Goal: Task Accomplishment & Management: Manage account settings

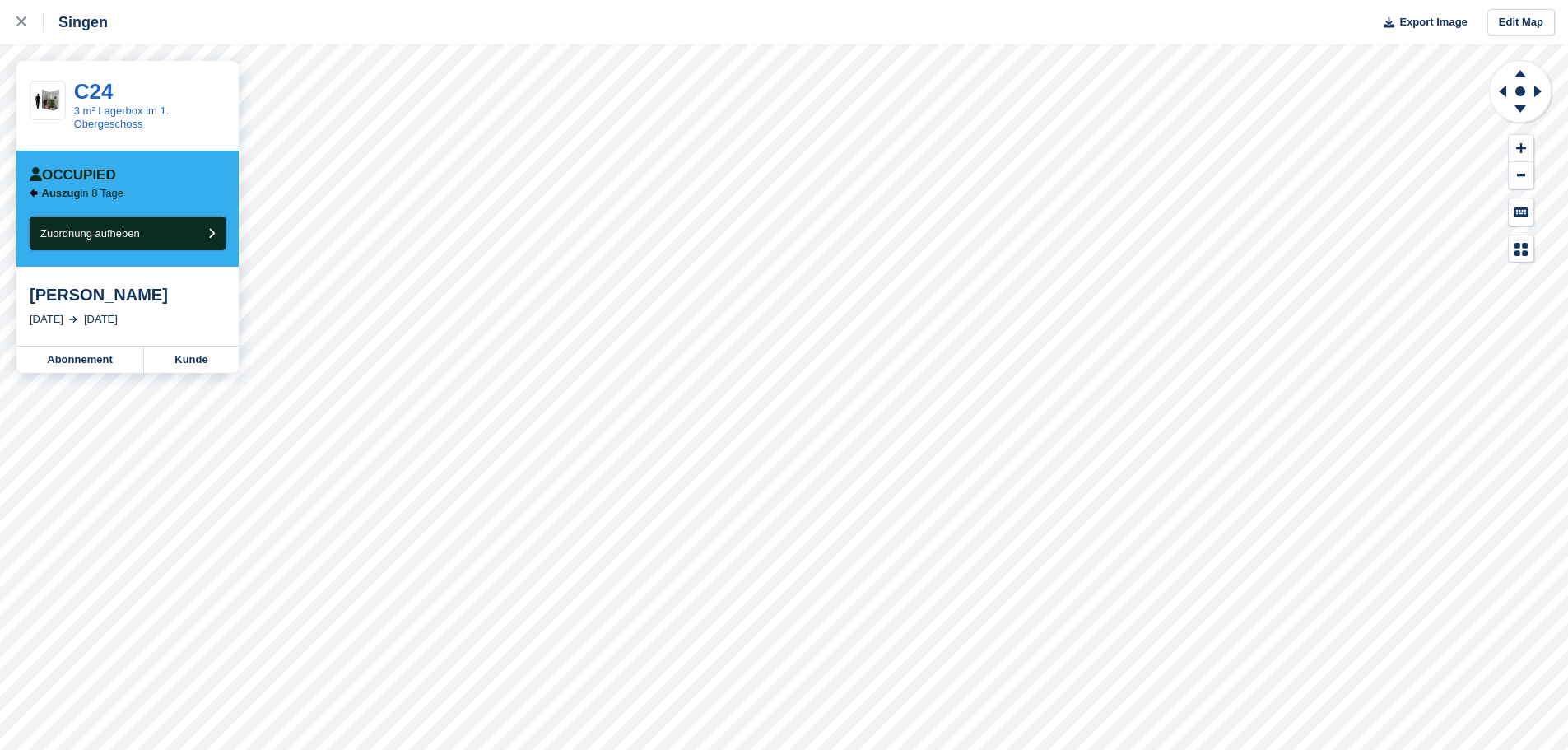
click at [187, 237] on button "Zuordnung aufheben" at bounding box center [128, 234] width 196 height 34
click at [168, 235] on button "Zuordnung aufheben" at bounding box center [128, 234] width 196 height 34
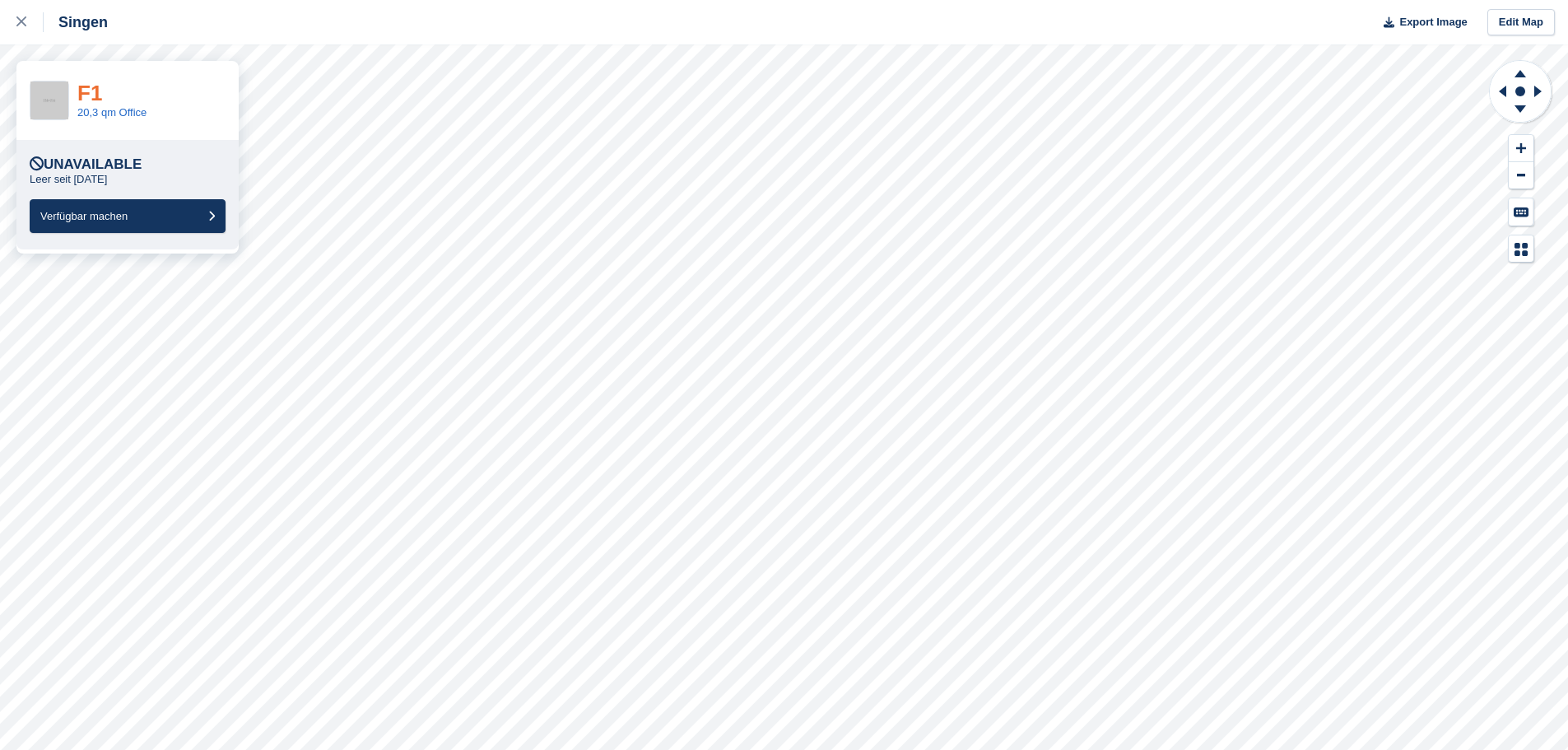
click at [92, 93] on link "F1" at bounding box center [89, 92] width 25 height 25
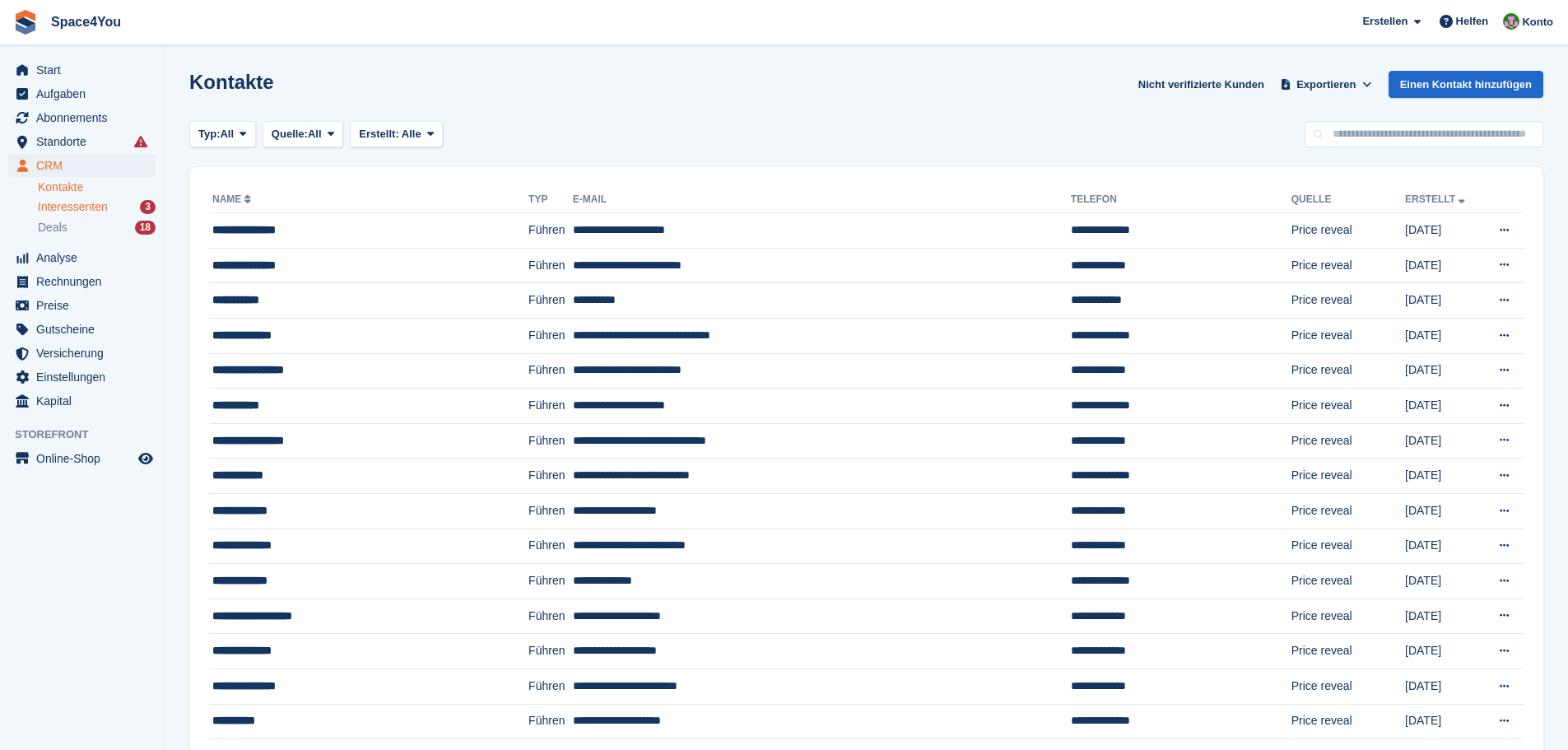
click at [85, 205] on span "Interessenten" at bounding box center [72, 207] width 70 height 16
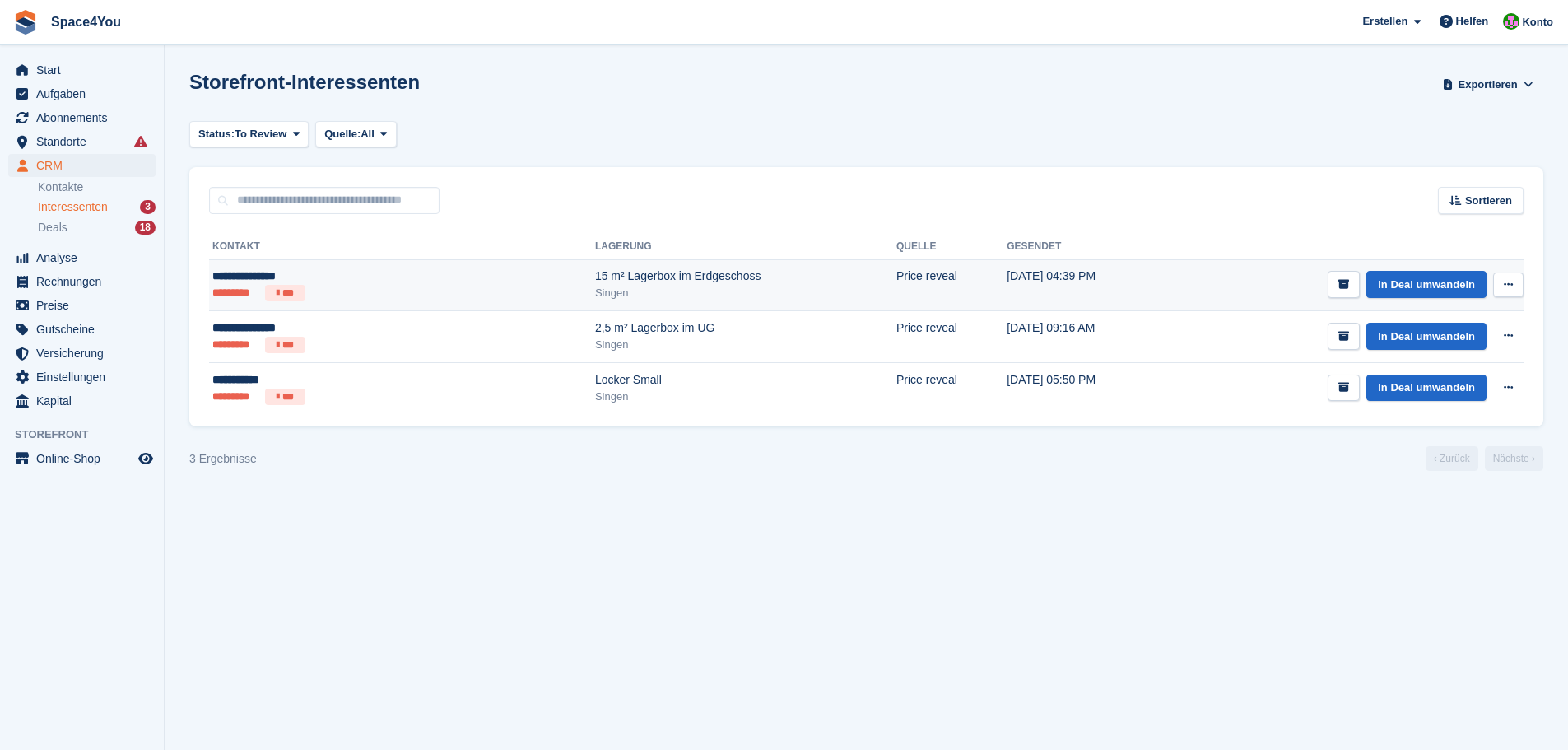
click at [595, 270] on div "15 m² Lagerbox im Erdgeschoss" at bounding box center [746, 275] width 301 height 17
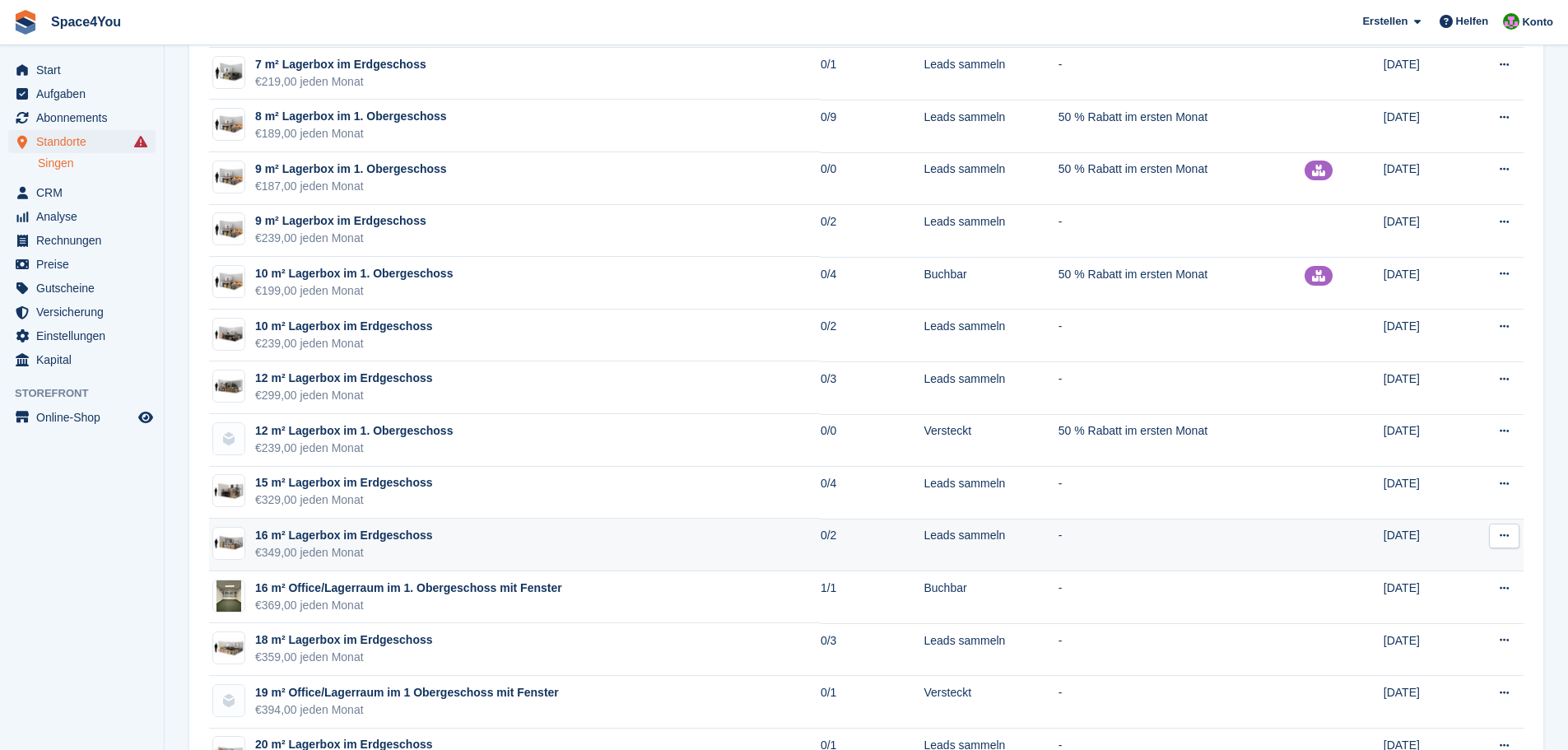
scroll to position [1400, 0]
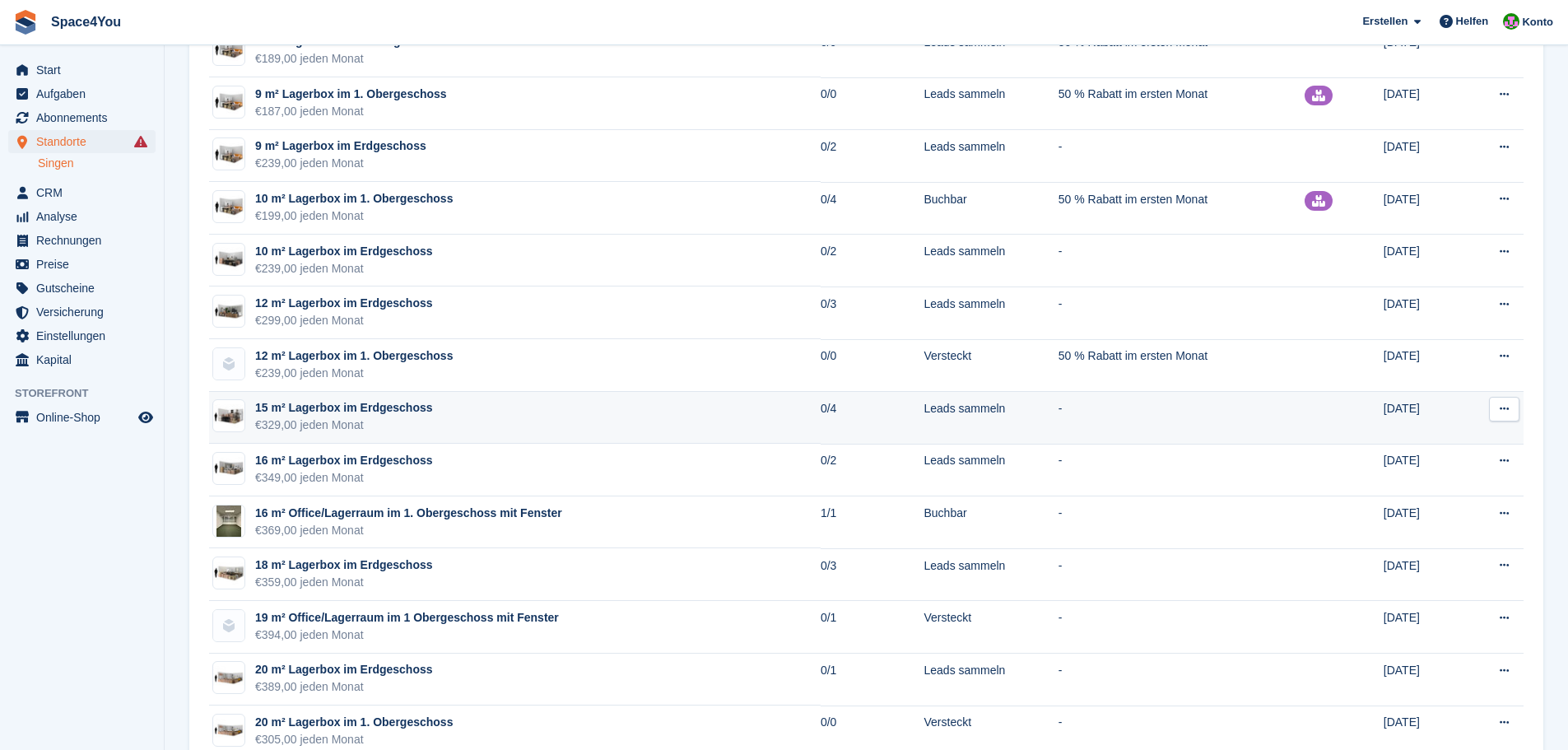
click at [383, 412] on div "15 m² Lagerbox im Erdgeschoss" at bounding box center [345, 407] width 178 height 17
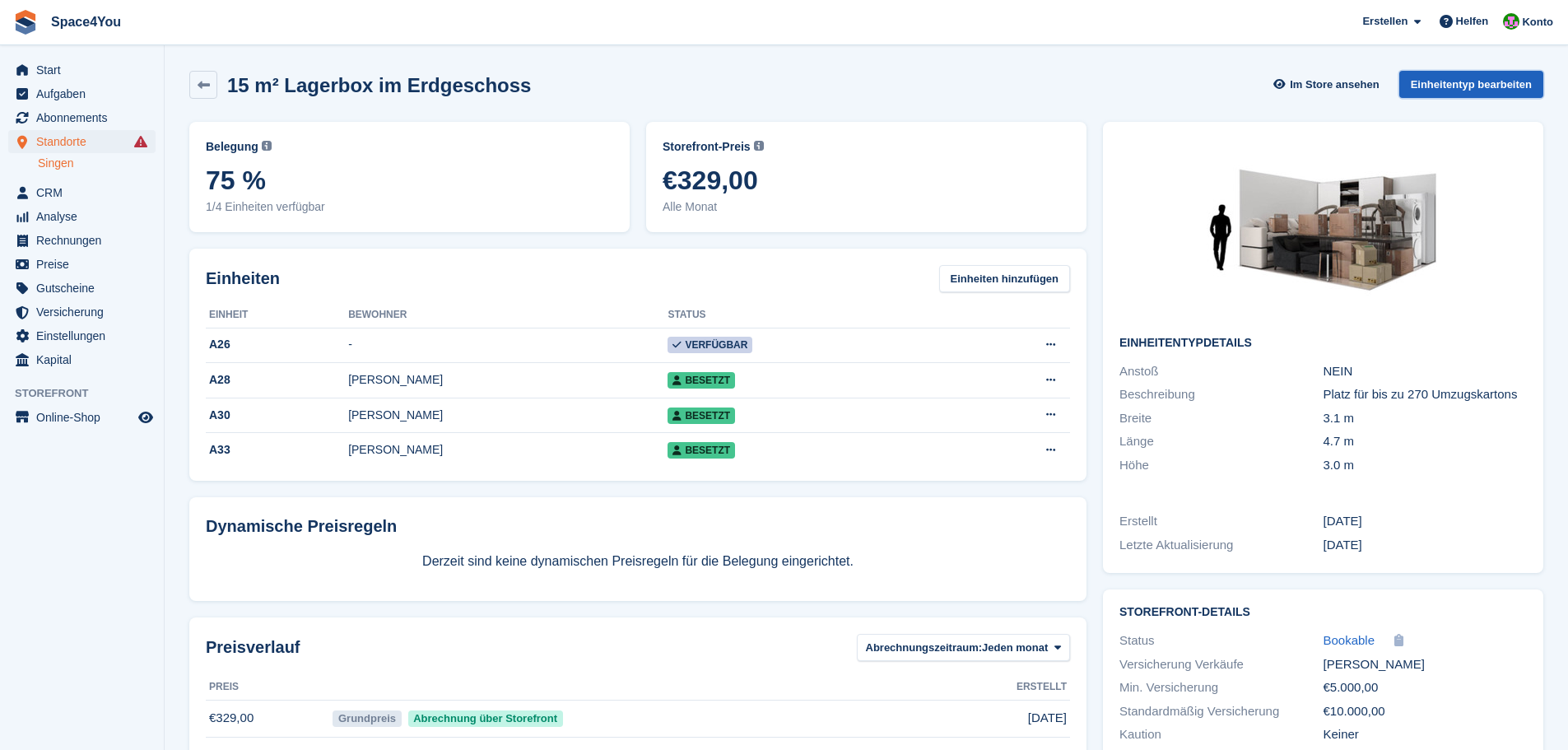
click at [1417, 88] on link "Einheitentyp bearbeiten" at bounding box center [1471, 83] width 144 height 27
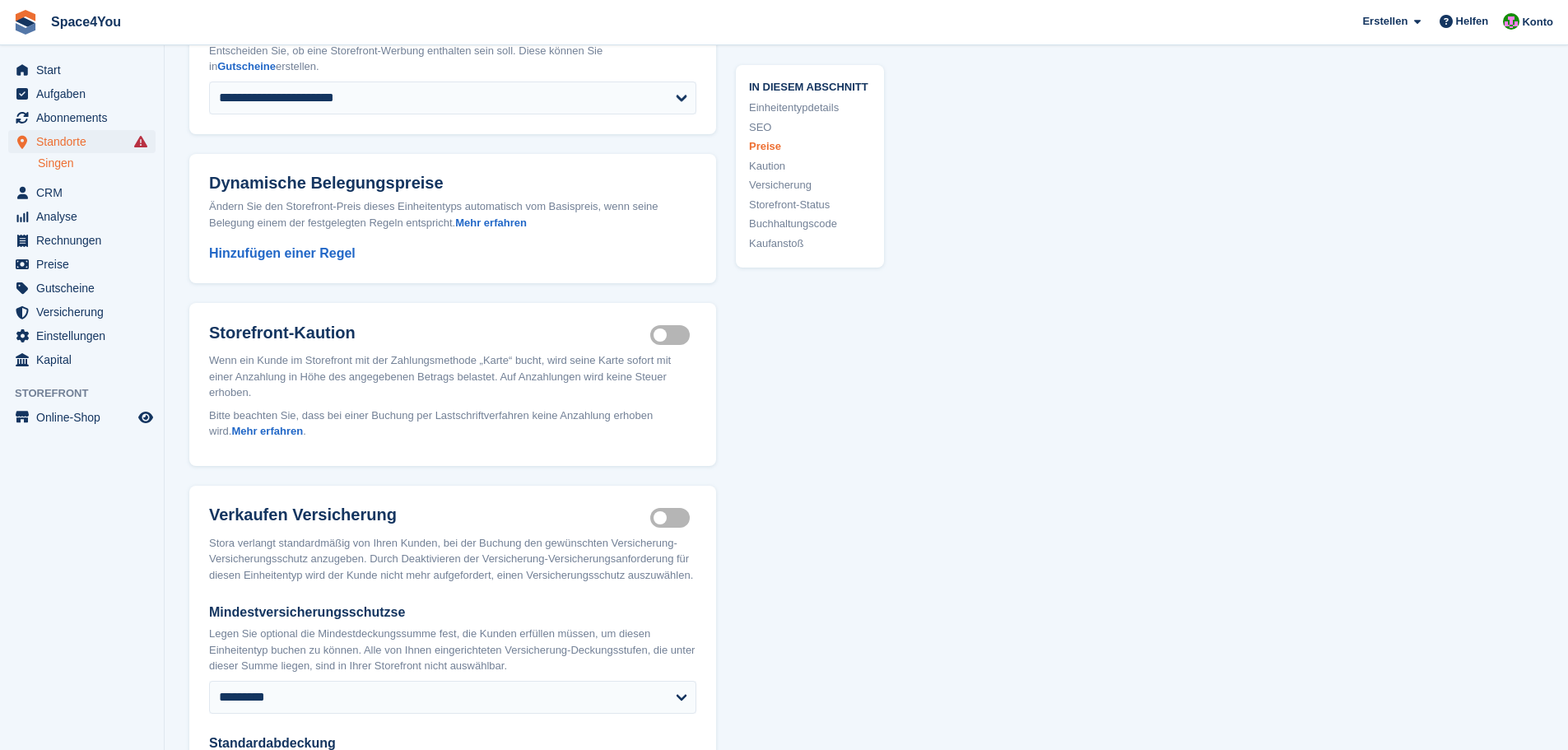
scroll to position [1893, 0]
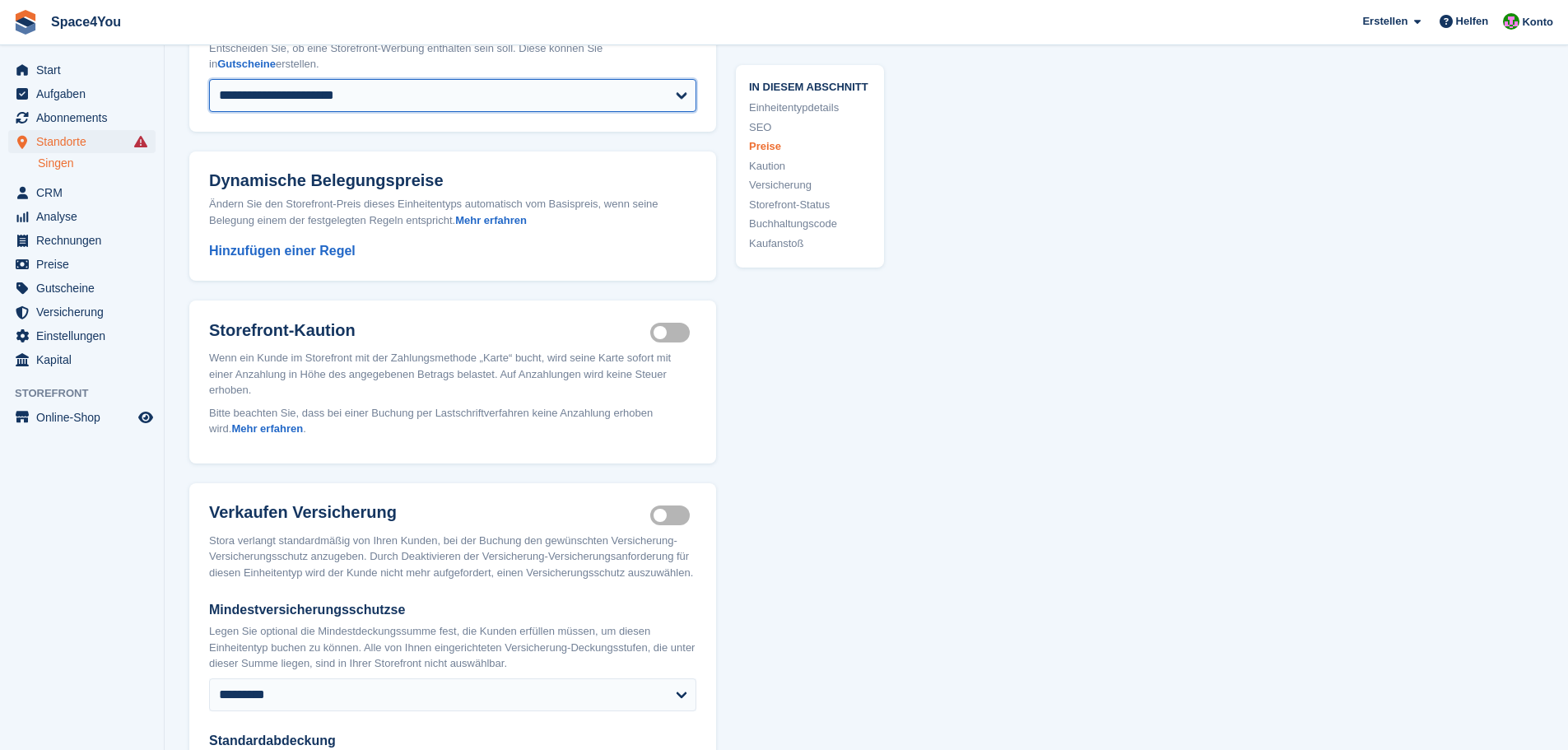
click at [616, 92] on select "**********" at bounding box center [453, 95] width 487 height 33
select select "***"
click at [209, 79] on select "**********" at bounding box center [453, 95] width 487 height 33
click at [1052, 433] on div "**********" at bounding box center [866, 51] width 1354 height 3614
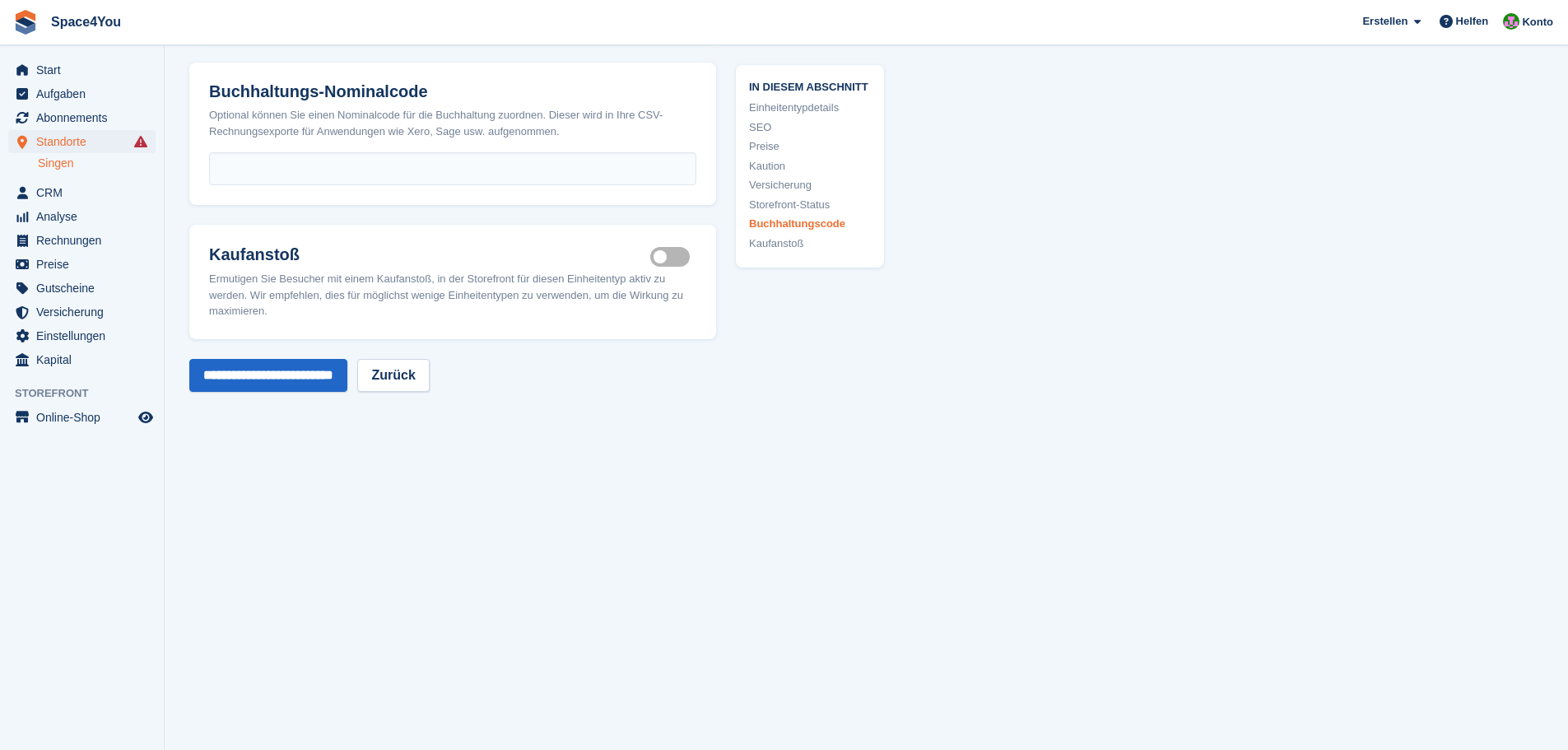
scroll to position [3025, 0]
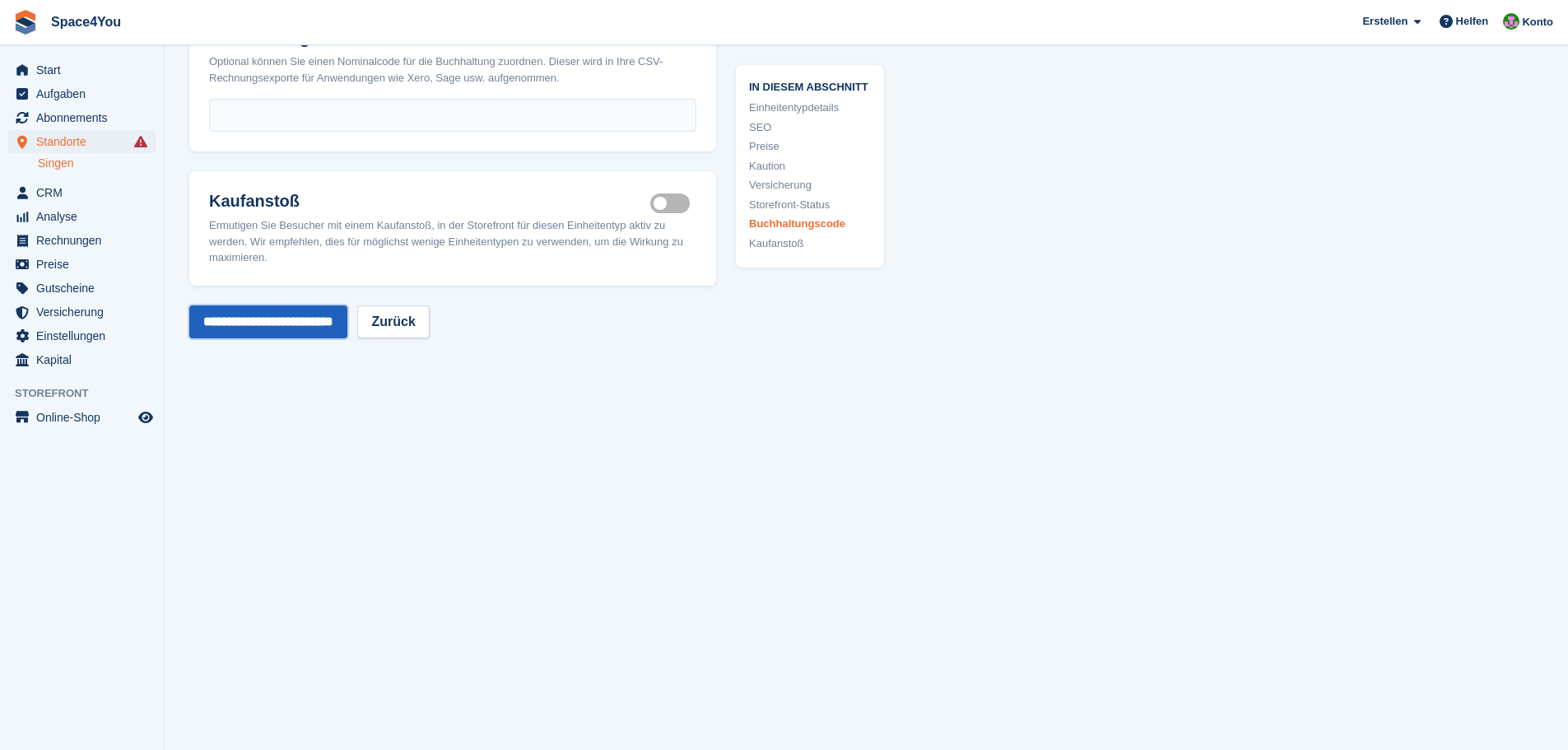
click at [331, 318] on input "**********" at bounding box center [268, 321] width 158 height 33
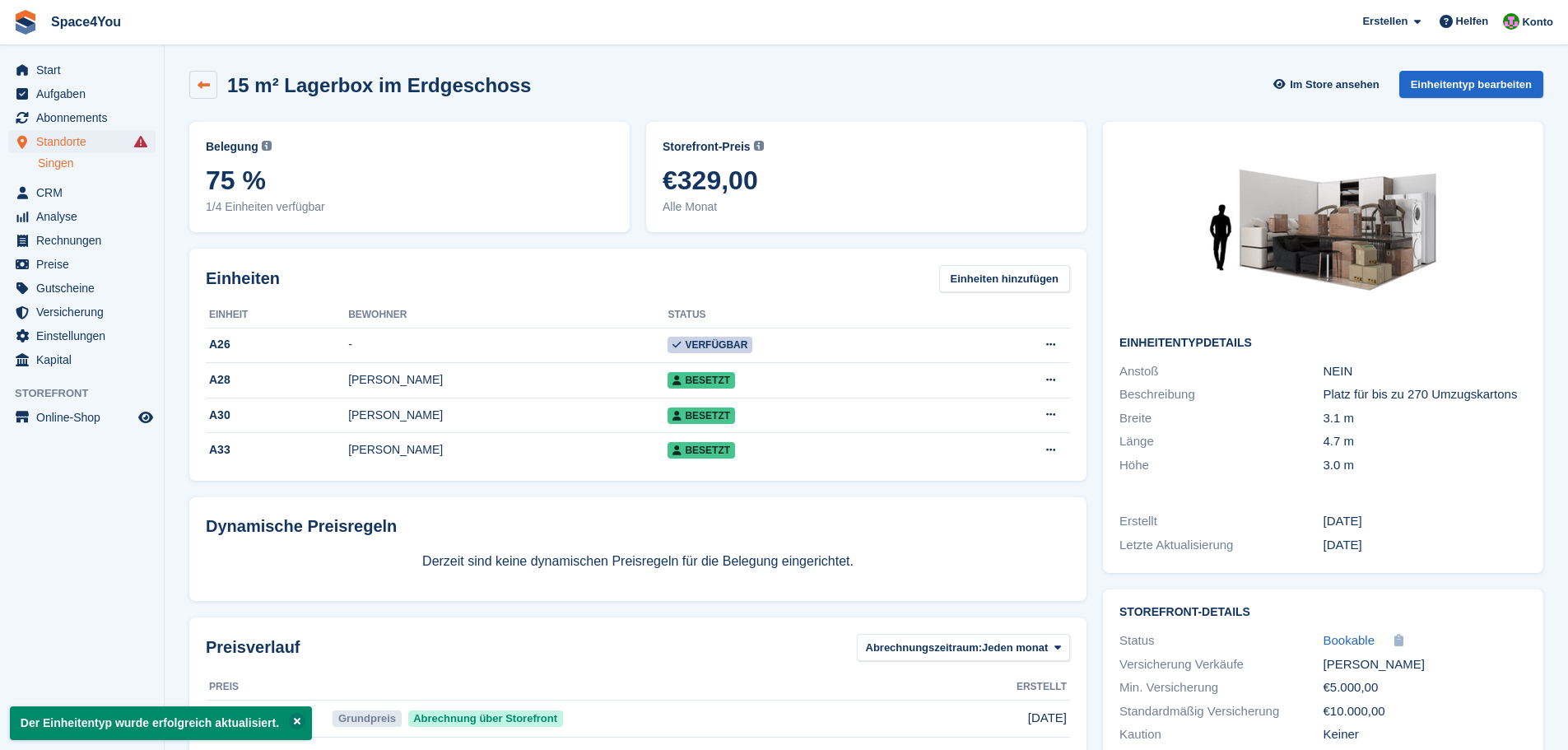
click at [209, 85] on icon at bounding box center [203, 85] width 12 height 12
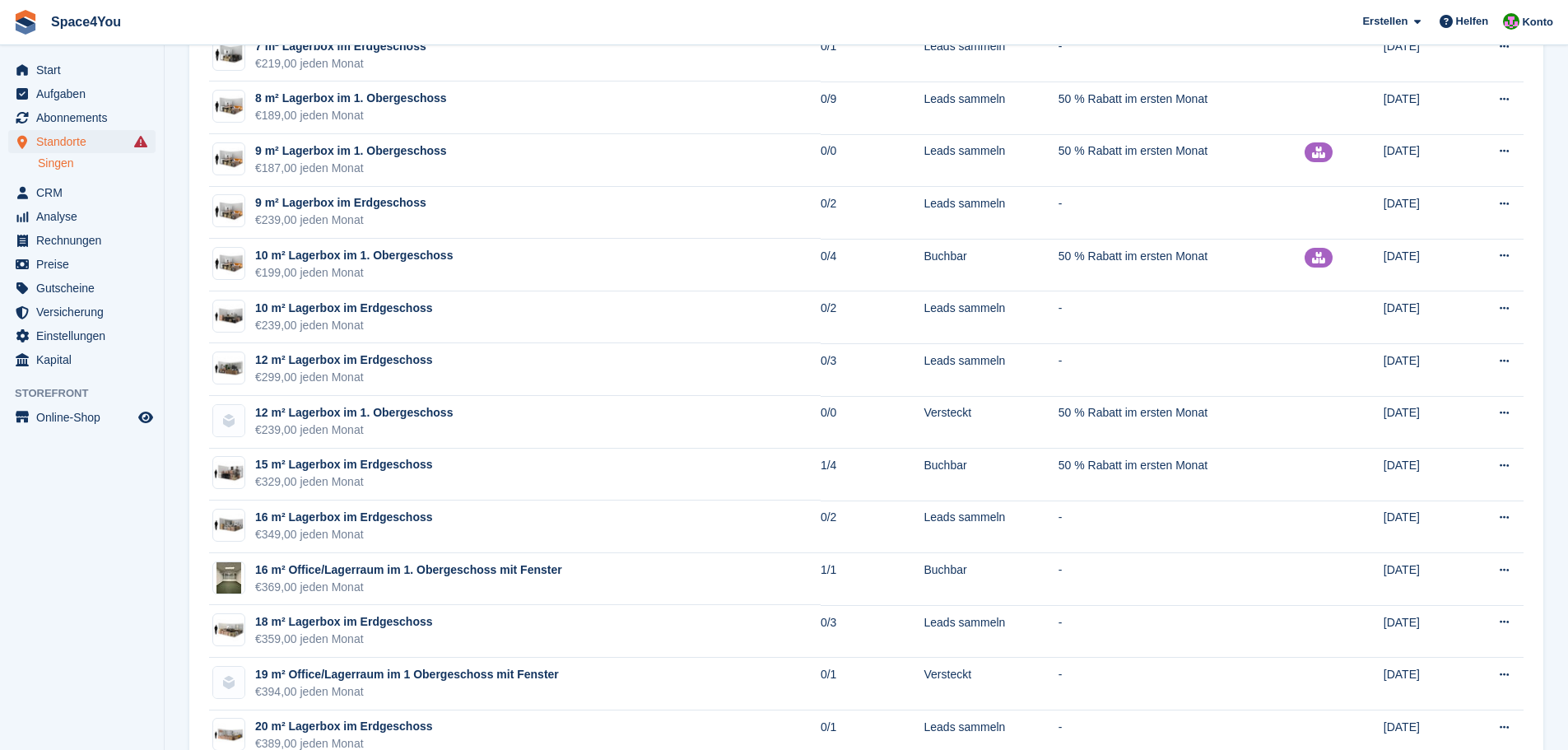
scroll to position [1482, 0]
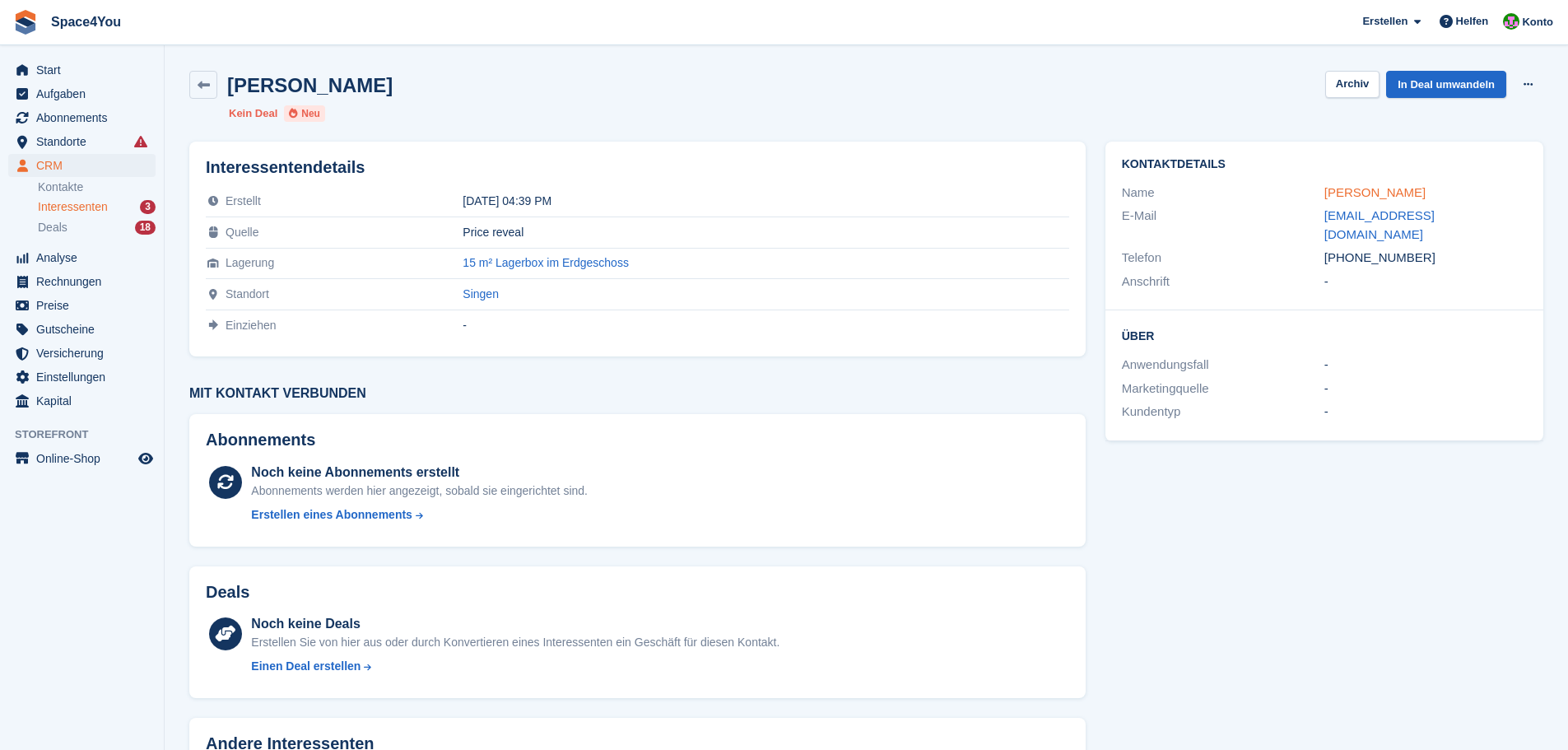
click at [1377, 187] on link "Bettina Fechner" at bounding box center [1375, 192] width 101 height 14
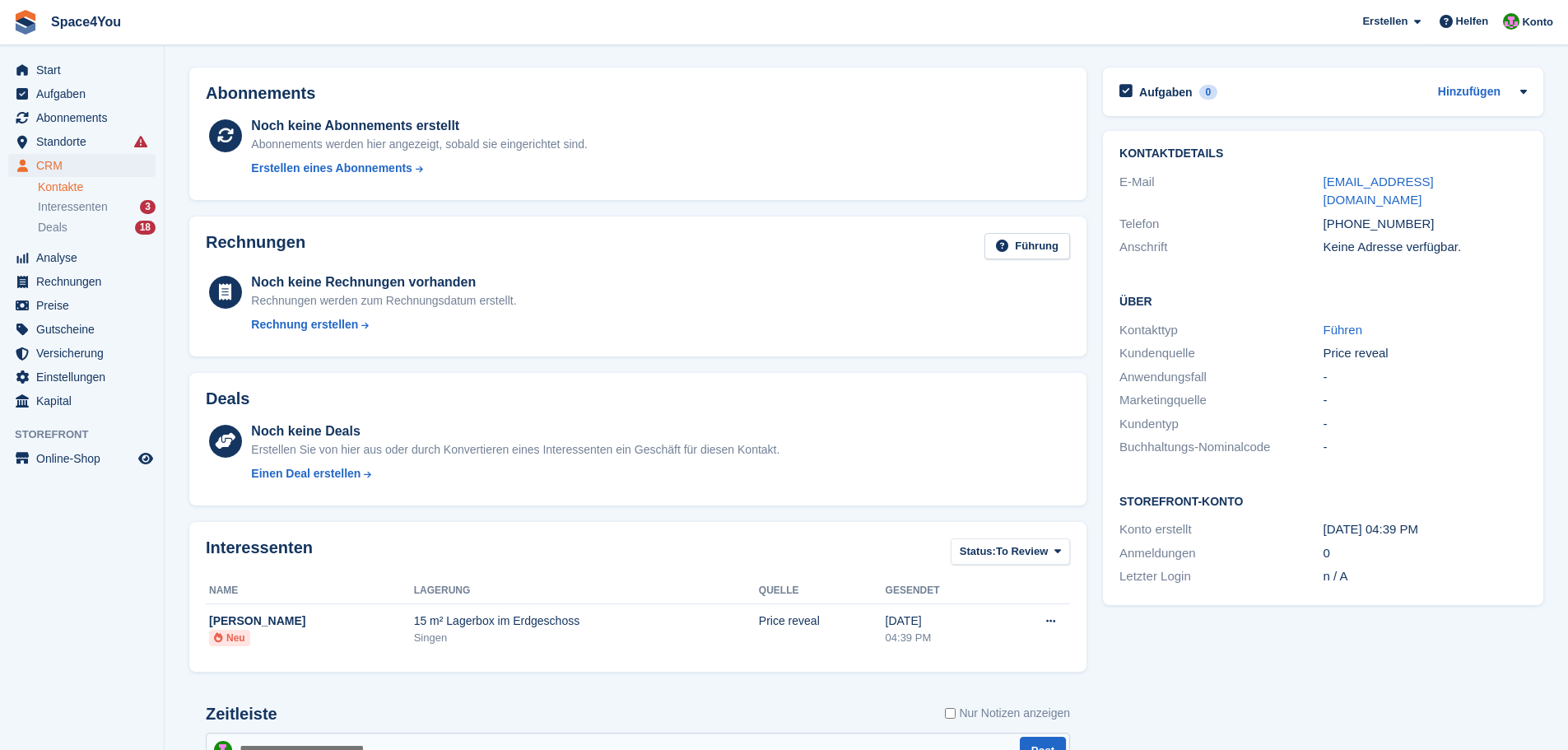
scroll to position [82, 0]
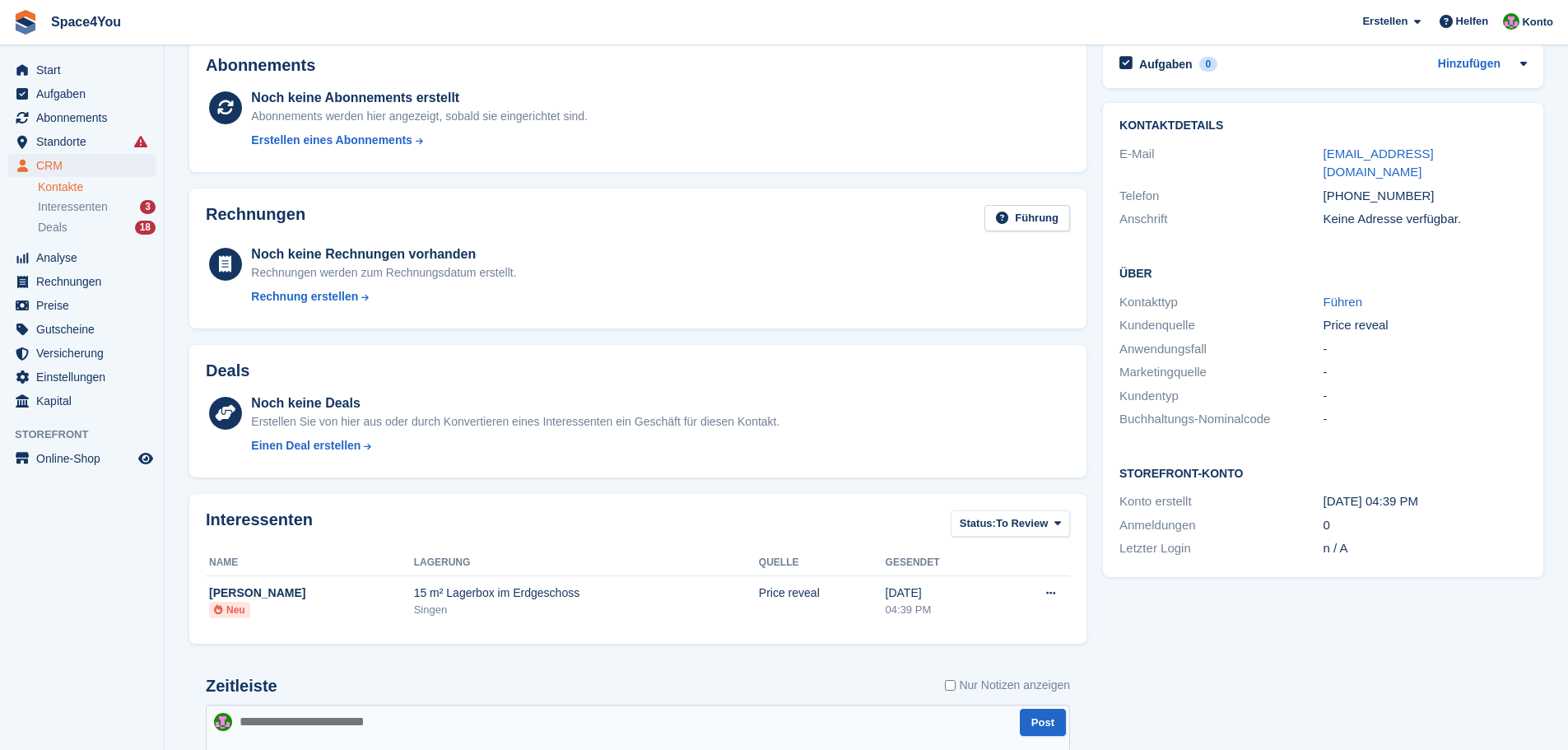
click at [392, 714] on textarea at bounding box center [638, 733] width 865 height 57
type textarea "**********"
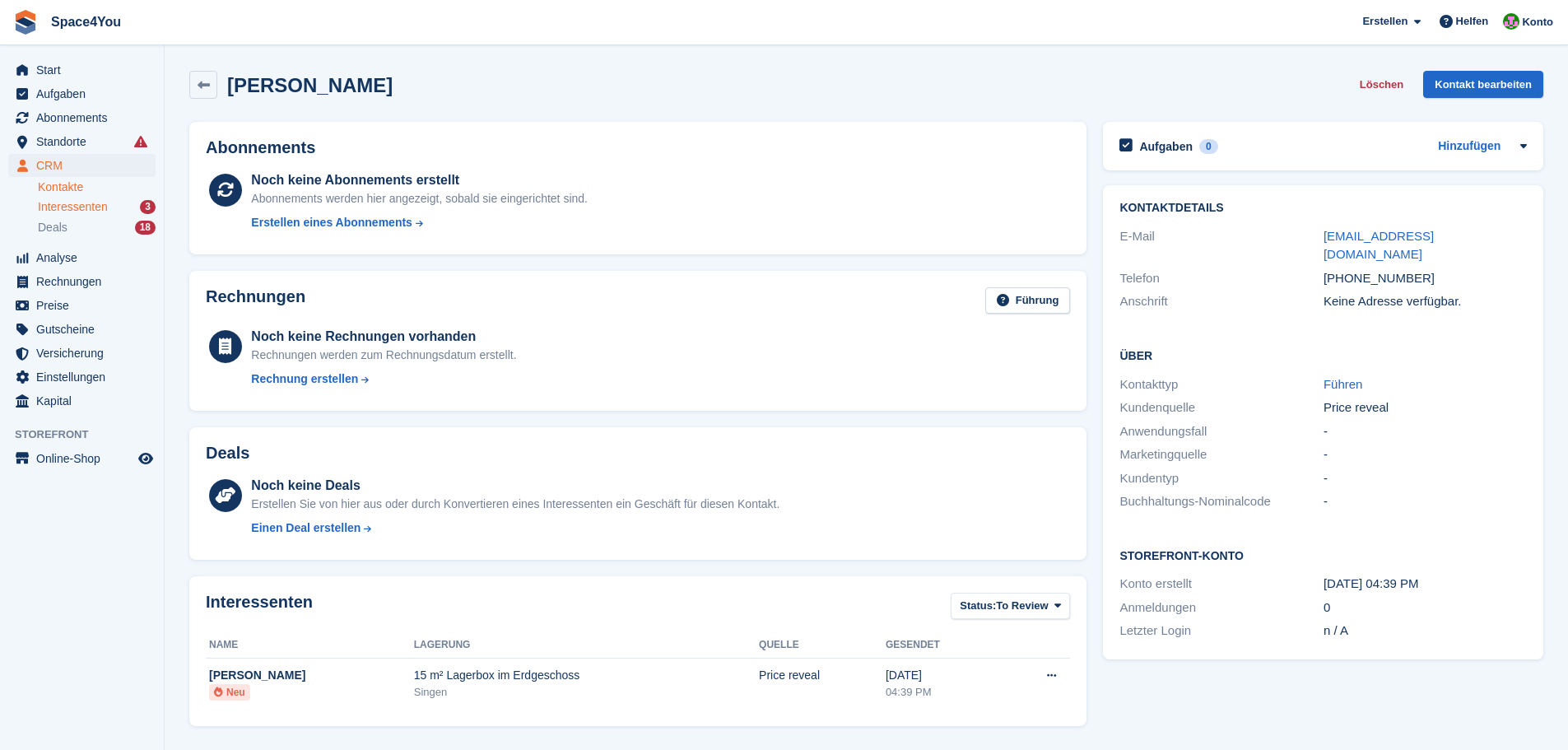
click at [80, 205] on span "Interessenten" at bounding box center [72, 207] width 70 height 16
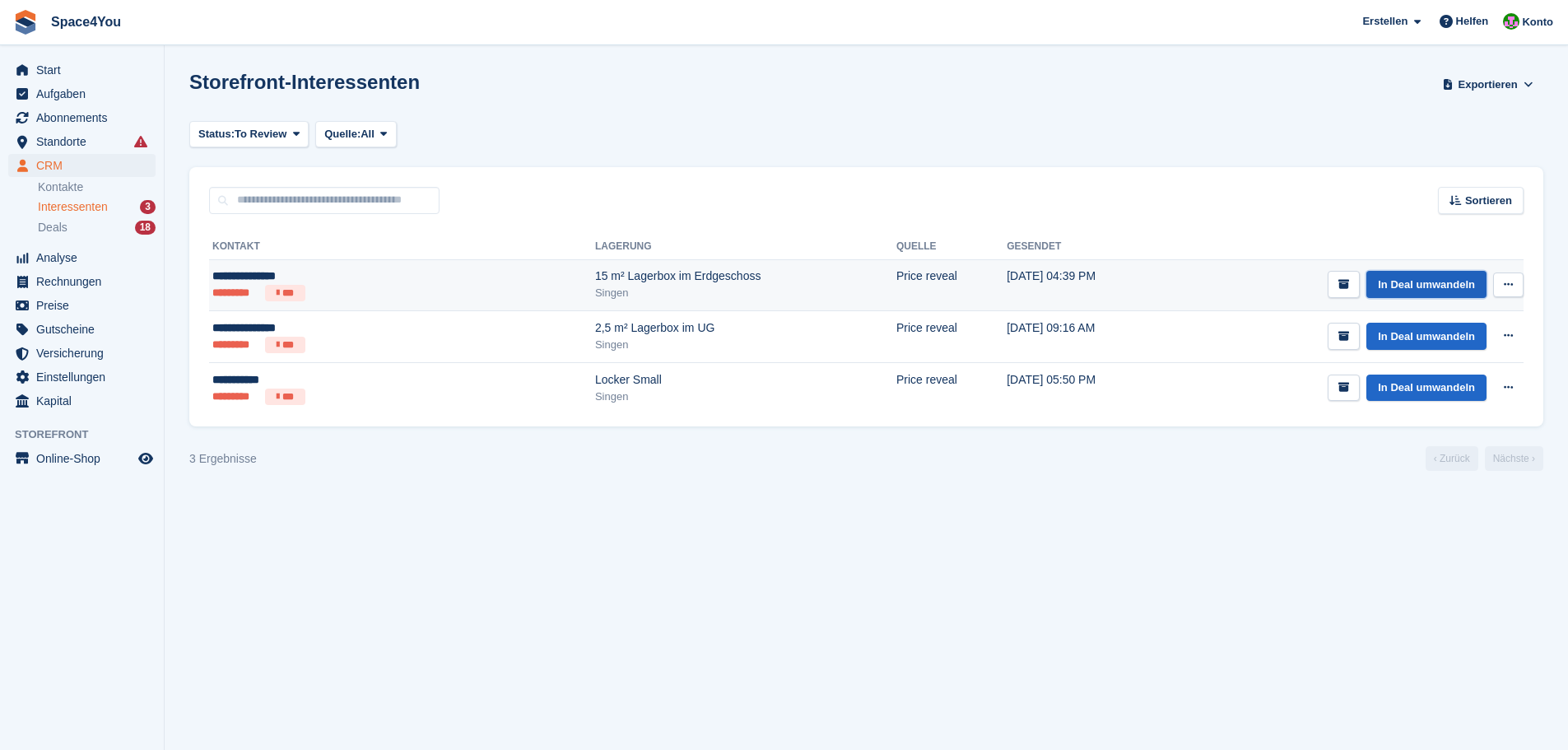
click at [1412, 283] on link "In Deal umwandeln" at bounding box center [1426, 283] width 120 height 27
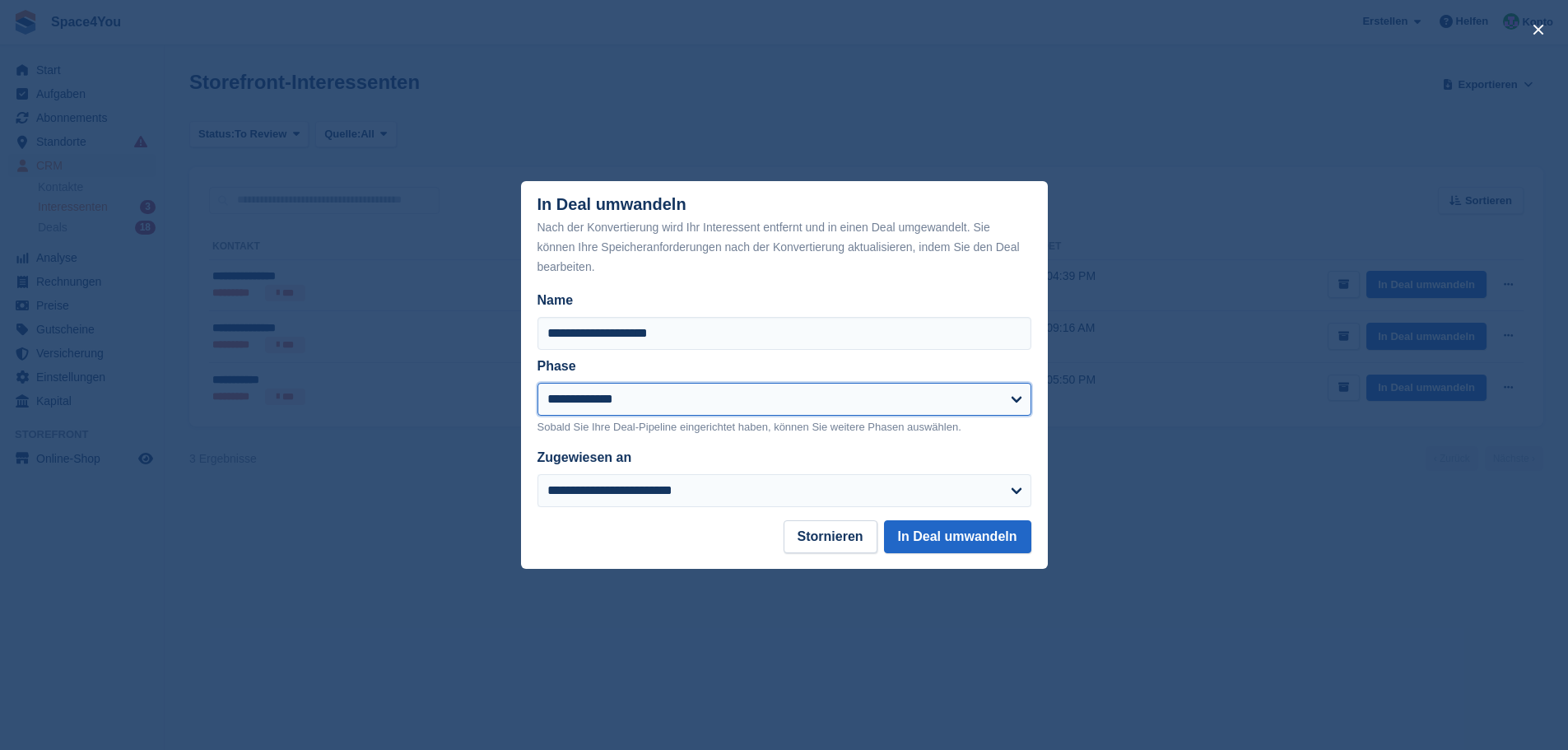
click at [689, 407] on select "**********" at bounding box center [784, 398] width 494 height 33
select select "****"
click at [538, 383] on select "**********" at bounding box center [784, 398] width 494 height 33
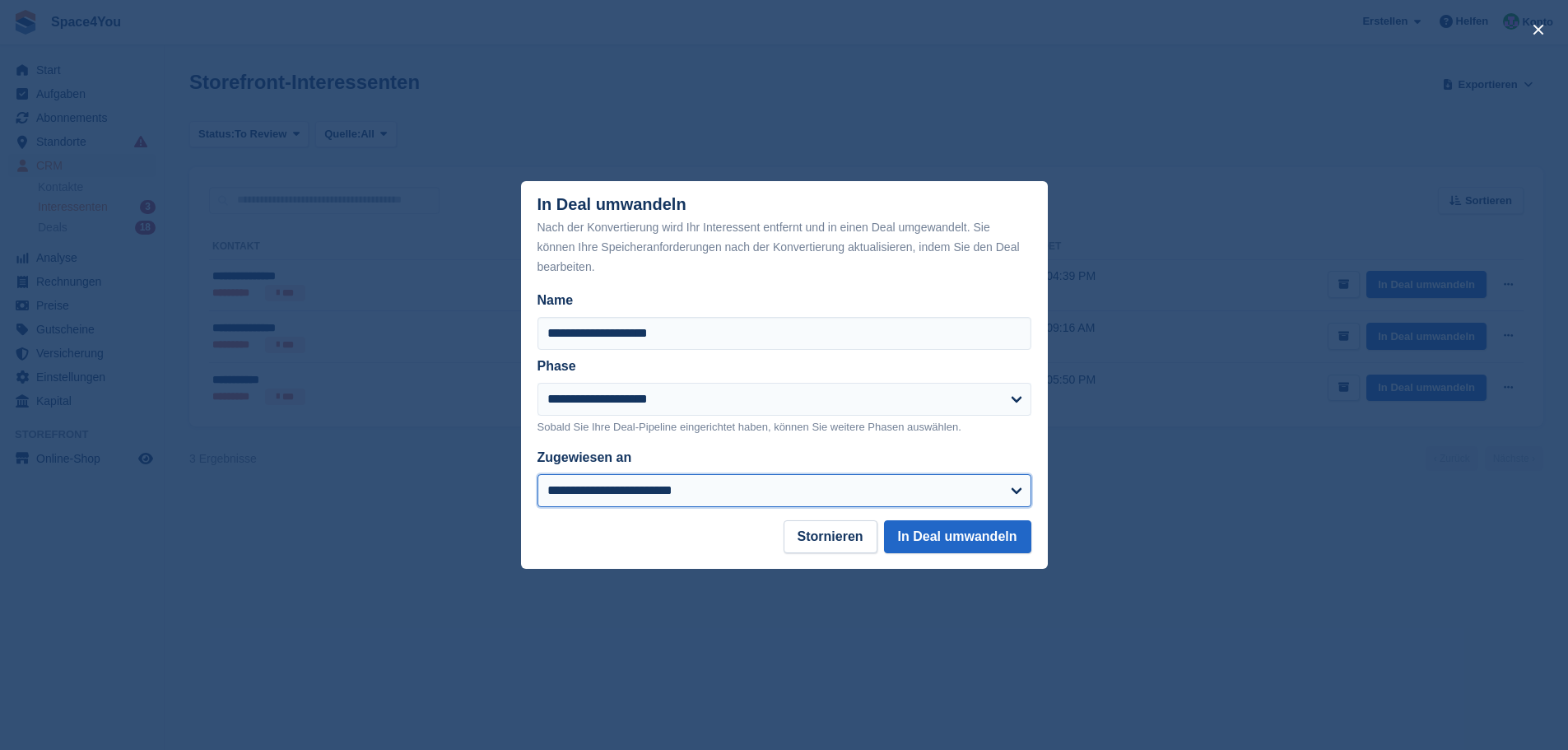
click at [668, 506] on select "**********" at bounding box center [784, 490] width 494 height 33
select select "****"
click at [538, 476] on select "**********" at bounding box center [784, 490] width 494 height 33
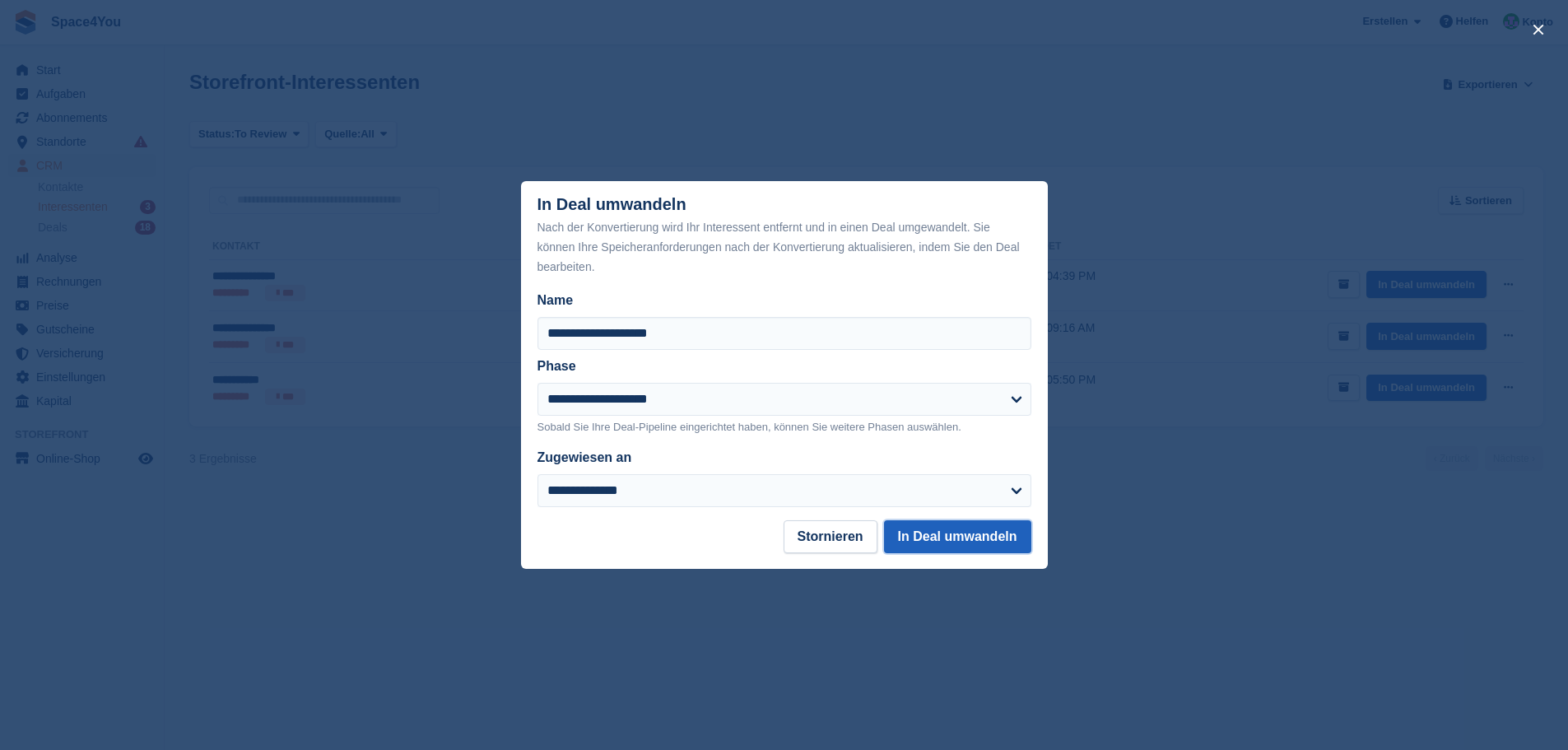
click at [940, 540] on button "In Deal umwandeln" at bounding box center [958, 536] width 148 height 33
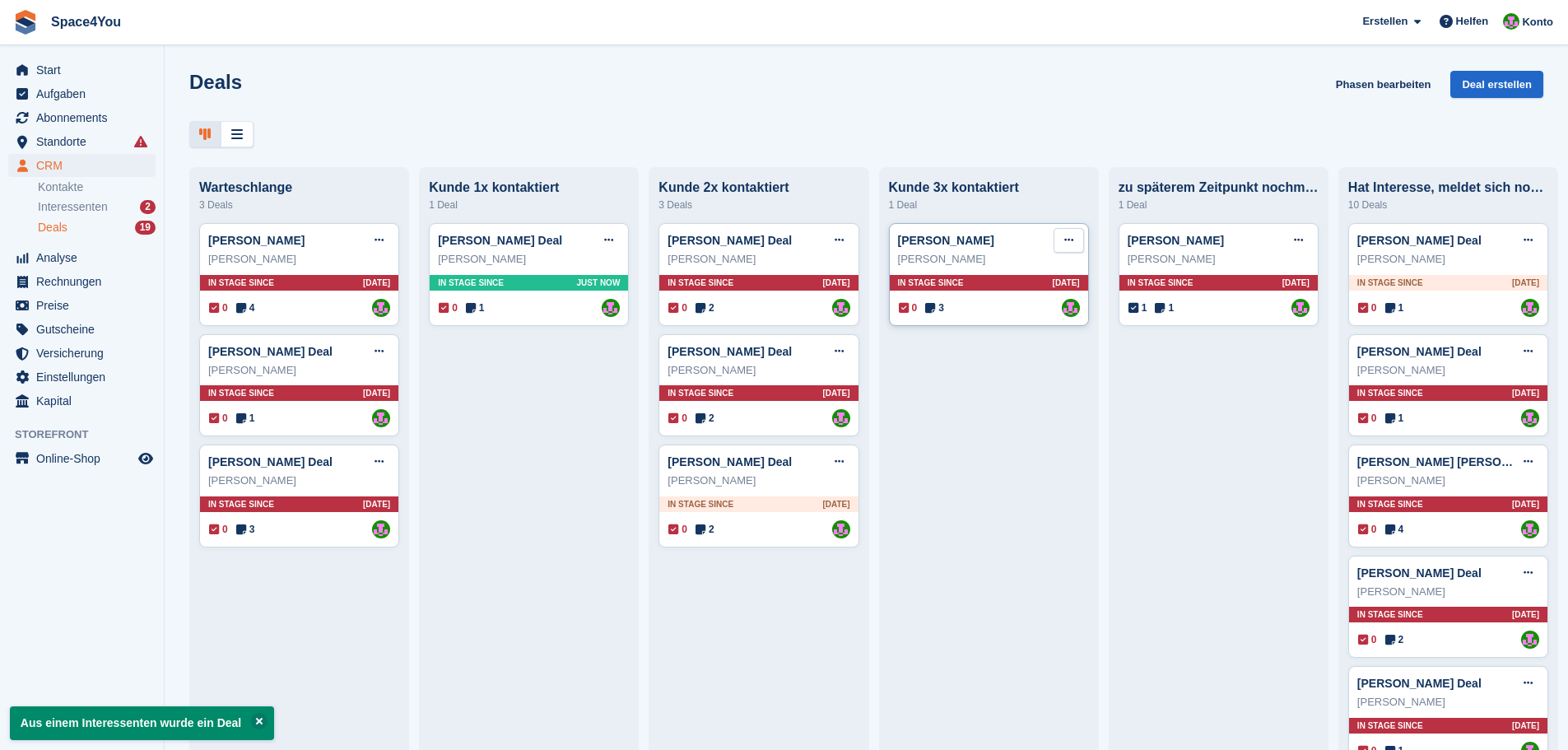
click at [1065, 245] on icon at bounding box center [1069, 240] width 9 height 11
click at [1012, 369] on p "Deal löschen" at bounding box center [1004, 379] width 144 height 22
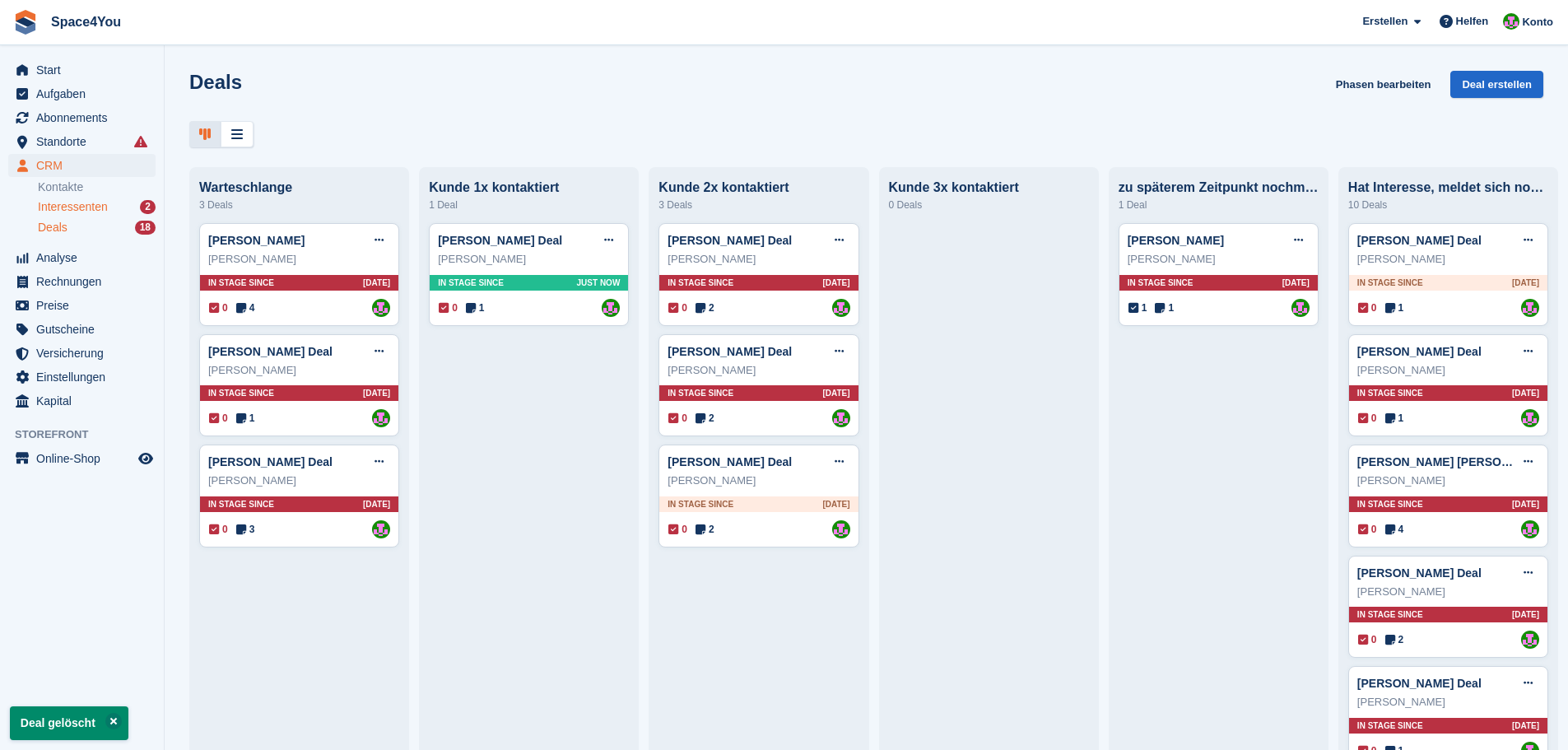
click at [68, 202] on span "Interessenten" at bounding box center [72, 207] width 70 height 16
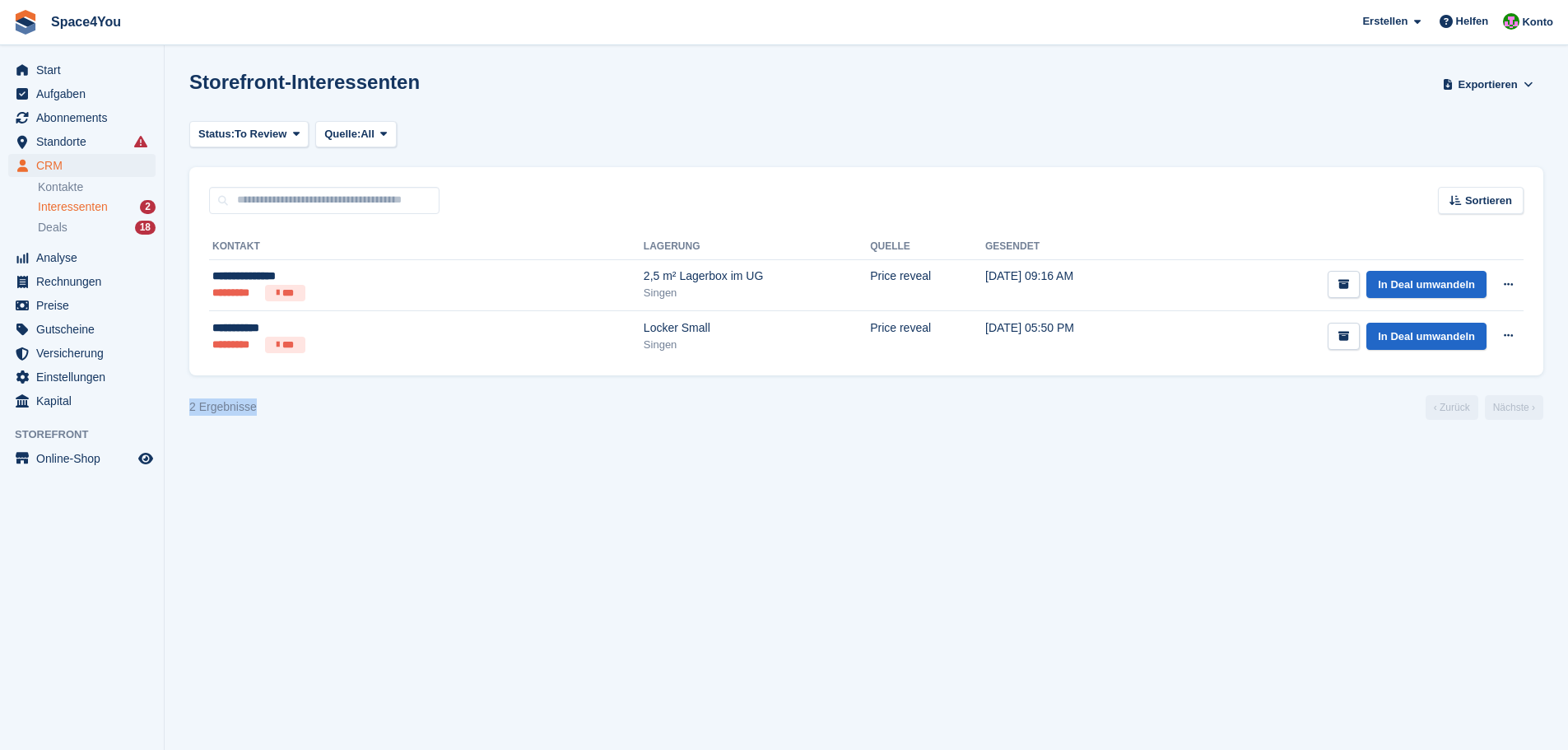
drag, startPoint x: 274, startPoint y: 416, endPoint x: 176, endPoint y: 408, distance: 98.3
click at [176, 408] on section "Storefront-Interessenten Exportieren Exportieren Interessenten Exportieren Sie …" at bounding box center [866, 375] width 1404 height 750
click at [414, 464] on section "Storefront-Interessenten Exportieren Exportieren Interessenten Exportieren Sie …" at bounding box center [866, 375] width 1404 height 750
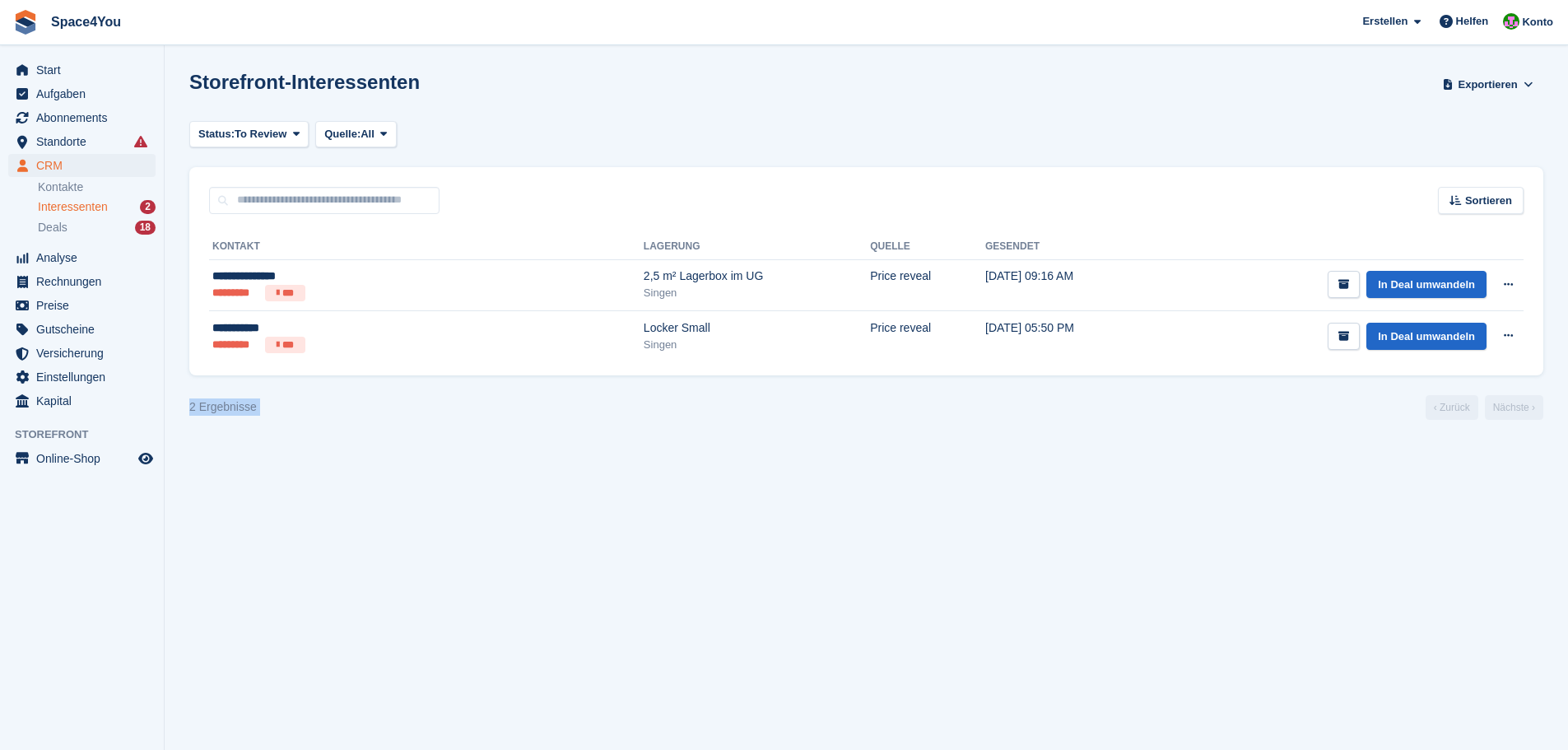
click at [414, 464] on section "Storefront-Interessenten Exportieren Exportieren Interessenten Exportieren Sie …" at bounding box center [866, 375] width 1404 height 750
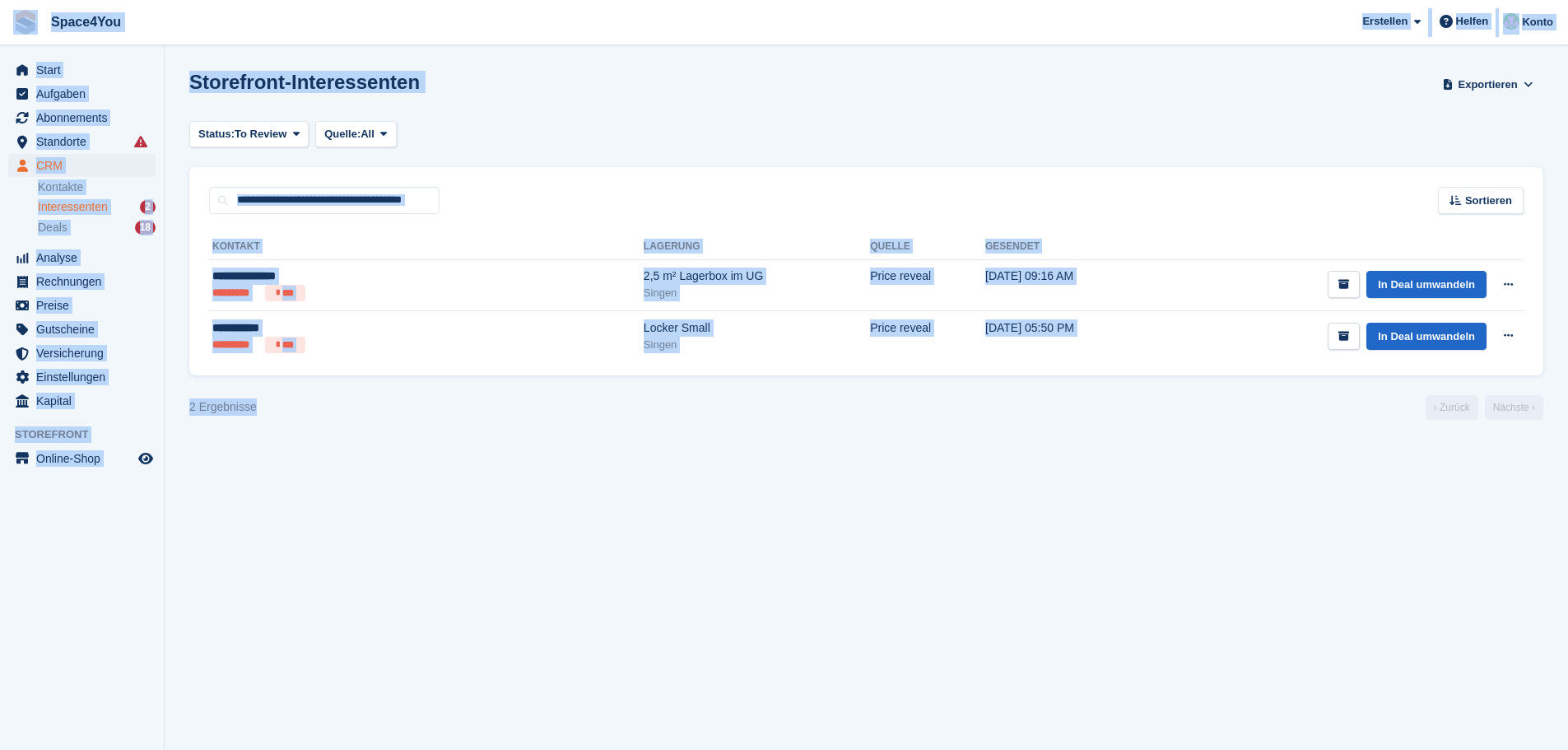
drag, startPoint x: 286, startPoint y: 412, endPoint x: 0, endPoint y: 25, distance: 481.2
click at [0, 25] on div "Space4You Erstellen Abonnement Rechnung Kontakt Deal Rabatt Seite Helfen Chat-S…" at bounding box center [784, 375] width 1568 height 750
click at [460, 27] on span "Space4You Erstellen Abonnement Rechnung Kontakt Deal Rabatt Seite Helfen Chat-S…" at bounding box center [784, 22] width 1568 height 45
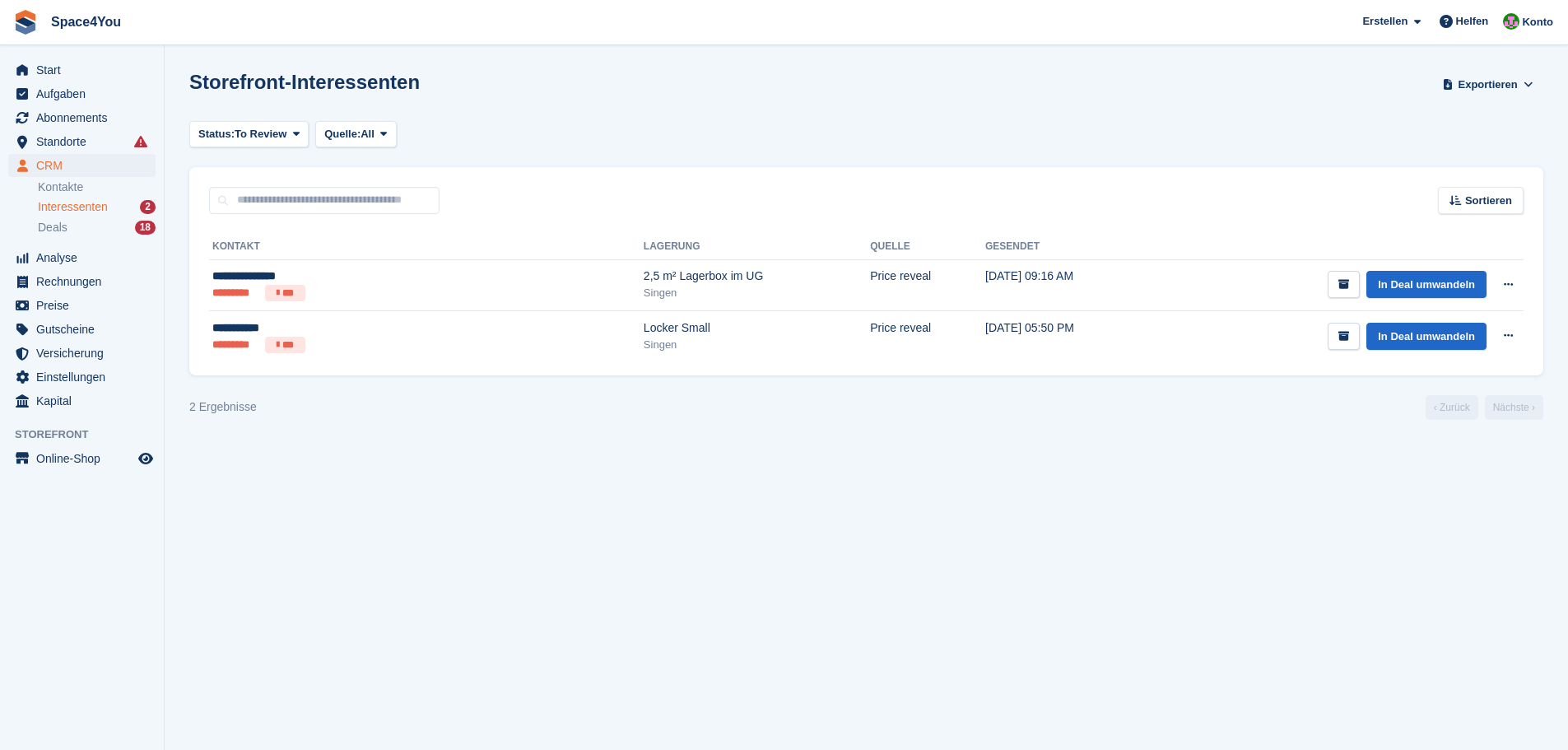
click at [554, 101] on div "Storefront-Interessenten Exportieren Exportieren Interessenten Exportieren Sie …" at bounding box center [866, 93] width 1354 height 47
click at [550, 476] on section "Storefront-Interessenten Exportieren Exportieren Interessenten Exportieren Sie …" at bounding box center [866, 375] width 1404 height 750
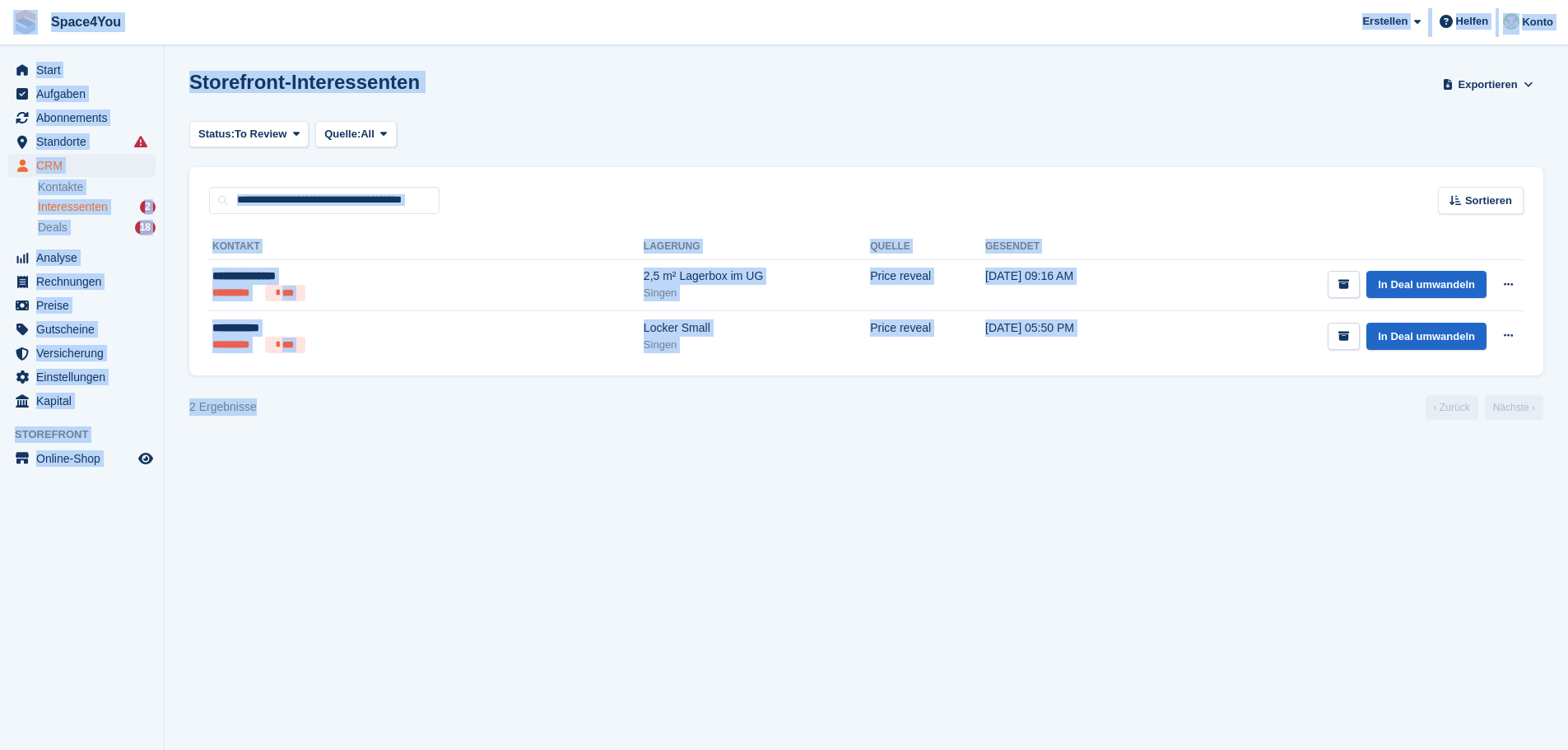
drag, startPoint x: 269, startPoint y: 420, endPoint x: 8, endPoint y: 18, distance: 479.3
click at [8, 18] on div "Space4You Erstellen Abonnement Rechnung Kontakt Deal Rabatt Seite Helfen Chat-S…" at bounding box center [784, 375] width 1568 height 750
click at [600, 71] on div "Storefront-Interessenten Exportieren Exportieren Interessenten Exportieren Sie …" at bounding box center [866, 93] width 1354 height 47
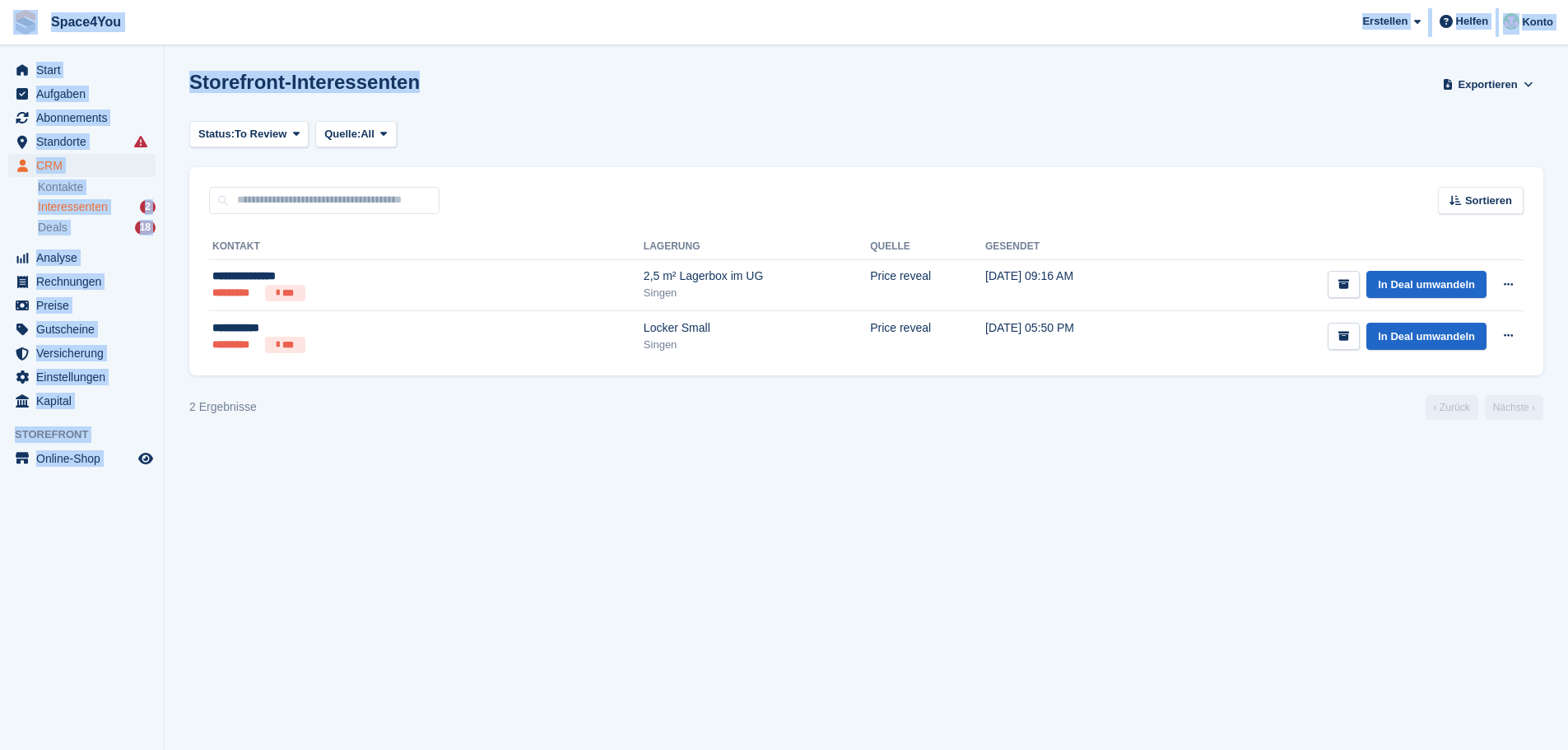
drag, startPoint x: 418, startPoint y: 90, endPoint x: 0, endPoint y: 12, distance: 425.2
click at [0, 12] on div "Space4You Erstellen Abonnement Rechnung Kontakt Deal Rabatt Seite Helfen Chat-S…" at bounding box center [784, 375] width 1568 height 750
click at [322, 38] on span "Space4You Erstellen Abonnement Rechnung Kontakt Deal Rabatt Seite Helfen Chat-S…" at bounding box center [784, 22] width 1568 height 45
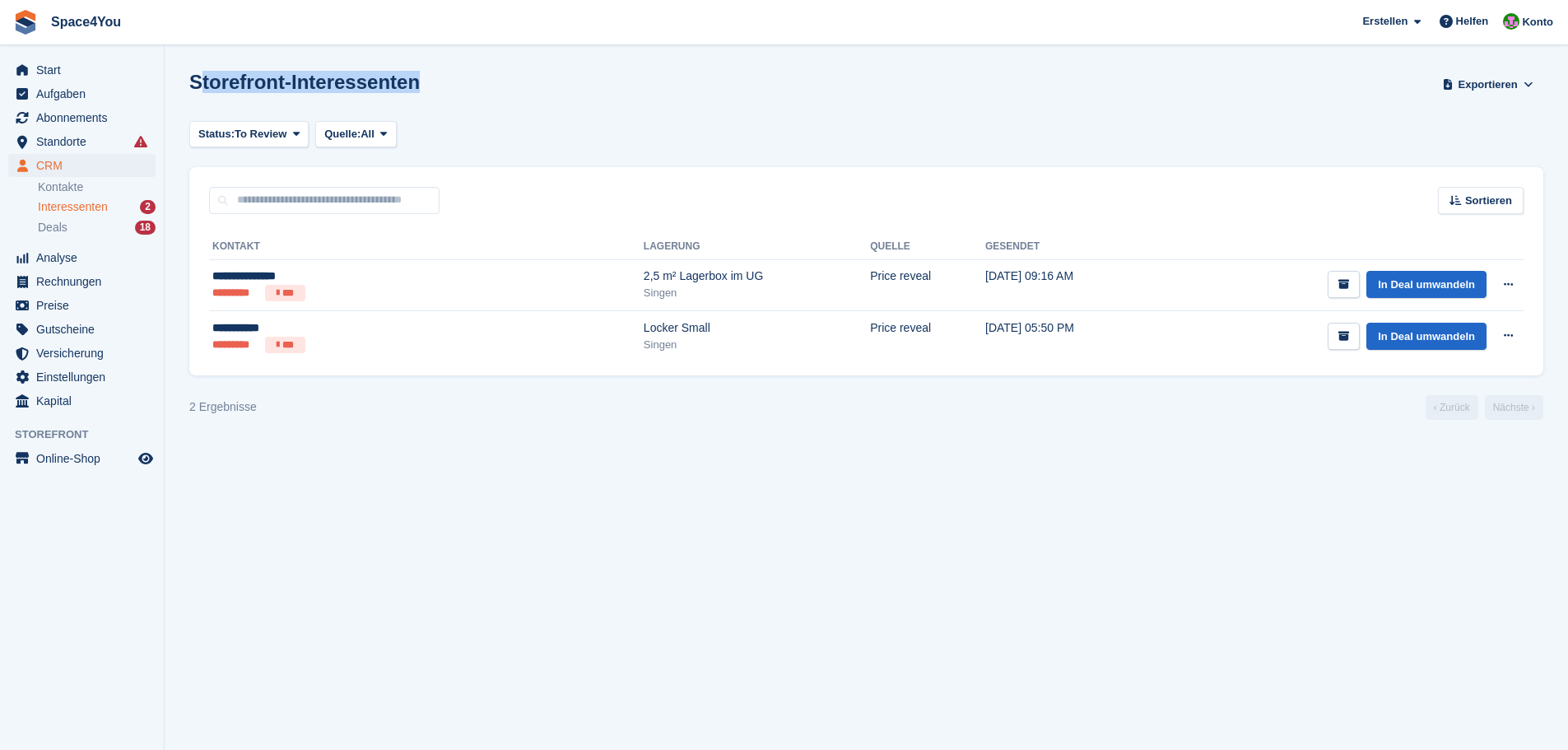
drag, startPoint x: 418, startPoint y: 81, endPoint x: 198, endPoint y: 90, distance: 220.2
click at [198, 90] on div "Storefront-Interessenten Exportieren Exportieren Interessenten Exportieren Sie …" at bounding box center [866, 93] width 1354 height 47
click at [463, 83] on div "Storefront-Interessenten Exportieren Exportieren Interessenten Exportieren Sie …" at bounding box center [866, 93] width 1354 height 47
click at [411, 438] on section "Storefront-Interessenten Exportieren Exportieren Interessenten Exportieren Sie …" at bounding box center [866, 375] width 1404 height 750
drag, startPoint x: 256, startPoint y: 412, endPoint x: 184, endPoint y: 407, distance: 72.2
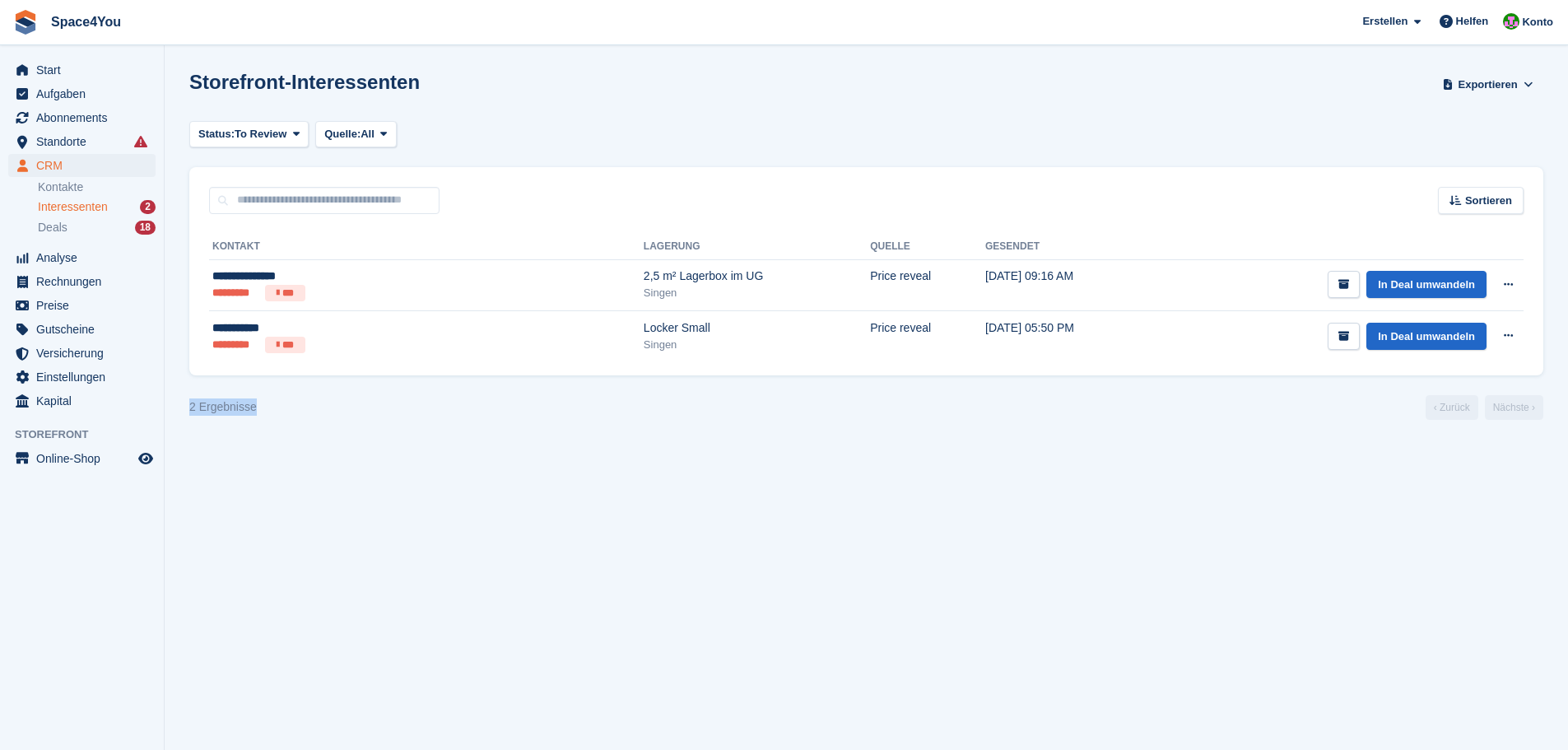
click at [184, 407] on section "Storefront-Interessenten Exportieren Exportieren Interessenten Exportieren Sie …" at bounding box center [866, 375] width 1404 height 750
click at [379, 405] on div "2 Ergebnisse ‹ Zurück Nächste ›" at bounding box center [866, 407] width 1354 height 25
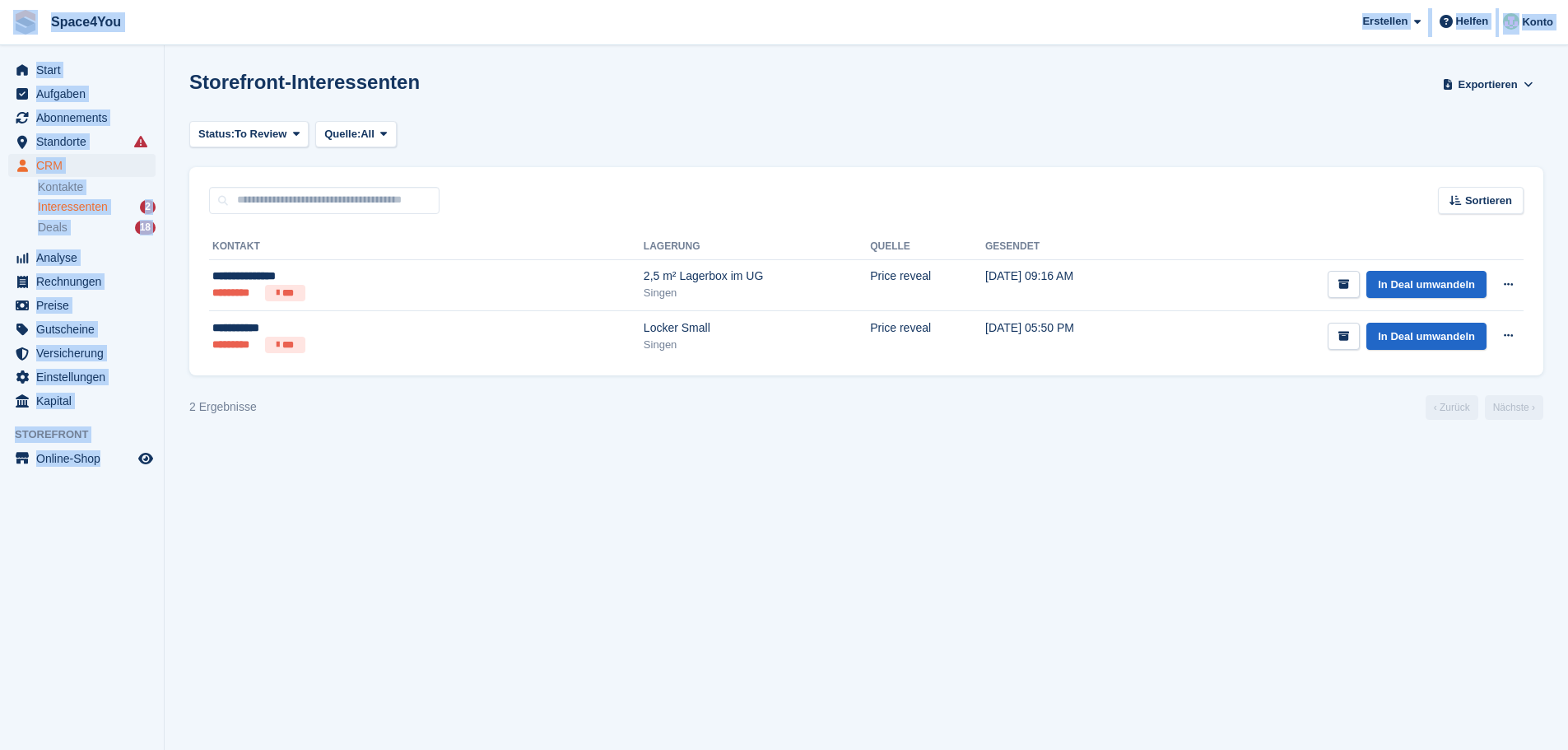
drag, startPoint x: 163, startPoint y: 476, endPoint x: 0, endPoint y: 17, distance: 487.1
click at [0, 17] on div "Space4You Erstellen Abonnement Rechnung Kontakt Deal Rabatt Seite Helfen Chat-S…" at bounding box center [784, 375] width 1568 height 750
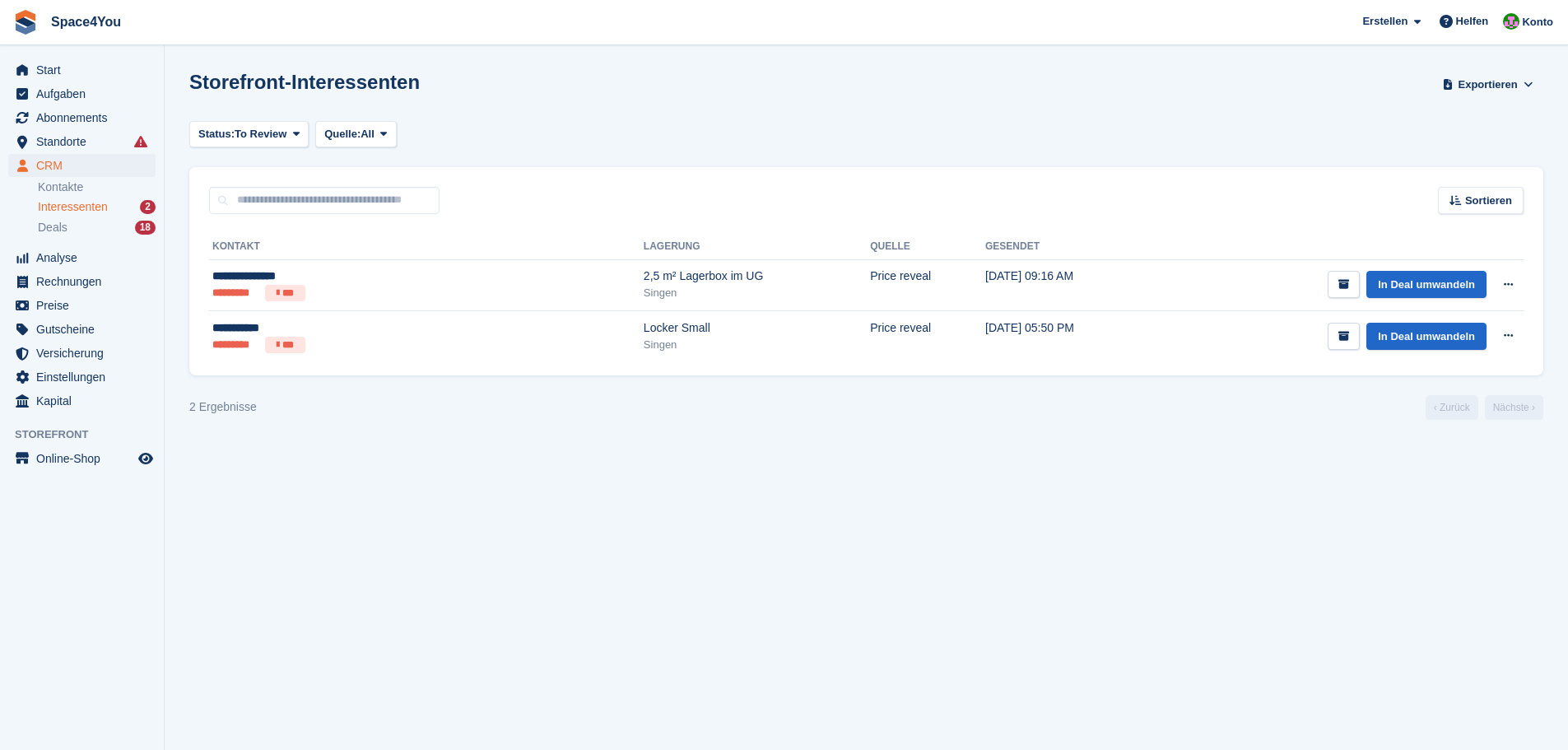
click at [298, 49] on section "Storefront-Interessenten Exportieren Exportieren Interessenten Exportieren Sie …" at bounding box center [866, 375] width 1404 height 750
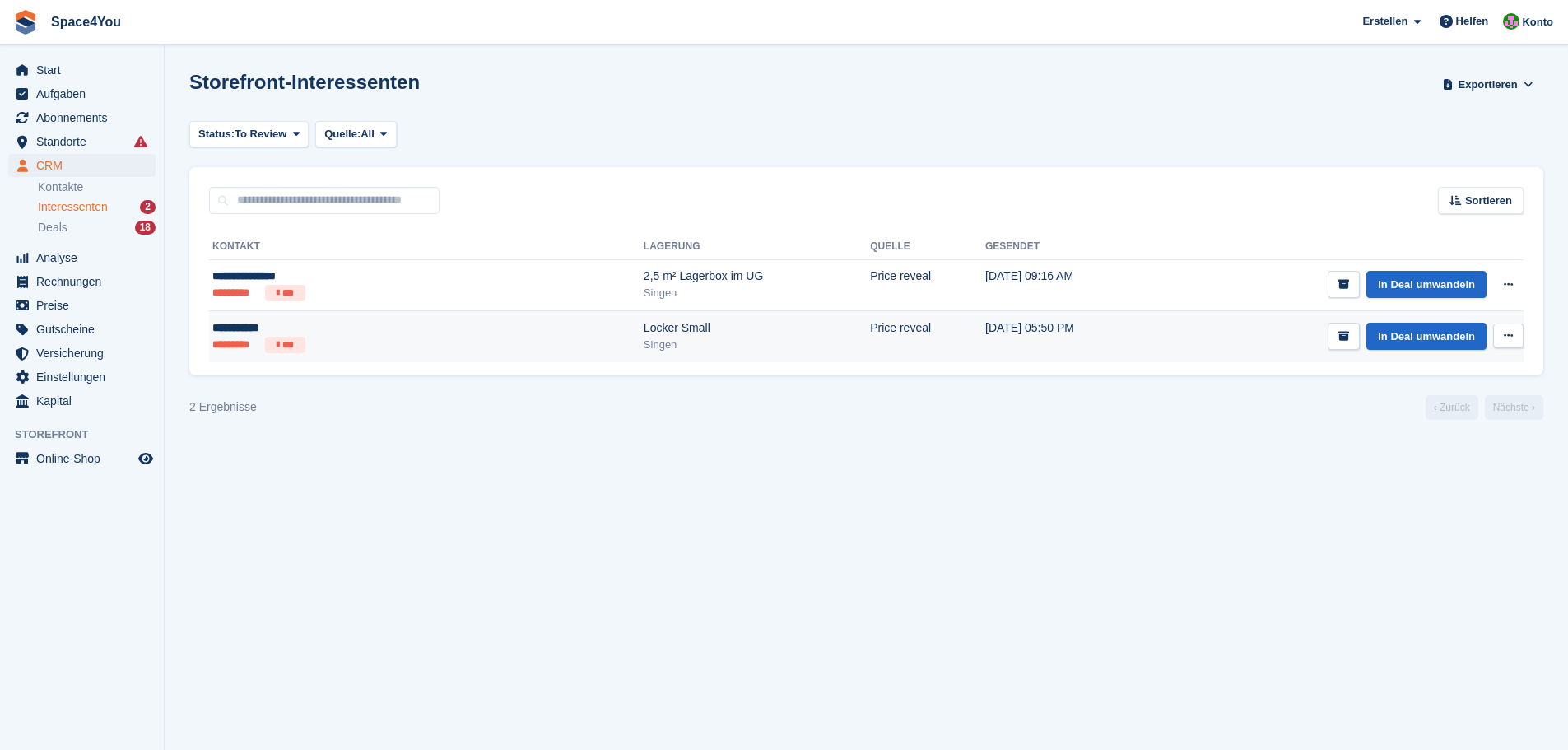
click at [380, 343] on ul "********* ***" at bounding box center [325, 345] width 227 height 17
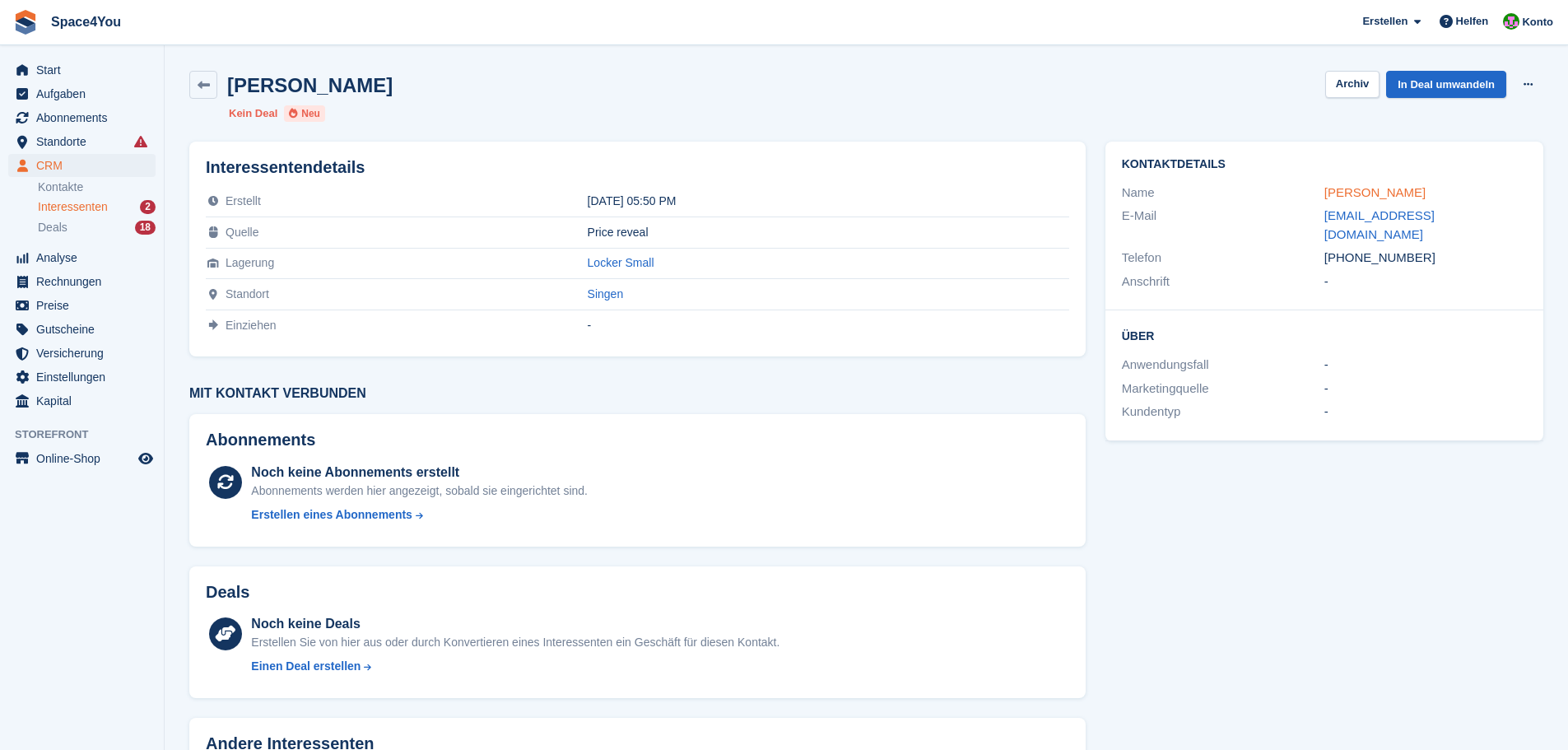
click at [1353, 194] on link "[PERSON_NAME]" at bounding box center [1375, 192] width 101 height 14
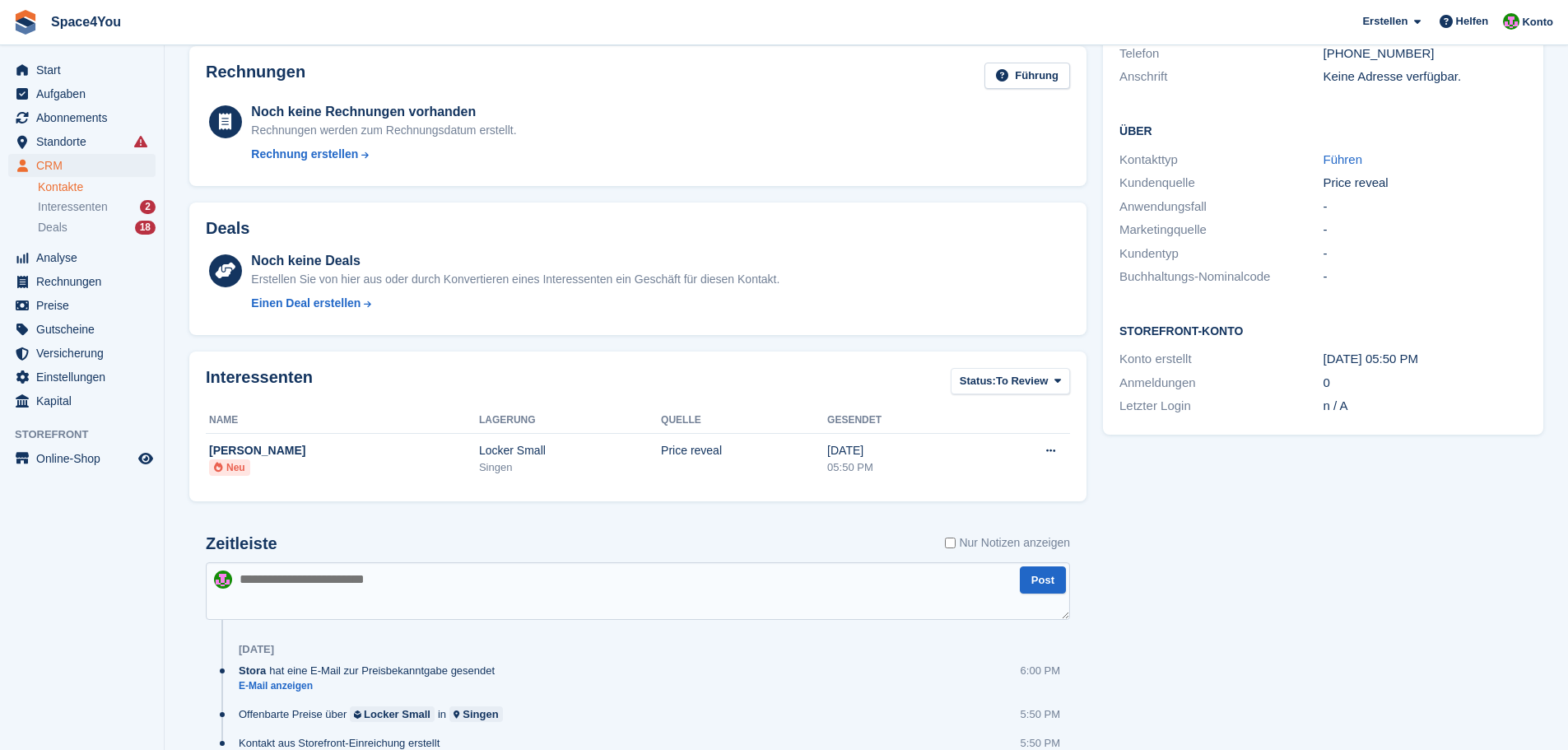
scroll to position [298, 0]
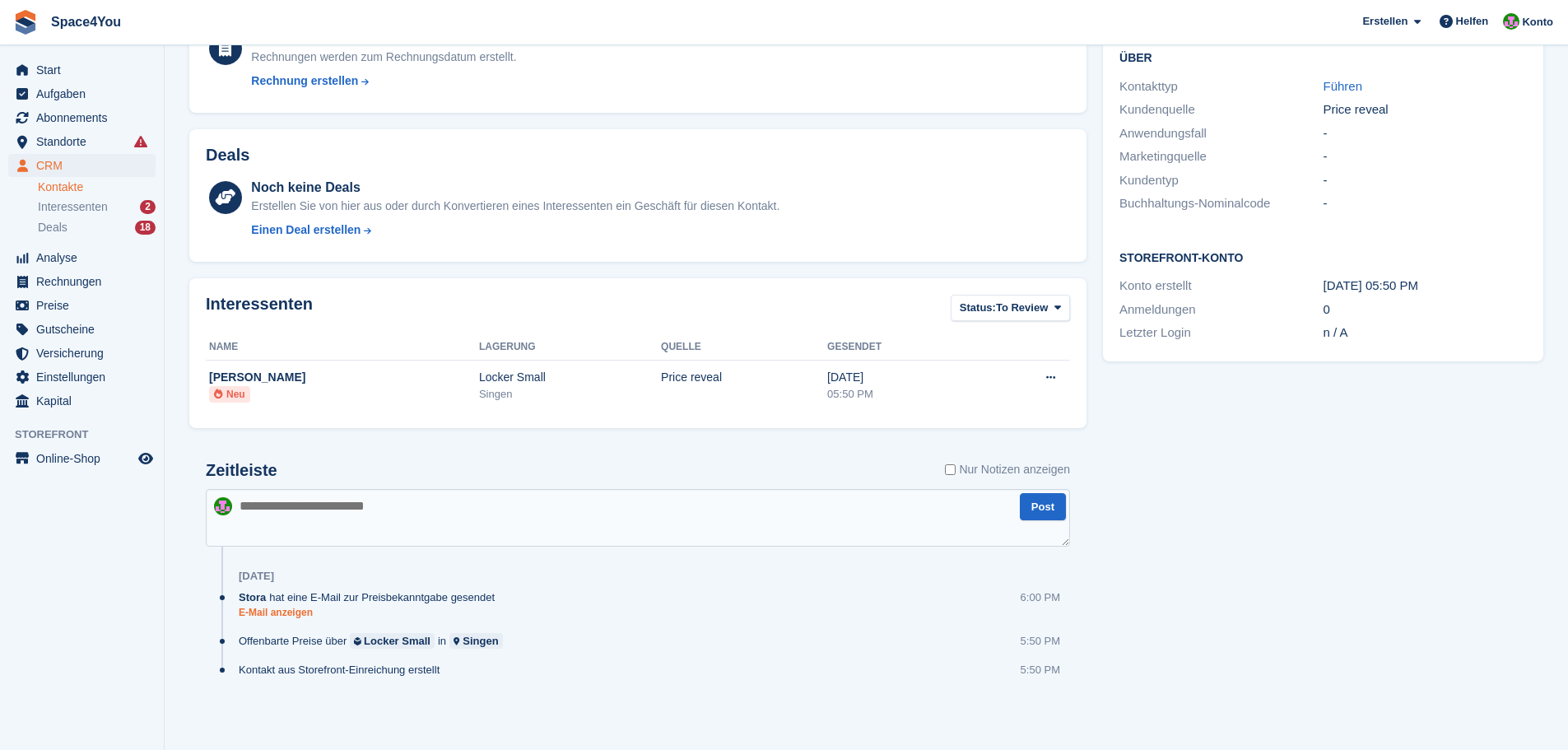
click at [274, 619] on link "E-Mail anzeigen" at bounding box center [370, 613] width 264 height 14
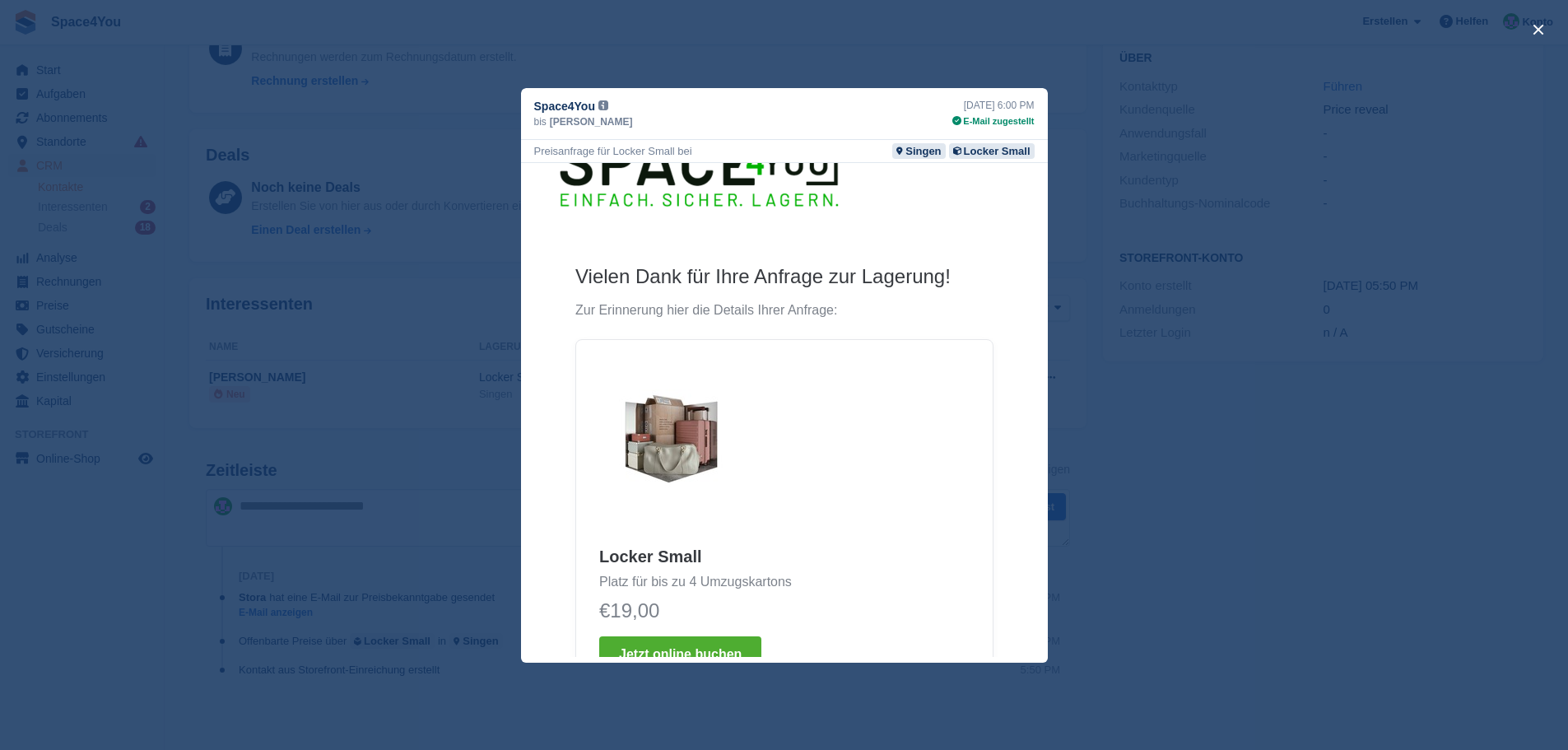
scroll to position [0, 0]
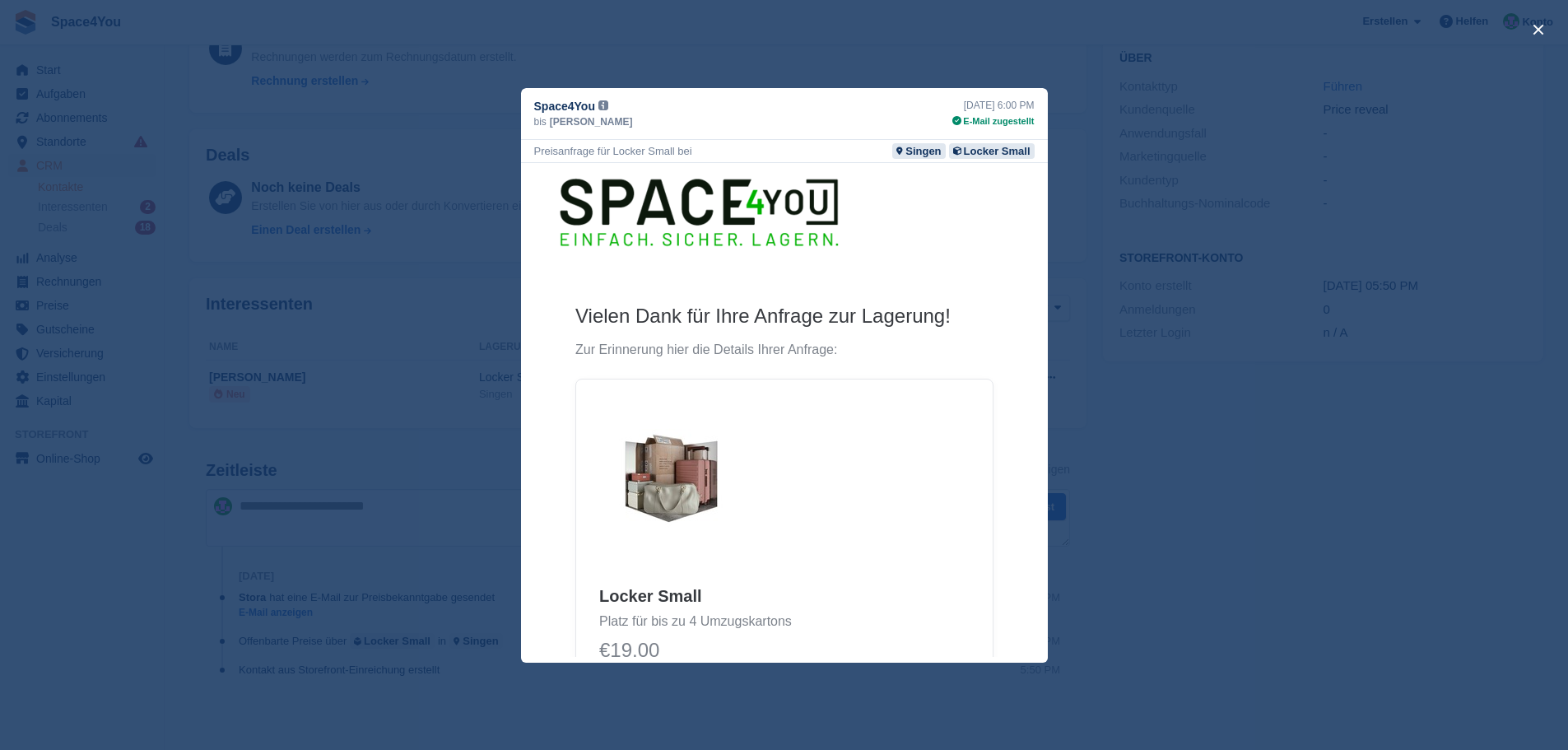
click at [422, 524] on div "close" at bounding box center [784, 375] width 1568 height 750
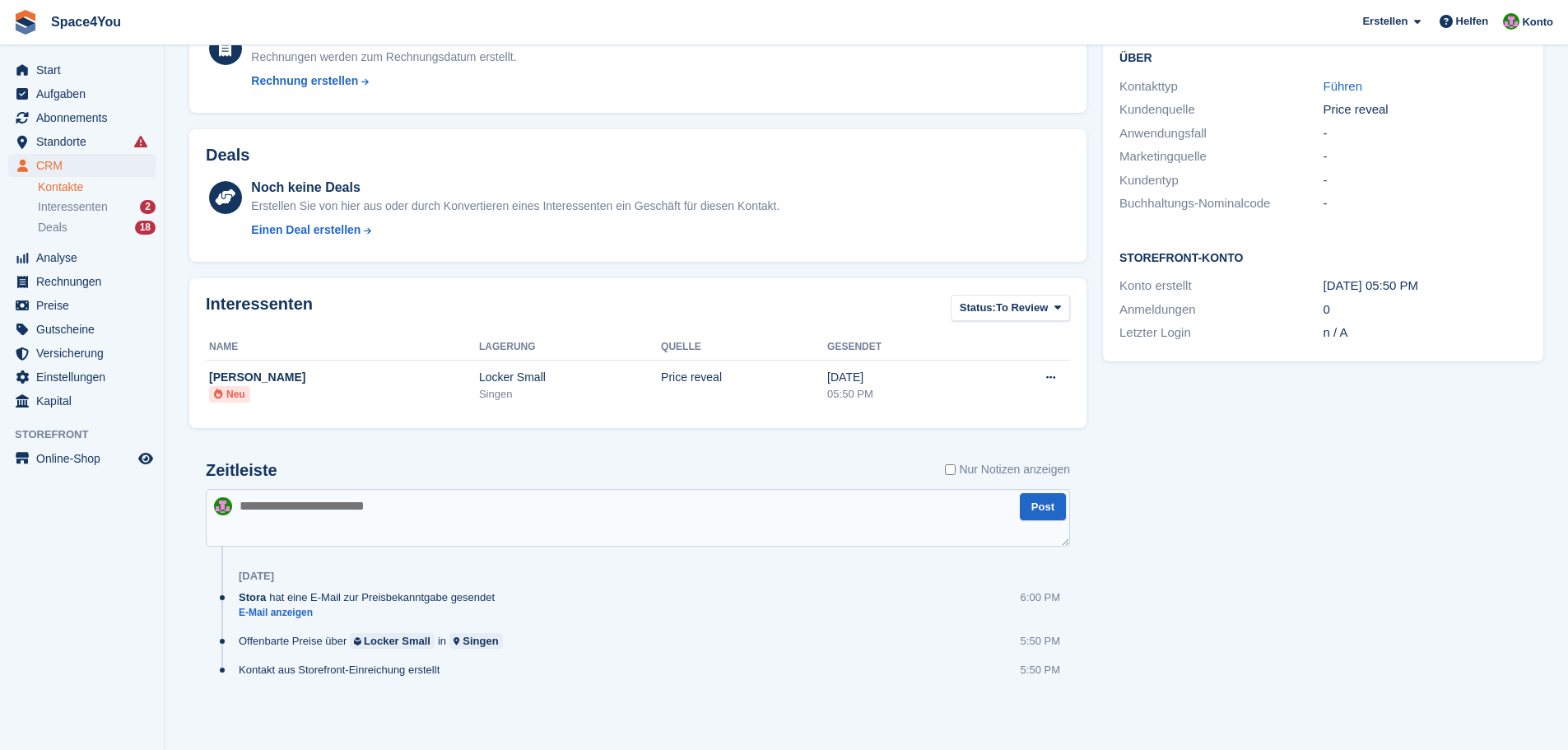
click at [1304, 462] on div "Aufgaben 0 Hinzufügen Keine Aufgaben im Zusammenhang mit Tomasz Laxy Kontaktdet…" at bounding box center [1322, 275] width 457 height 919
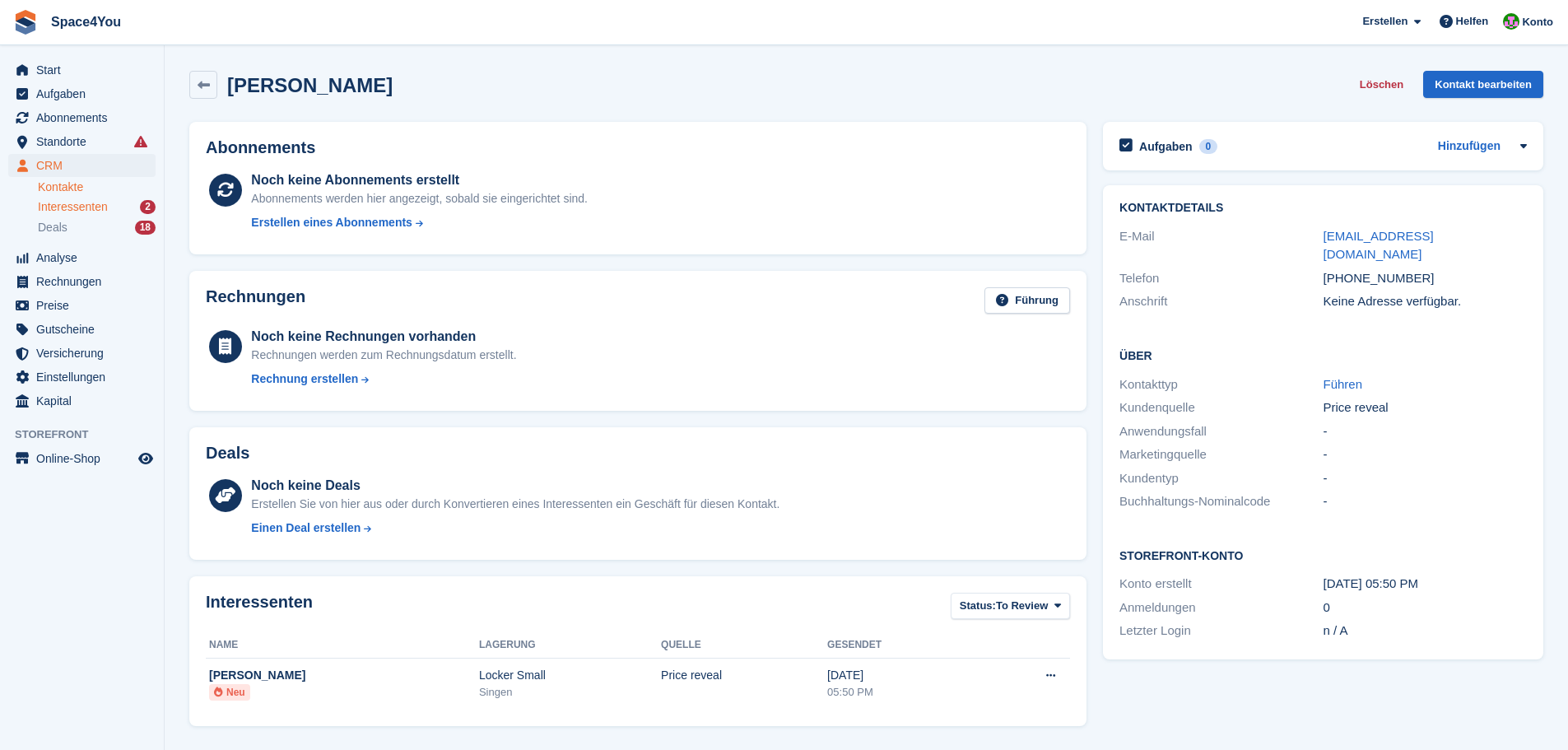
click at [62, 207] on span "Interessenten" at bounding box center [72, 207] width 70 height 16
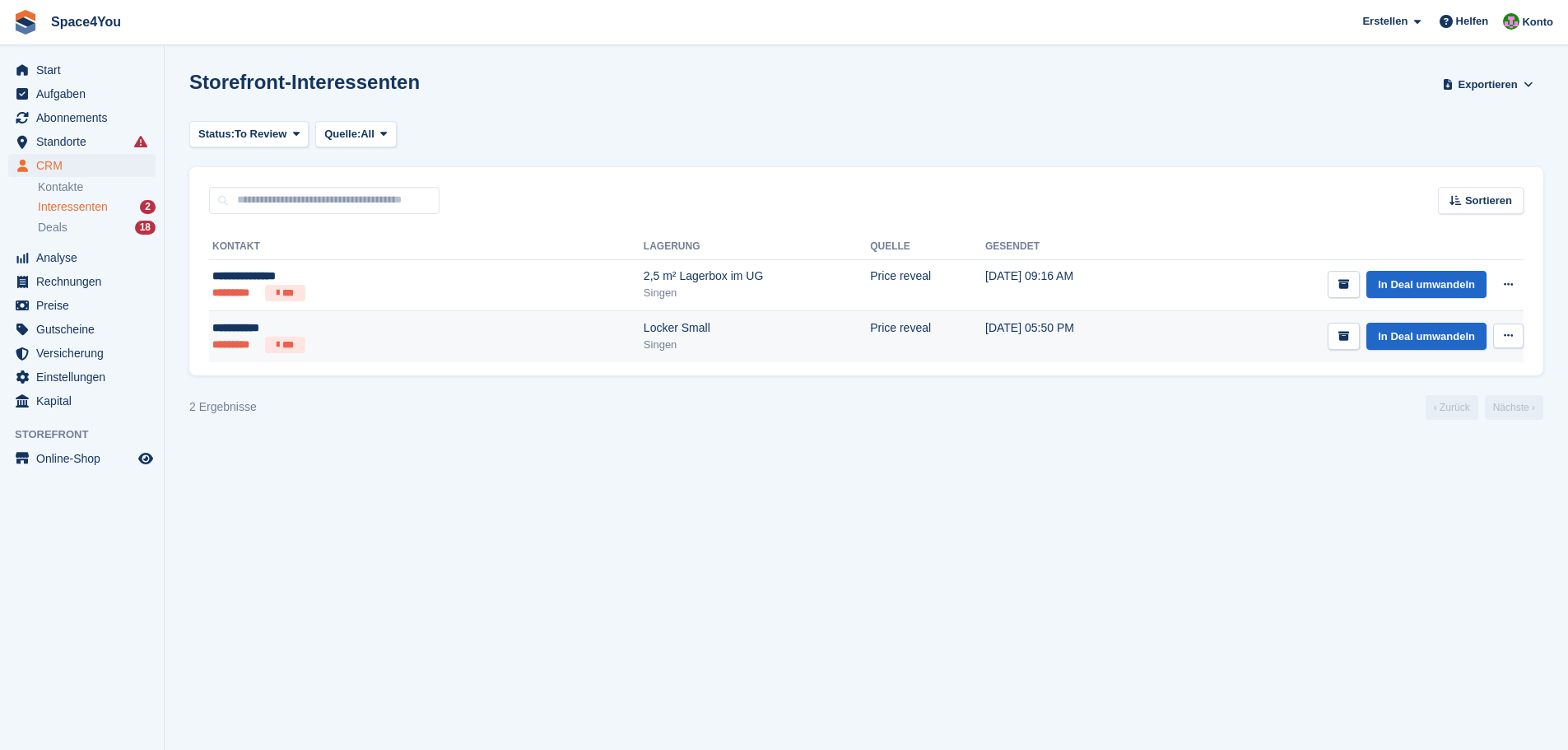
click at [1509, 333] on icon at bounding box center [1508, 335] width 9 height 11
click at [1423, 425] on p "Interessenten löschen" at bounding box center [1444, 425] width 144 height 22
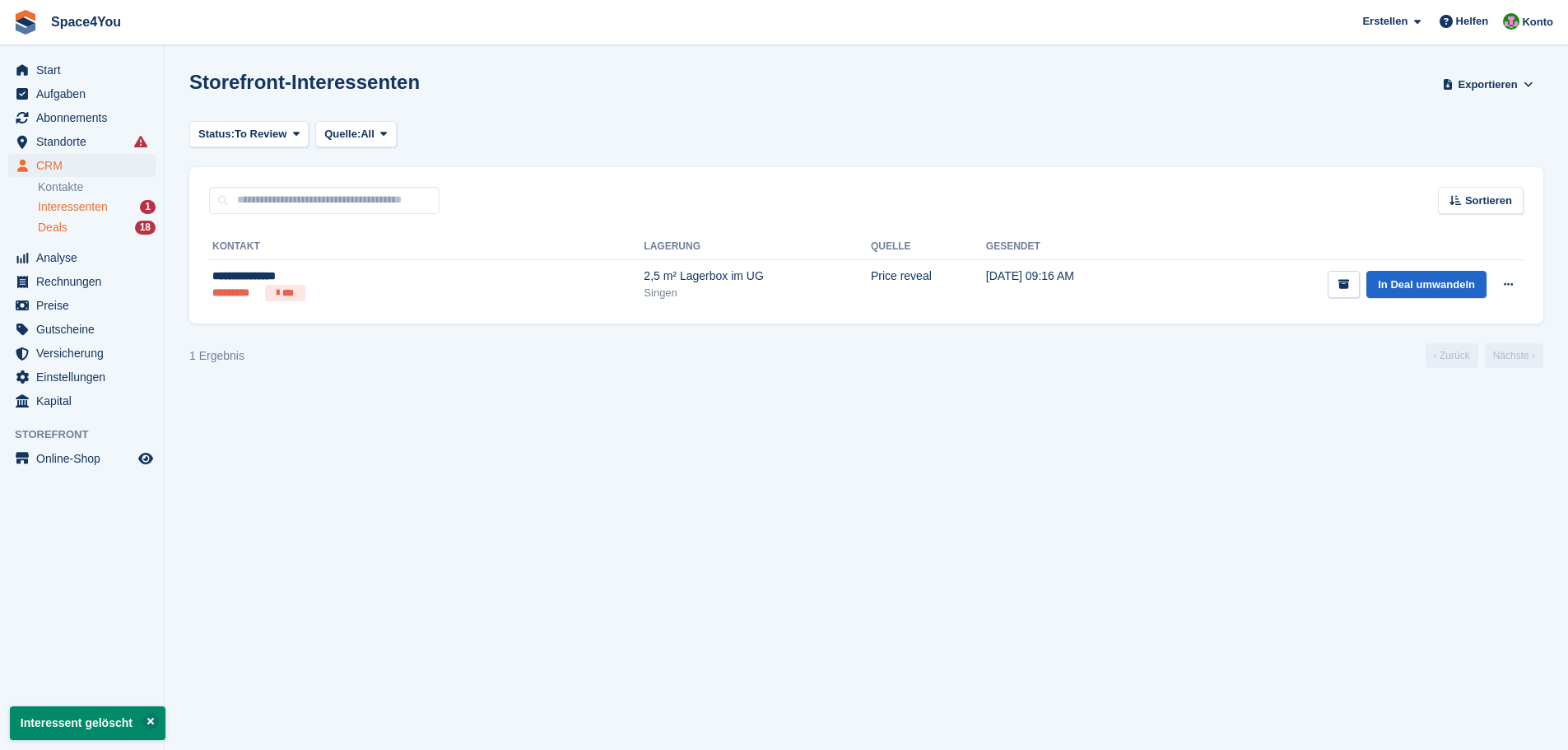
click at [83, 230] on div "Deals 18" at bounding box center [96, 228] width 118 height 16
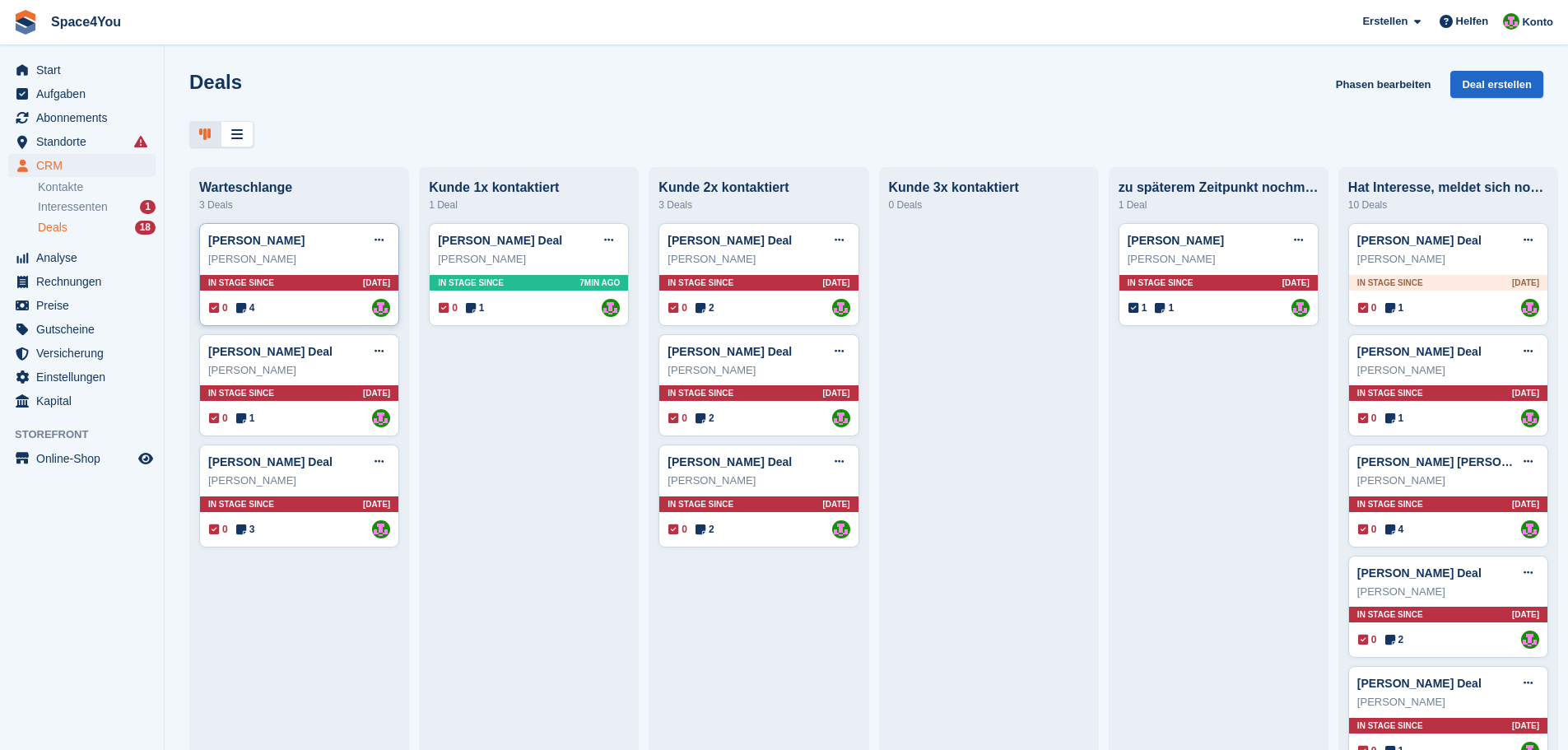
click at [325, 262] on div "Marianne Rohde" at bounding box center [299, 259] width 182 height 17
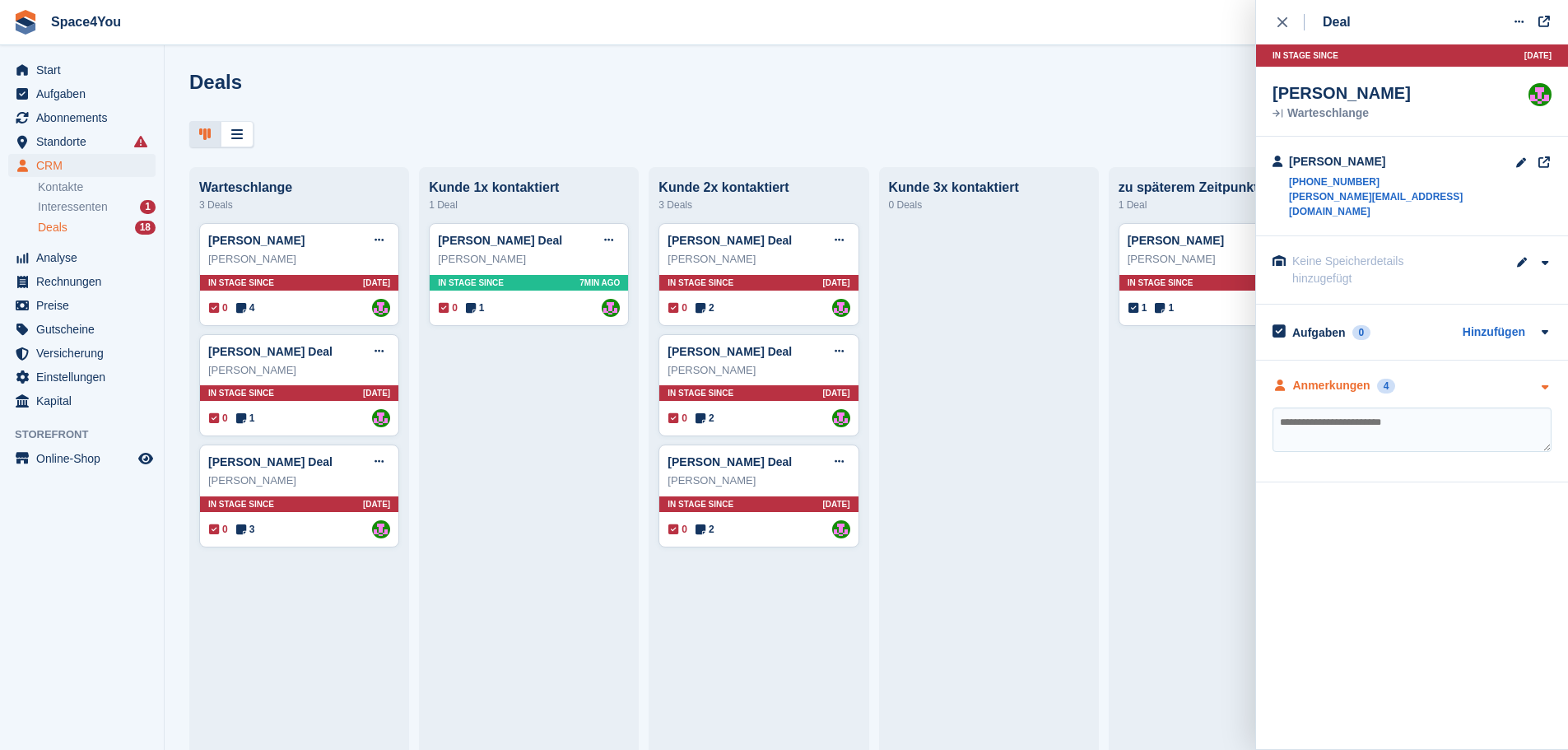
click at [1484, 377] on div "Anmerkungen 4" at bounding box center [1412, 385] width 279 height 17
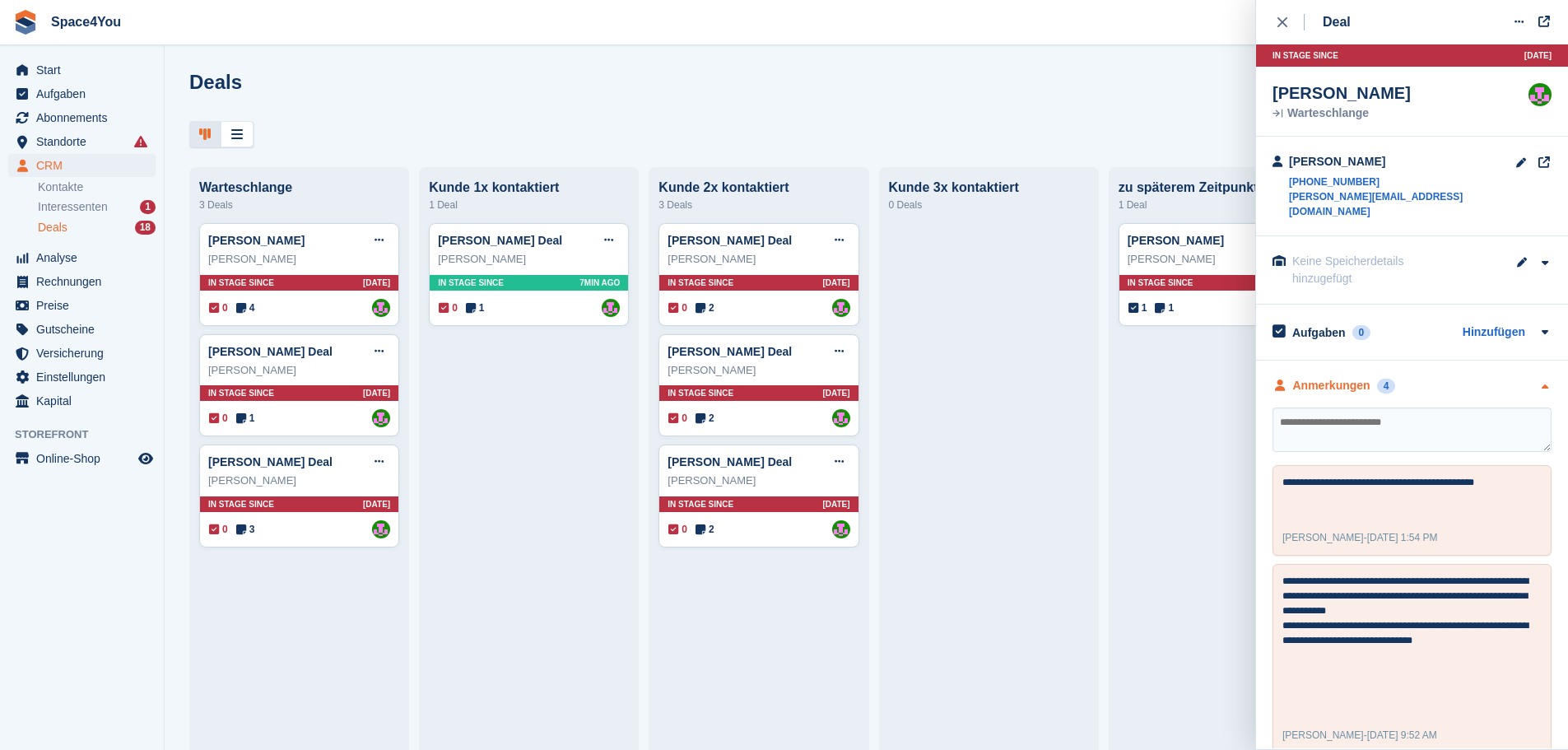
click at [1484, 377] on div "Anmerkungen 4" at bounding box center [1412, 385] width 279 height 17
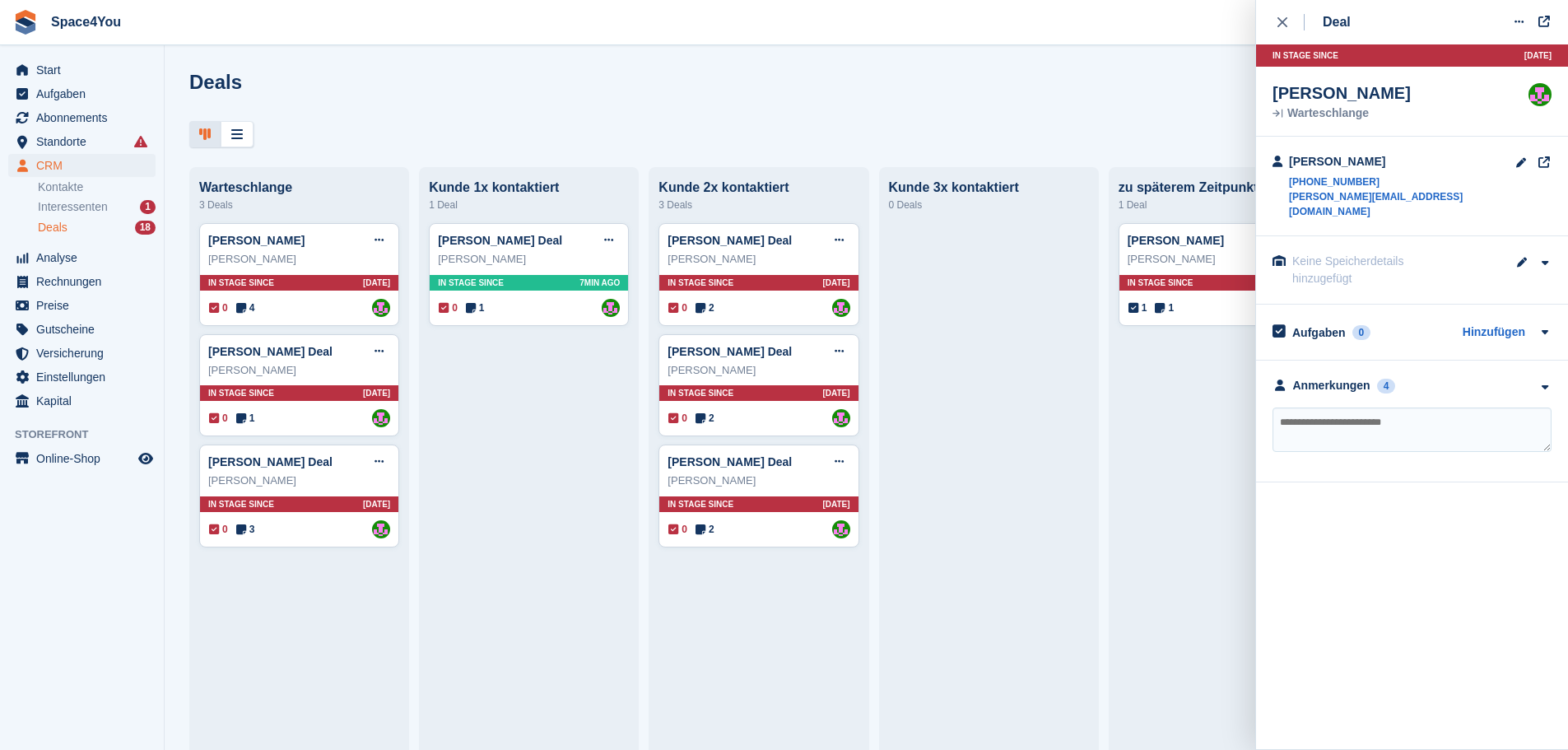
click at [494, 123] on div at bounding box center [866, 134] width 1354 height 27
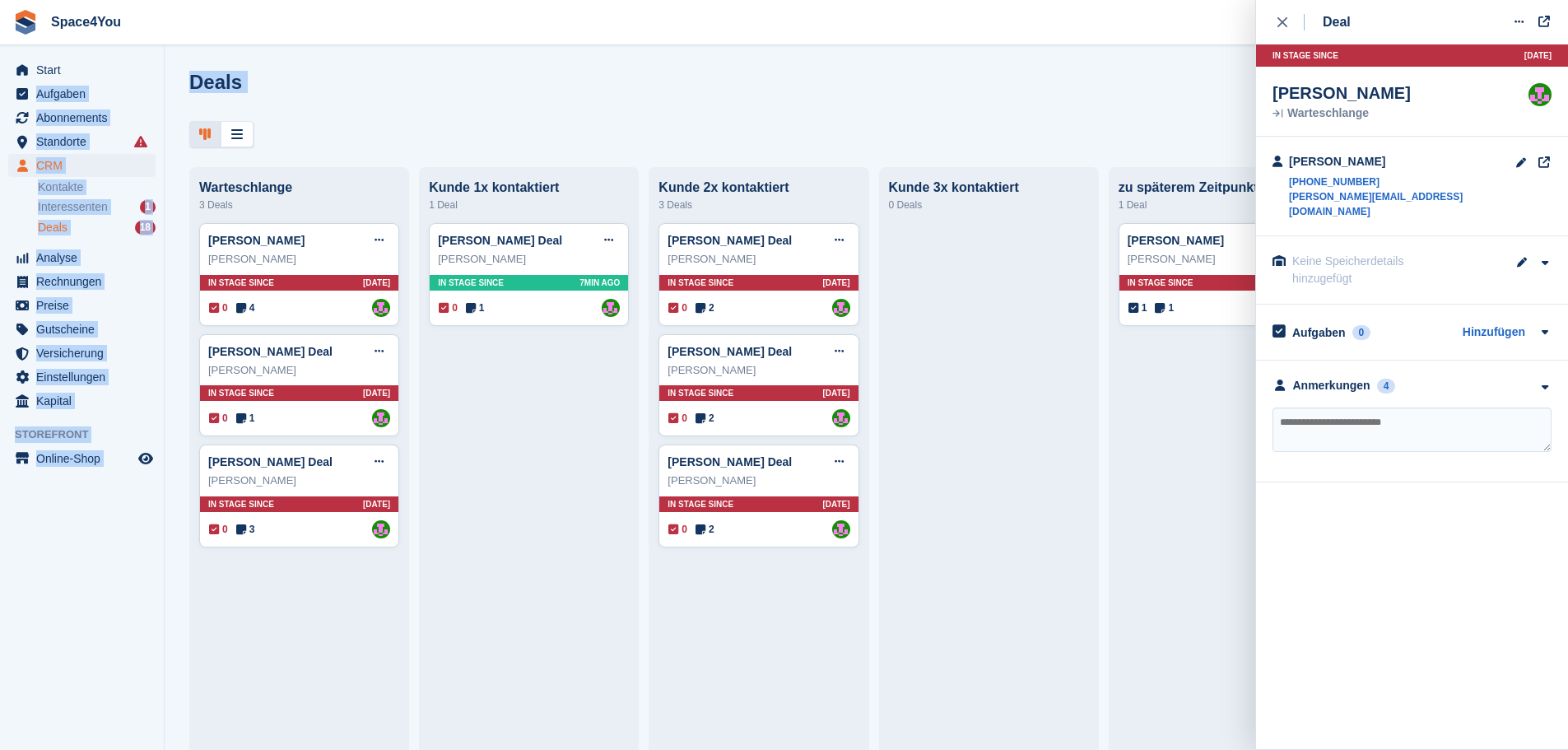
drag, startPoint x: 428, startPoint y: 149, endPoint x: 95, endPoint y: 55, distance: 346.0
click at [95, 55] on div "Start Aufgaben Abonnements Abonnements Abonnements Preiserhöhungen NEU Preiserh…" at bounding box center [784, 375] width 1568 height 750
click at [393, 107] on div "Deals Phasen bearbeiten Deal erstellen" at bounding box center [866, 93] width 1354 height 47
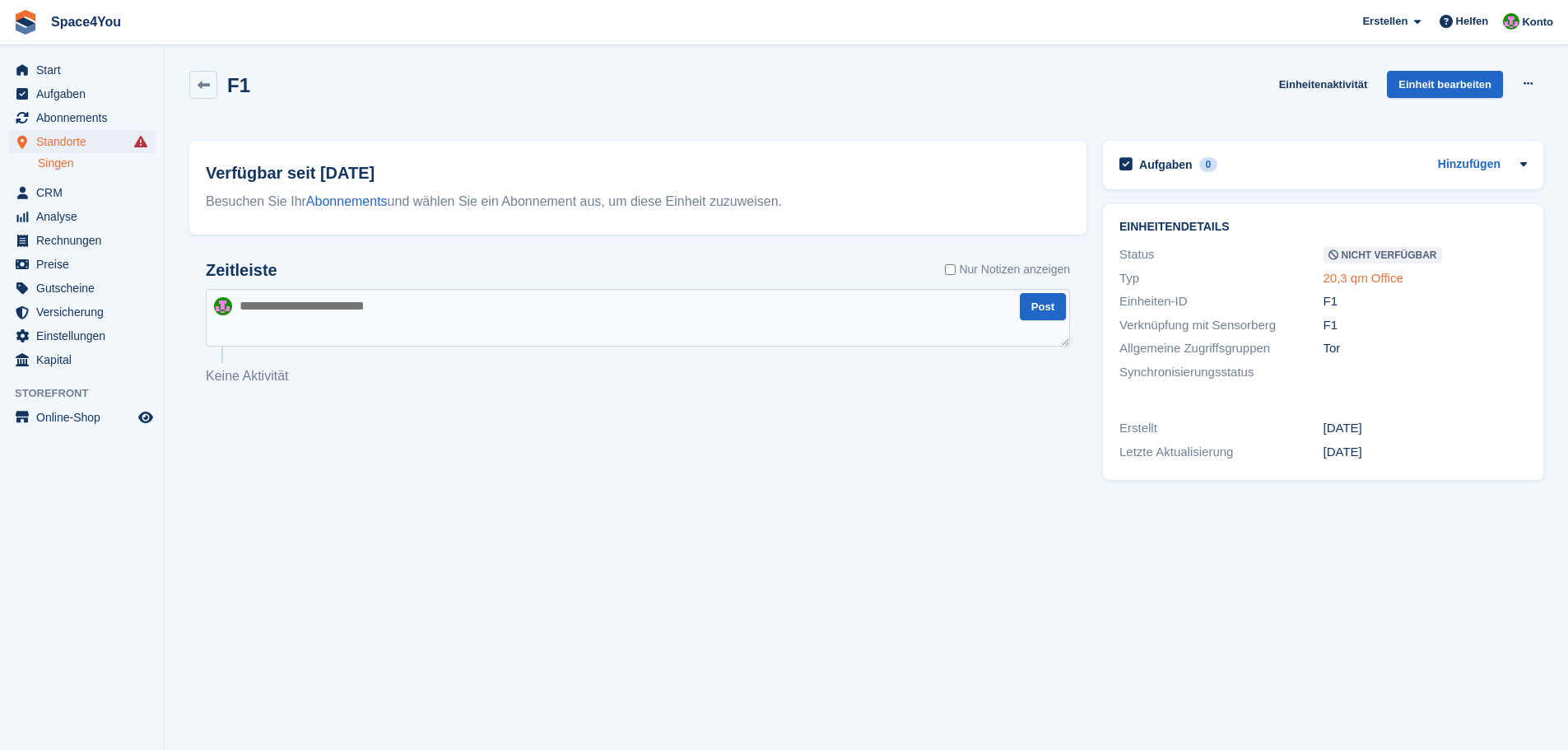
click at [1346, 278] on link "20,3 qm Office" at bounding box center [1363, 277] width 80 height 14
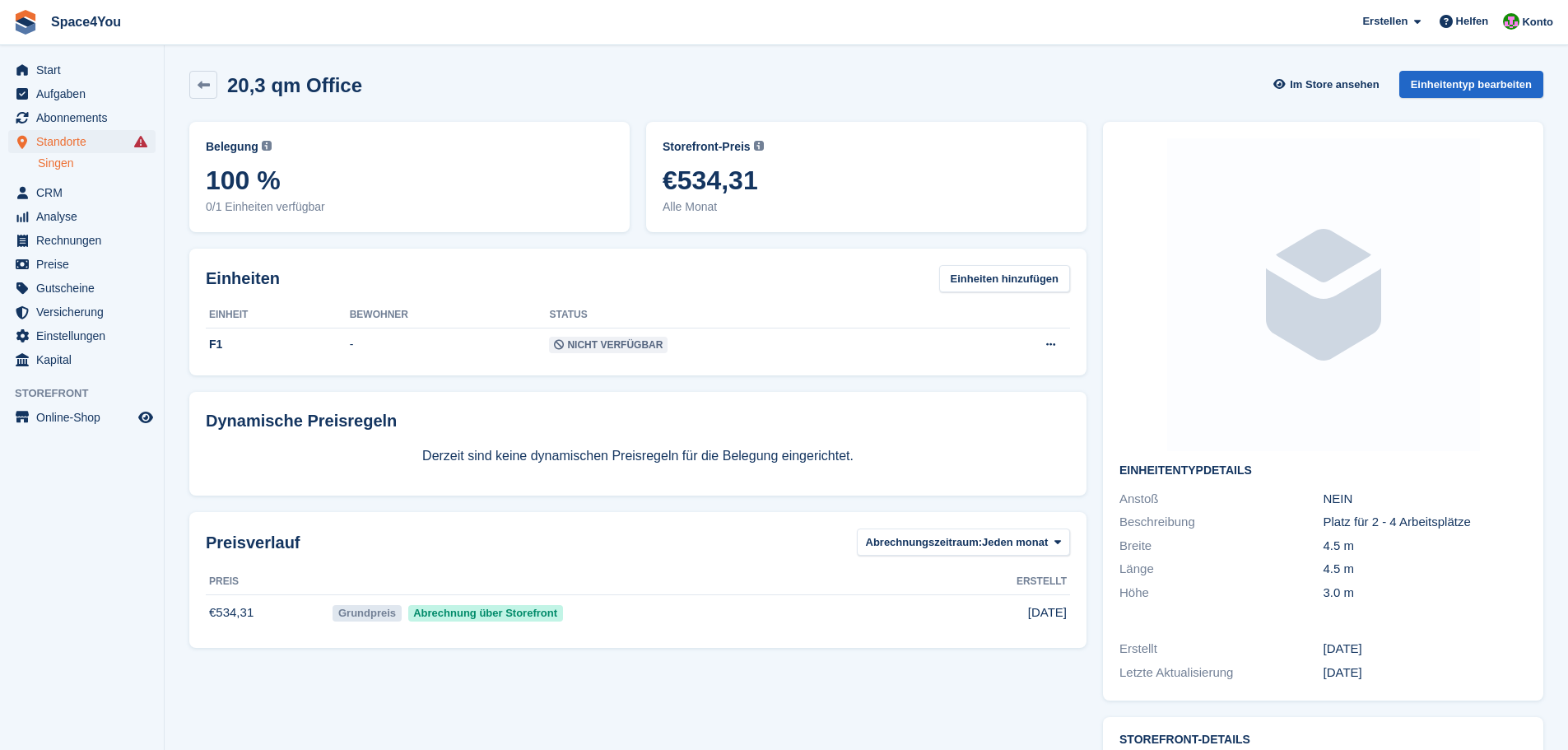
drag, startPoint x: 767, startPoint y: 186, endPoint x: 644, endPoint y: 151, distance: 127.9
click at [644, 151] on div "Storefront-Preis Der Preis, den jeder Besucher Ihres Storefronts zahlen muss. D…" at bounding box center [866, 177] width 457 height 127
click at [620, 60] on section "20,3 qm Office Im Store ansehen Einheitentyp bearbeiten [GEOGRAPHIC_DATA] Aktue…" at bounding box center [866, 468] width 1404 height 935
click at [206, 80] on icon at bounding box center [203, 85] width 12 height 12
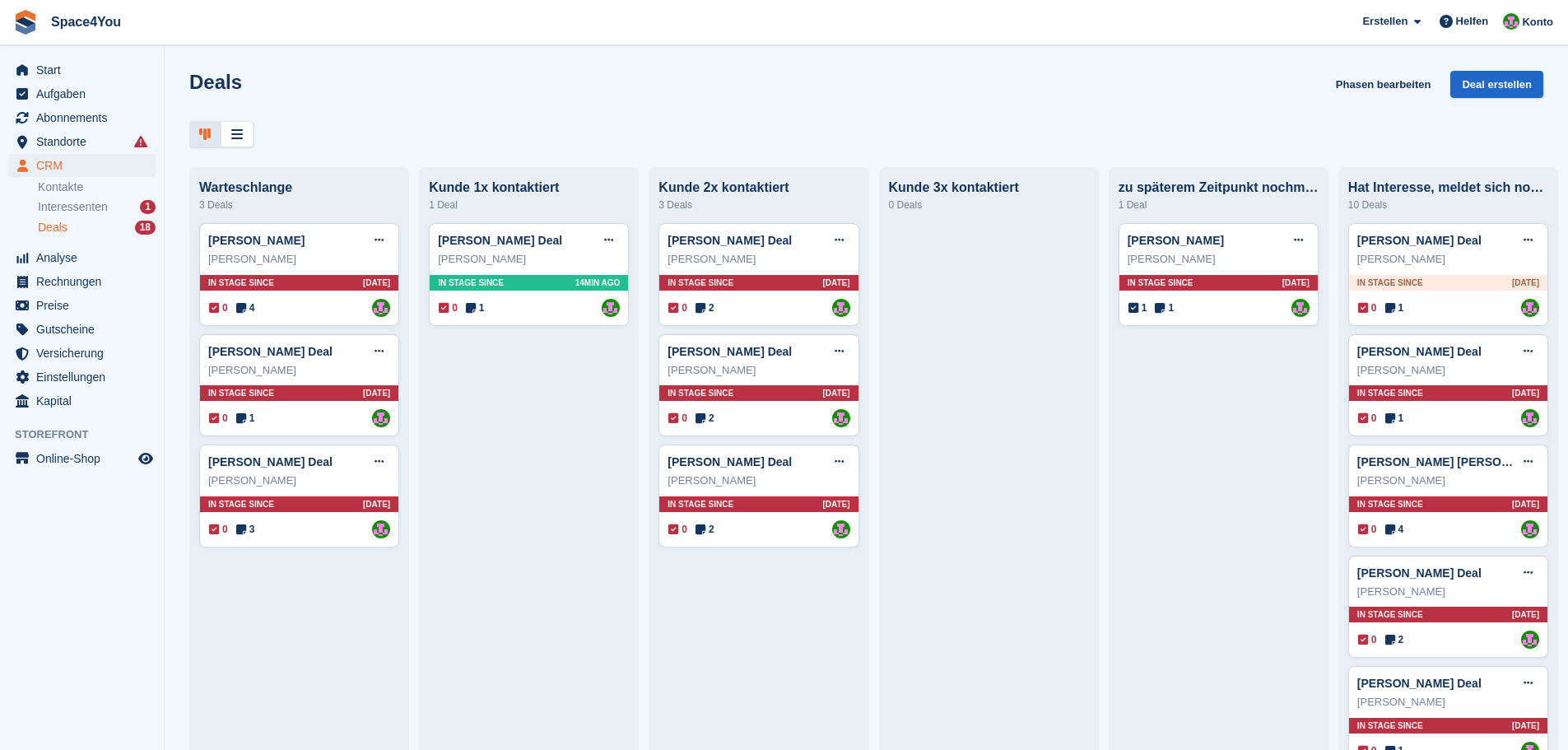
click at [121, 56] on div "Start Aufgaben Abonnements Abonnements Abonnements Preiserhöhungen NEU Preiserh…" at bounding box center [81, 232] width 163 height 362
click at [119, 62] on span "Start" at bounding box center [86, 69] width 99 height 23
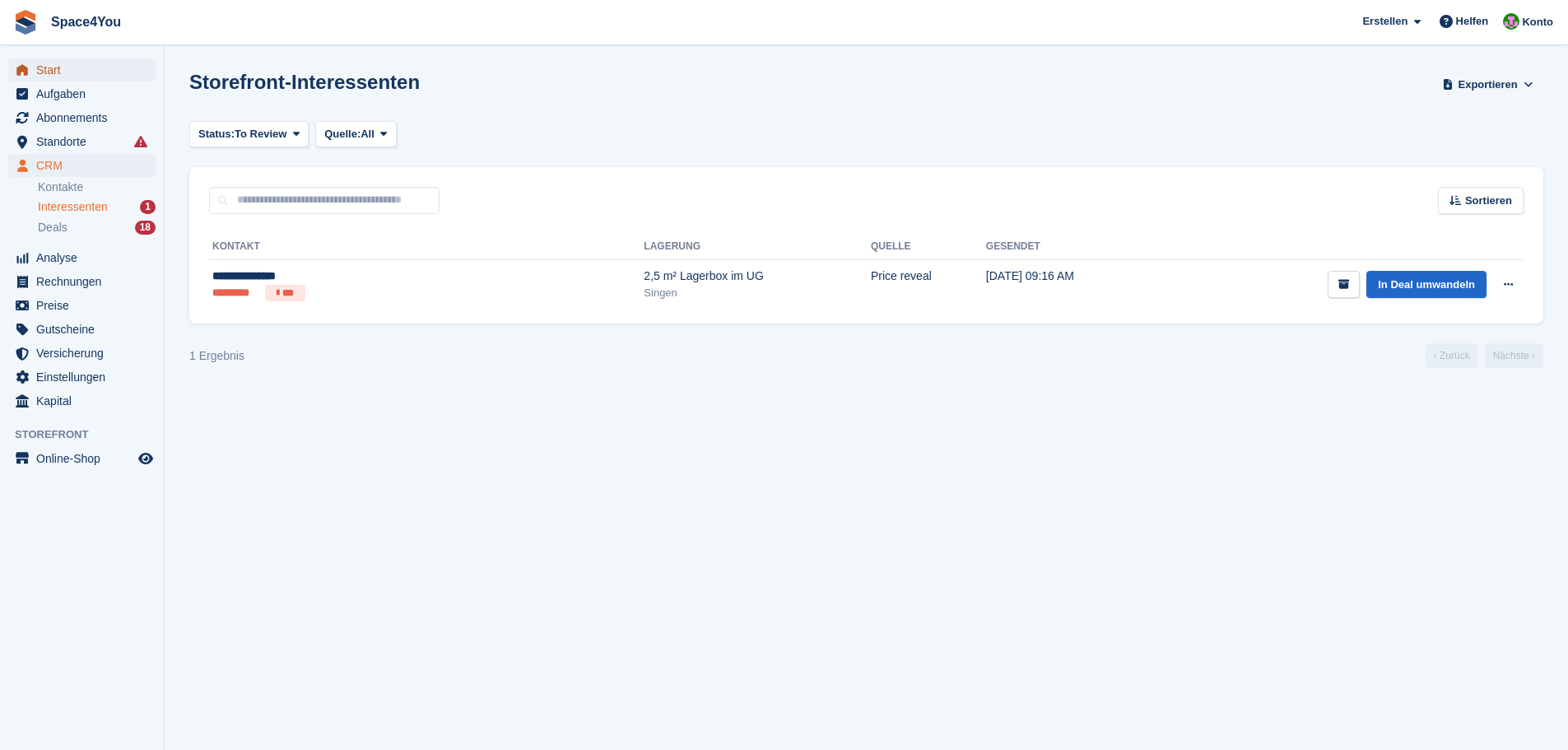
click at [132, 72] on span "Start" at bounding box center [86, 69] width 99 height 23
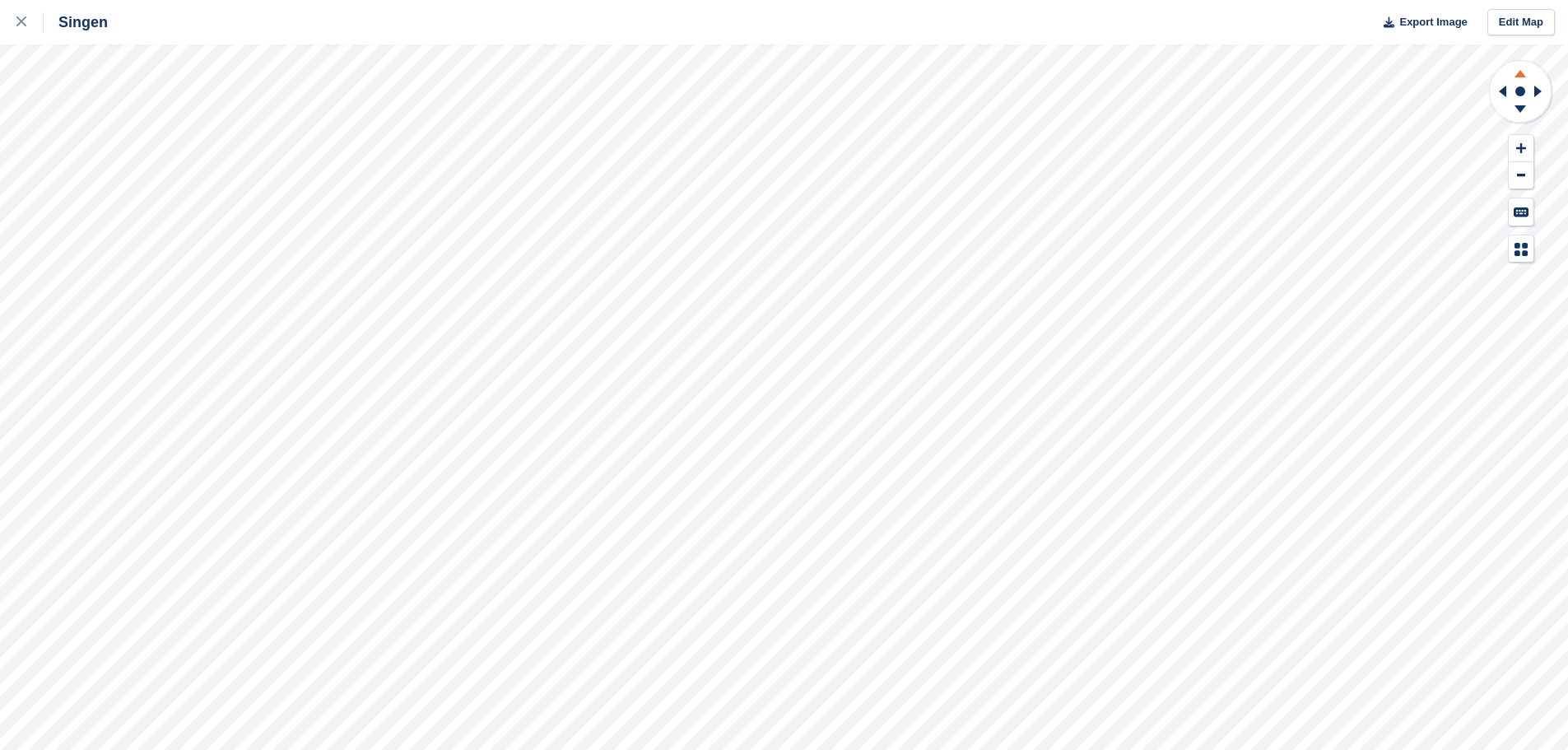
click at [1523, 76] on icon at bounding box center [1520, 73] width 12 height 7
click at [1547, 98] on icon at bounding box center [1540, 91] width 21 height 43
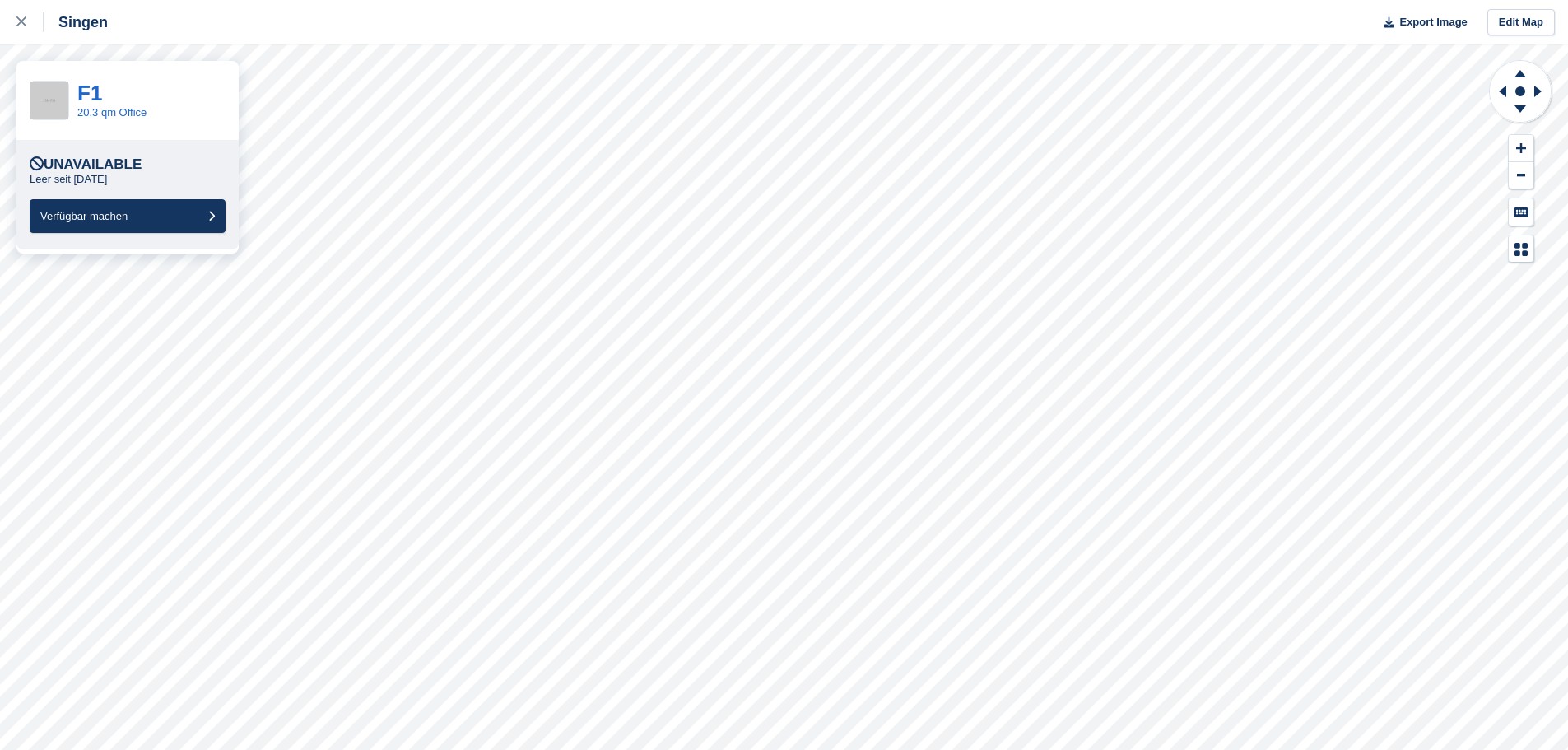
click at [100, 120] on div "F1 20,3 qm Office" at bounding box center [112, 100] width 69 height 40
click at [105, 113] on link "20,3 qm Office" at bounding box center [112, 112] width 69 height 12
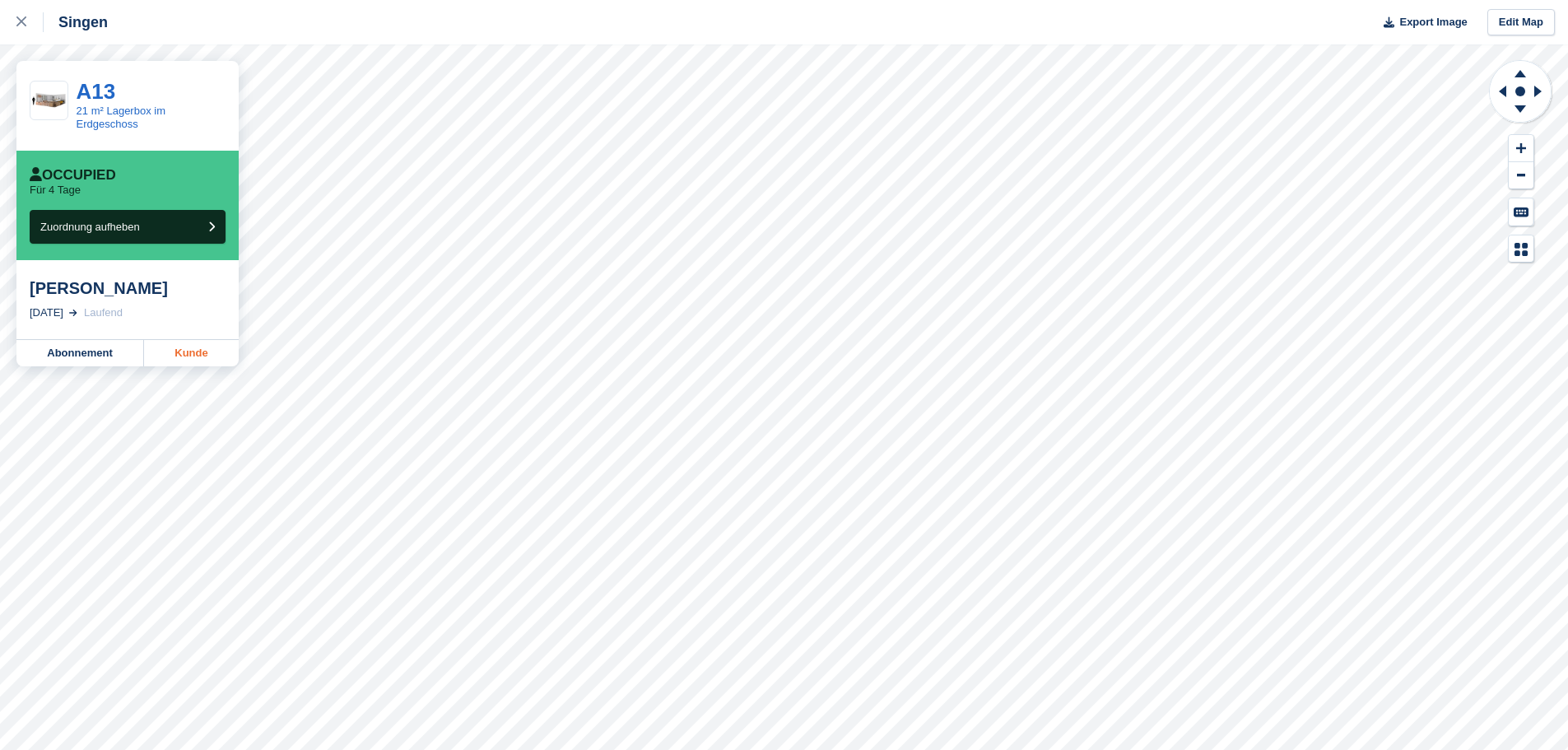
click at [190, 351] on link "Kunde" at bounding box center [191, 353] width 95 height 27
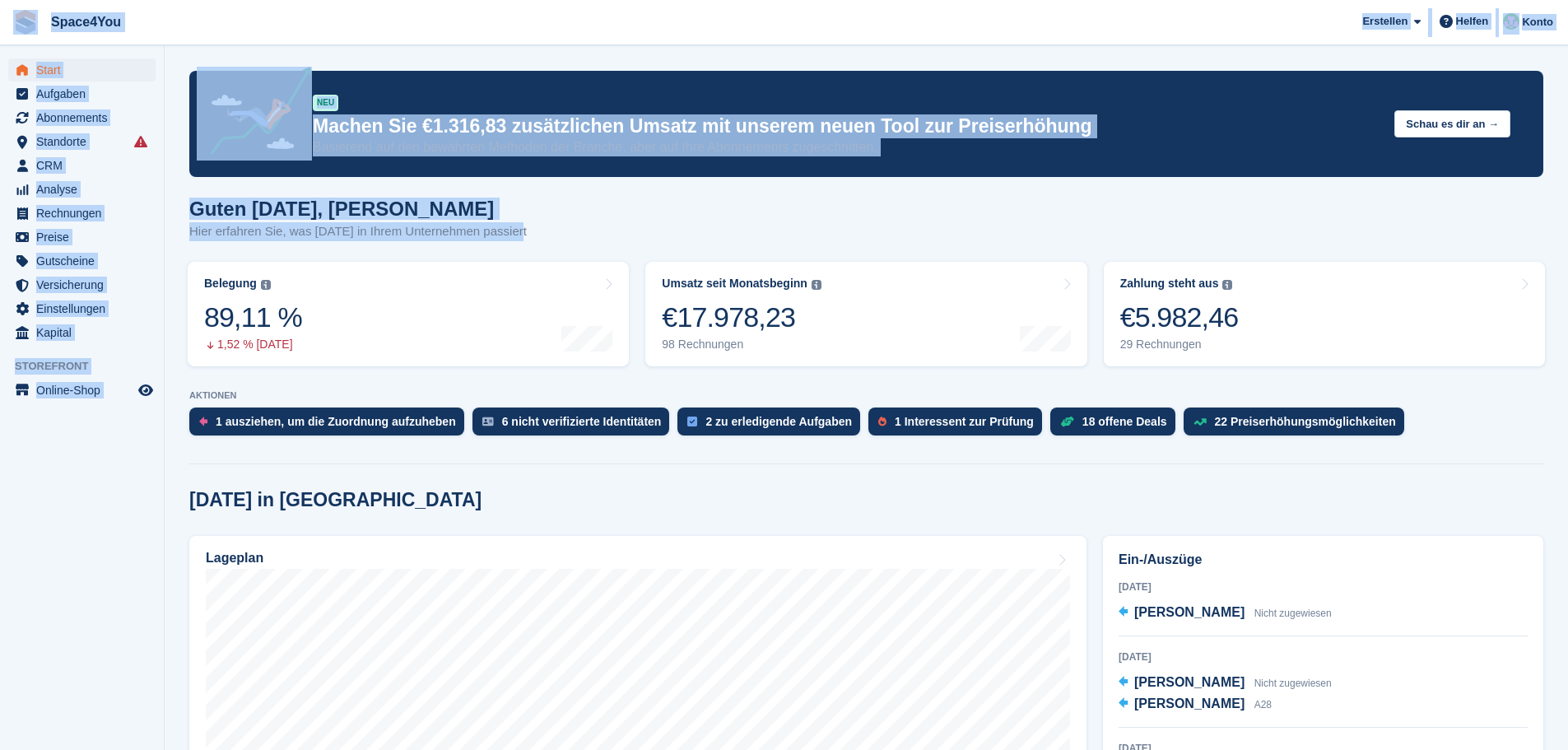
drag, startPoint x: 519, startPoint y: 230, endPoint x: 19, endPoint y: 29, distance: 538.9
click at [293, 33] on span "Space4You Erstellen Abonnement Rechnung Kontakt Deal Rabatt Seite Helfen Chat-S…" at bounding box center [784, 22] width 1568 height 45
drag, startPoint x: 516, startPoint y: 232, endPoint x: 19, endPoint y: 19, distance: 540.7
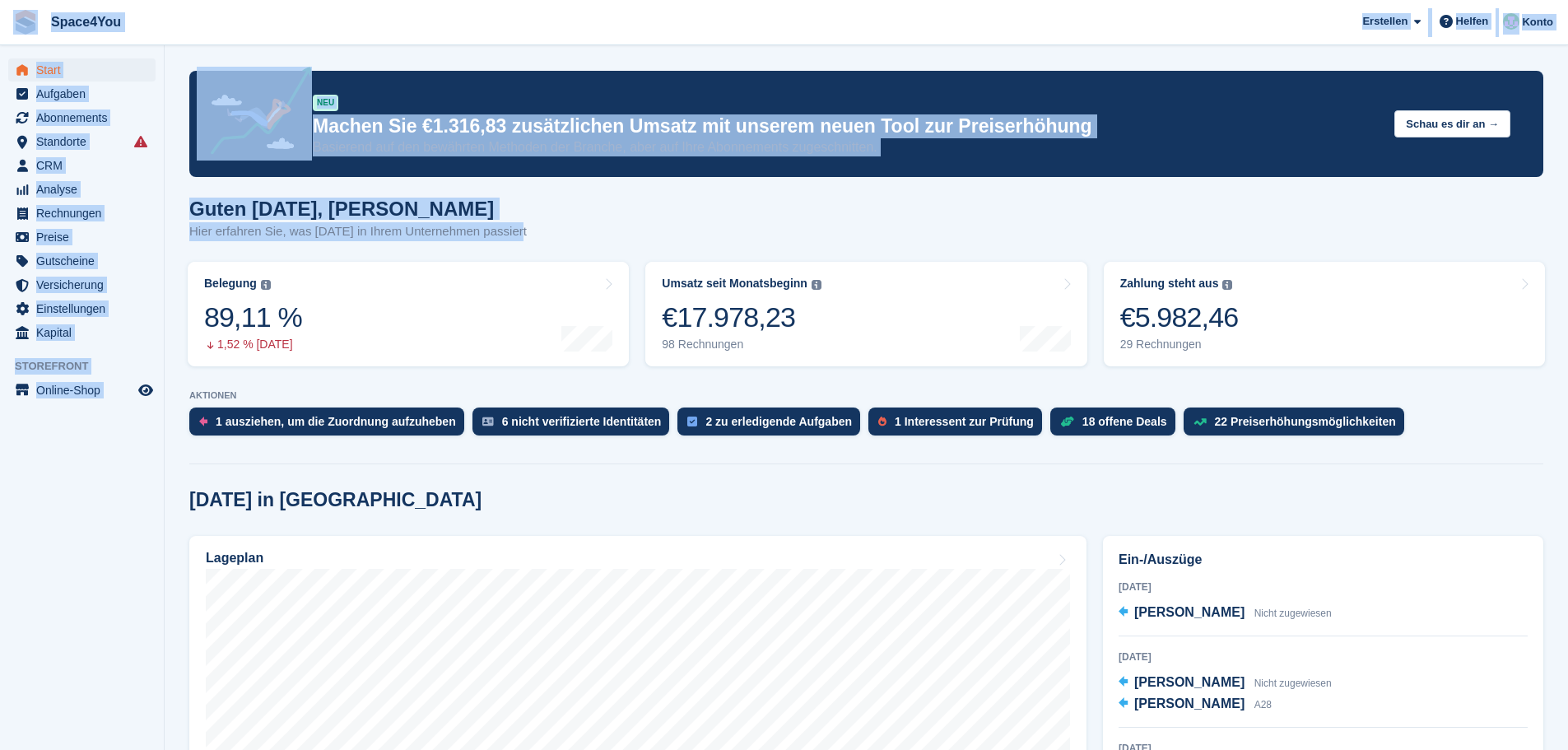
click at [286, 13] on span "Space4You Erstellen Abonnement Rechnung Kontakt Deal Rabatt Seite Helfen Chat-S…" at bounding box center [784, 22] width 1568 height 45
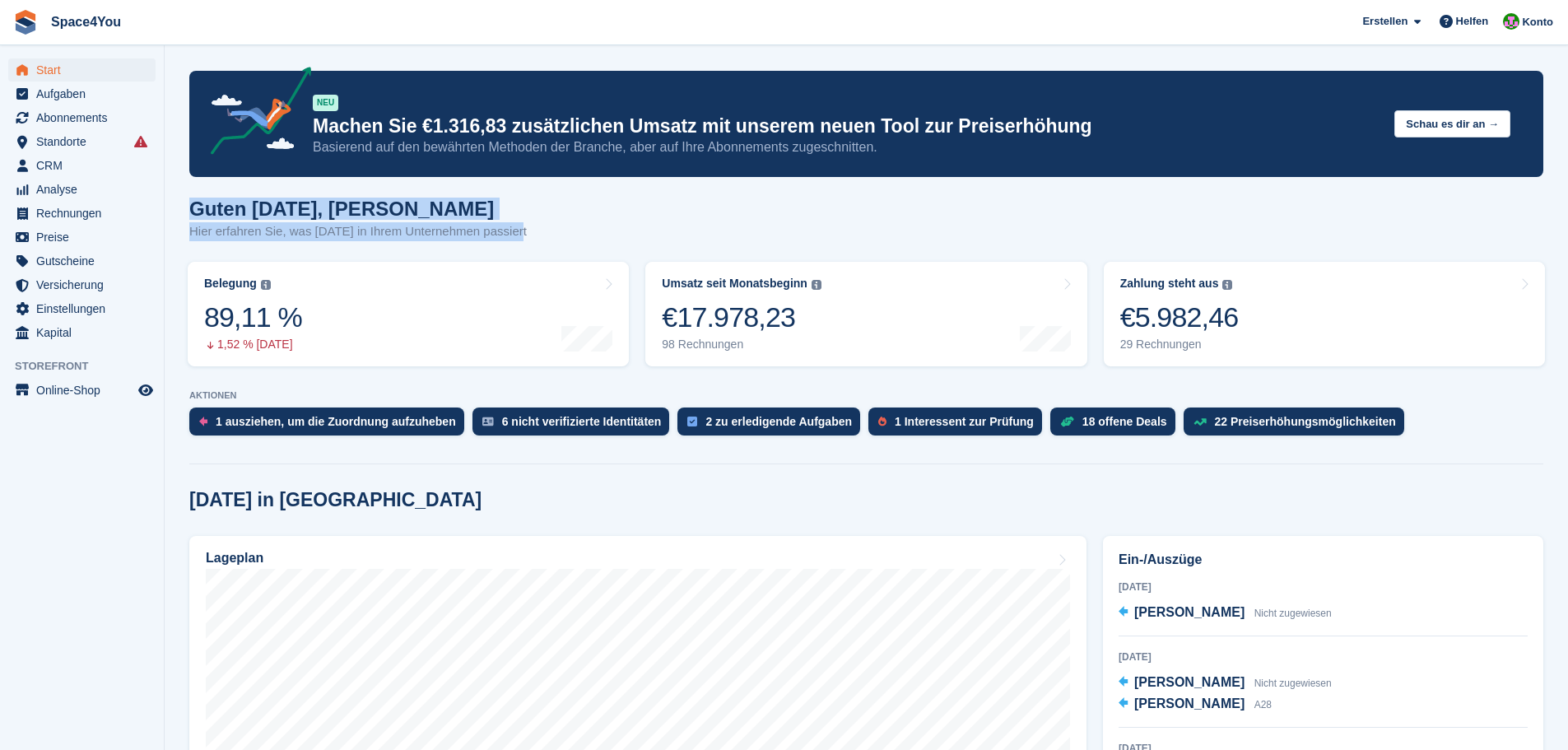
drag, startPoint x: 524, startPoint y: 232, endPoint x: 187, endPoint y: 212, distance: 337.6
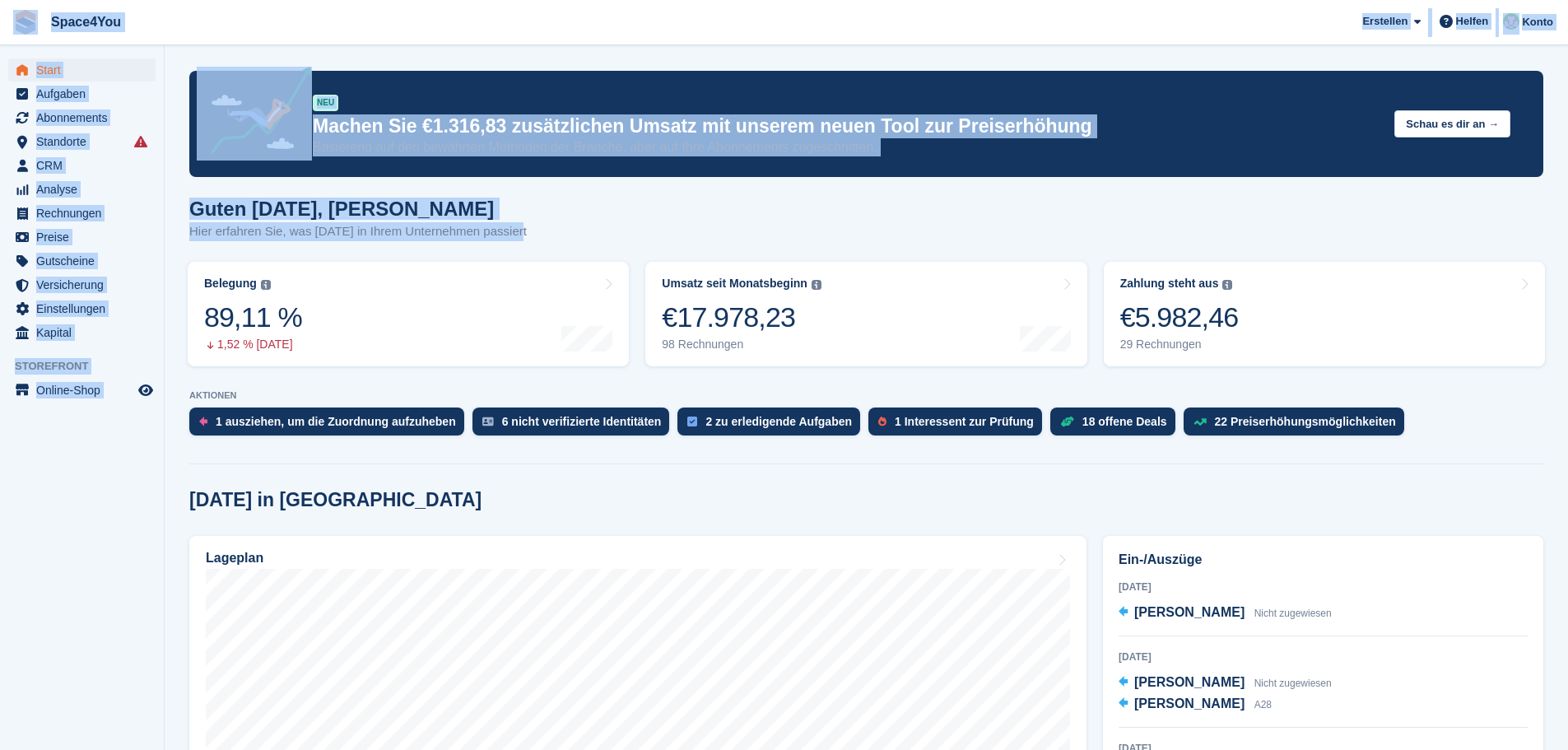
drag, startPoint x: 522, startPoint y: 234, endPoint x: 27, endPoint y: 26, distance: 536.9
click at [230, 21] on span "Space4You Erstellen Abonnement Rechnung Kontakt Deal Rabatt Seite Helfen Chat-S…" at bounding box center [784, 22] width 1568 height 45
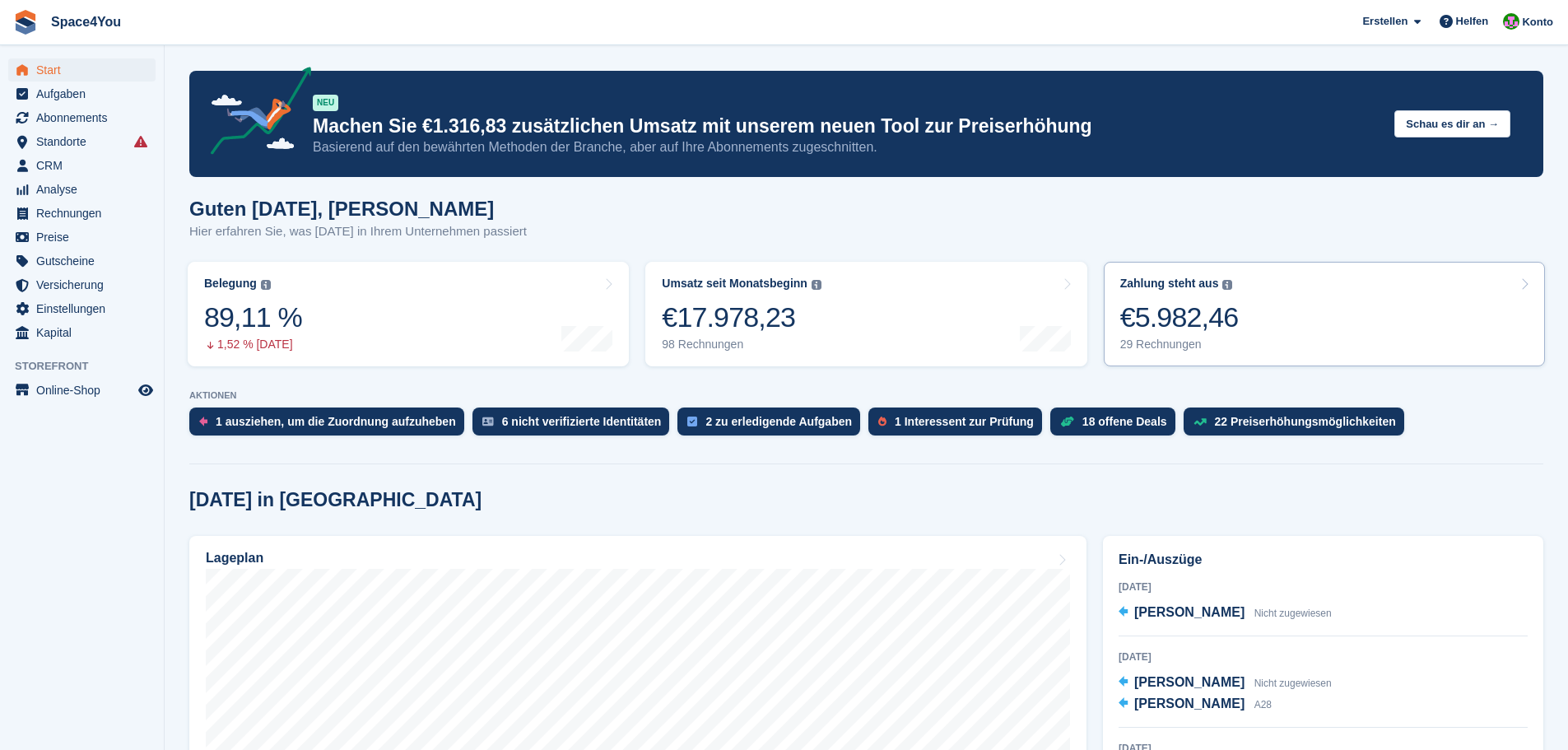
click at [1257, 308] on link "Zahlung steht aus Der gesamte ausstehende Saldo aller offenen Rechnungen. €5.98…" at bounding box center [1323, 314] width 441 height 105
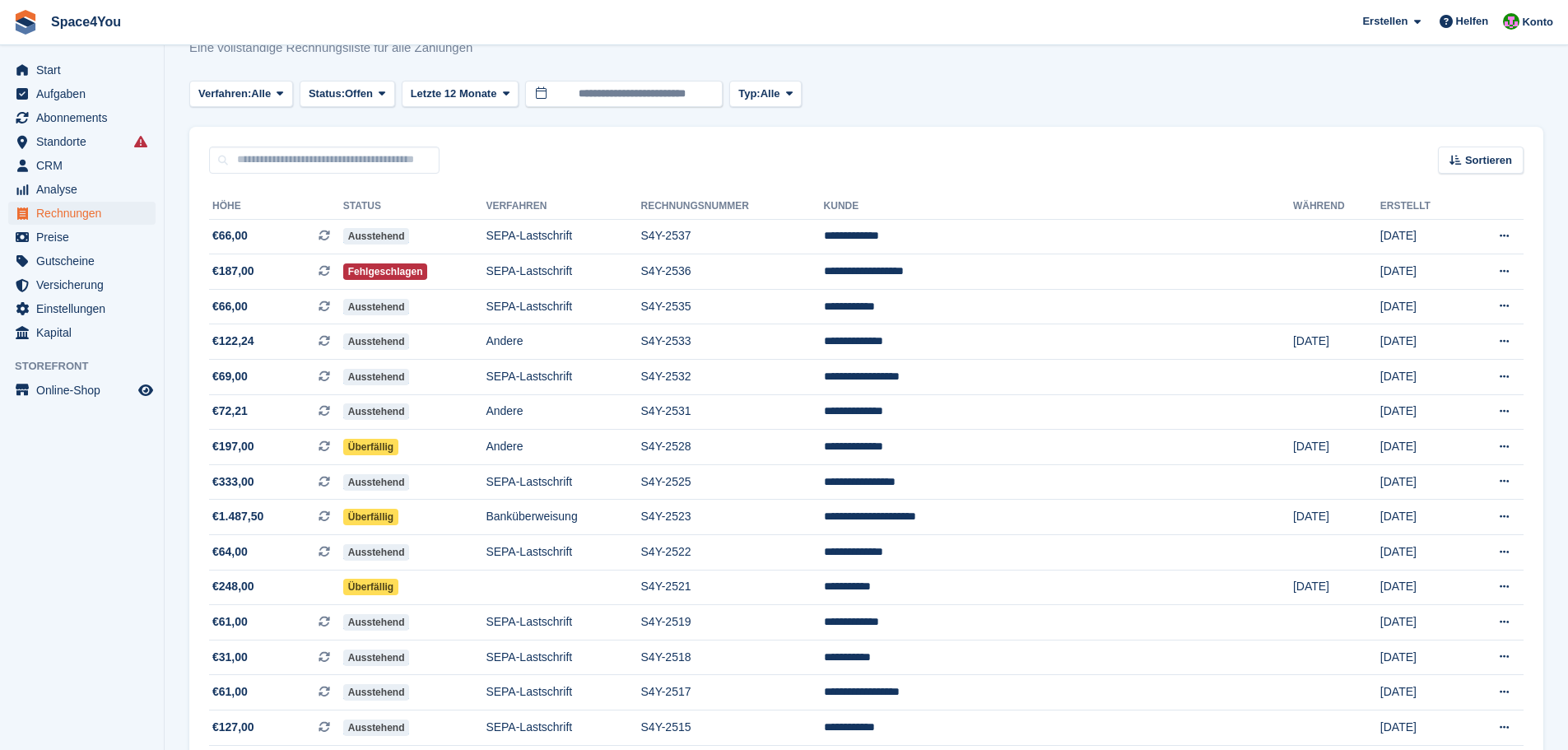
scroll to position [82, 0]
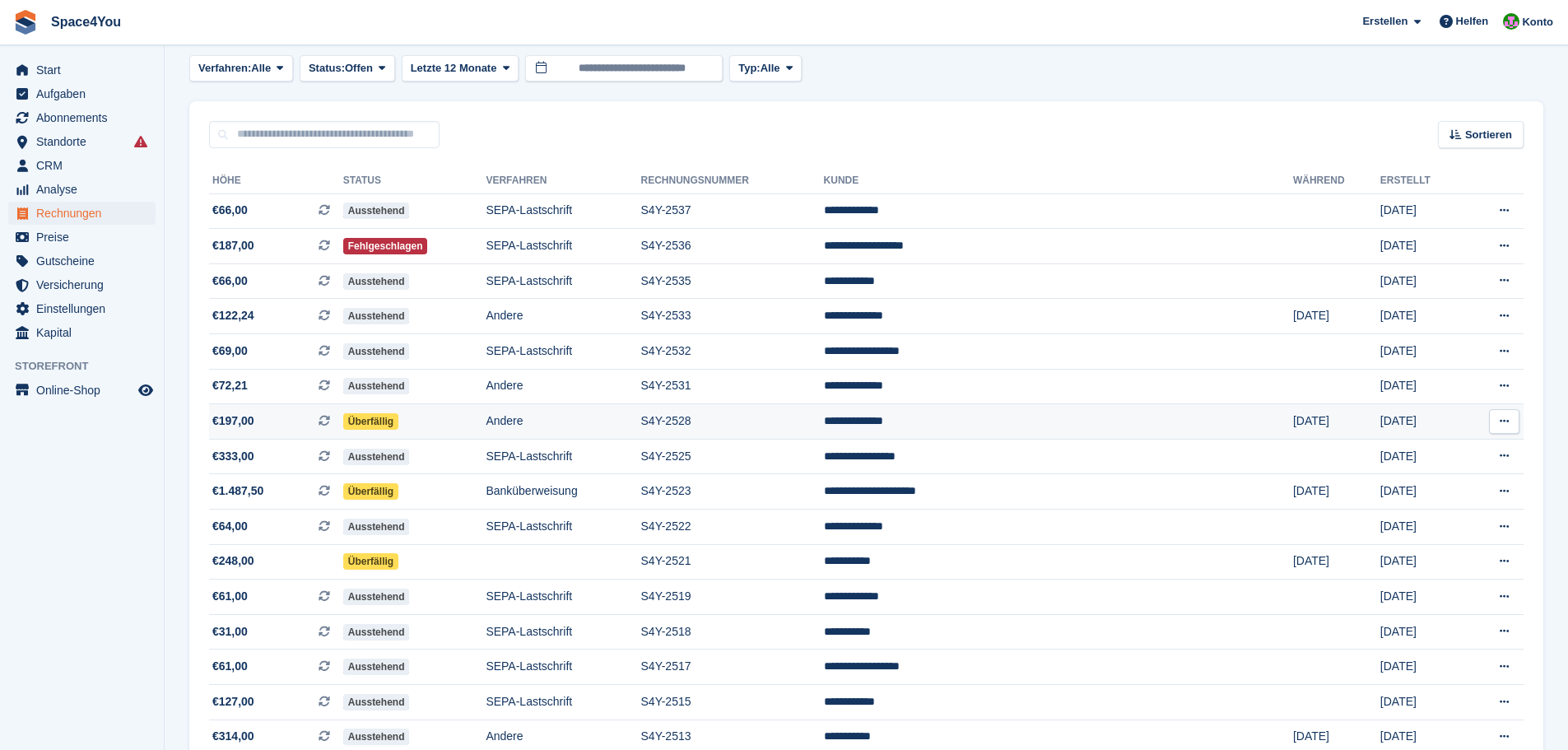
click at [486, 414] on td "Überfällig" at bounding box center [415, 422] width 144 height 36
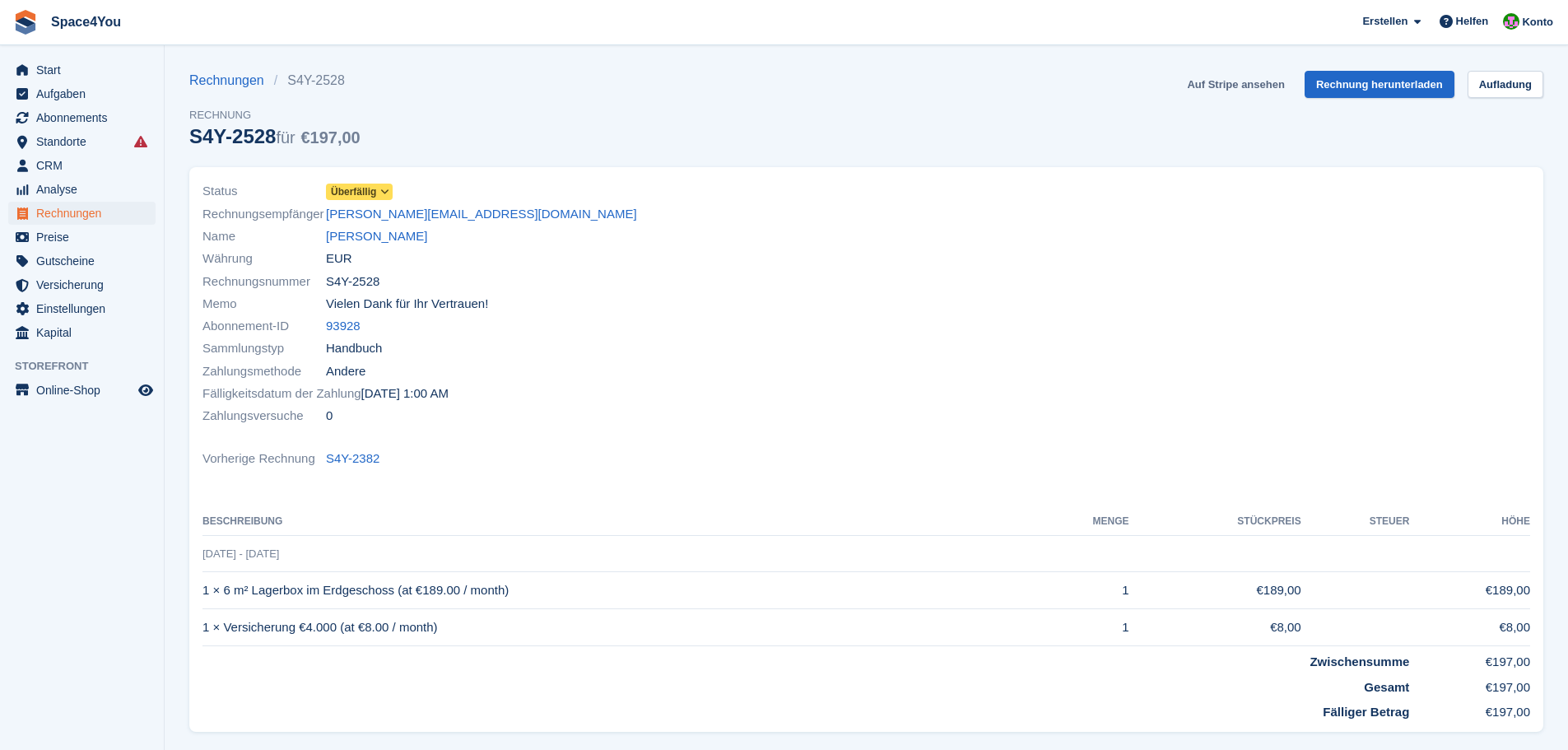
click at [1225, 75] on link "Auf Stripe ansehen" at bounding box center [1235, 83] width 110 height 27
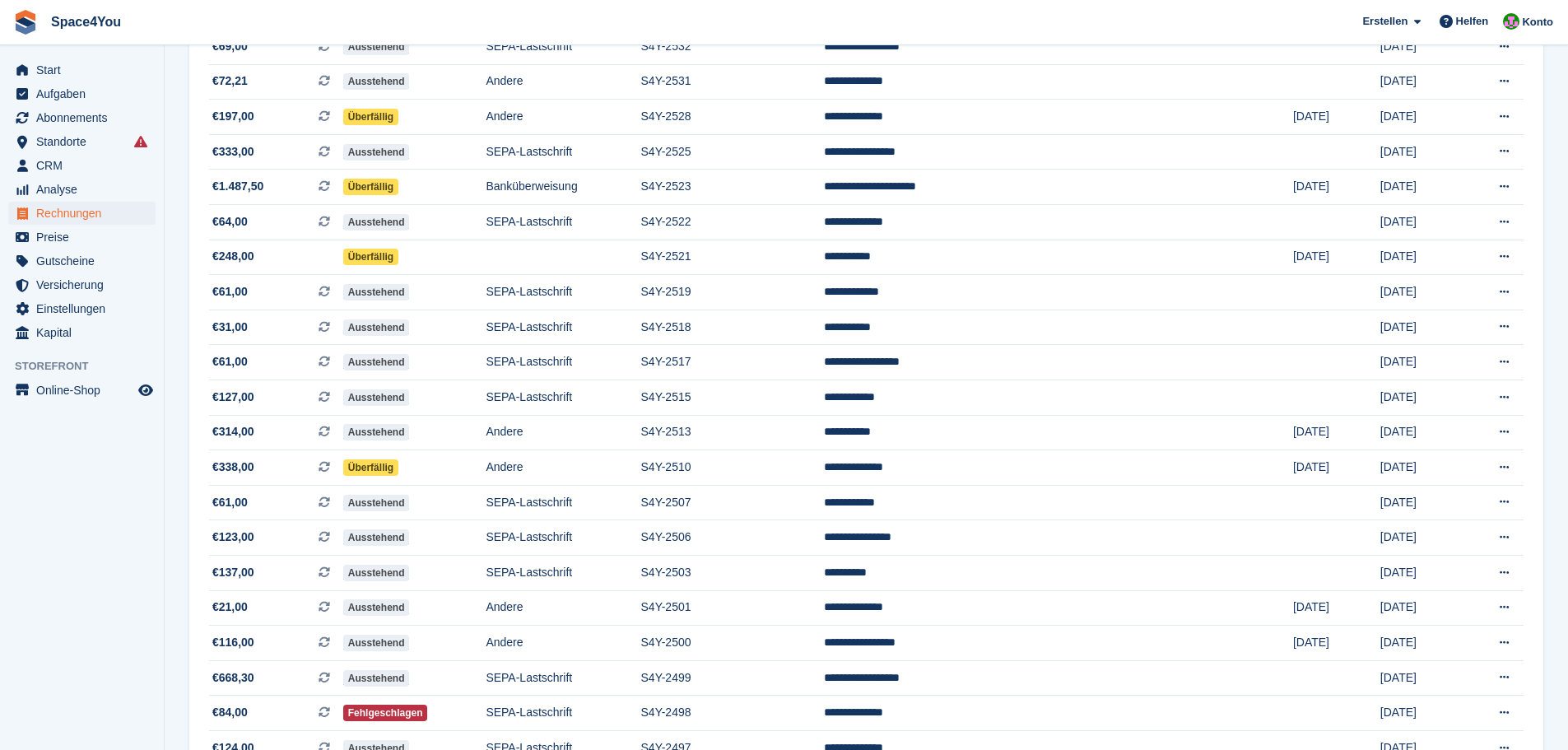
scroll to position [412, 0]
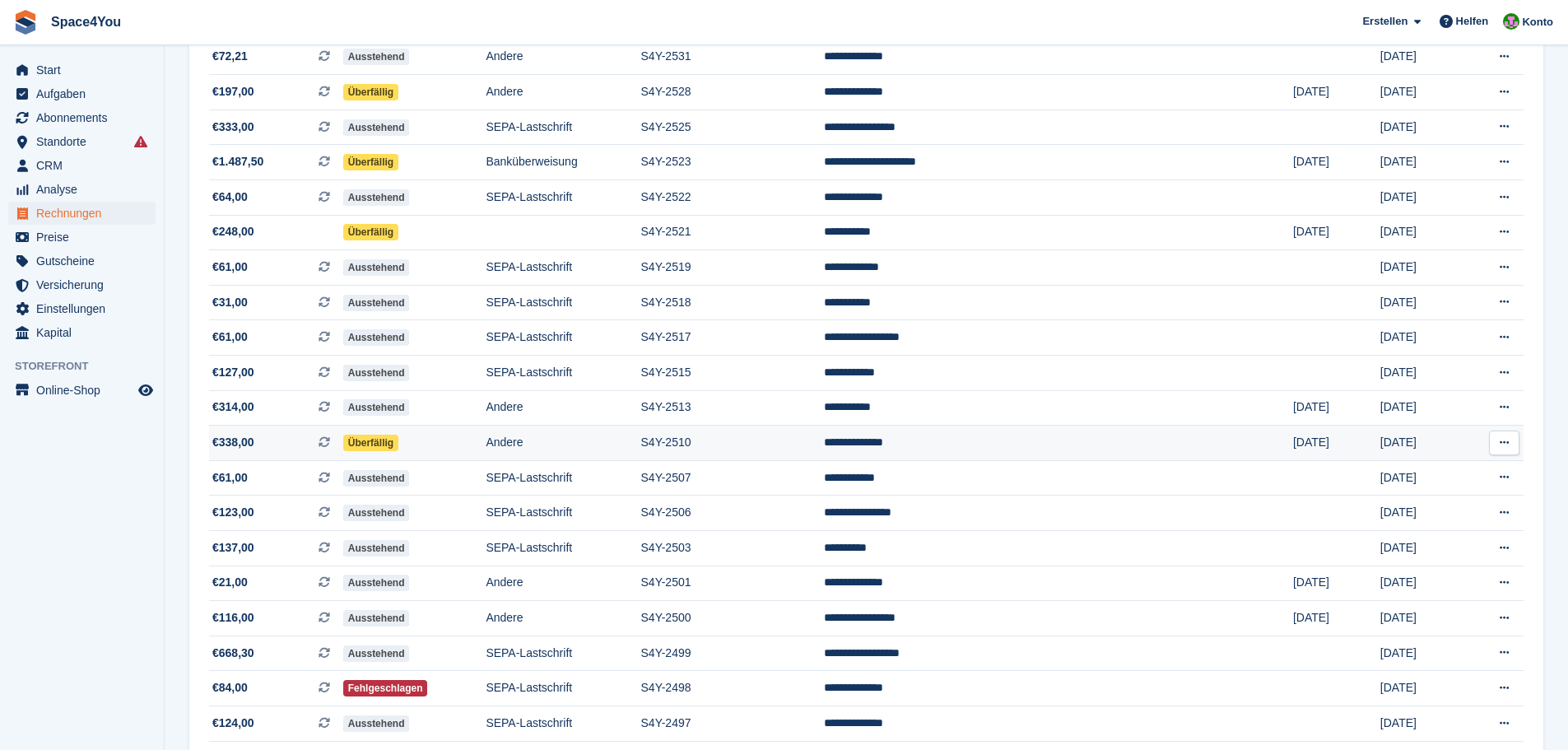
click at [309, 447] on span "€338,00 Dies ist eine wiederkehrende Abonnementrechnung." at bounding box center [275, 442] width 134 height 17
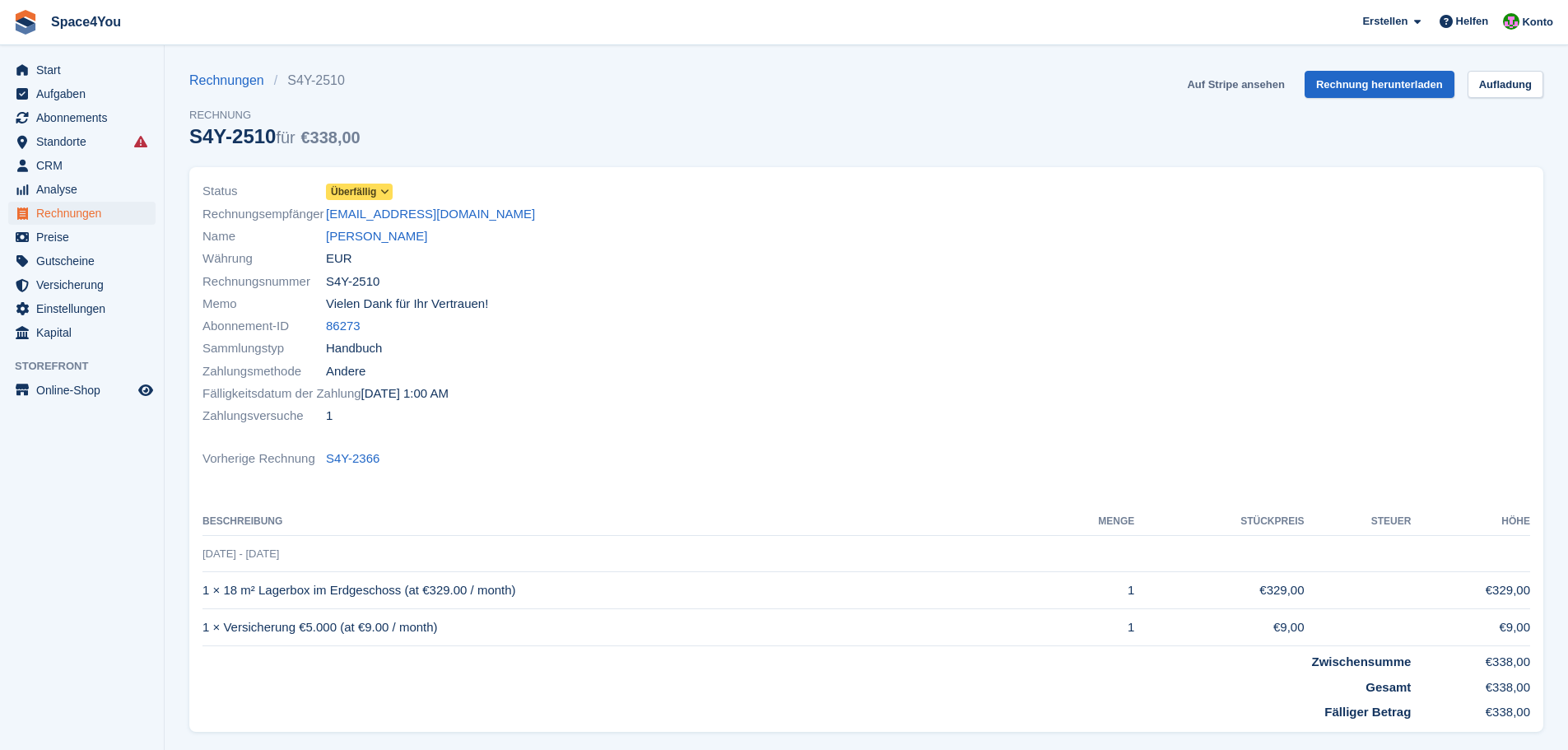
click at [1221, 87] on link "Auf Stripe ansehen" at bounding box center [1235, 83] width 110 height 27
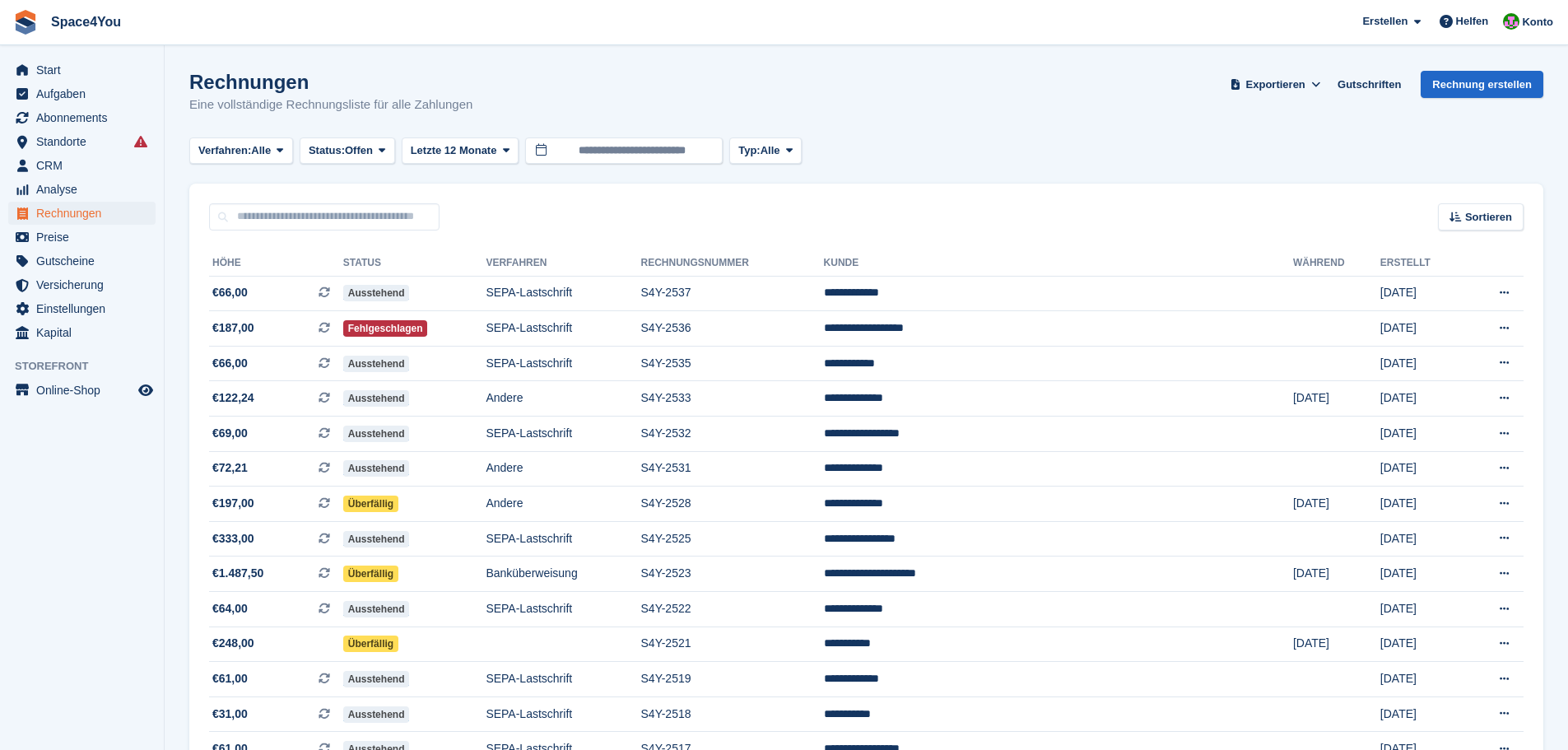
scroll to position [412, 0]
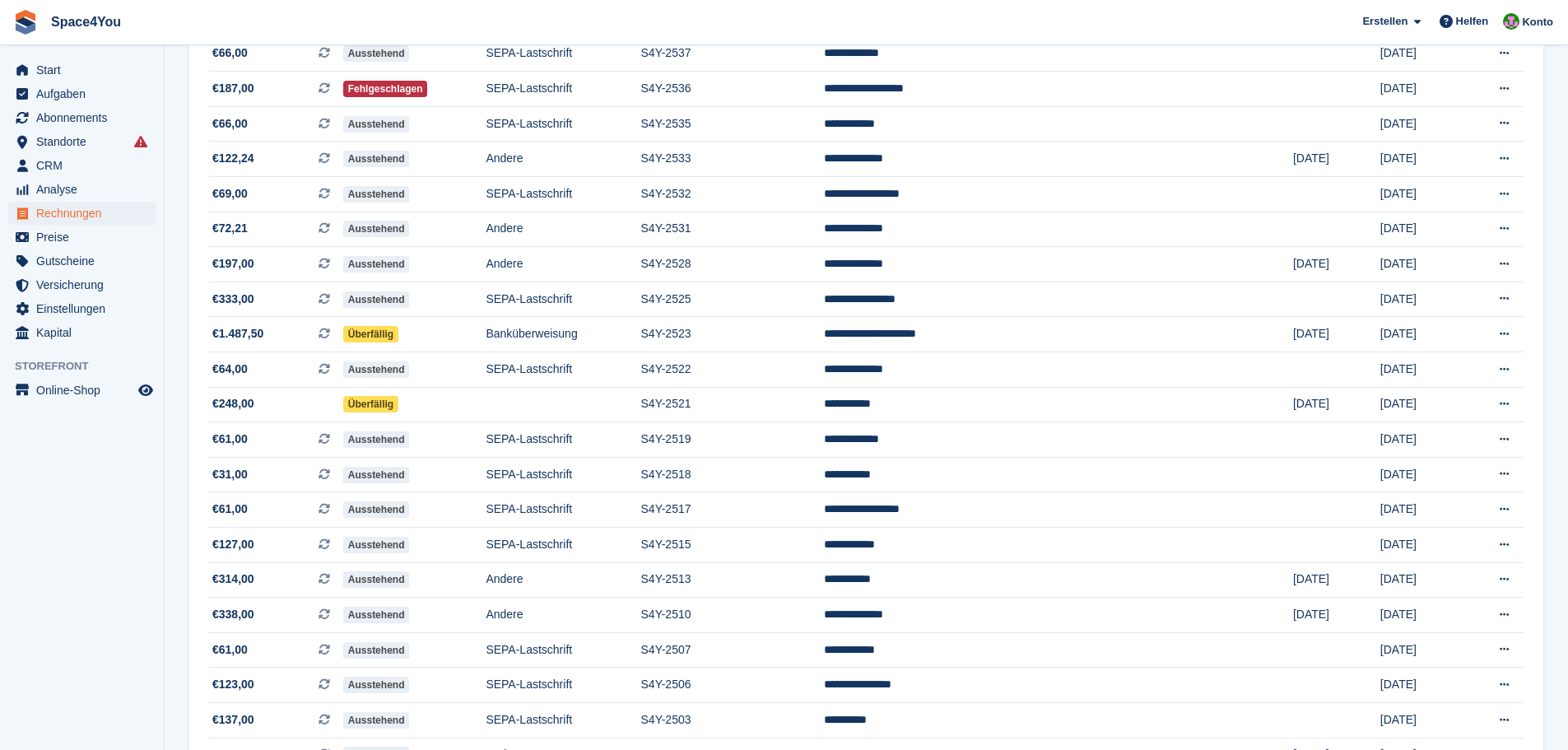
scroll to position [213, 0]
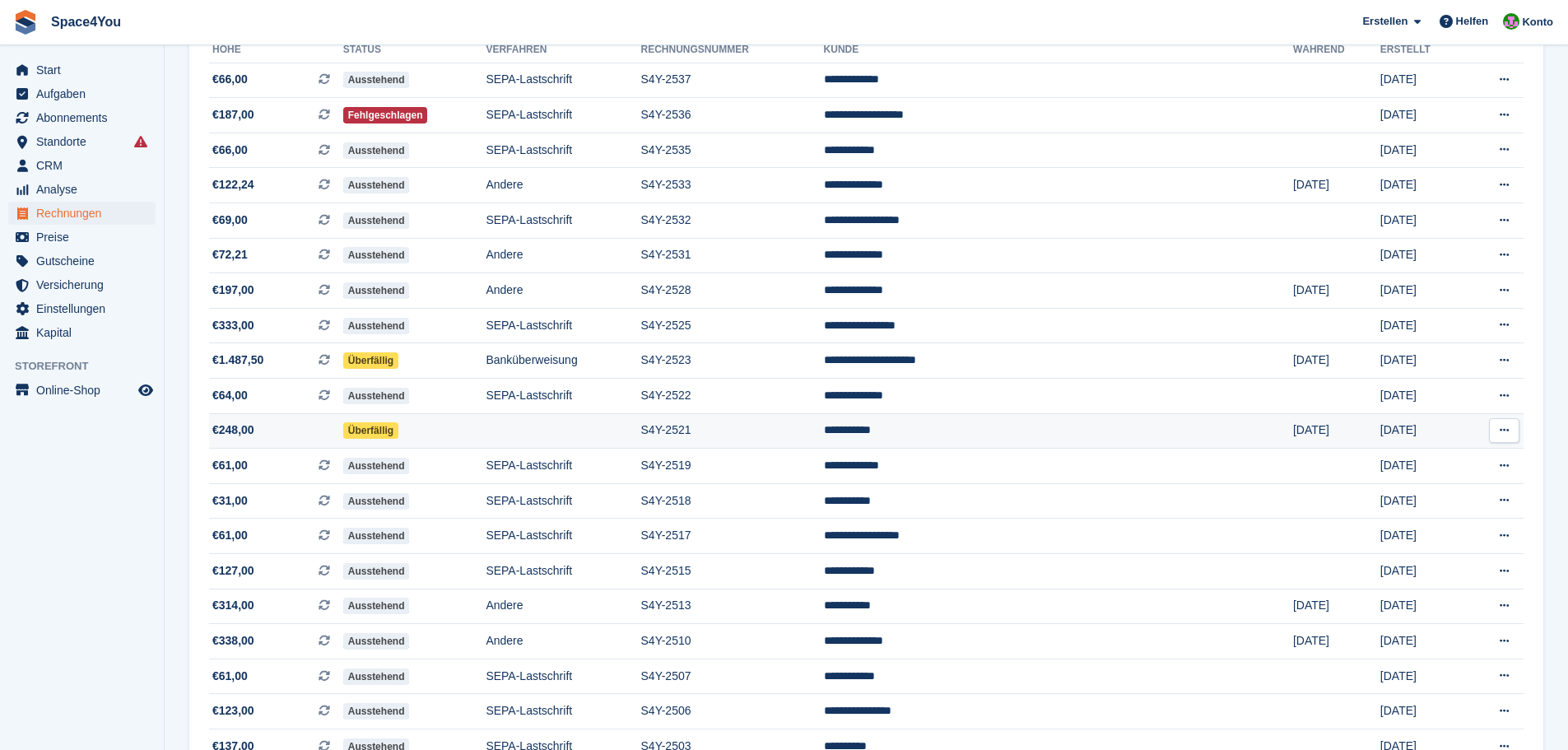
click at [474, 436] on td "Überfällig" at bounding box center [415, 431] width 144 height 36
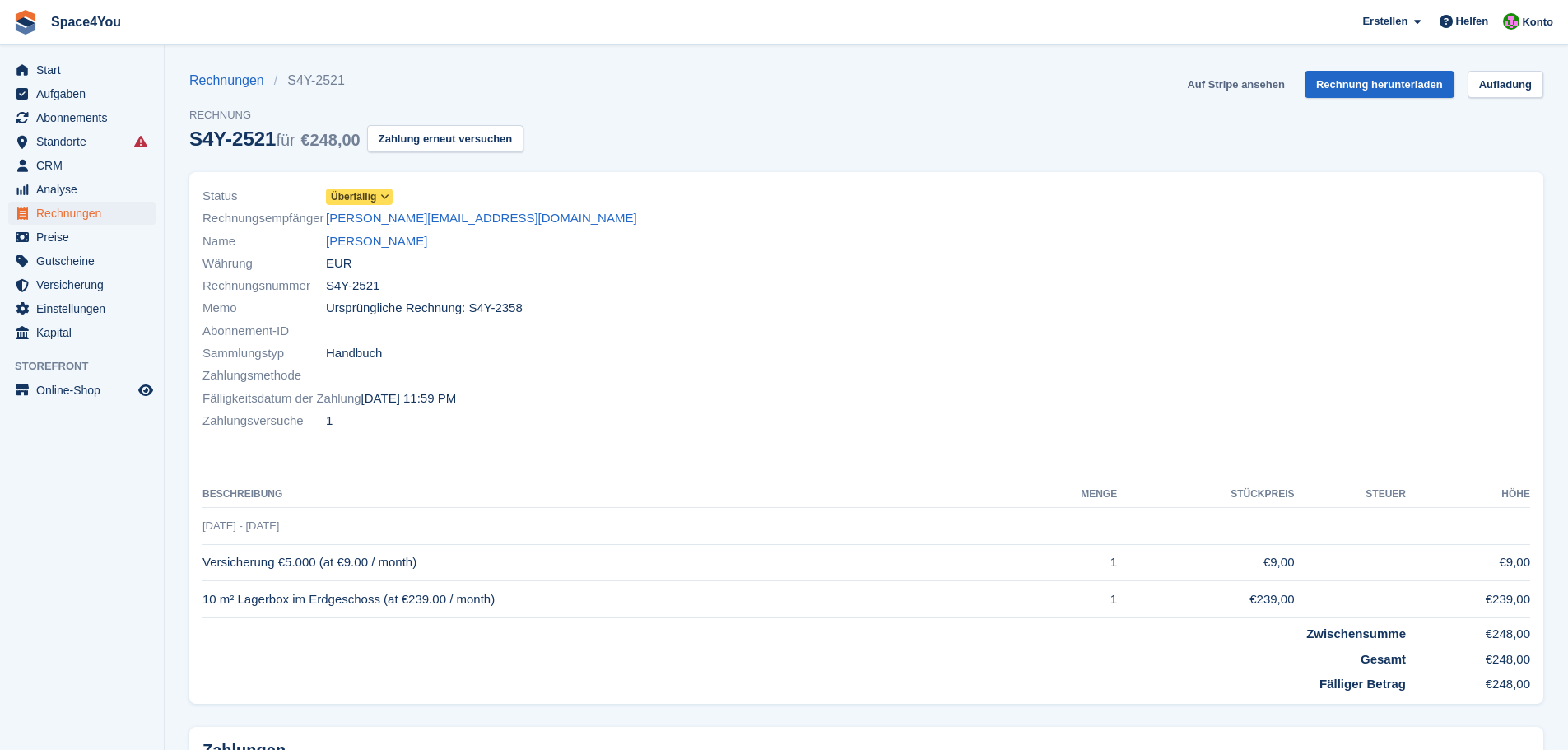
click at [1230, 78] on link "Auf Stripe ansehen" at bounding box center [1235, 83] width 110 height 27
click at [649, 305] on div "Memo Ursprüngliche Rechnung: S4Y-2358" at bounding box center [529, 308] width 655 height 22
click at [65, 71] on span "Start" at bounding box center [86, 69] width 99 height 23
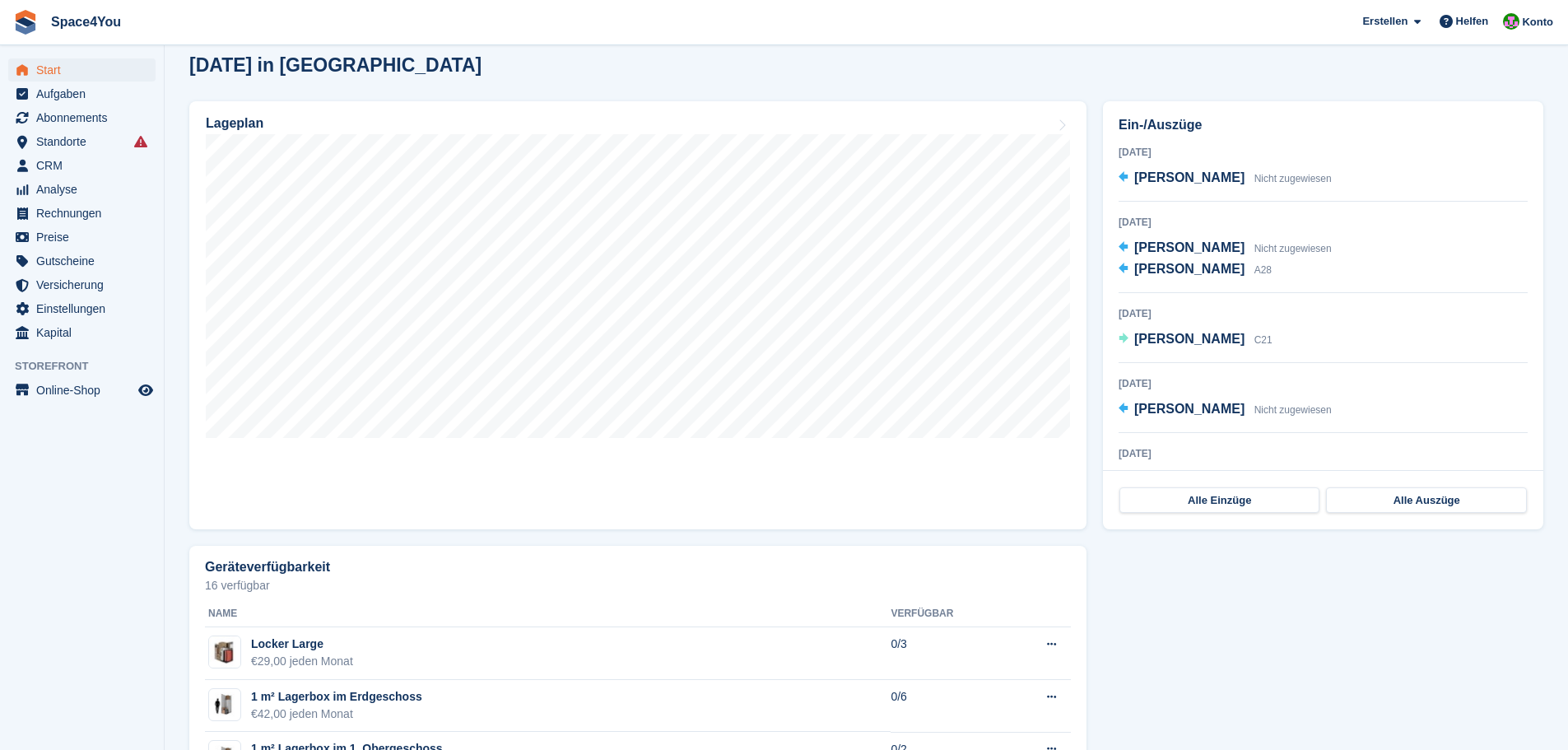
scroll to position [247, 0]
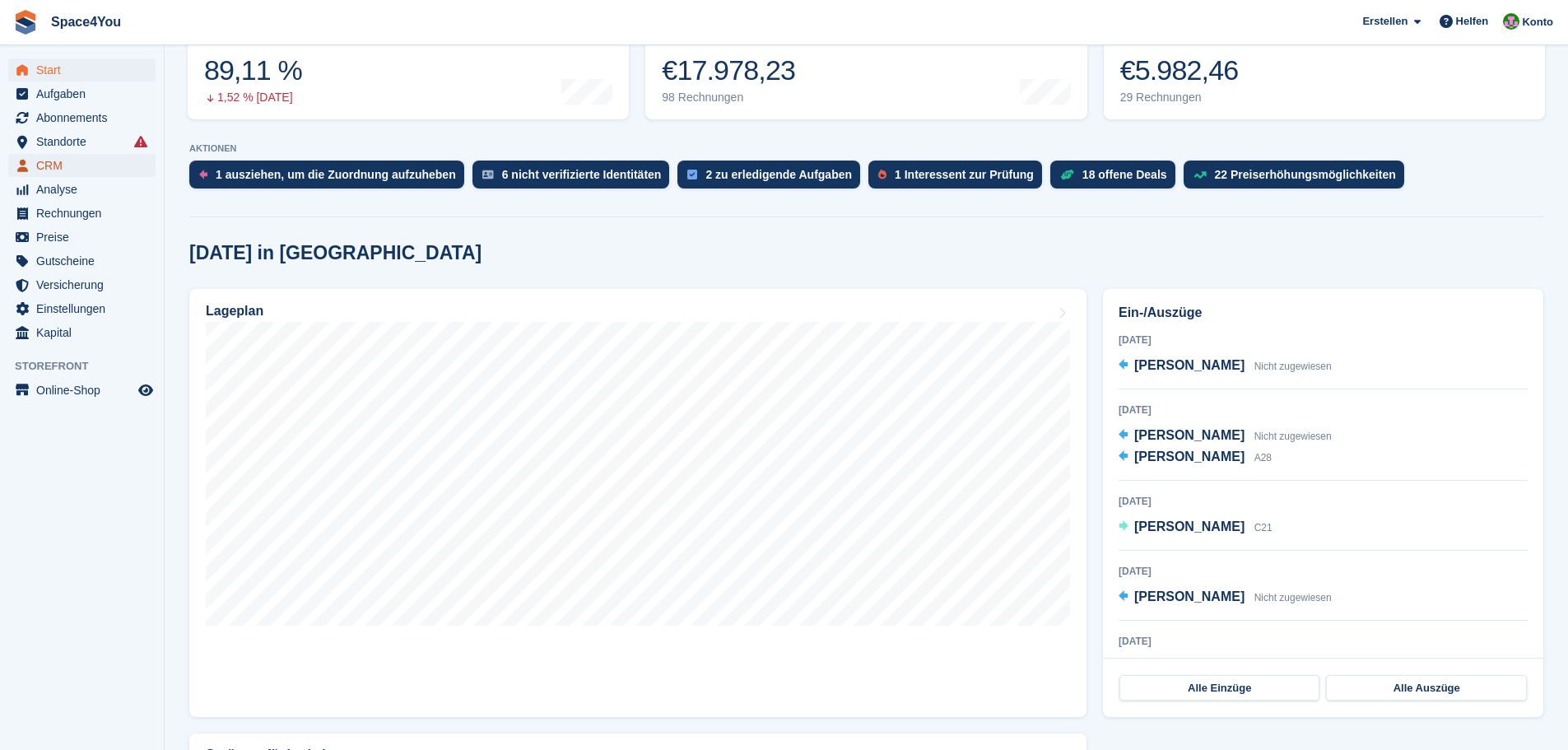
click at [97, 159] on span "CRM" at bounding box center [86, 164] width 99 height 23
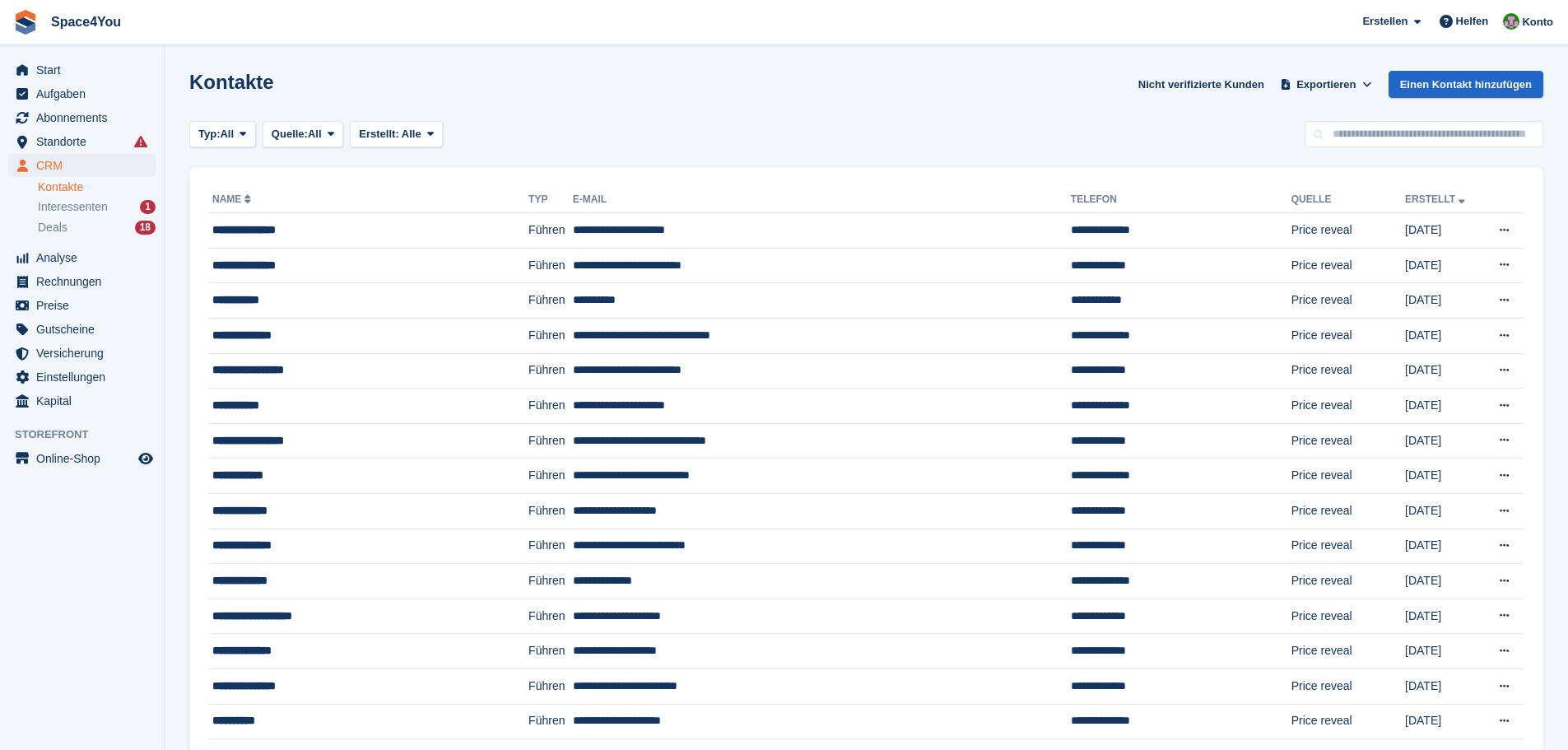
click at [104, 204] on span "Interessenten" at bounding box center [72, 207] width 70 height 16
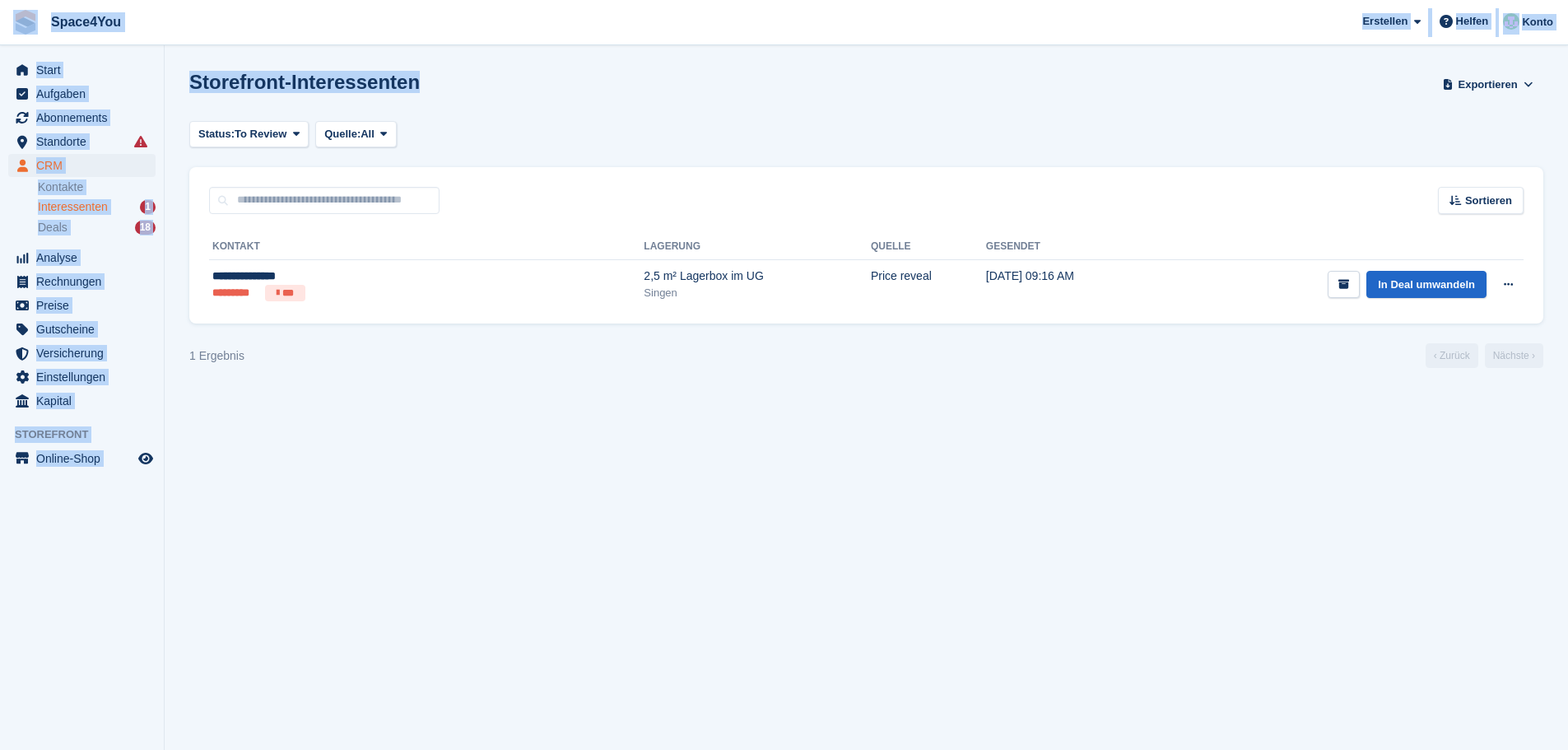
drag, startPoint x: 446, startPoint y: 105, endPoint x: 3, endPoint y: 17, distance: 451.7
click at [3, 17] on div "Space4You [GEOGRAPHIC_DATA] Abonnement Rechnung Kontakt Deal [GEOGRAPHIC_DATA] …" at bounding box center [784, 375] width 1568 height 750
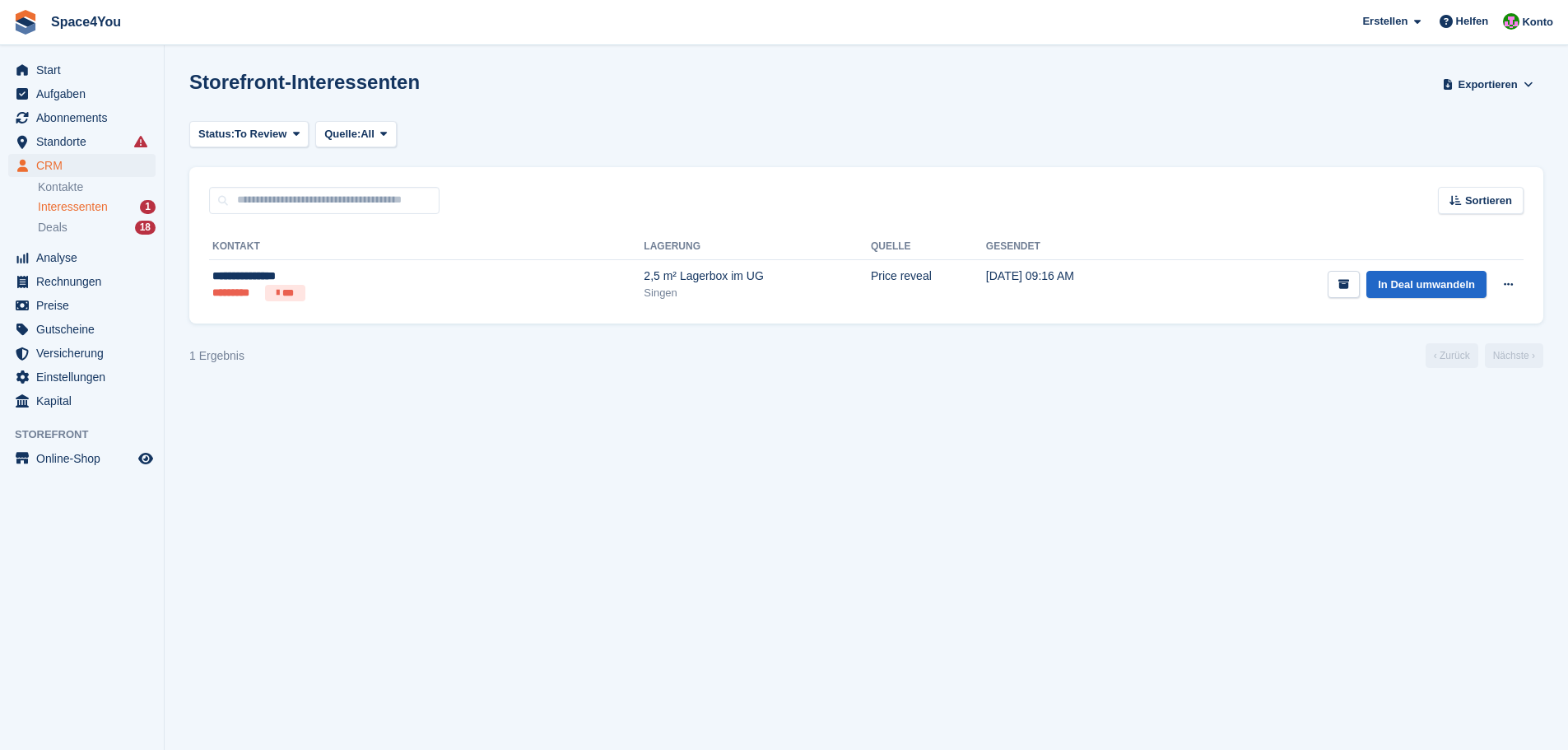
click at [724, 135] on div "Status: To Review All Archived To Review Quelle: All All Incomplete booking Pri…" at bounding box center [866, 134] width 1354 height 27
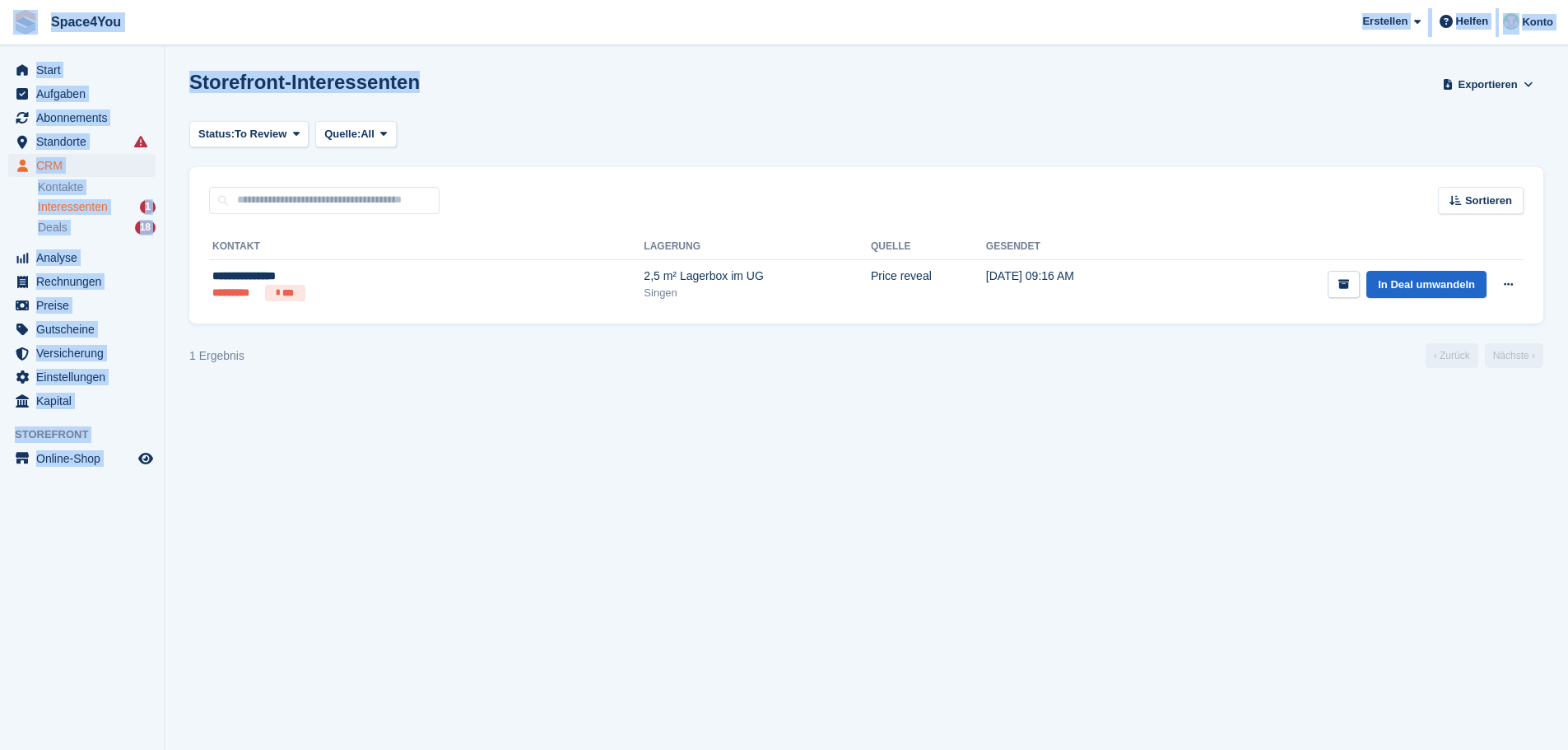
drag, startPoint x: 314, startPoint y: 81, endPoint x: 20, endPoint y: 6, distance: 303.4
click at [20, 6] on div "Space4You [GEOGRAPHIC_DATA] Abonnement Rechnung Kontakt Deal [GEOGRAPHIC_DATA] …" at bounding box center [784, 375] width 1568 height 750
click at [238, 33] on span "Space4You [GEOGRAPHIC_DATA] Abonnement Rechnung Kontakt Deal [GEOGRAPHIC_DATA] …" at bounding box center [784, 22] width 1568 height 45
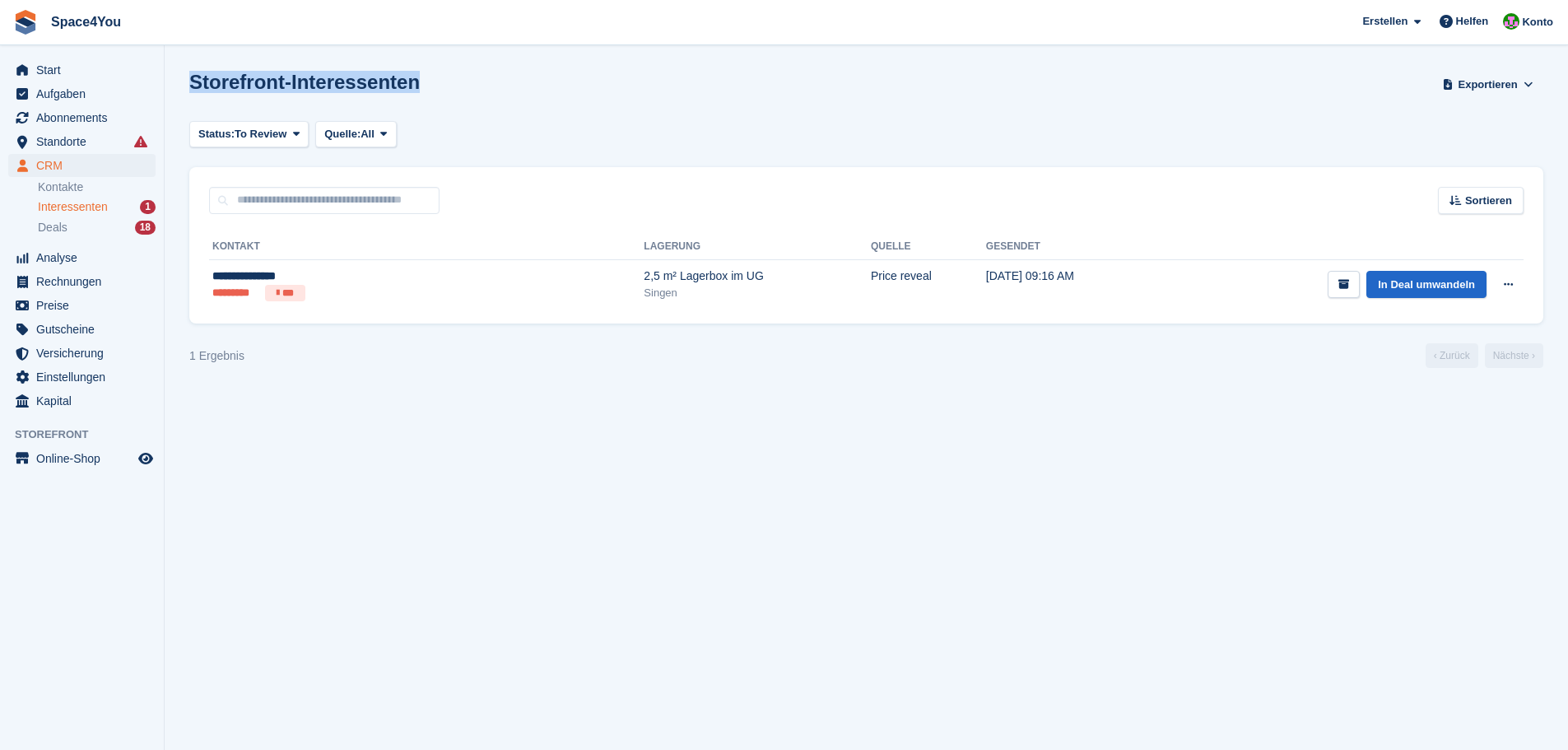
drag, startPoint x: 192, startPoint y: 77, endPoint x: 436, endPoint y: 76, distance: 244.0
click at [436, 76] on div "Storefront-Interessenten Exportieren Exportieren Interessenten Exportieren Sie …" at bounding box center [866, 93] width 1354 height 47
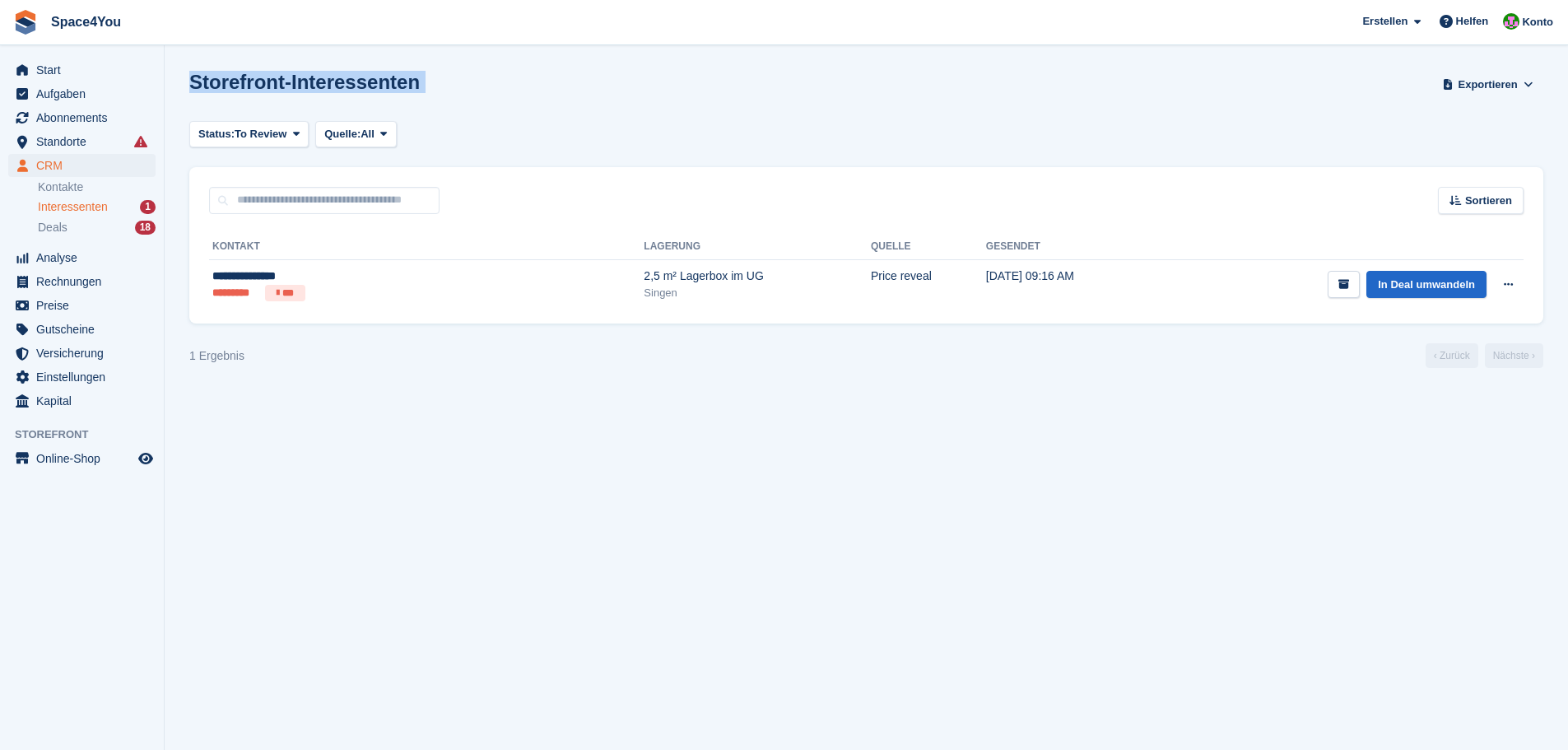
click at [436, 76] on div "Storefront-Interessenten Exportieren Exportieren Interessenten Exportieren Sie …" at bounding box center [866, 93] width 1354 height 47
click at [453, 87] on div "Storefront-Interessenten Exportieren Exportieren Interessenten Exportieren Sie …" at bounding box center [866, 93] width 1354 height 47
drag, startPoint x: 448, startPoint y: 85, endPoint x: 313, endPoint y: 79, distance: 135.1
click at [313, 79] on div "Storefront-Interessenten Exportieren Exportieren Interessenten Exportieren Sie …" at bounding box center [866, 93] width 1354 height 47
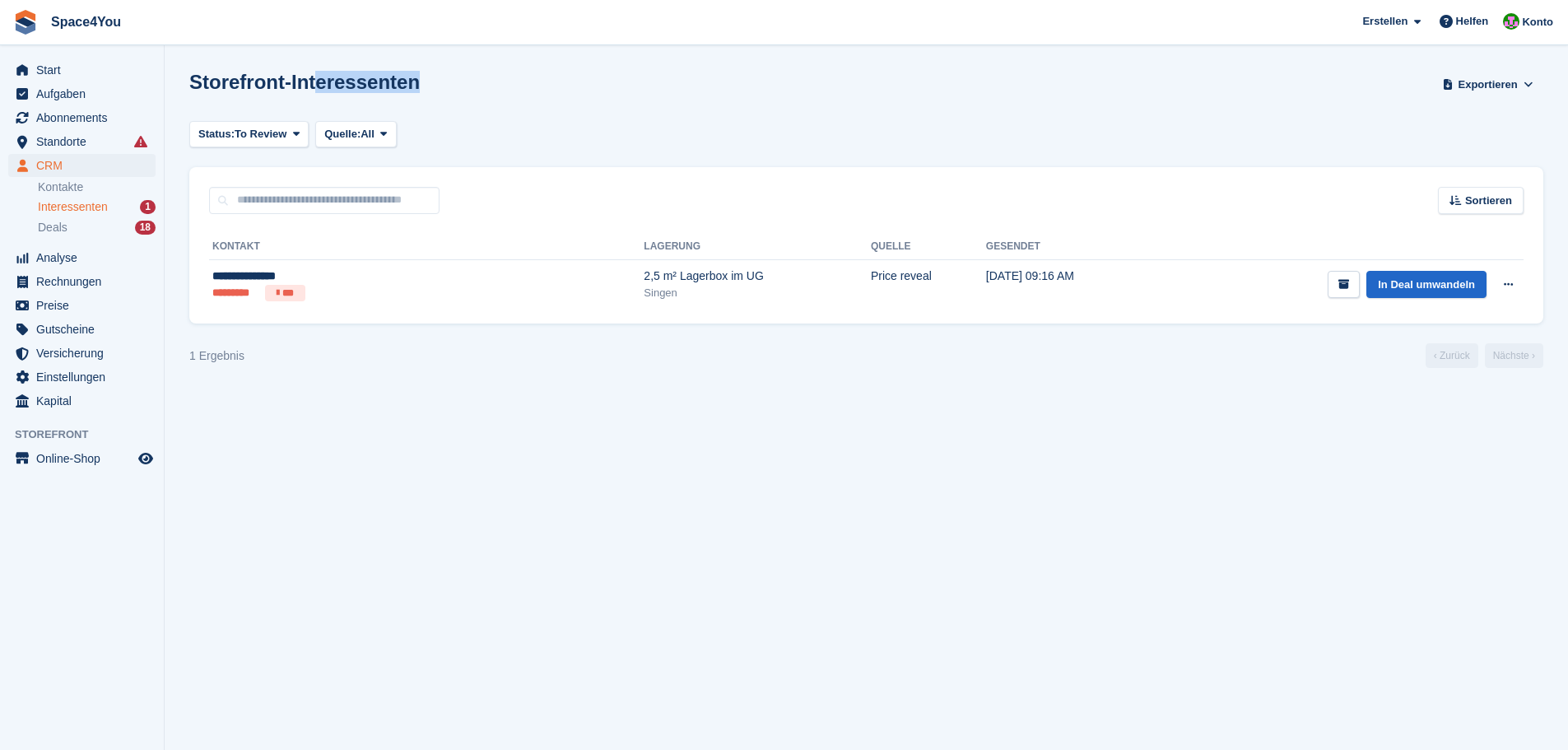
click at [313, 79] on h1 "Storefront-Interessenten" at bounding box center [304, 81] width 231 height 22
click at [495, 95] on div "Storefront-Interessenten Exportieren Exportieren Interessenten Exportieren Sie …" at bounding box center [866, 93] width 1354 height 47
click at [573, 90] on div "Storefront-Interessenten Exportieren Exportieren Interessenten Exportieren Sie …" at bounding box center [866, 93] width 1354 height 47
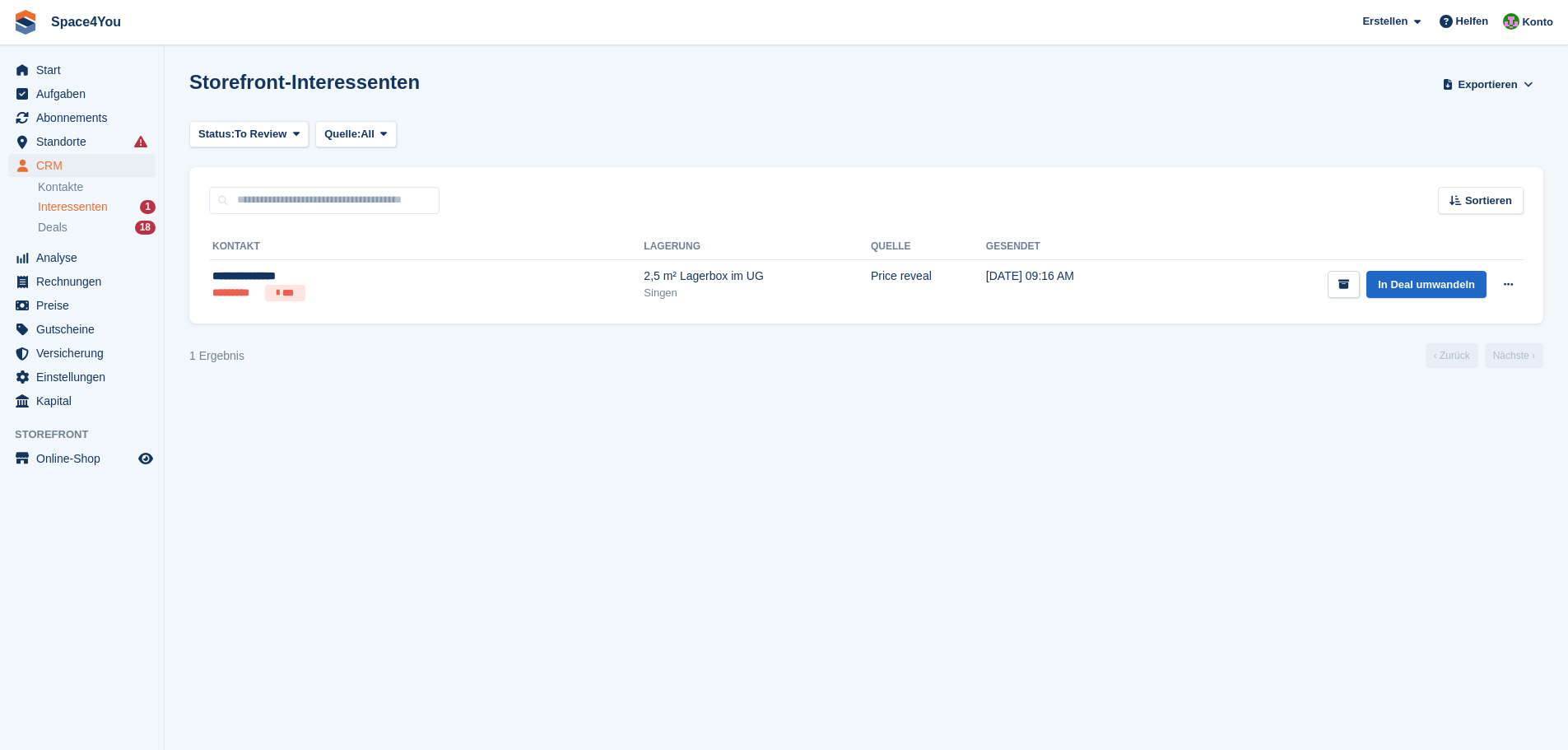
click at [573, 90] on div "Storefront-Interessenten Exportieren Exportieren Interessenten Exportieren Sie …" at bounding box center [866, 93] width 1354 height 47
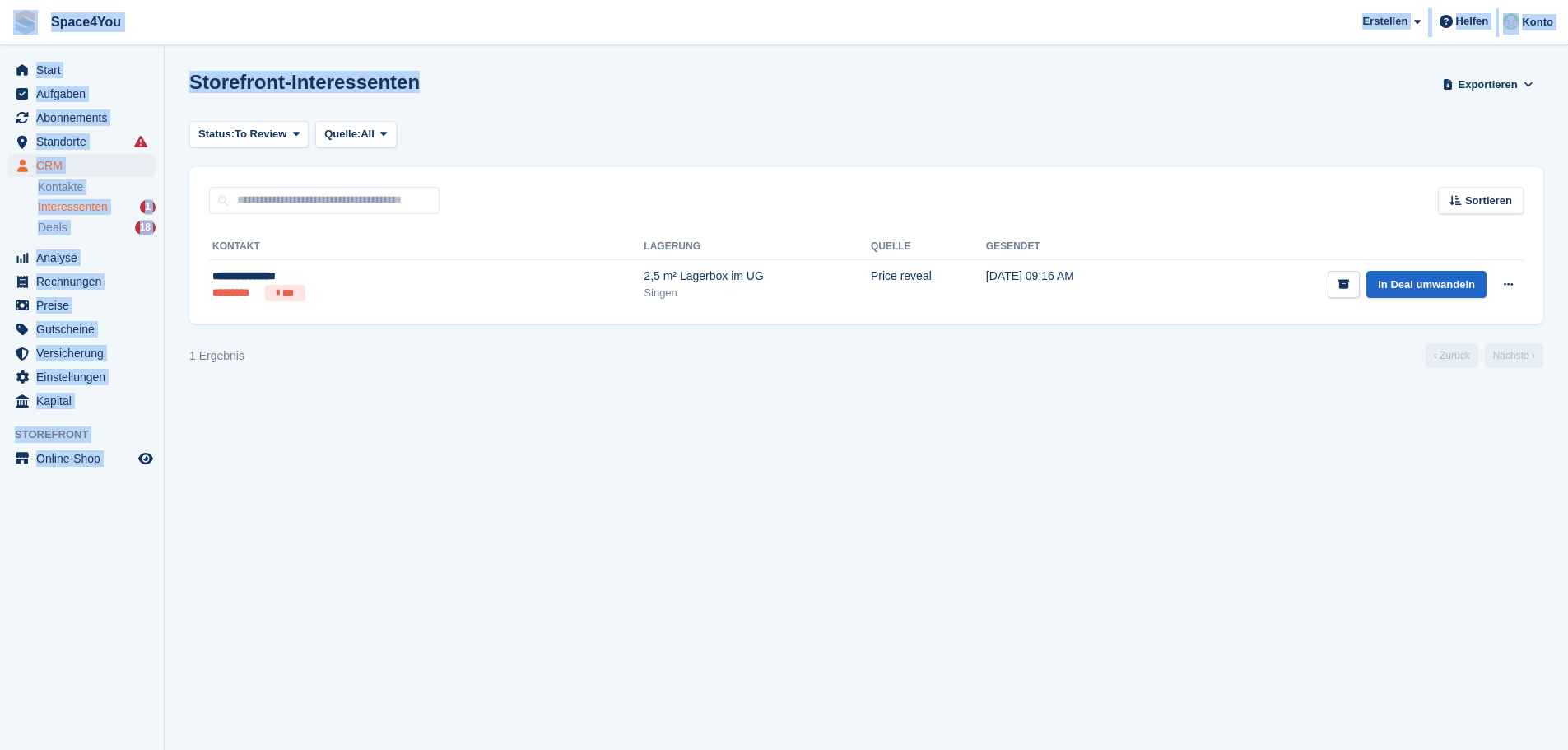
drag, startPoint x: 422, startPoint y: 78, endPoint x: 31, endPoint y: 37, distance: 393.1
click at [31, 37] on div "Space4You Erstellen Abonnement Rechnung Kontakt Deal Rabatt Seite Helfen Chat-S…" at bounding box center [784, 375] width 1568 height 750
click at [593, 111] on div "Storefront-Interessenten Exportieren Exportieren Interessenten Exportieren Sie …" at bounding box center [866, 93] width 1354 height 47
drag, startPoint x: 502, startPoint y: 74, endPoint x: 0, endPoint y: 46, distance: 502.8
click at [0, 46] on div "Start Aufgaben Abonnements Abonnements Abonnements Preiserhöhungen NEU Preiserh…" at bounding box center [784, 375] width 1568 height 750
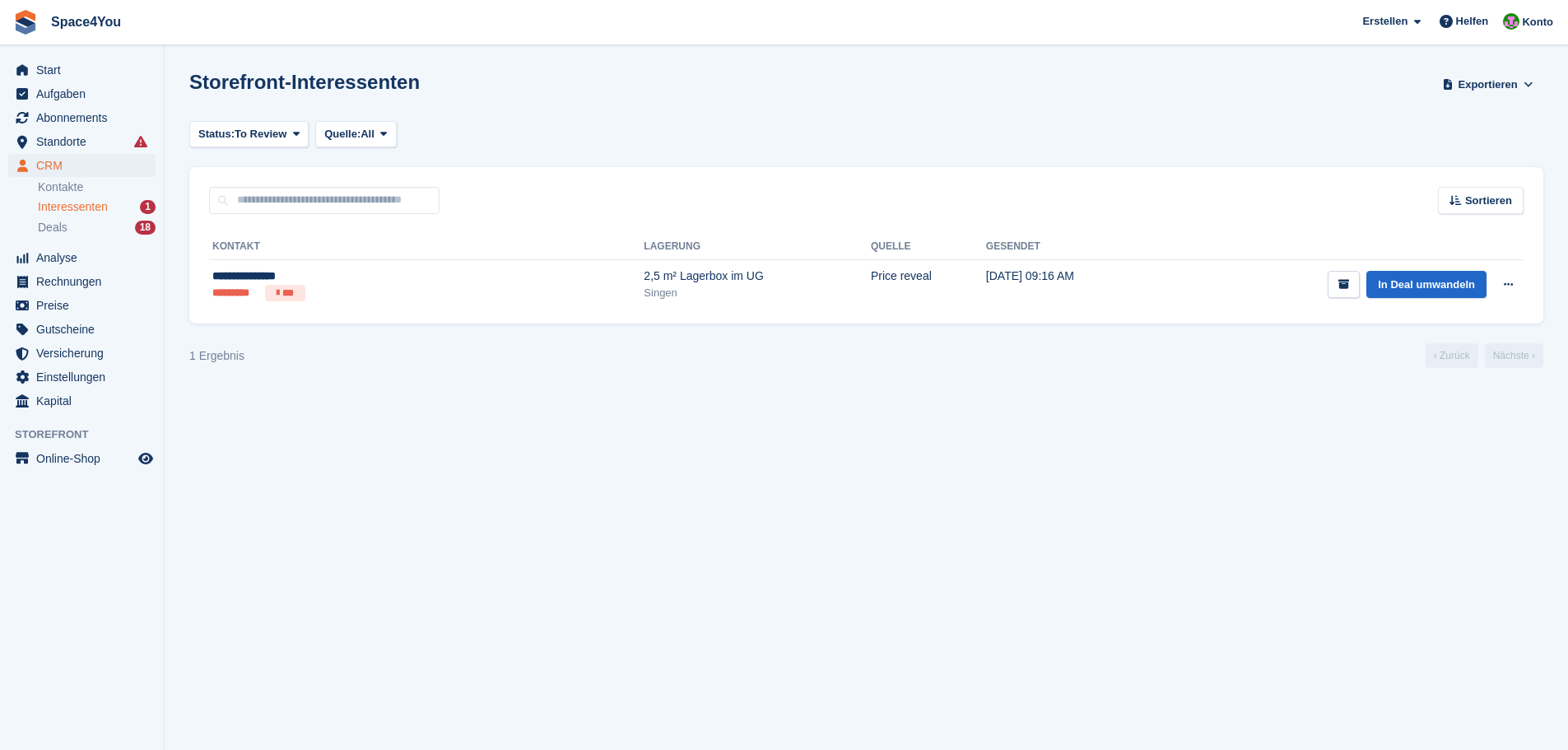
click at [515, 157] on section "Storefront-Interessenten Exportieren Exportieren Interessenten Exportieren Sie …" at bounding box center [866, 375] width 1404 height 750
click at [433, 275] on div "**********" at bounding box center [325, 275] width 227 height 17
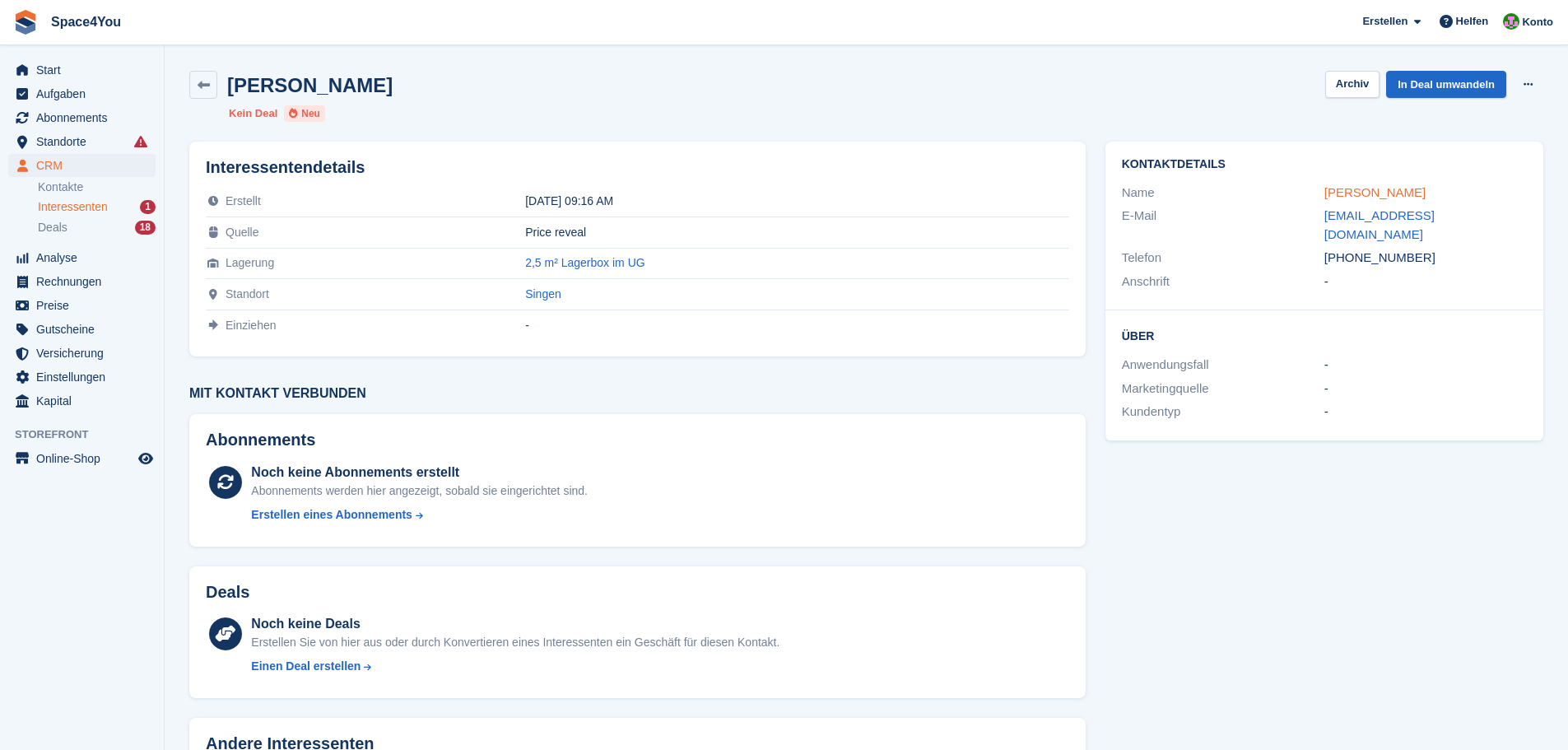
click at [1368, 192] on link "[PERSON_NAME]" at bounding box center [1375, 192] width 101 height 14
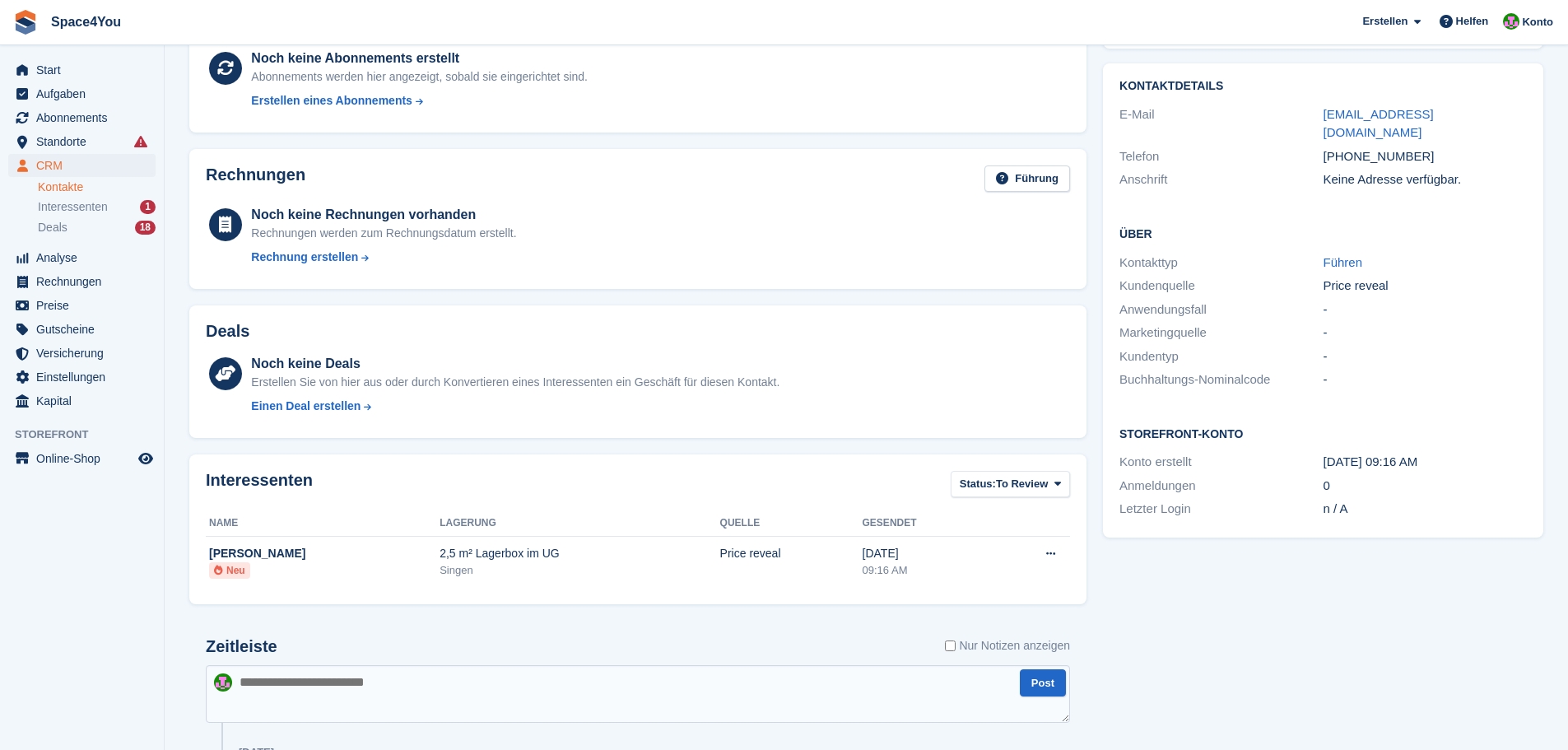
scroll to position [298, 0]
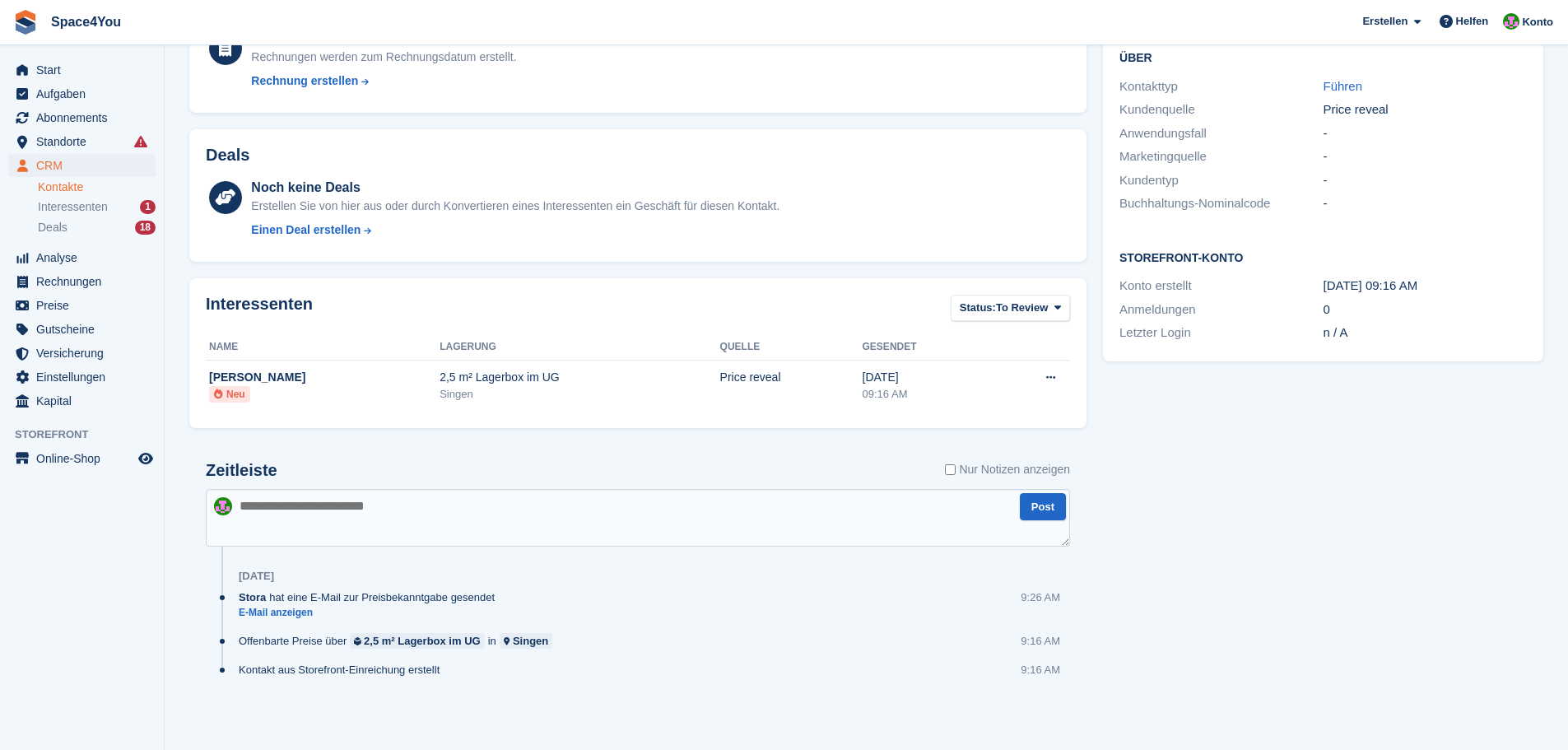
click at [1291, 524] on div "Aufgaben 0 Hinzufügen Keine Aufgaben im Zusammenhang mit [PERSON_NAME] Kontaktd…" at bounding box center [1322, 275] width 457 height 919
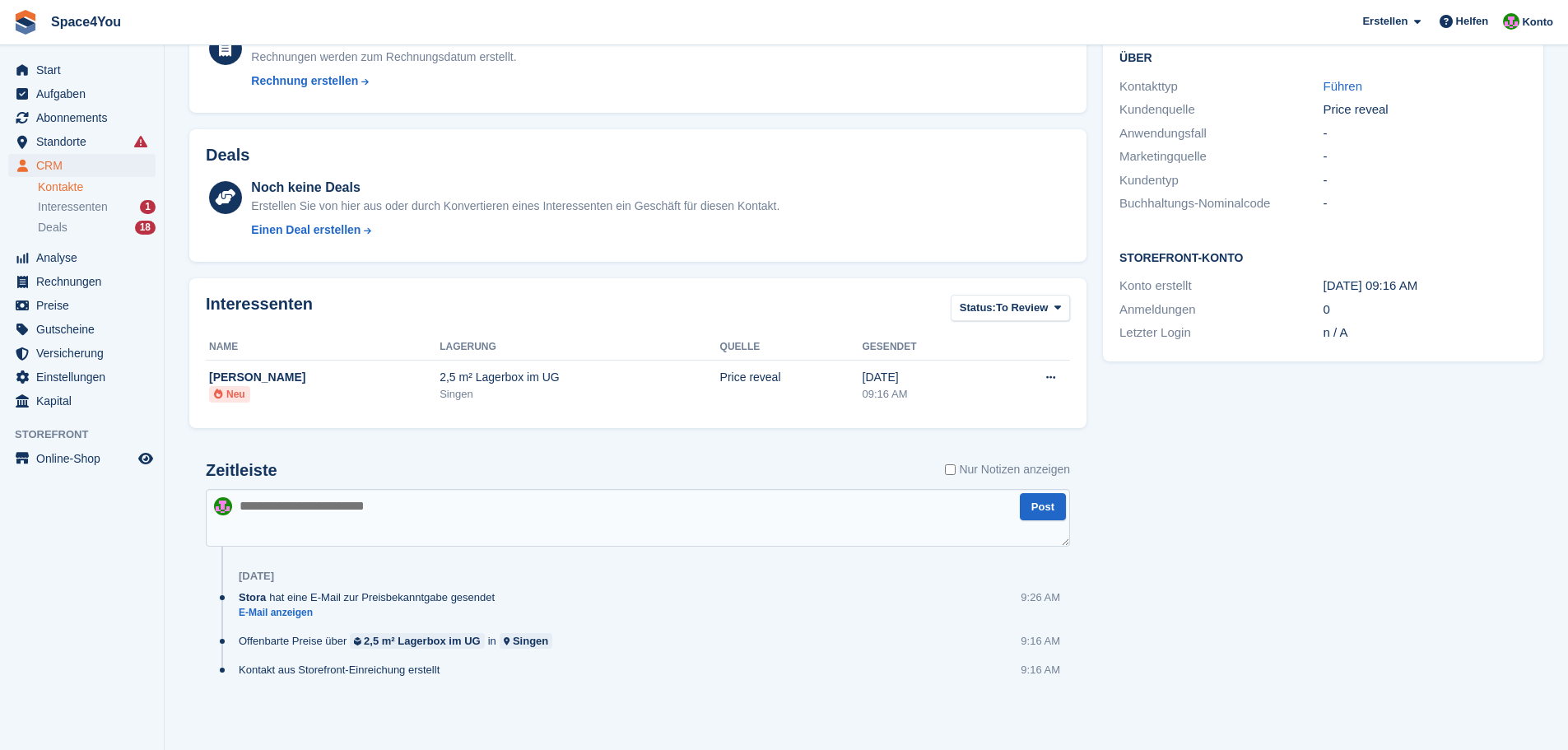
click at [1291, 524] on div "Aufgaben 0 Hinzufügen Keine Aufgaben im Zusammenhang mit [PERSON_NAME] Kontaktd…" at bounding box center [1322, 275] width 457 height 919
click at [1291, 524] on div "Aufgaben 0 Hinzufügen Keine Aufgaben im Zusammenhang mit Claudia Schulte Kontak…" at bounding box center [1322, 275] width 457 height 919
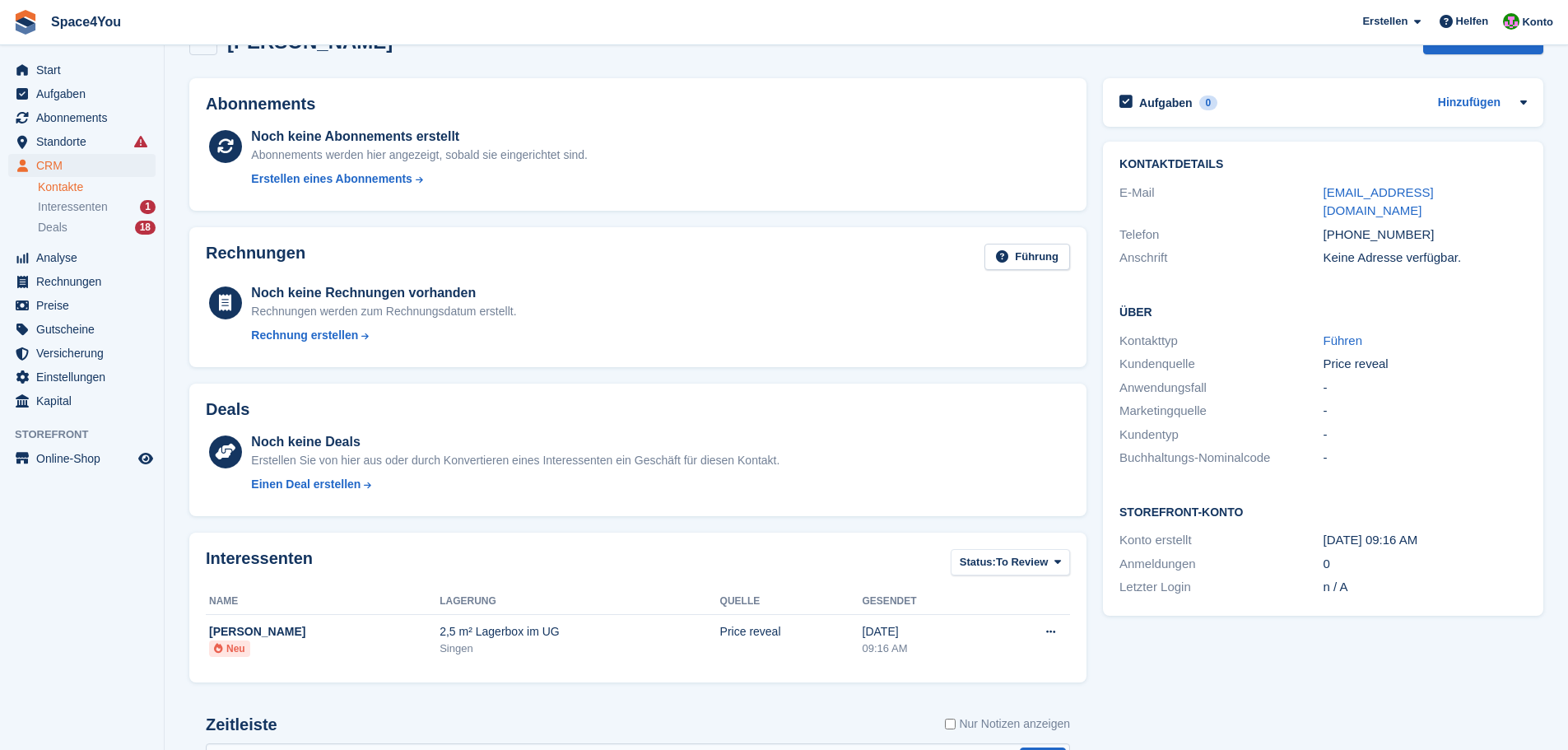
scroll to position [82, 0]
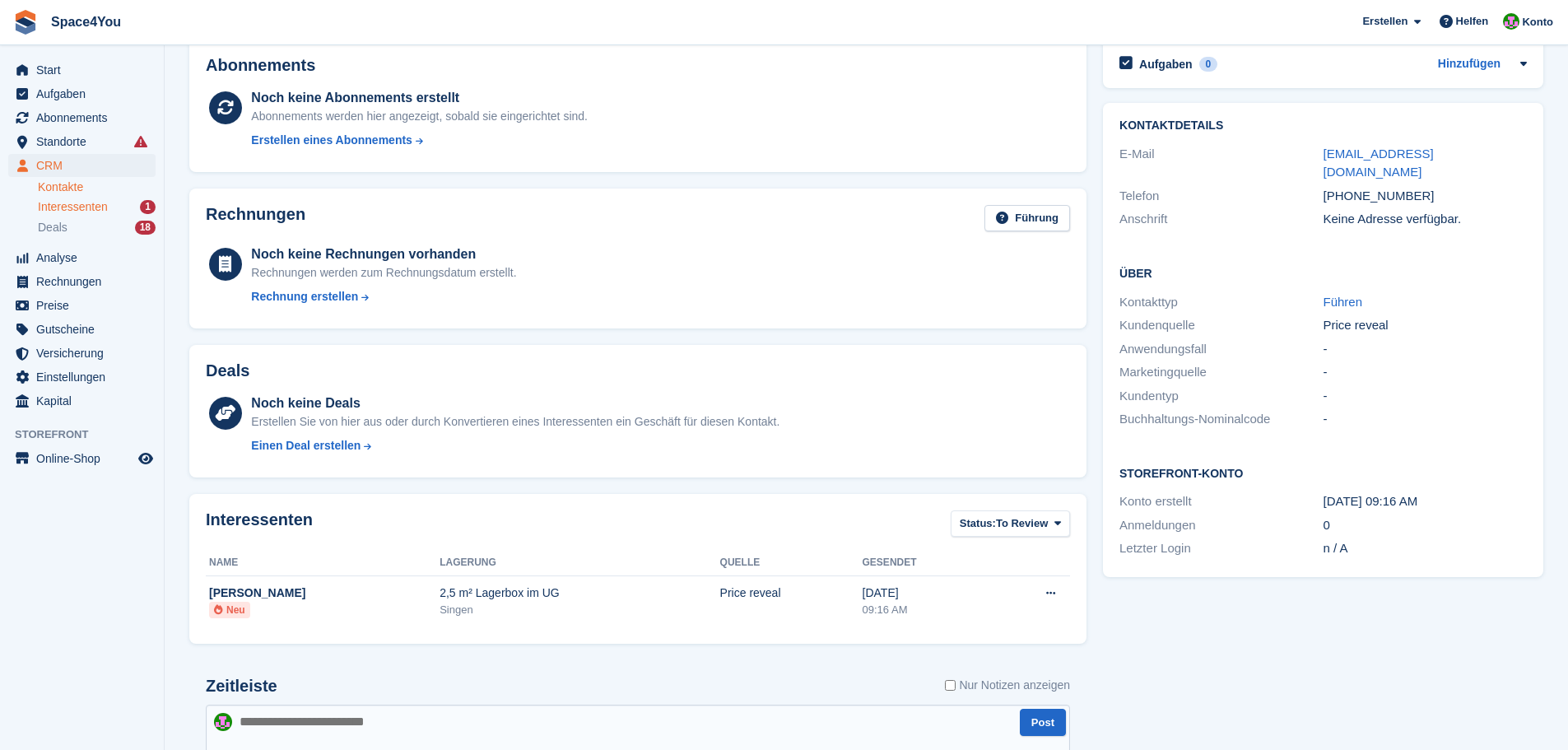
click at [57, 207] on span "Interessenten" at bounding box center [72, 207] width 70 height 16
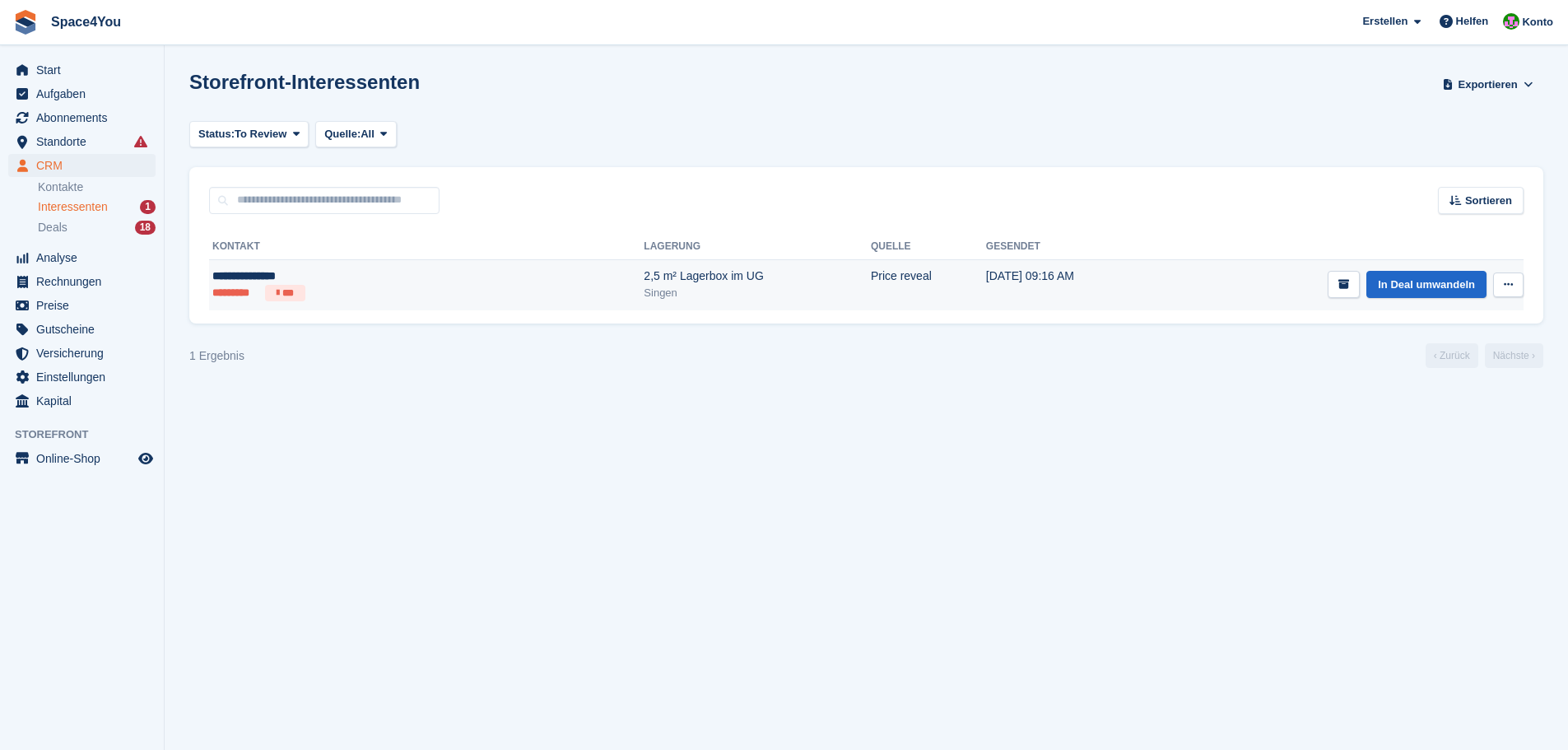
click at [1516, 291] on button at bounding box center [1509, 284] width 31 height 25
click at [1417, 369] on p "Interessenten löschen" at bounding box center [1444, 374] width 144 height 22
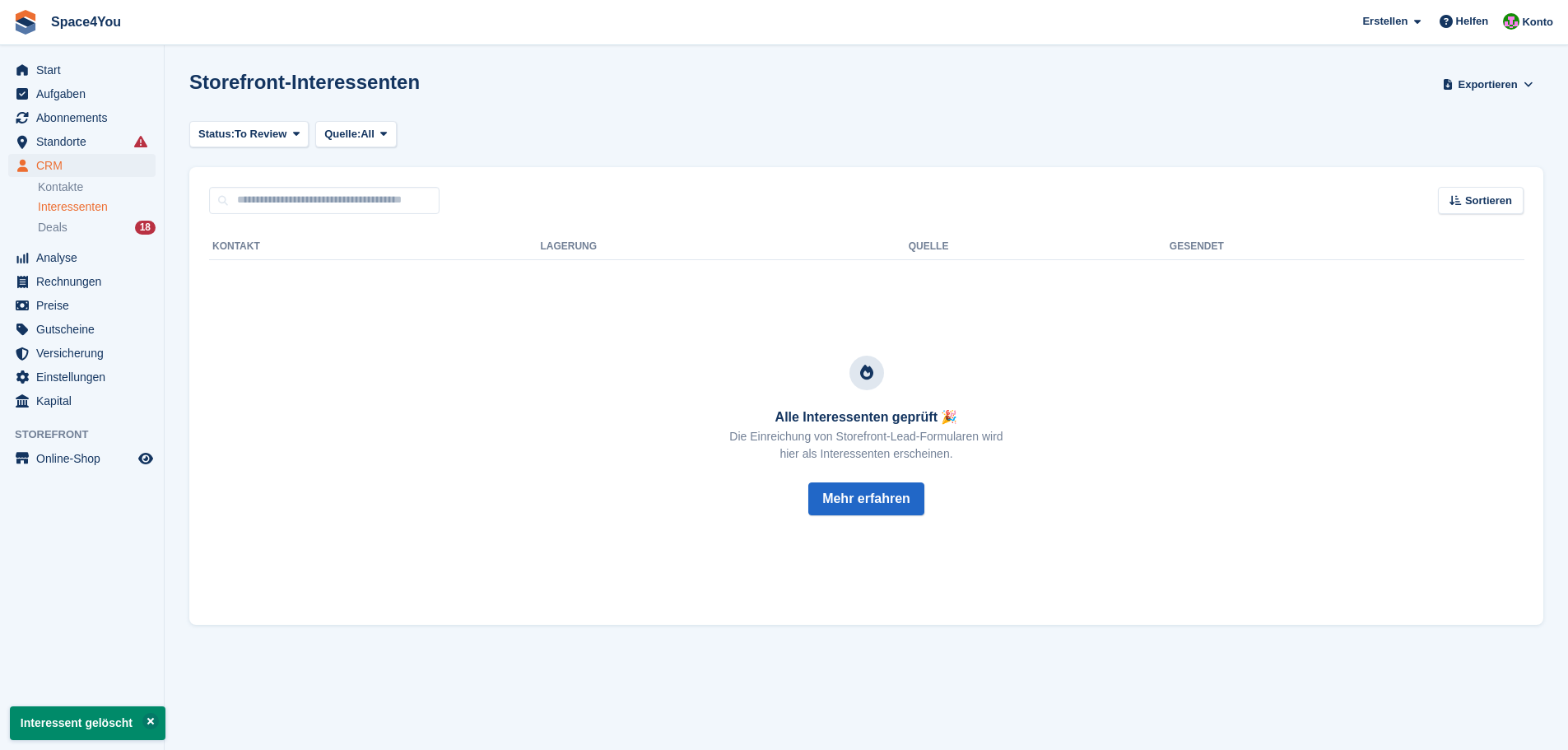
click at [539, 147] on div "Status: To Review All Archived To Review Quelle: All All Incomplete booking Pri…" at bounding box center [866, 134] width 1354 height 27
click at [94, 234] on div "Deals 18" at bounding box center [96, 228] width 118 height 16
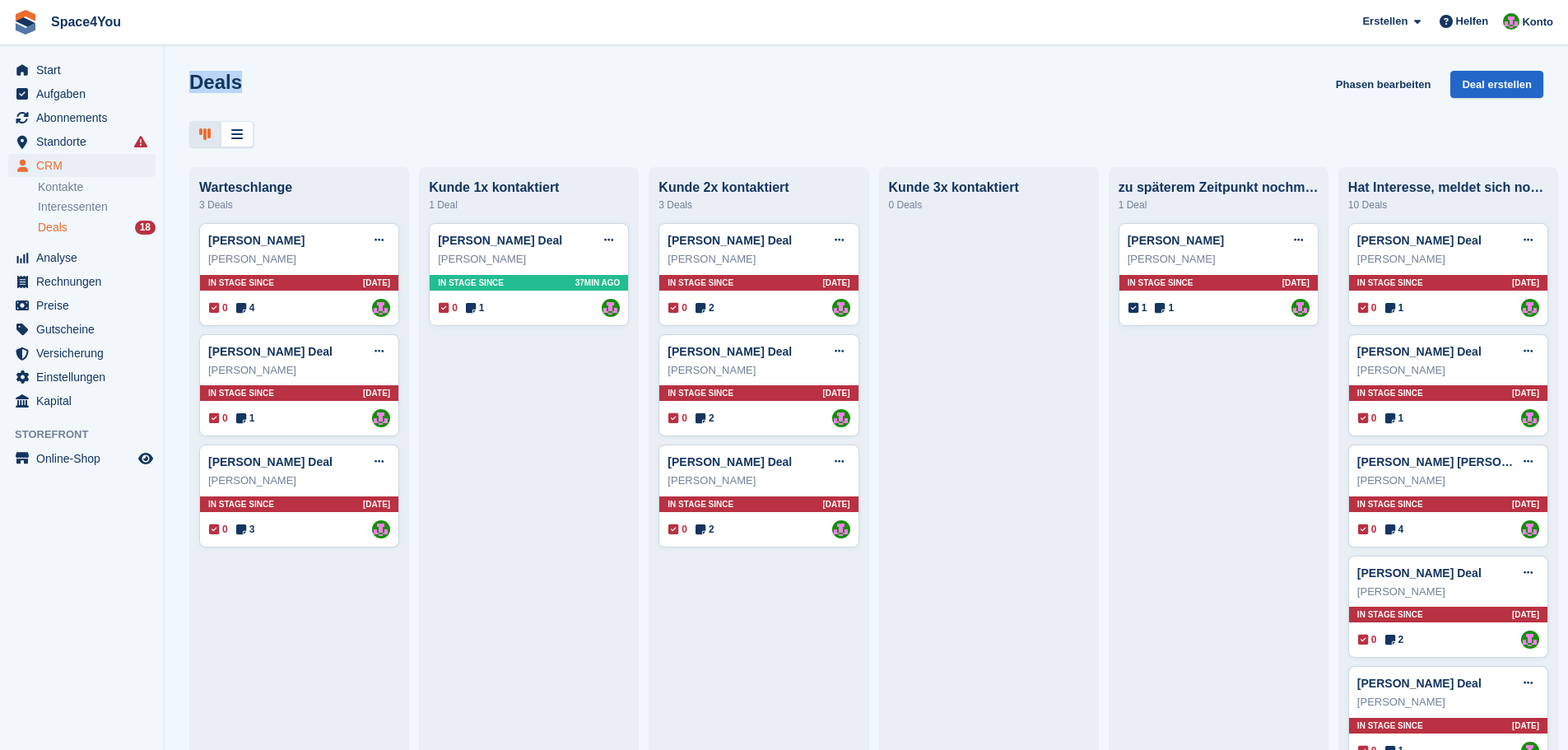
drag, startPoint x: 246, startPoint y: 80, endPoint x: 191, endPoint y: 82, distance: 55.0
click at [191, 82] on div "Deals Phasen bearbeiten Deal erstellen" at bounding box center [866, 93] width 1354 height 47
click at [261, 78] on div "Deals Phasen bearbeiten Deal erstellen" at bounding box center [866, 93] width 1354 height 47
drag, startPoint x: 261, startPoint y: 78, endPoint x: 187, endPoint y: 88, distance: 74.7
click at [187, 88] on div "Deals Phasen bearbeiten Deal erstellen" at bounding box center [866, 108] width 1404 height 76
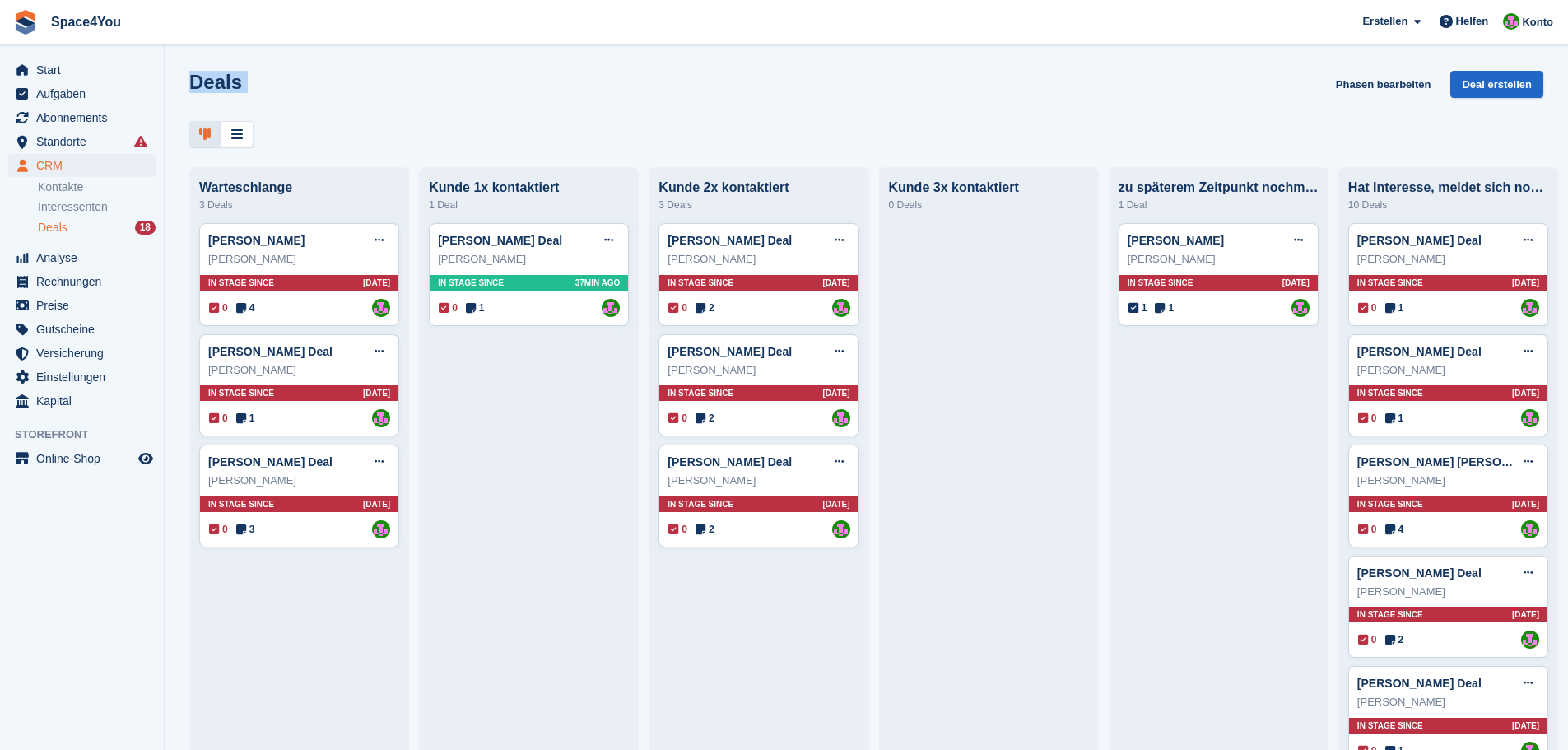
click at [301, 83] on div "Deals Phasen bearbeiten Deal erstellen" at bounding box center [866, 93] width 1354 height 47
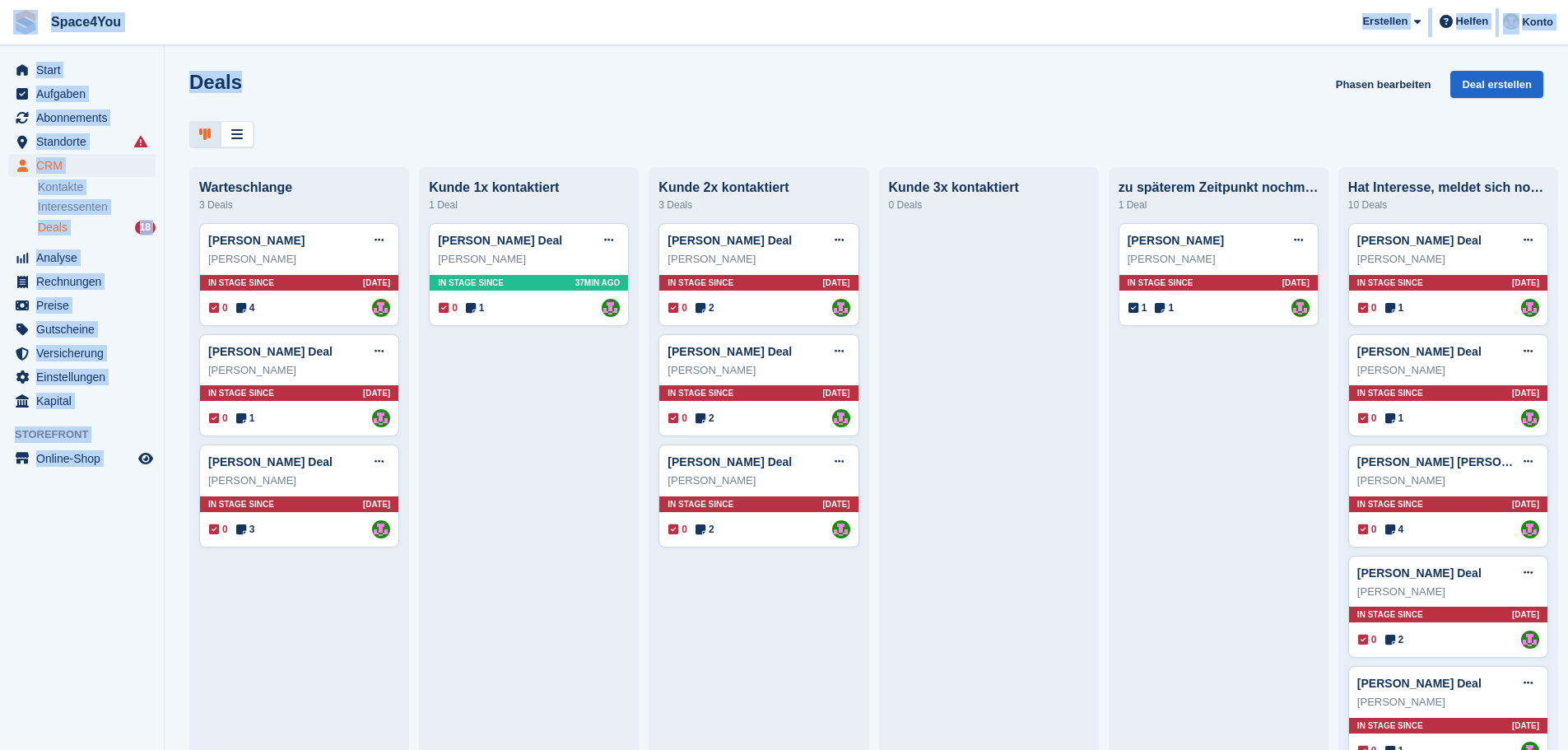
drag, startPoint x: 245, startPoint y: 70, endPoint x: 22, endPoint y: 36, distance: 225.6
click at [22, 36] on div "Space4You [GEOGRAPHIC_DATA] Abonnement Rechnung Kontakt Deal [GEOGRAPHIC_DATA] …" at bounding box center [784, 375] width 1568 height 750
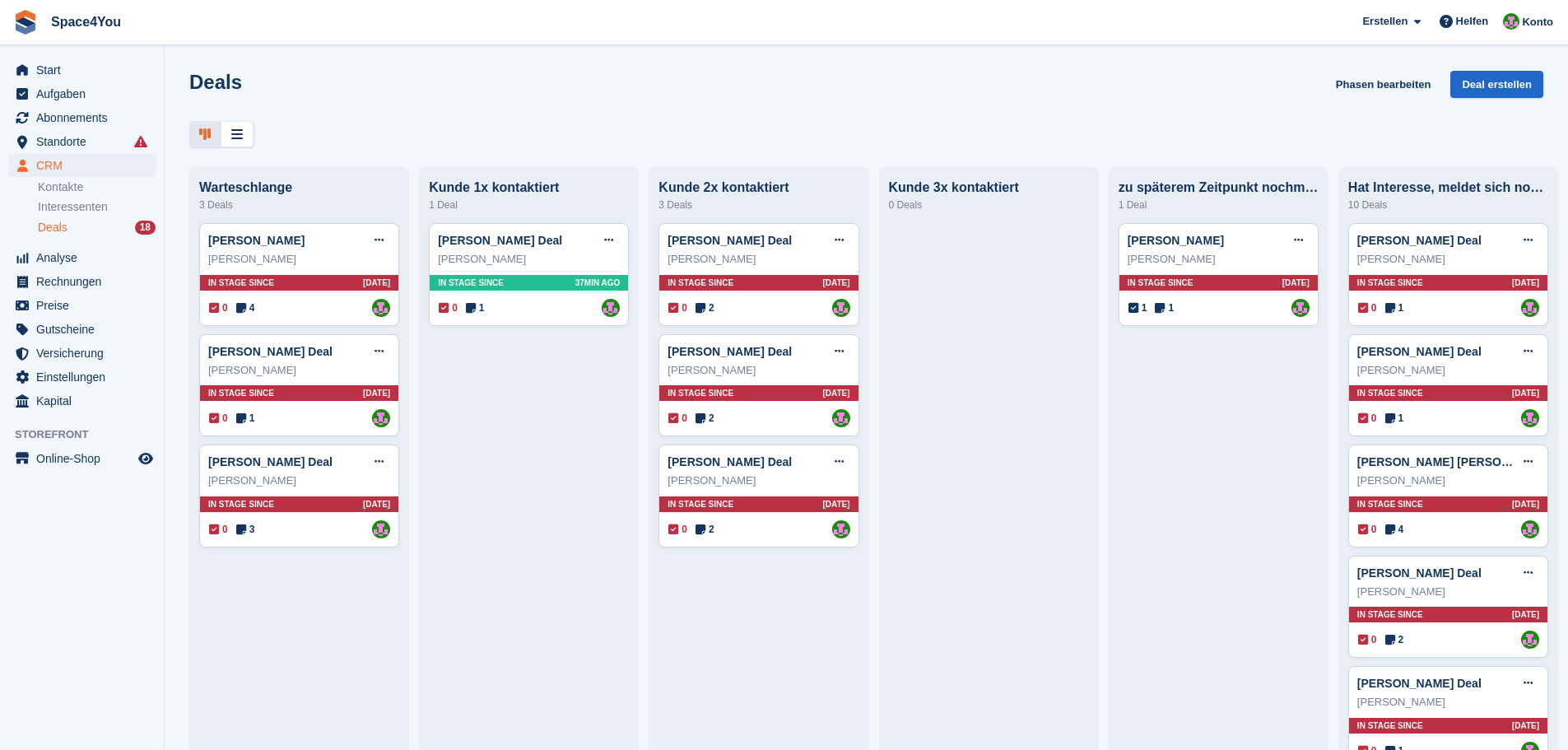
click at [431, 121] on div at bounding box center [866, 134] width 1354 height 27
click at [379, 133] on div at bounding box center [866, 134] width 1354 height 27
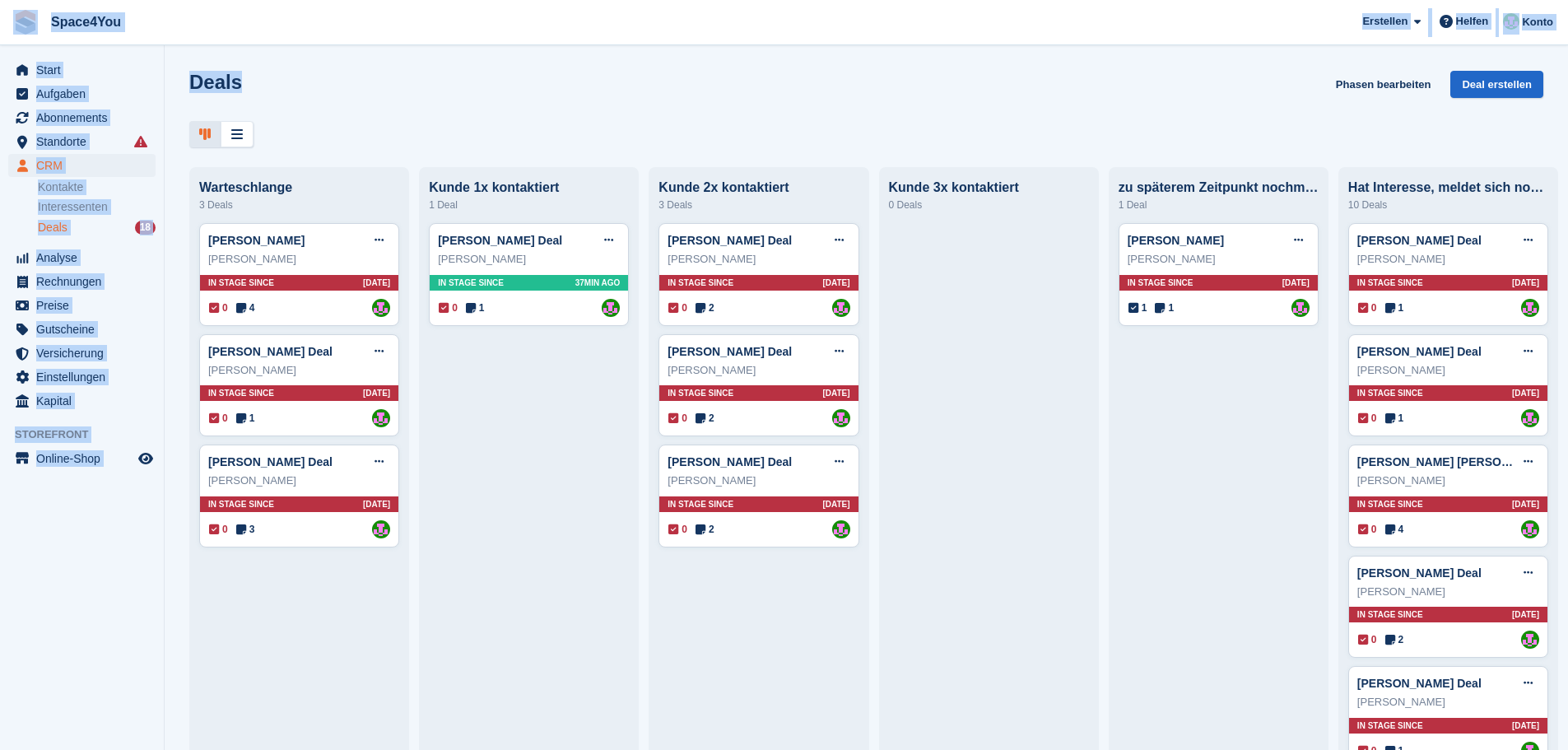
drag, startPoint x: 250, startPoint y: 74, endPoint x: 0, endPoint y: 43, distance: 251.9
click at [0, 43] on div "Space4You [GEOGRAPHIC_DATA] Abonnement Rechnung Kontakt Deal [GEOGRAPHIC_DATA] …" at bounding box center [784, 375] width 1568 height 750
click at [276, 60] on div "Deals Phasen bearbeiten Deal erstellen Warteschlange 3 Deals Marianne RohdeDeal…" at bounding box center [866, 375] width 1404 height 750
drag, startPoint x: 288, startPoint y: 75, endPoint x: 0, endPoint y: 10, distance: 295.2
click at [0, 10] on div "Space4You [GEOGRAPHIC_DATA] Abonnement Rechnung Kontakt Deal [GEOGRAPHIC_DATA] …" at bounding box center [784, 375] width 1568 height 750
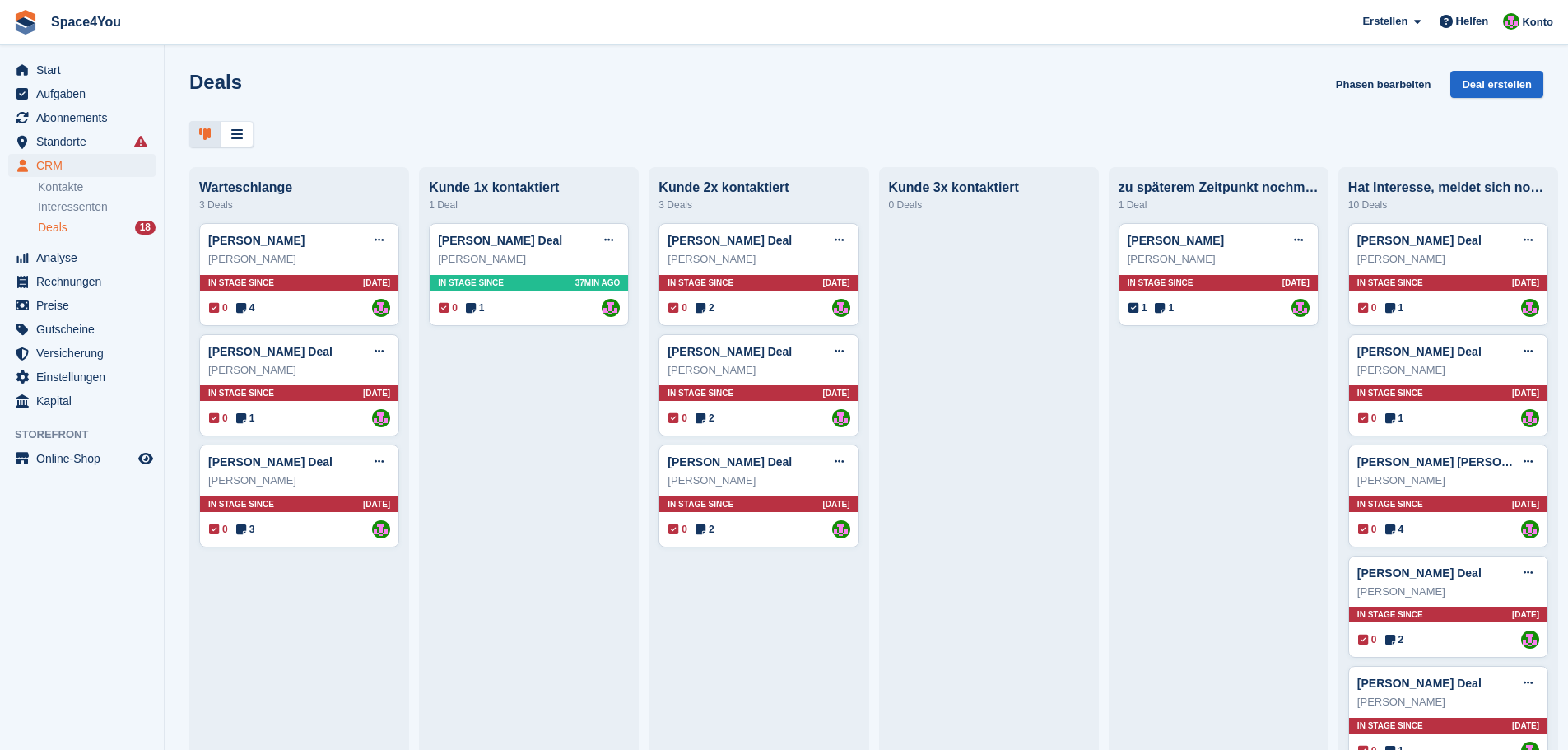
click at [422, 156] on div "Deals Phasen bearbeiten Deal erstellen Warteschlange 3 Deals Marianne RohdeDeal…" at bounding box center [866, 375] width 1404 height 750
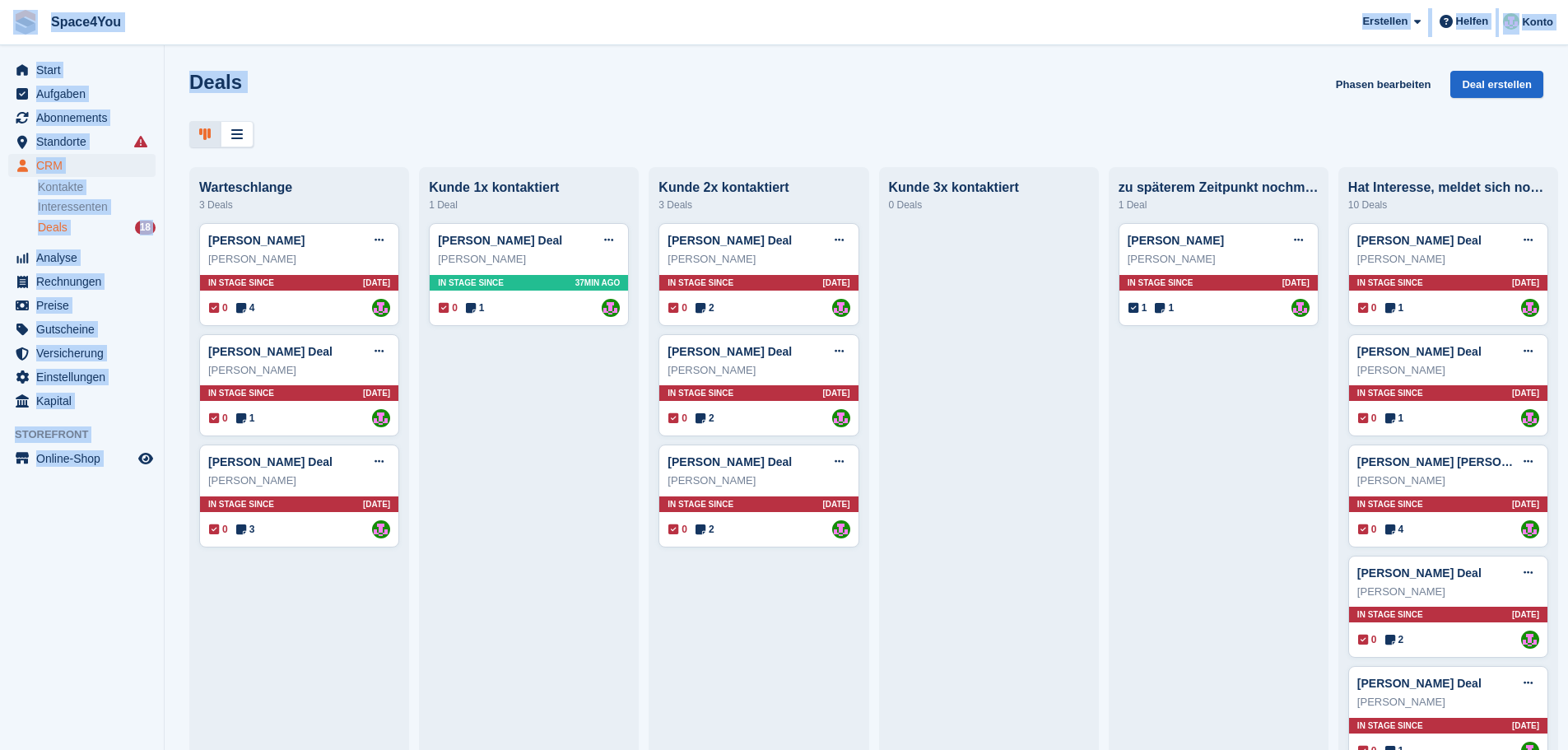
drag, startPoint x: 339, startPoint y: 138, endPoint x: 0, endPoint y: 23, distance: 358.0
click at [0, 23] on div "Space4You [GEOGRAPHIC_DATA] Abonnement Rechnung Kontakt Deal [GEOGRAPHIC_DATA] …" at bounding box center [784, 375] width 1568 height 750
click at [417, 113] on div "Deals Phasen bearbeiten Deal erstellen" at bounding box center [866, 93] width 1354 height 47
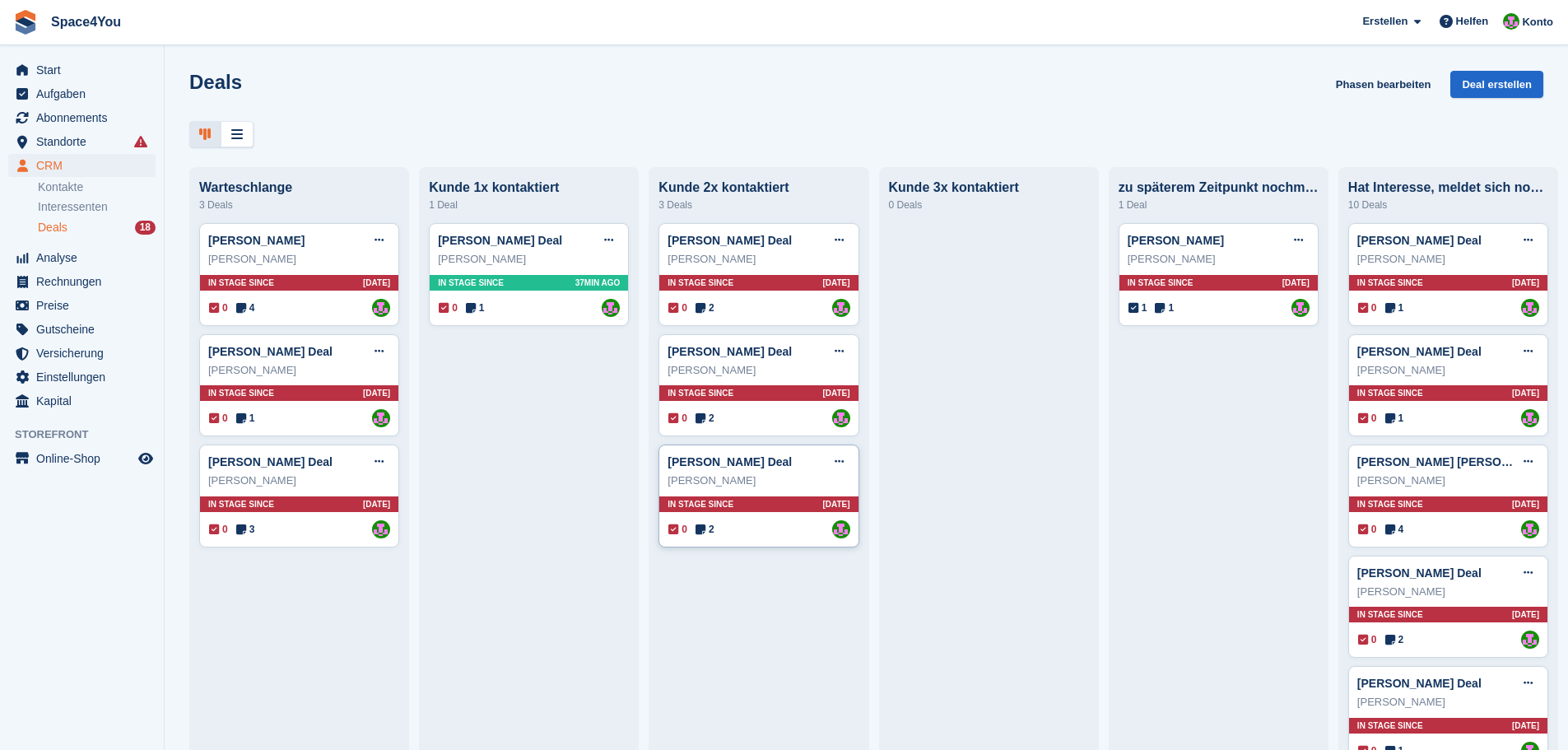
click at [778, 489] on div "Elisa Freude" at bounding box center [759, 481] width 182 height 17
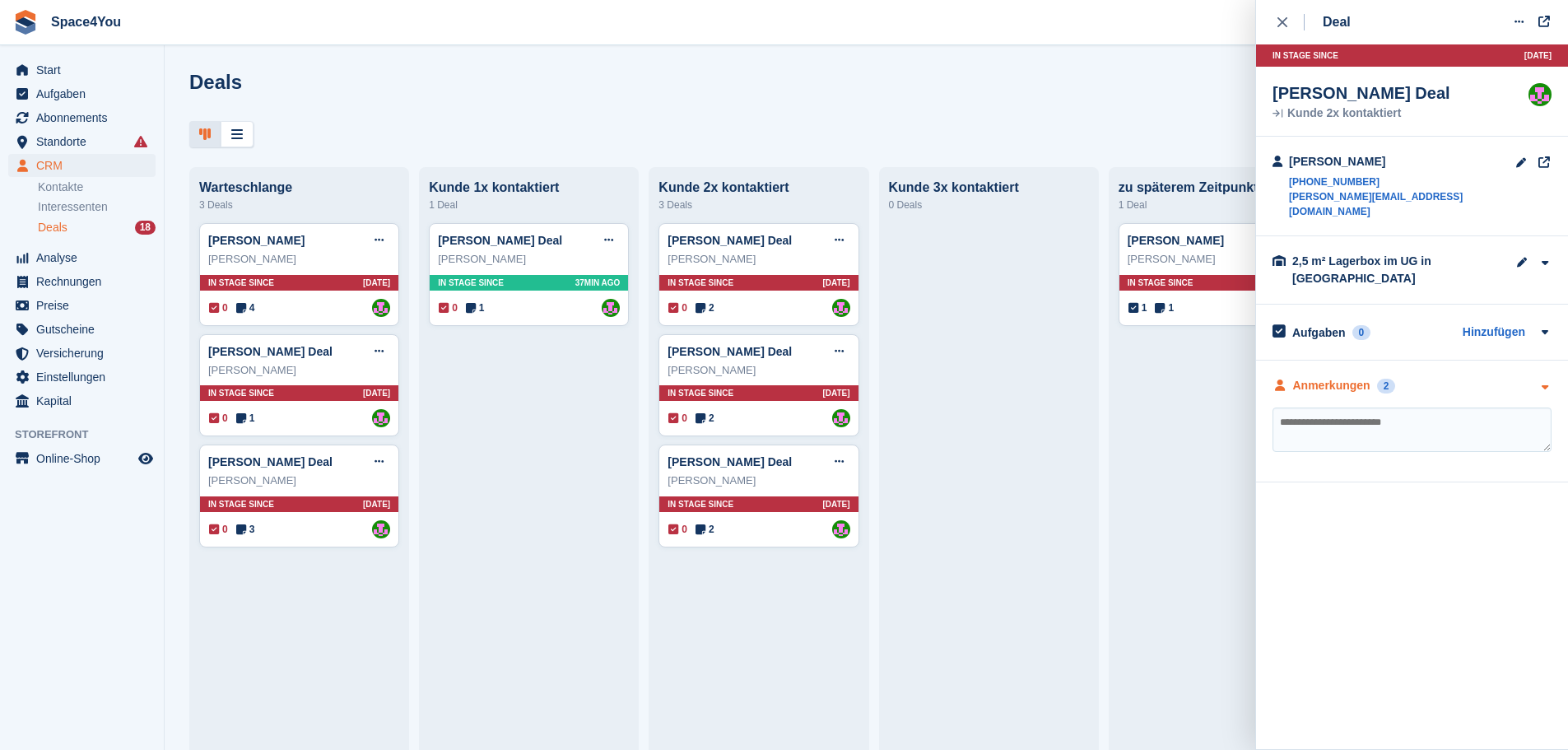
click at [1551, 382] on icon "button" at bounding box center [1544, 387] width 14 height 11
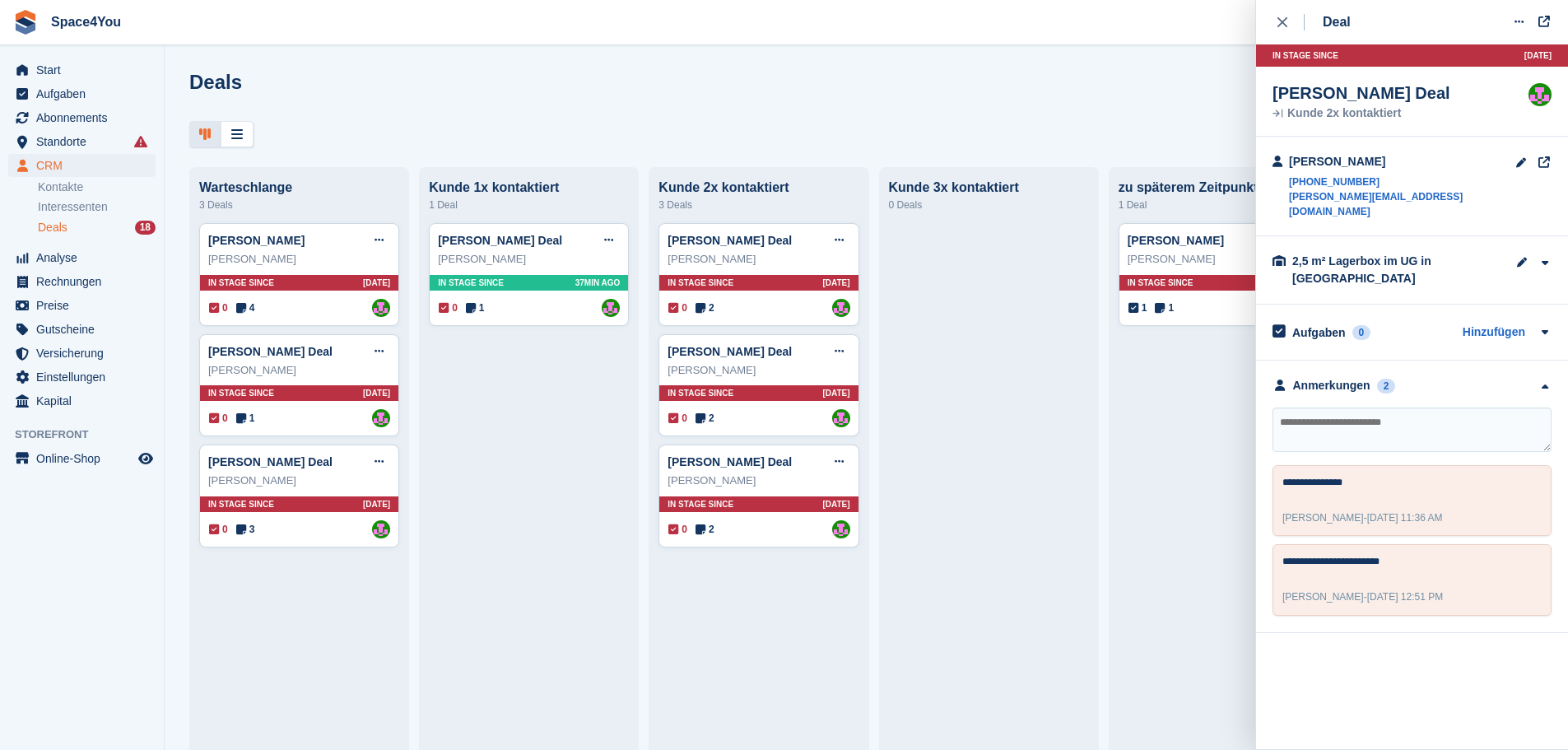
click at [1510, 407] on textarea at bounding box center [1412, 429] width 279 height 45
type textarea "**********"
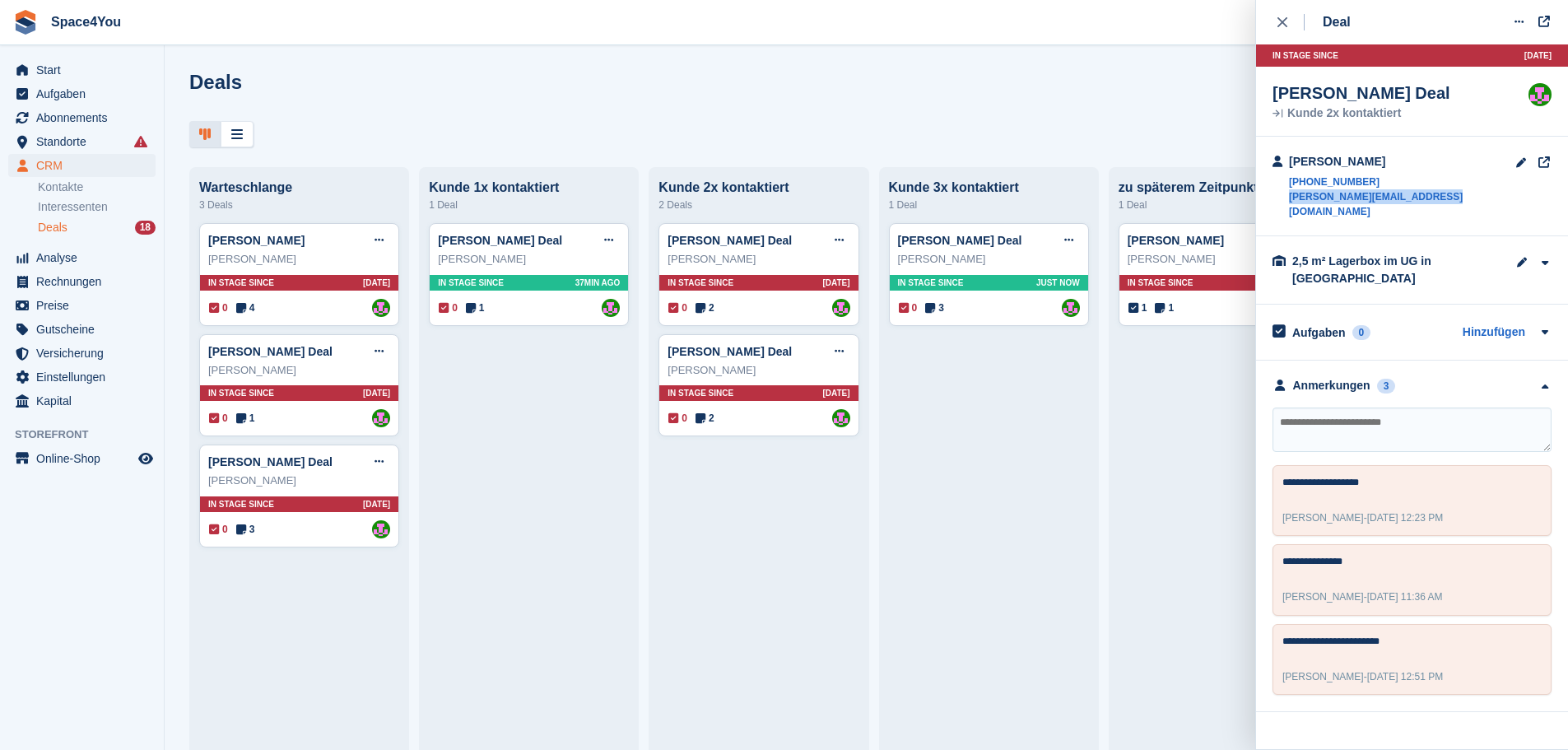
drag, startPoint x: 1440, startPoint y: 200, endPoint x: 1289, endPoint y: 199, distance: 151.0
click at [1289, 199] on div "Elisa Freude +4915257695183 elisa.freude@uni-konstanz.de" at bounding box center [1411, 186] width 312 height 100
copy link "elisa.freude@uni-konstanz.de"
click at [932, 243] on link "Elisa Freude Deal" at bounding box center [960, 240] width 124 height 13
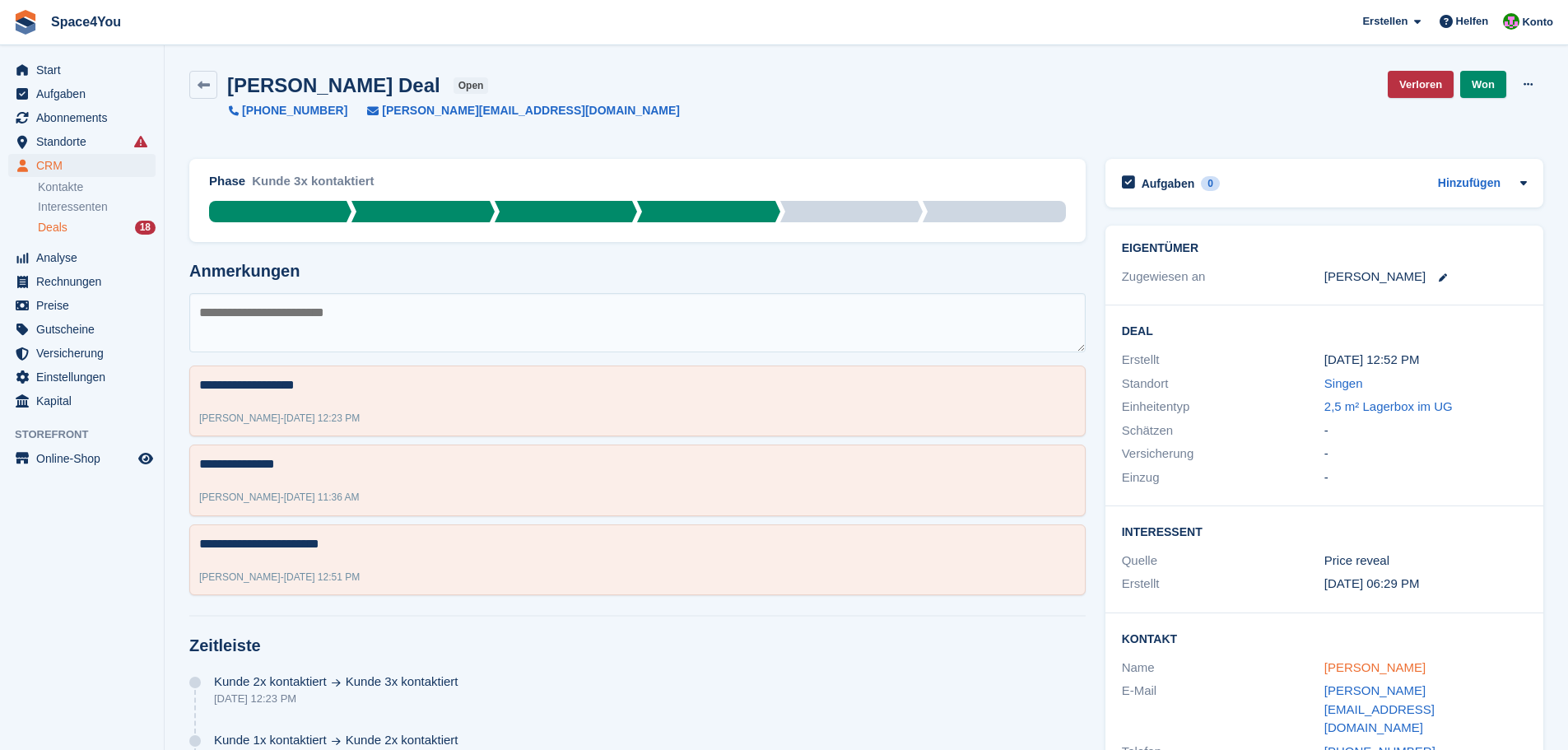
click at [1352, 662] on link "Elisa Freude" at bounding box center [1375, 668] width 101 height 14
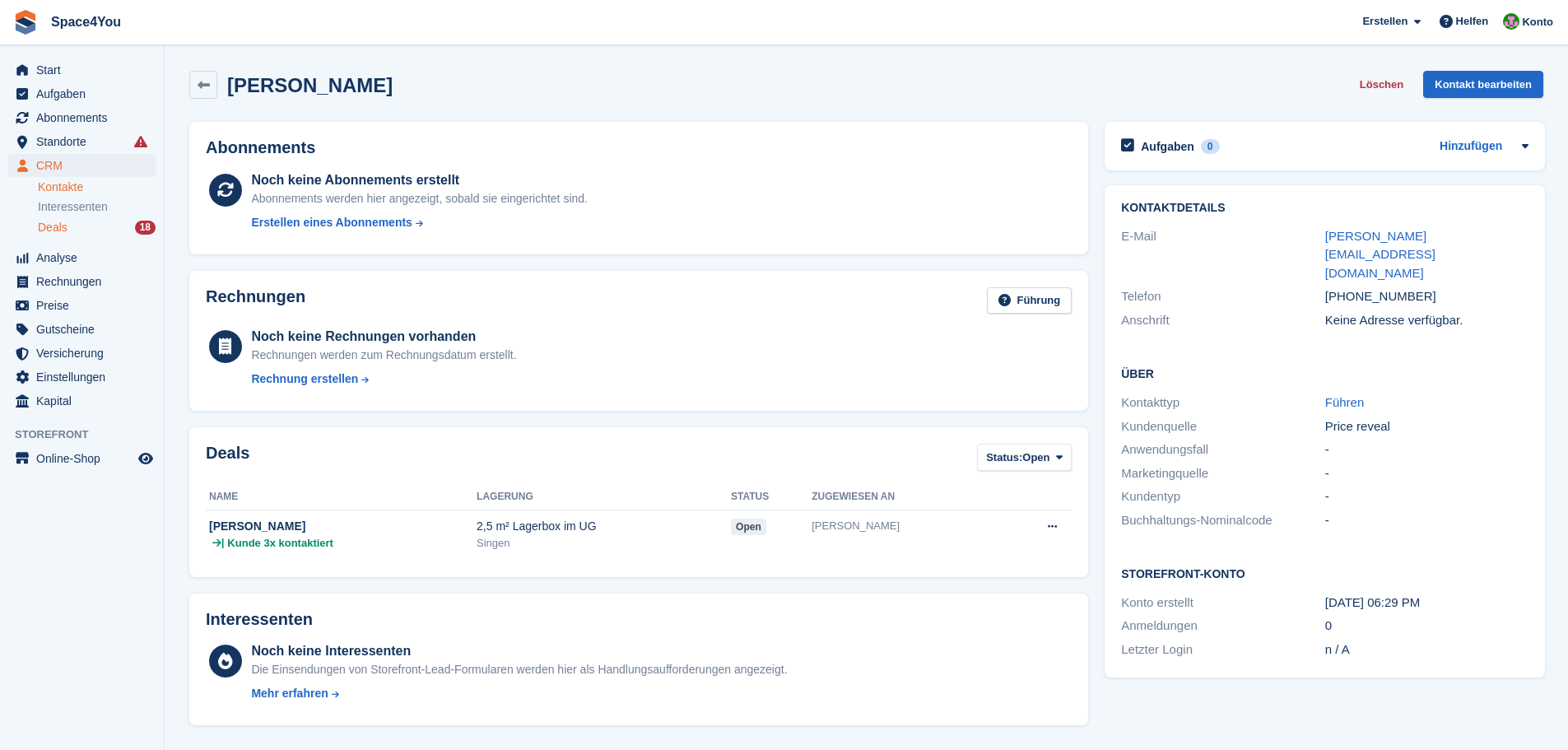
click at [89, 223] on div "Deals 18" at bounding box center [96, 228] width 118 height 16
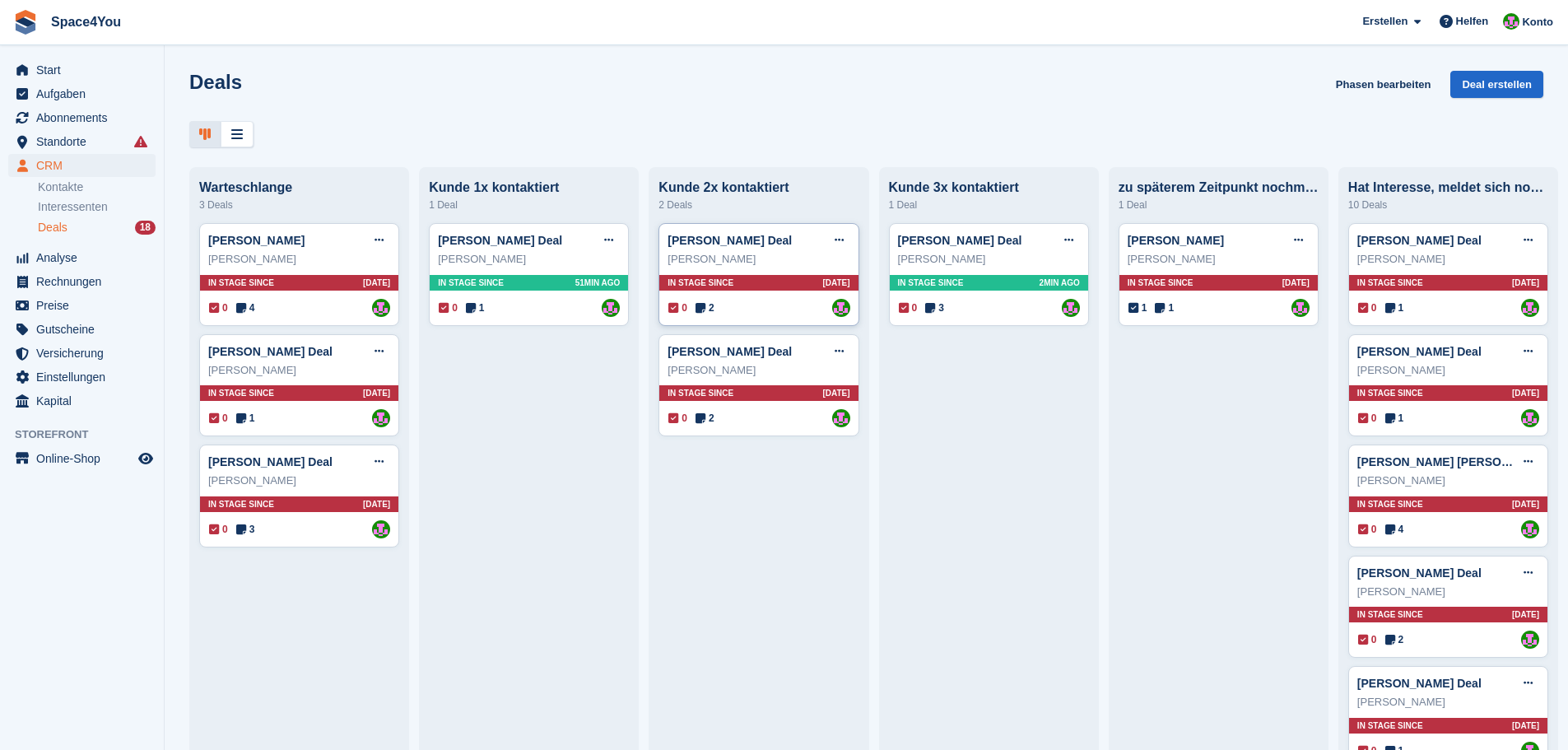
click at [777, 258] on div "Julia Haase" at bounding box center [759, 259] width 182 height 17
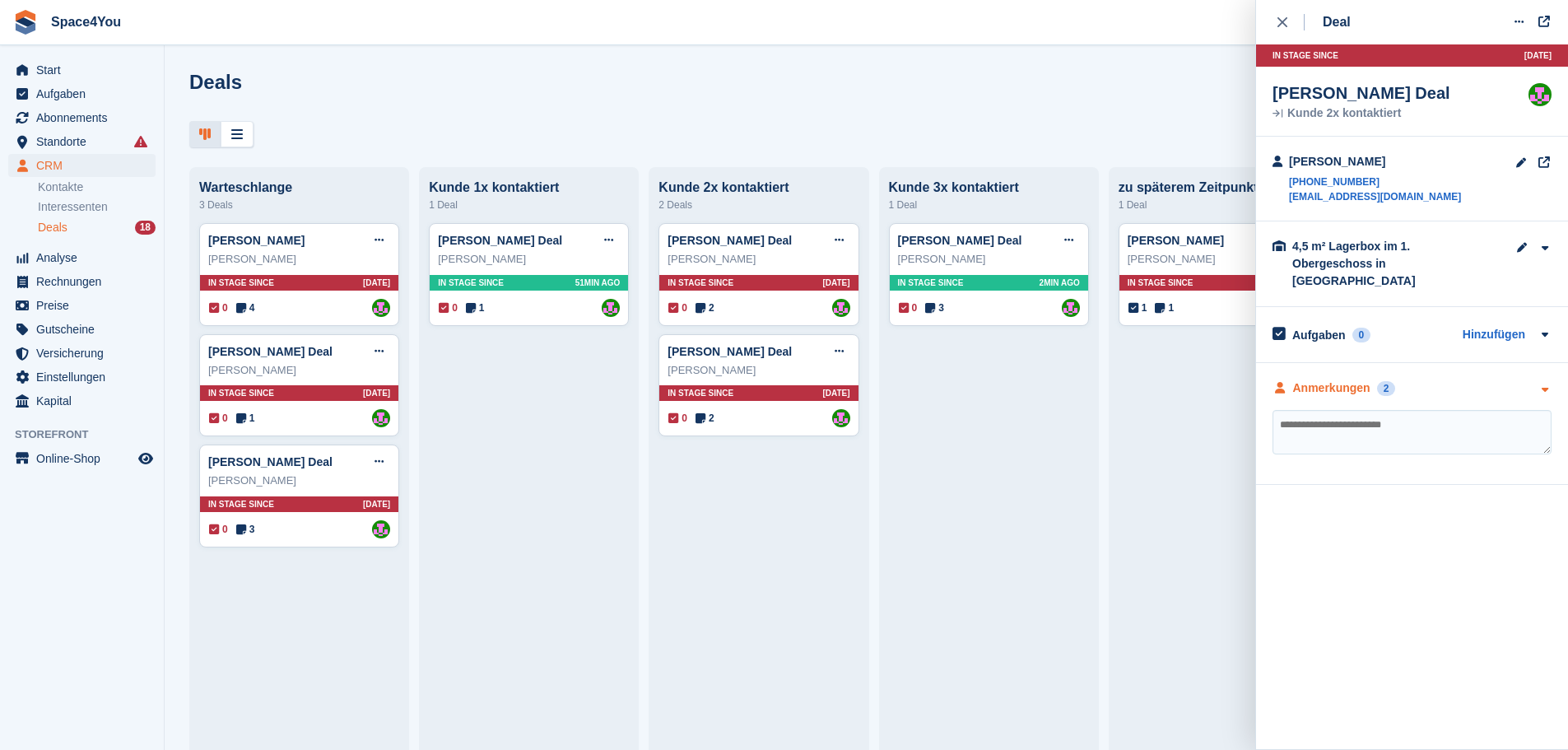
click at [1542, 384] on icon "button" at bounding box center [1544, 389] width 14 height 11
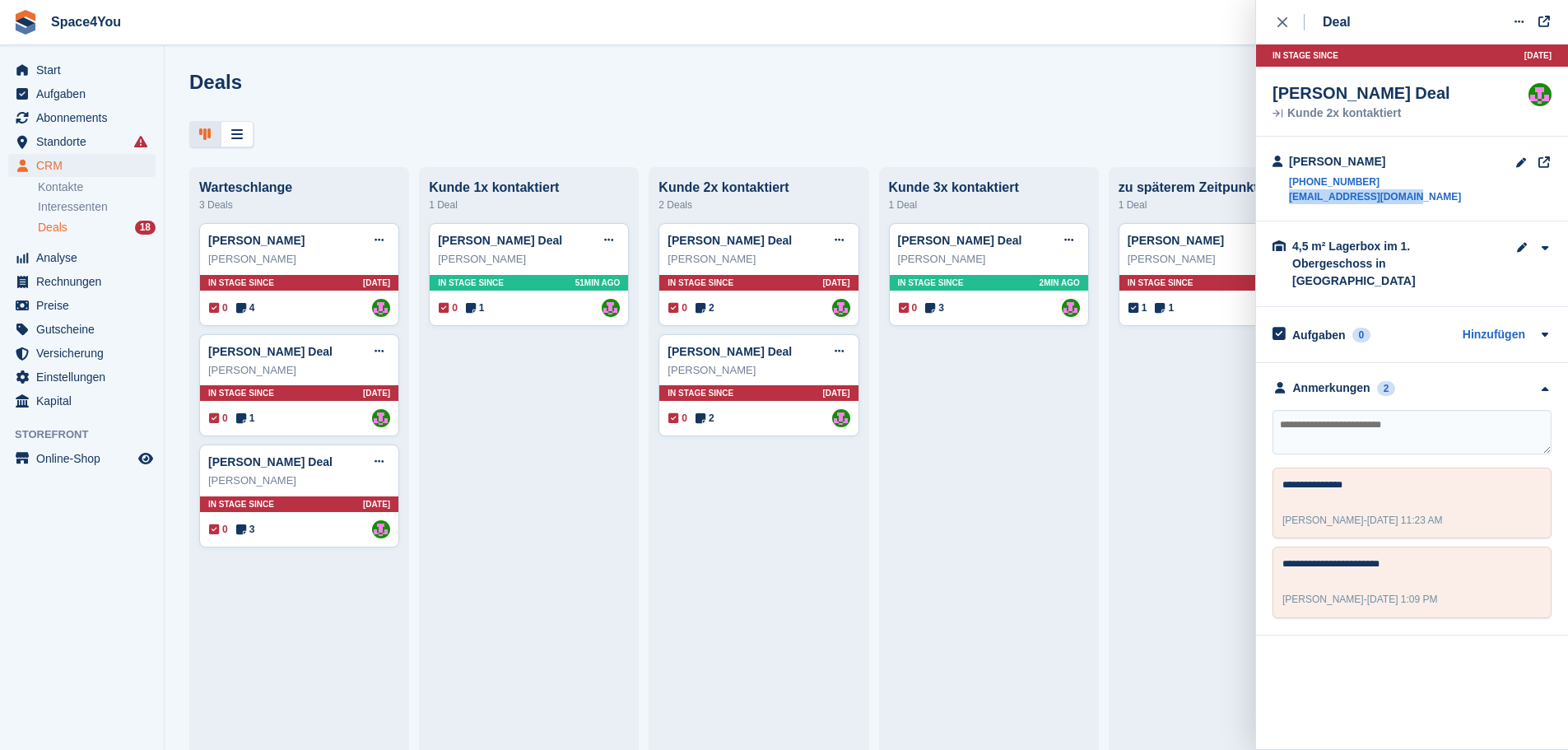
drag, startPoint x: 1413, startPoint y: 197, endPoint x: 1287, endPoint y: 196, distance: 126.0
click at [1287, 196] on div "Julia Haase +4915258434558 juliahaase@t-online.de" at bounding box center [1411, 179] width 312 height 85
copy link "juliahaase@t-online.de"
click at [707, 241] on link "Julia Haase Deal" at bounding box center [729, 240] width 124 height 13
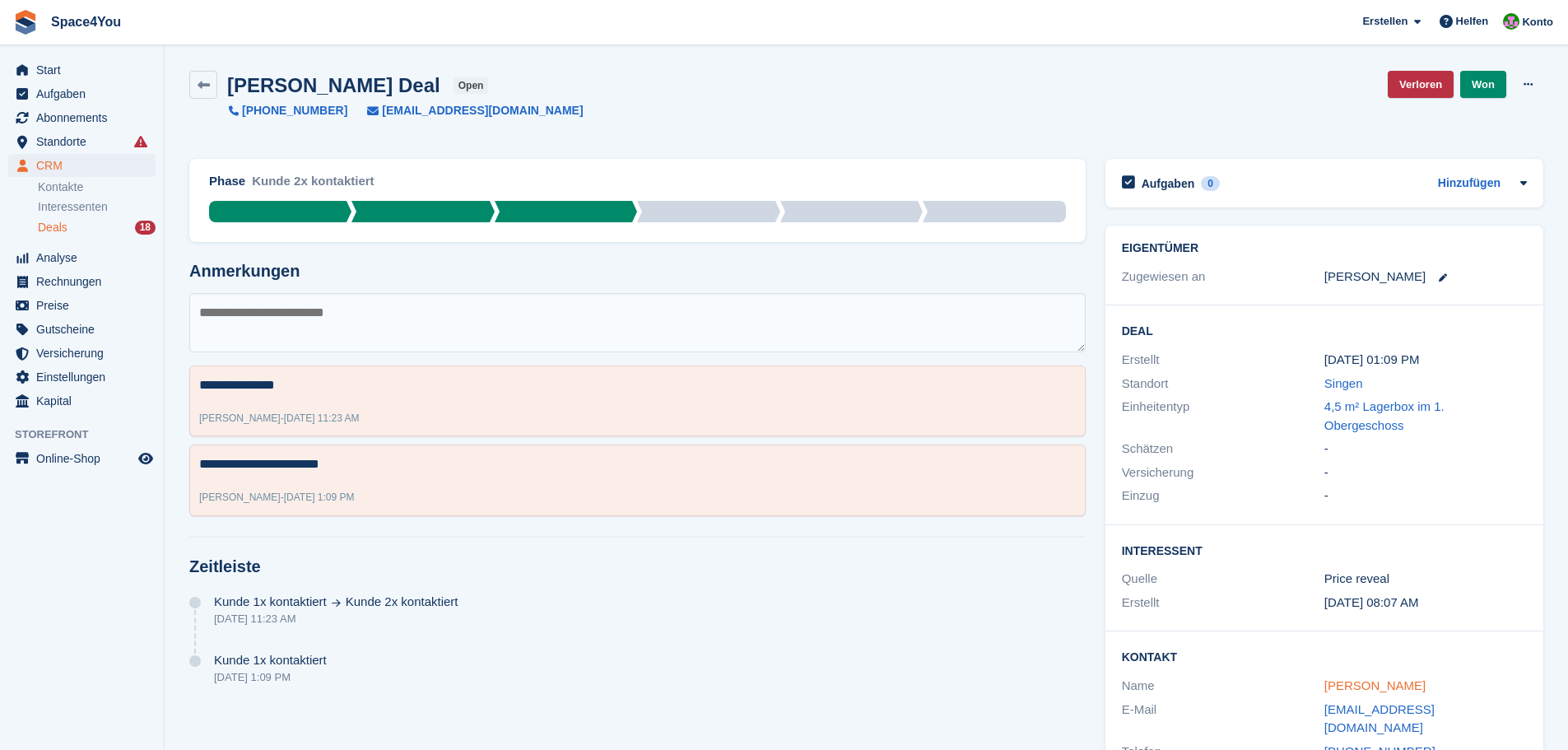
click at [1352, 679] on link "Julia Haase" at bounding box center [1375, 686] width 101 height 14
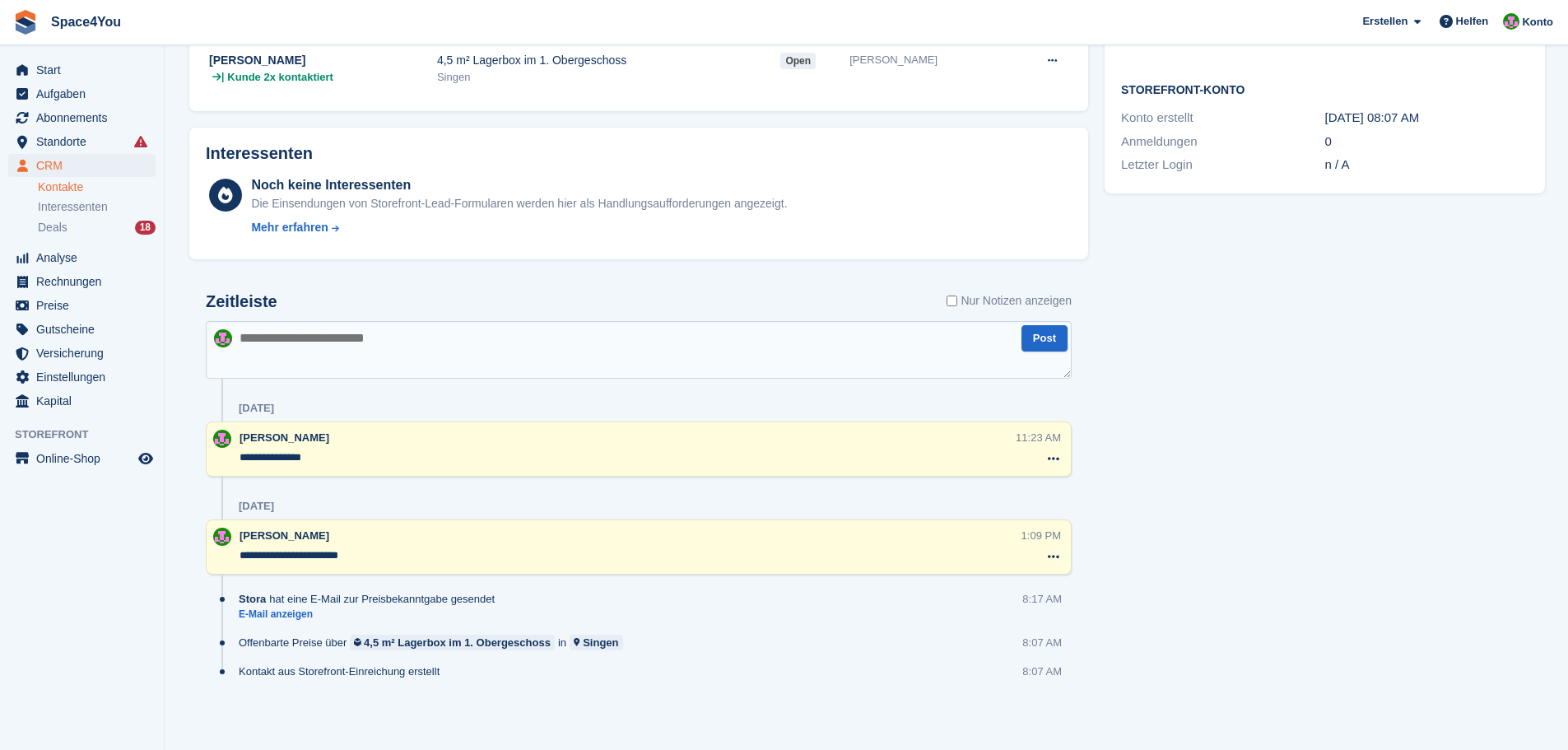
scroll to position [468, 0]
click at [363, 362] on textarea at bounding box center [639, 348] width 866 height 57
type textarea "**********"
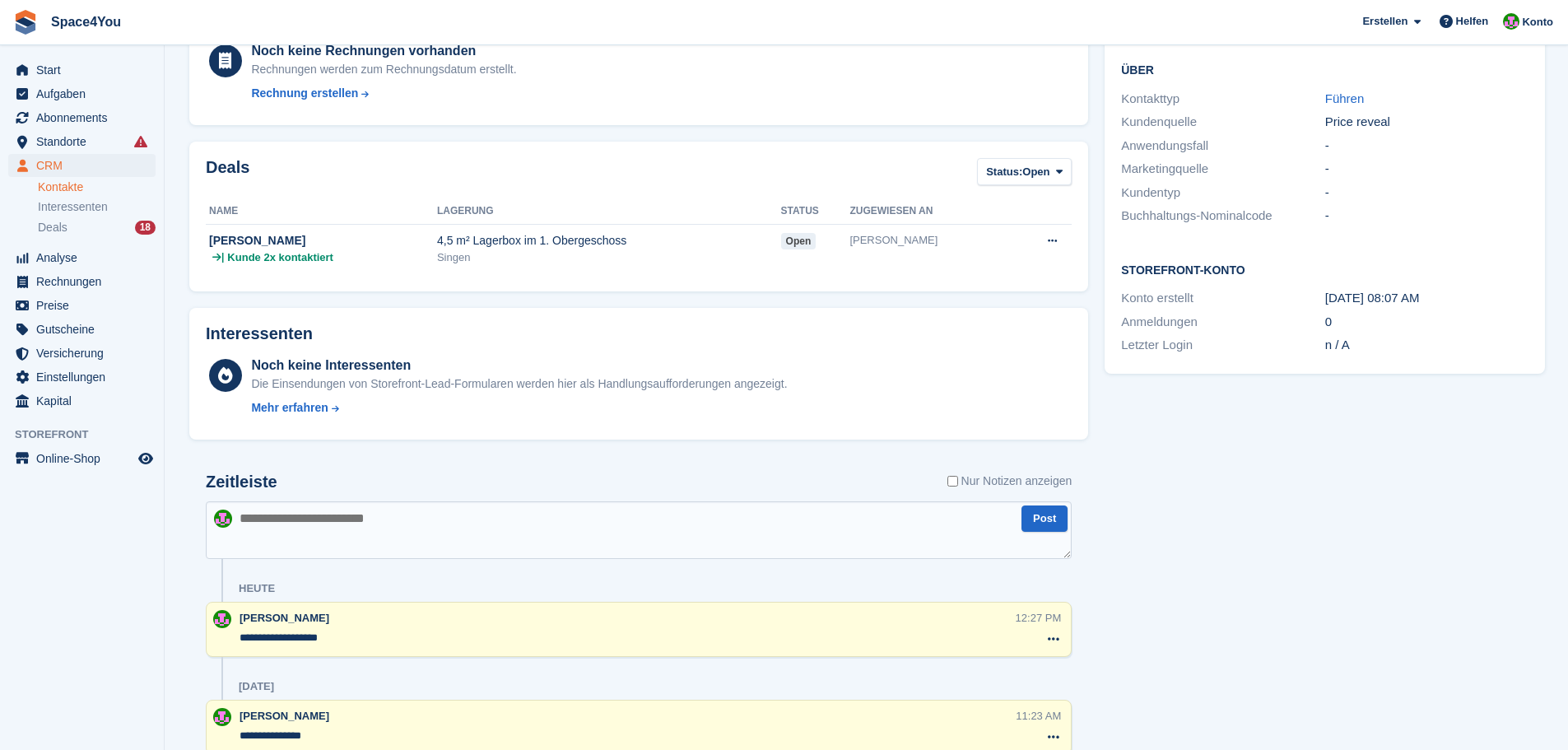
scroll to position [71, 0]
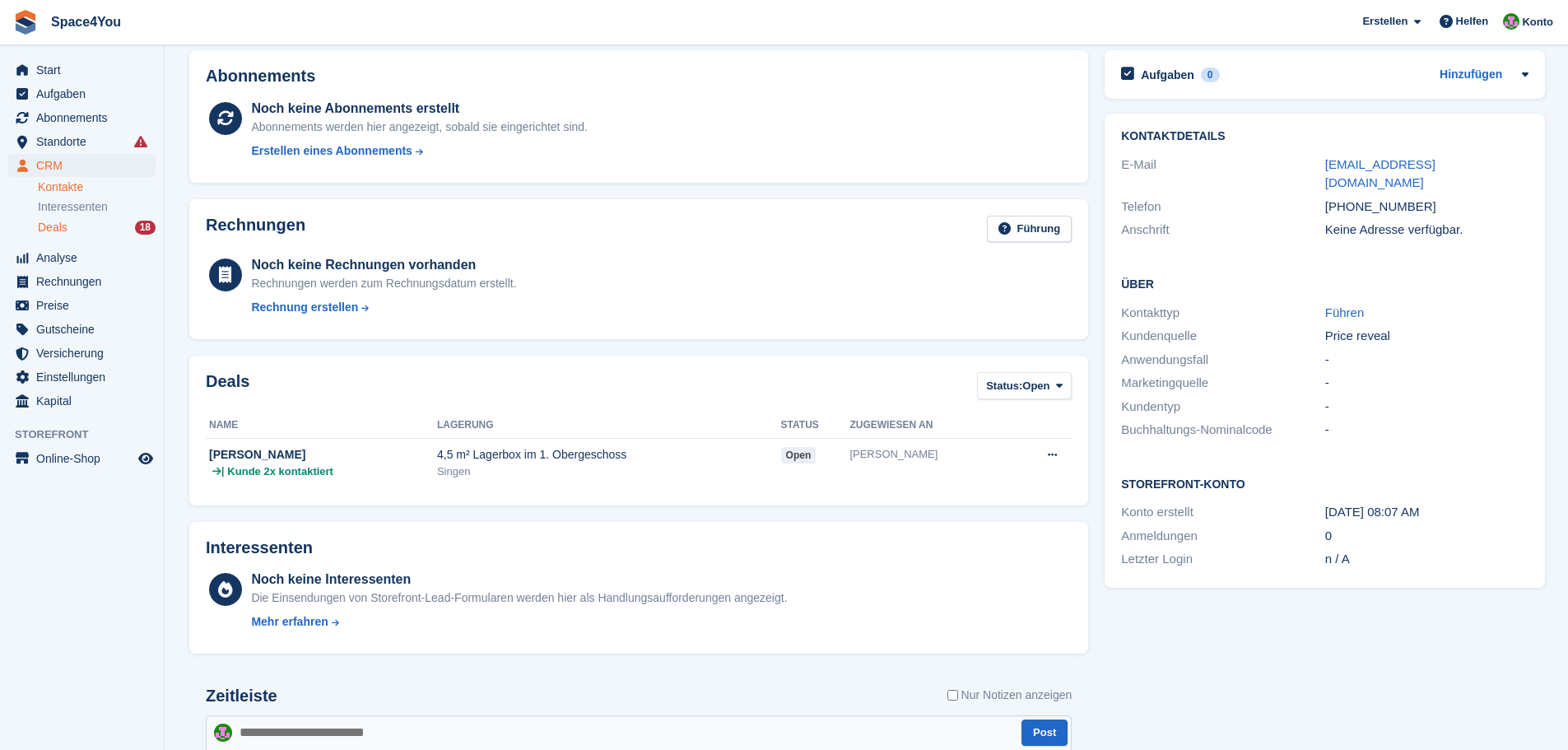
click at [86, 231] on div "Deals 18" at bounding box center [96, 228] width 118 height 16
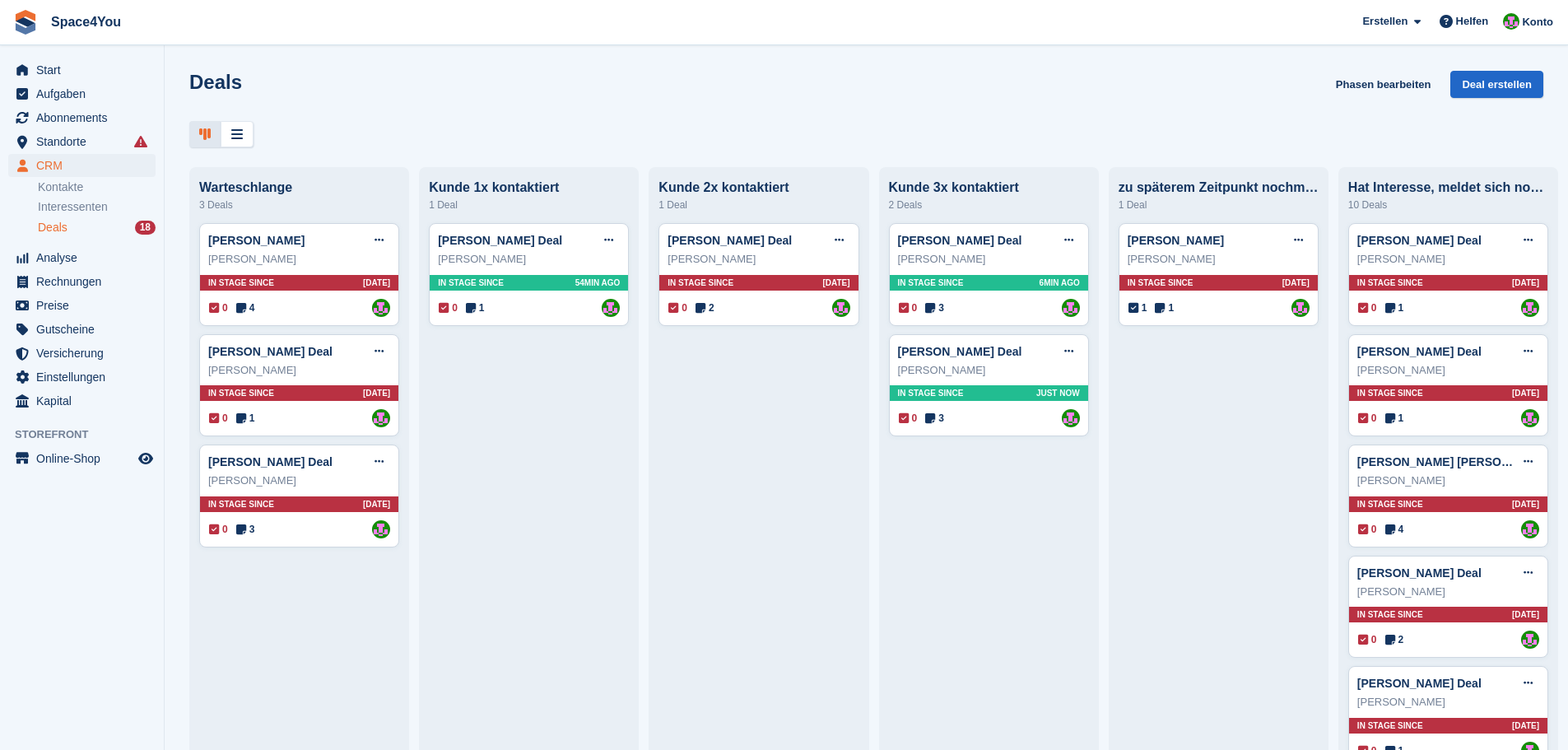
click at [836, 101] on div "Deals Phasen bearbeiten Deal erstellen" at bounding box center [866, 93] width 1354 height 47
click at [796, 265] on div "Michelle Füllgraf" at bounding box center [759, 259] width 182 height 17
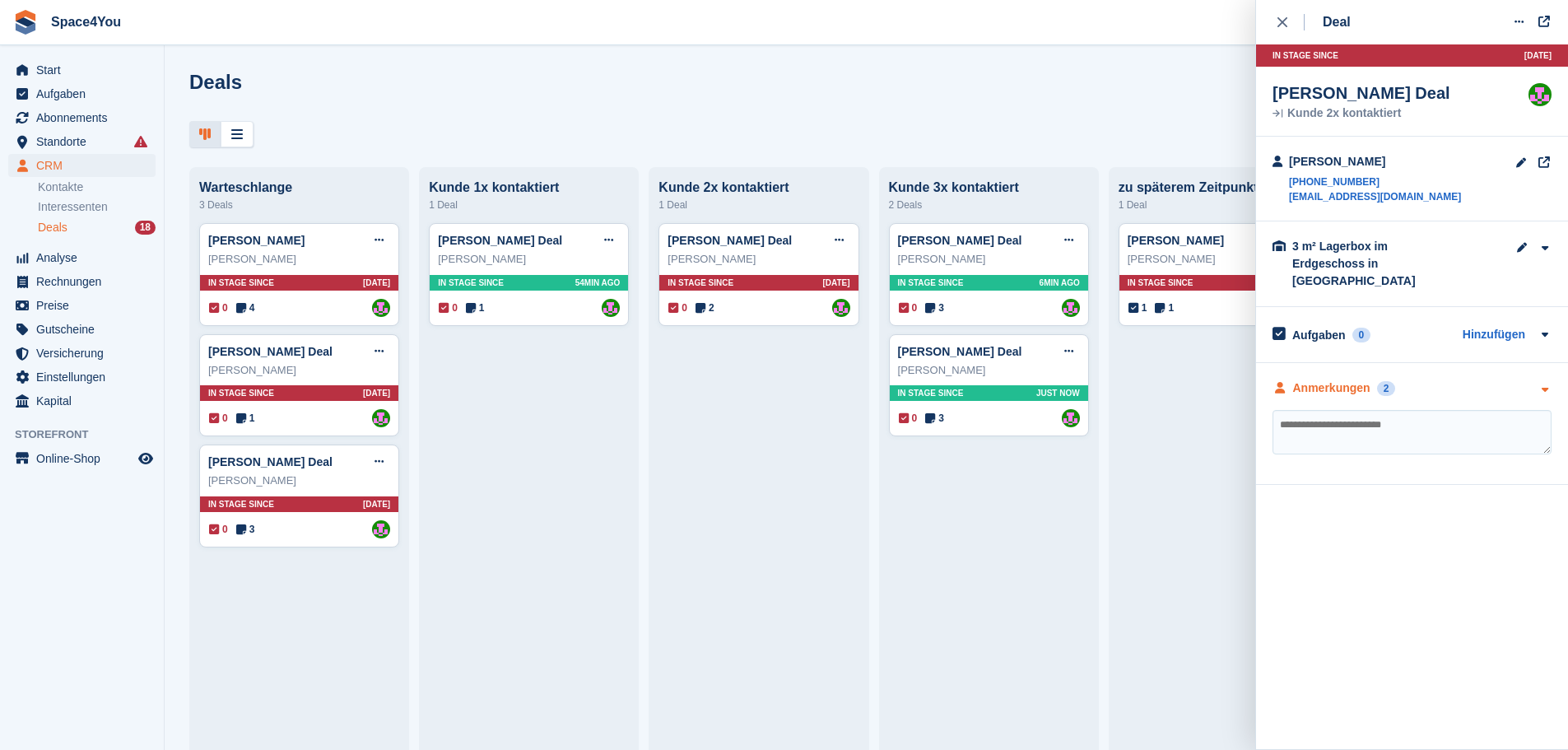
click at [1477, 379] on div "Anmerkungen 2" at bounding box center [1412, 387] width 279 height 17
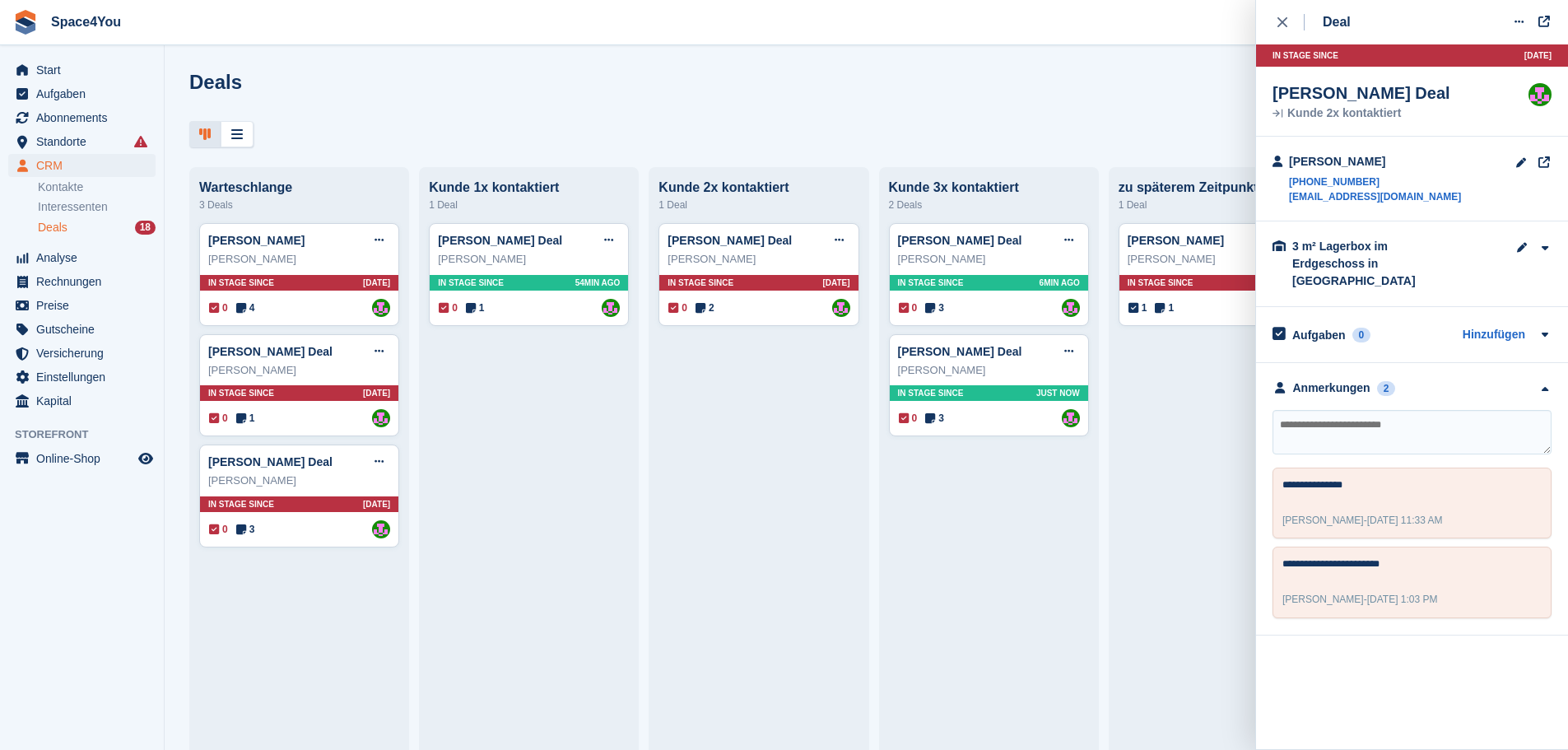
click at [1440, 423] on textarea at bounding box center [1412, 432] width 279 height 45
type textarea "**********"
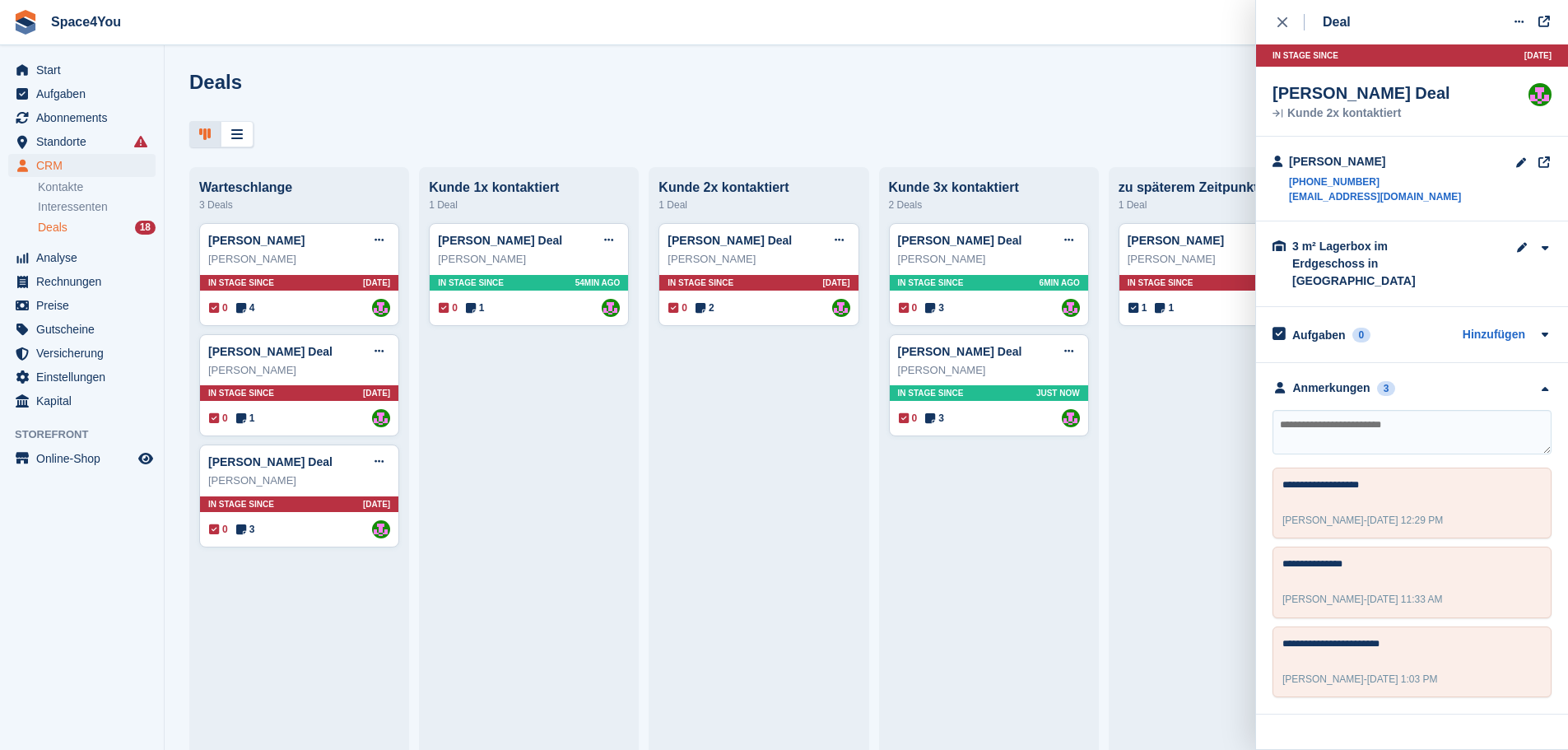
drag, startPoint x: 1458, startPoint y: 199, endPoint x: 1286, endPoint y: 220, distance: 173.3
click at [1286, 220] on div "Michelle Füllgraf +491786100249 michellefuellgraf@googlemail.com" at bounding box center [1411, 179] width 312 height 85
copy link "michellefuellgraf@googlemail.com"
click at [136, 611] on aside "Start Aufgaben Abonnements Abonnements Abonnements Preiserhöhungen NEU Preiserh…" at bounding box center [81, 379] width 163 height 668
click at [713, 247] on link "Michelle Füllgraf Deal" at bounding box center [729, 240] width 124 height 13
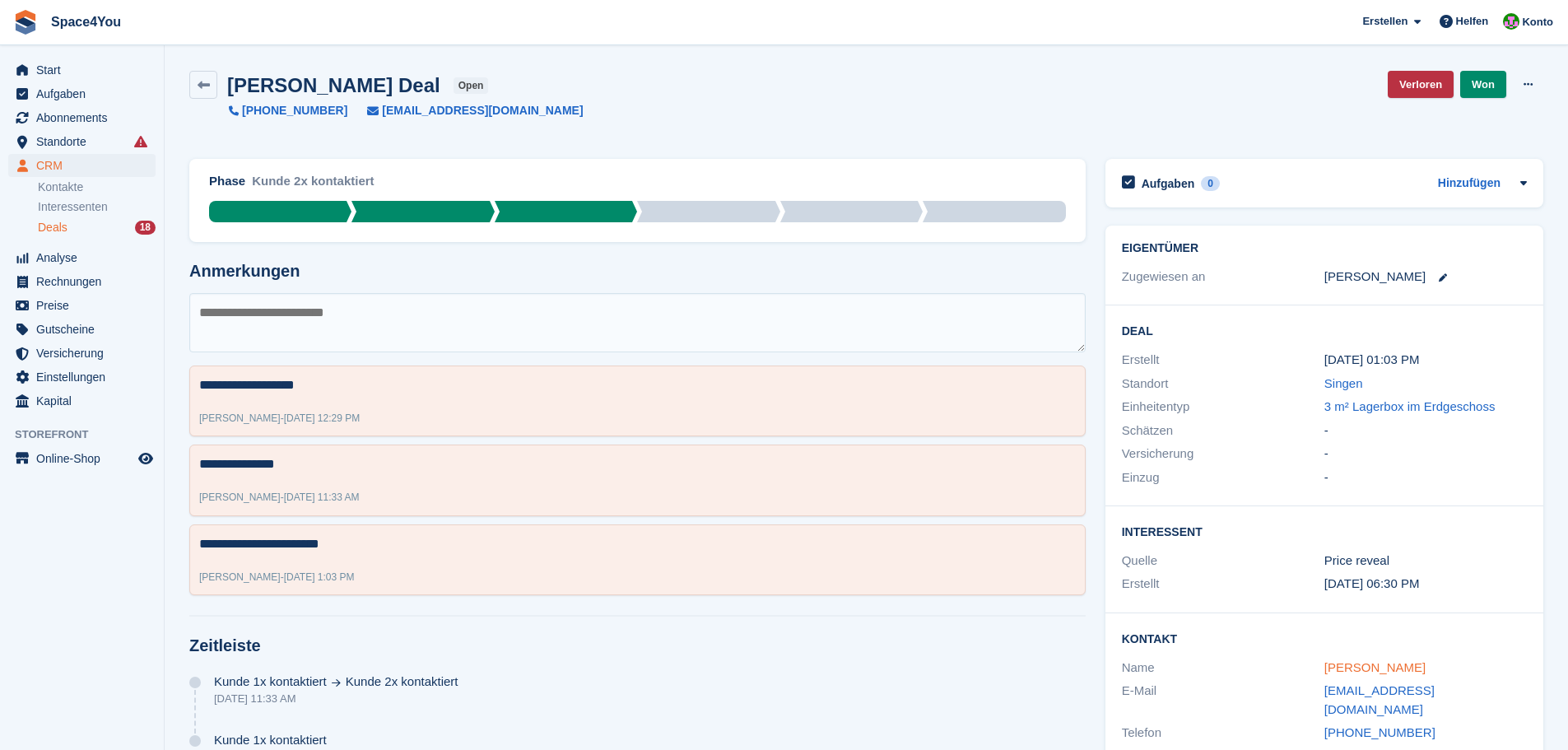
click at [1351, 667] on link "Michelle Füllgraf" at bounding box center [1375, 668] width 101 height 14
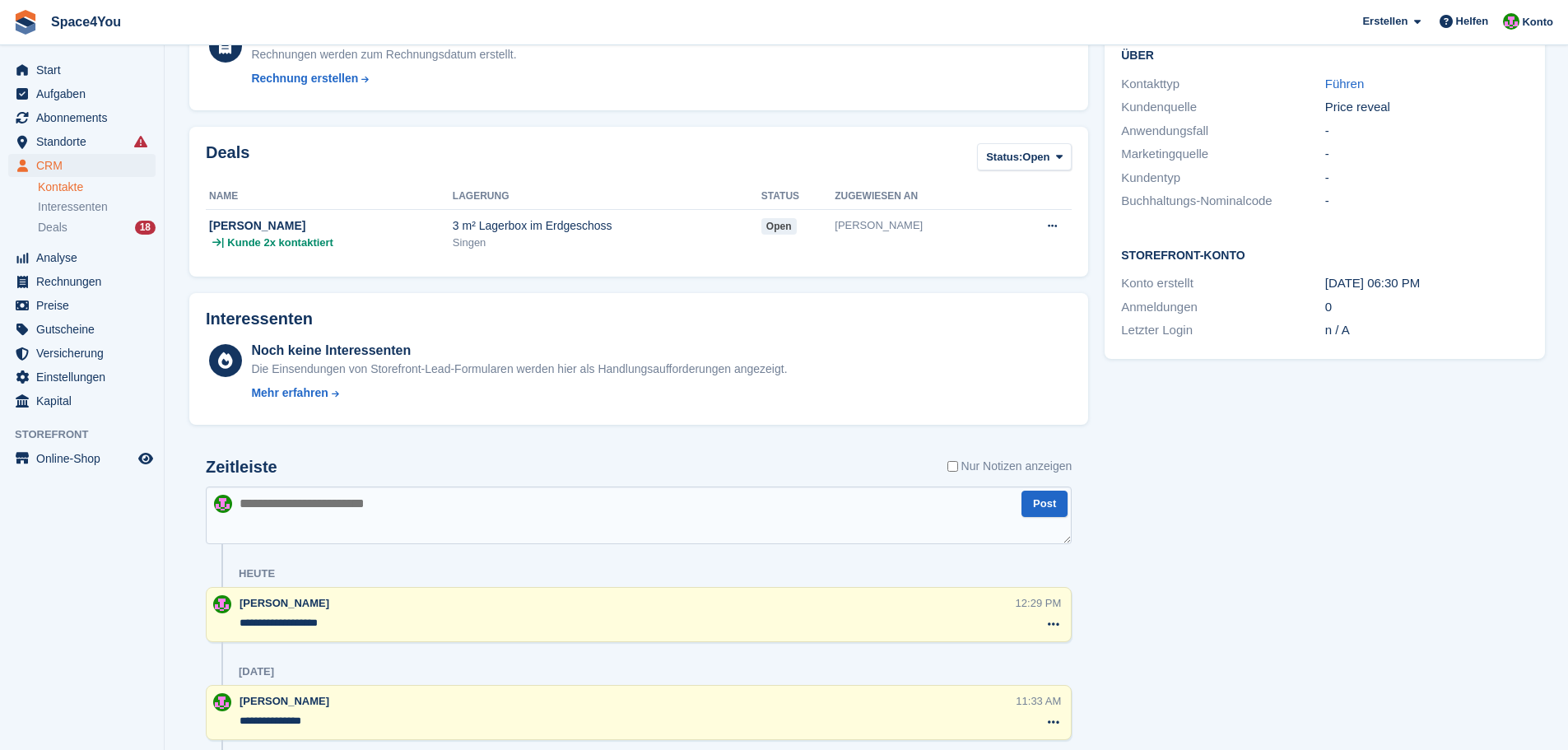
scroll to position [98, 0]
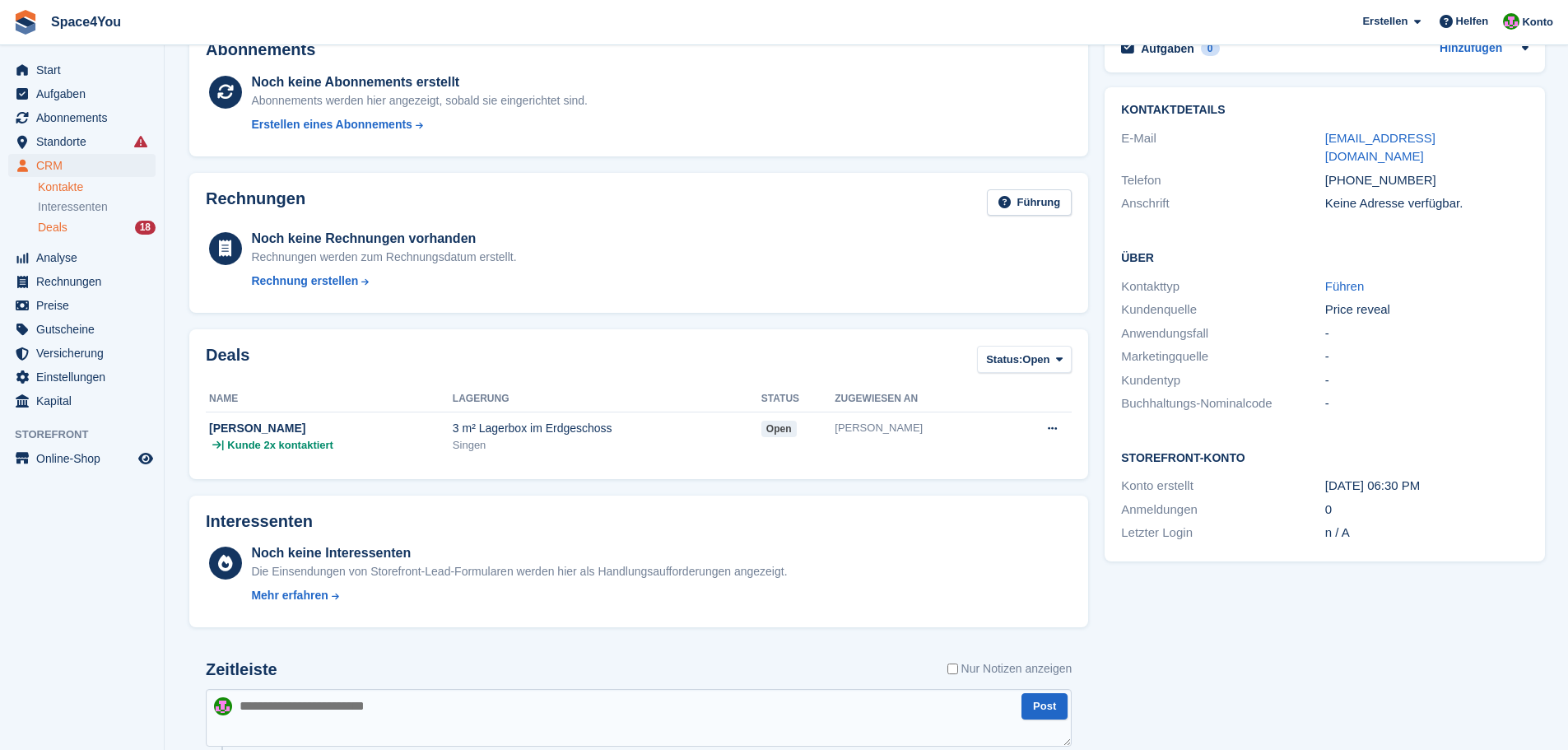
click at [56, 225] on span "Deals" at bounding box center [52, 228] width 30 height 16
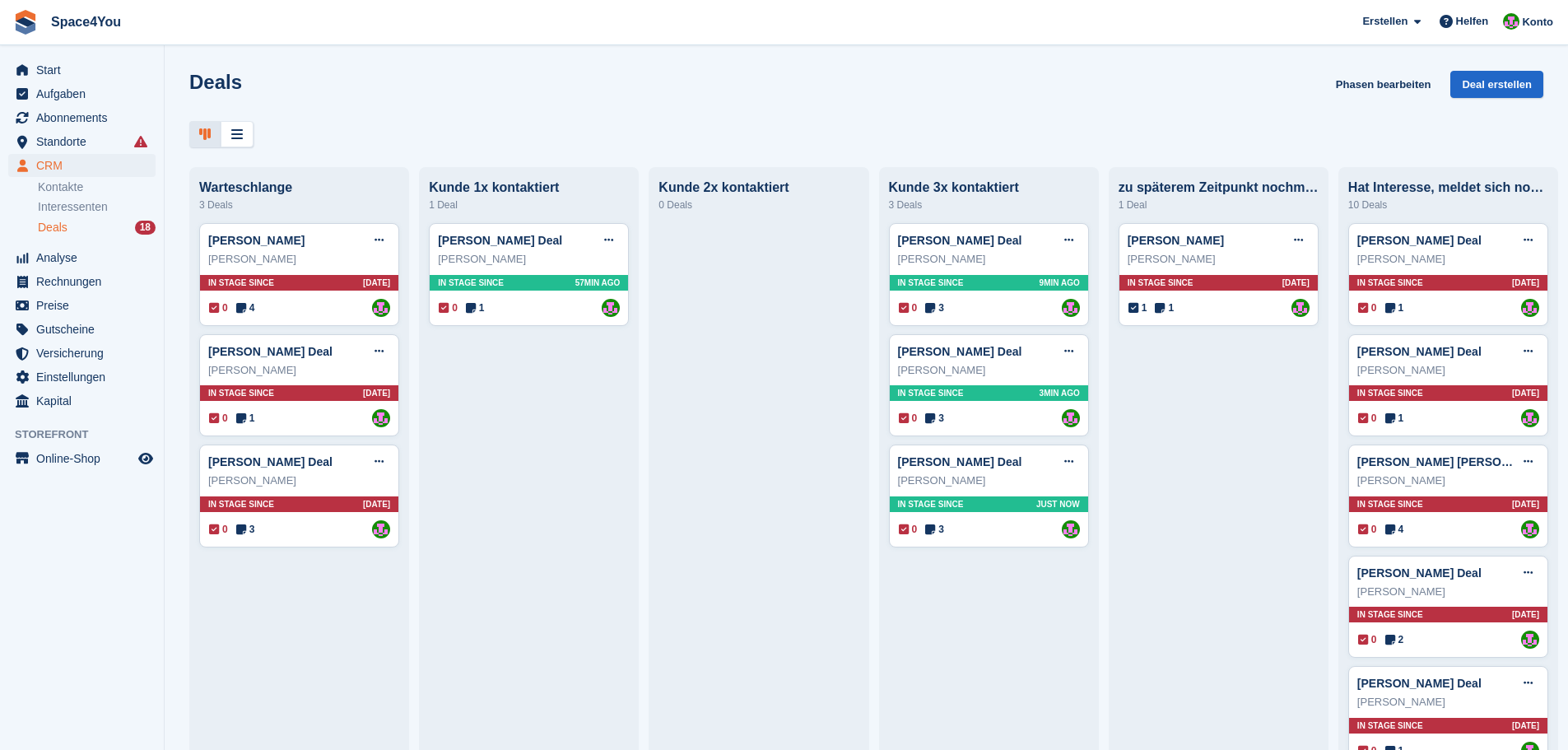
click at [774, 117] on div "Deals Phasen bearbeiten Deal erstellen" at bounding box center [866, 93] width 1354 height 47
click at [335, 494] on div "Manuela Iwers Deal Deal bearbeiten Als gewonnen markieren Als verloren markiere…" at bounding box center [299, 496] width 200 height 103
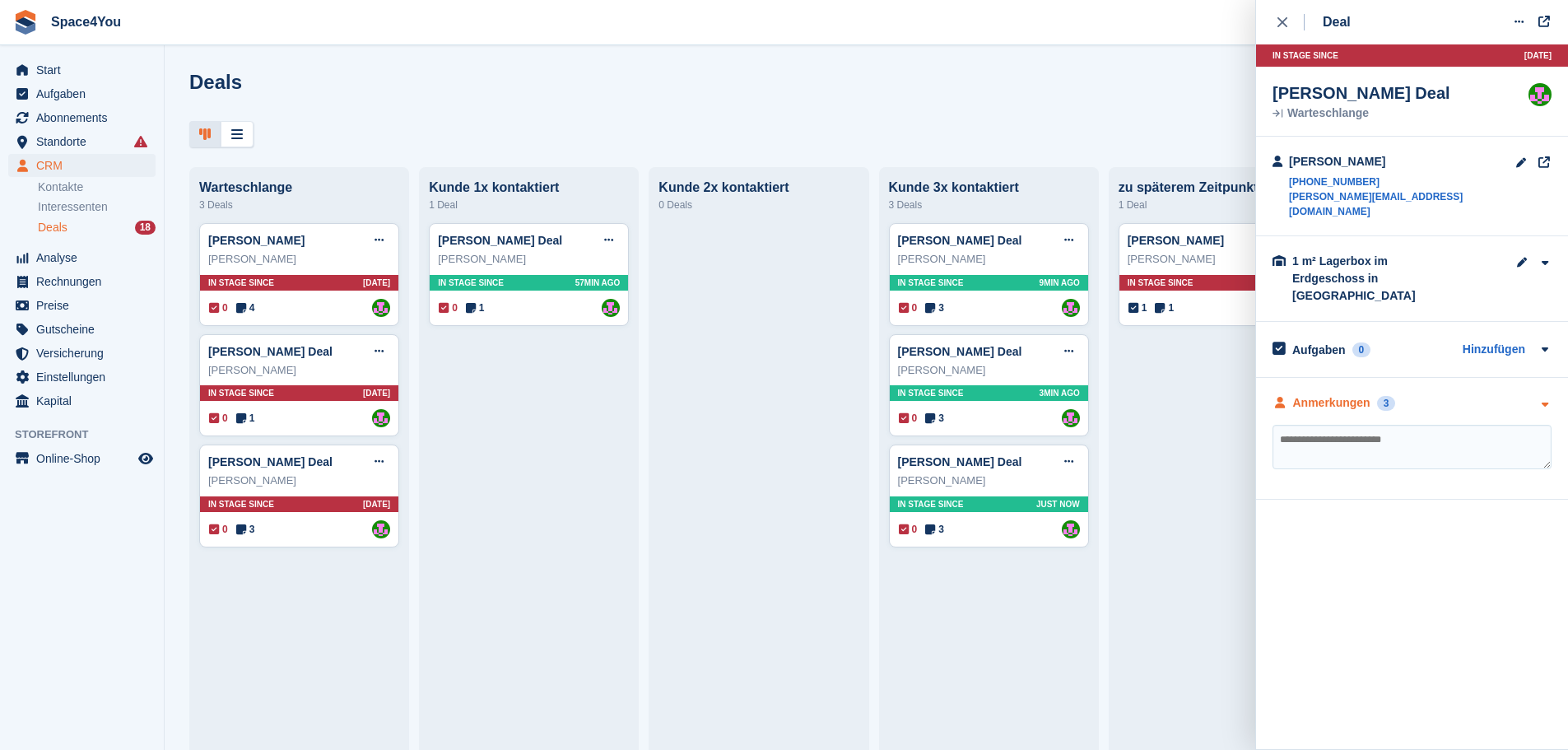
click at [1420, 394] on div "Anmerkungen 3" at bounding box center [1412, 402] width 279 height 17
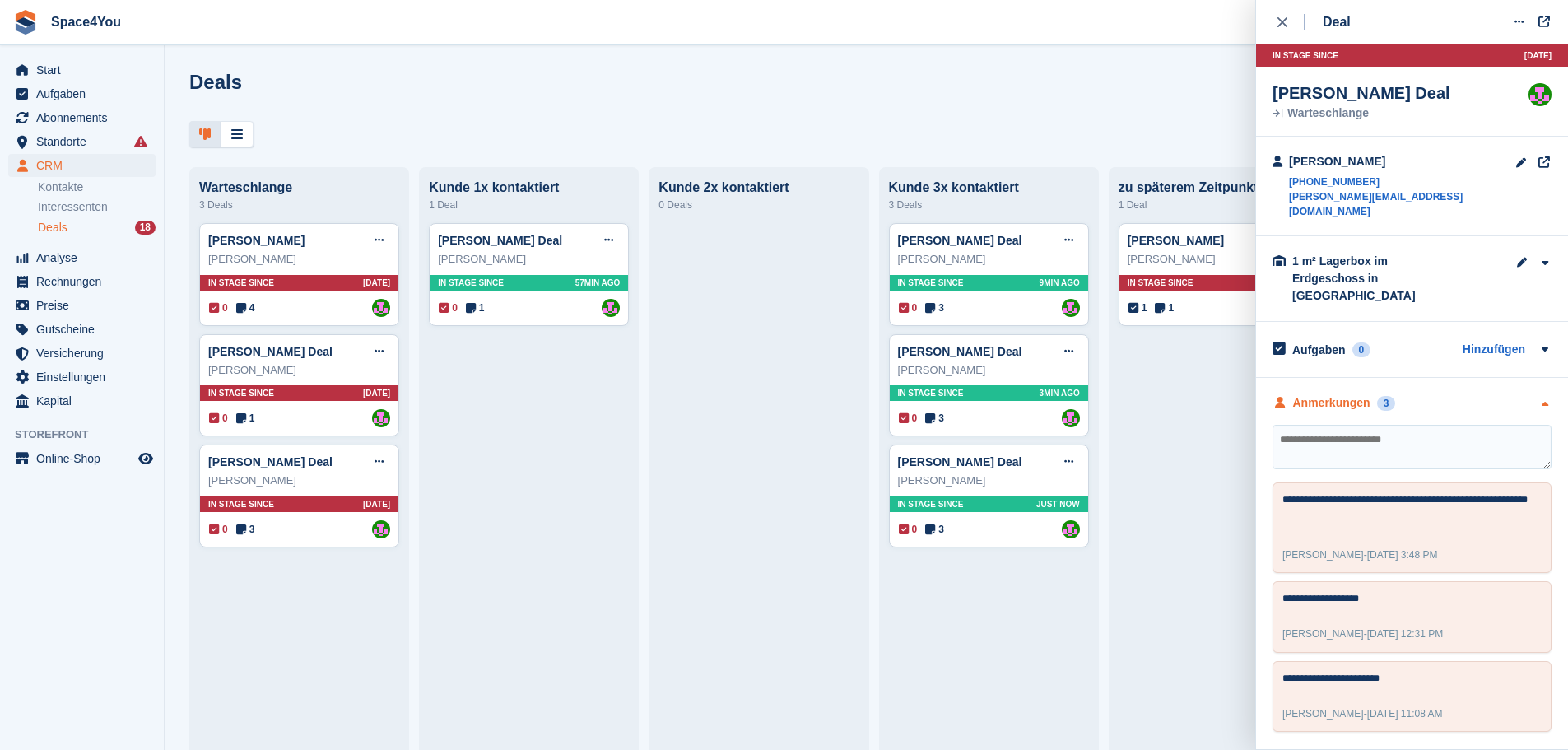
click at [1420, 394] on div "Anmerkungen 3" at bounding box center [1412, 402] width 279 height 17
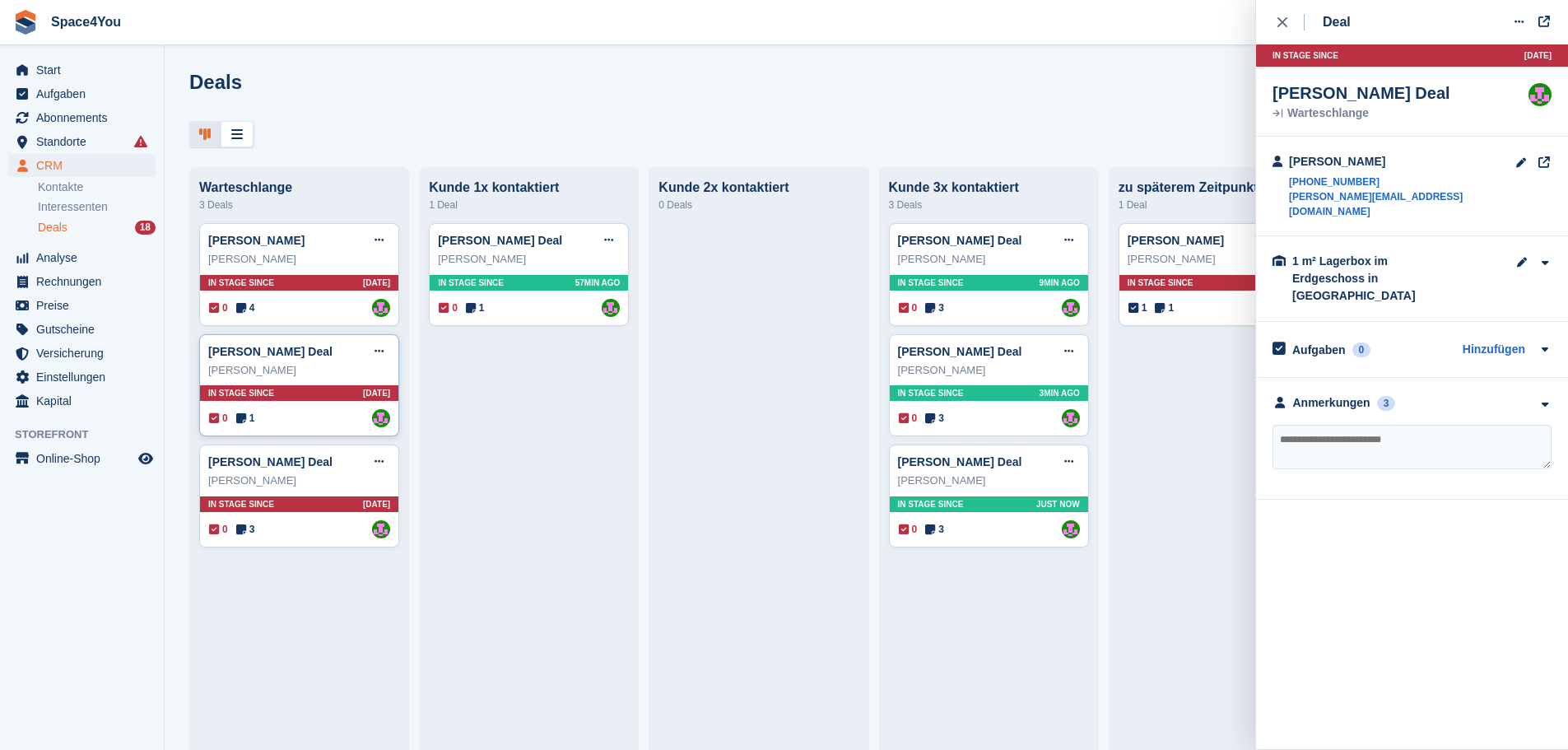
click at [324, 375] on div "Andreas Pröger" at bounding box center [299, 371] width 182 height 17
click at [1471, 394] on div "Anmerkungen 1" at bounding box center [1412, 402] width 279 height 17
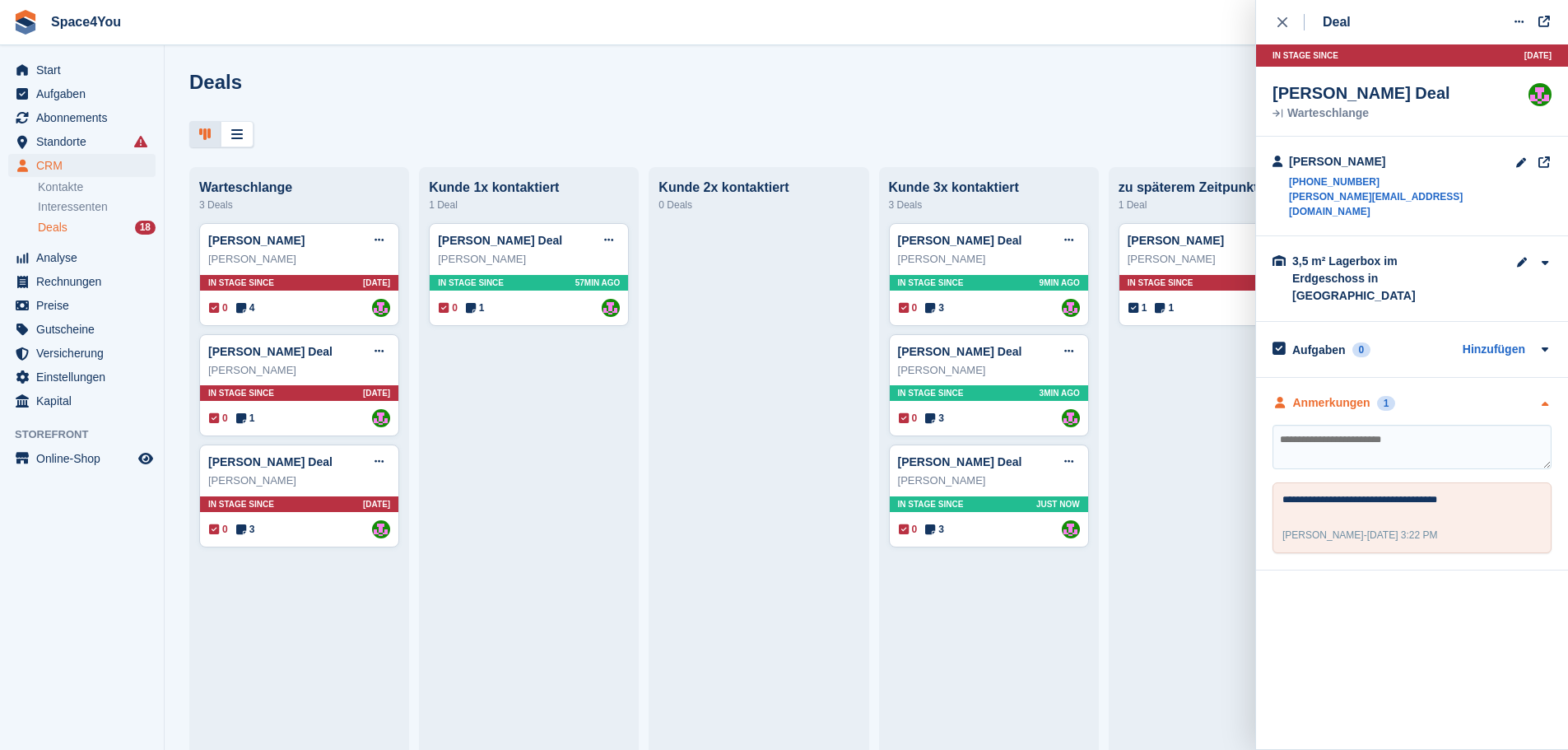
click at [1471, 394] on div "Anmerkungen 1" at bounding box center [1412, 402] width 279 height 17
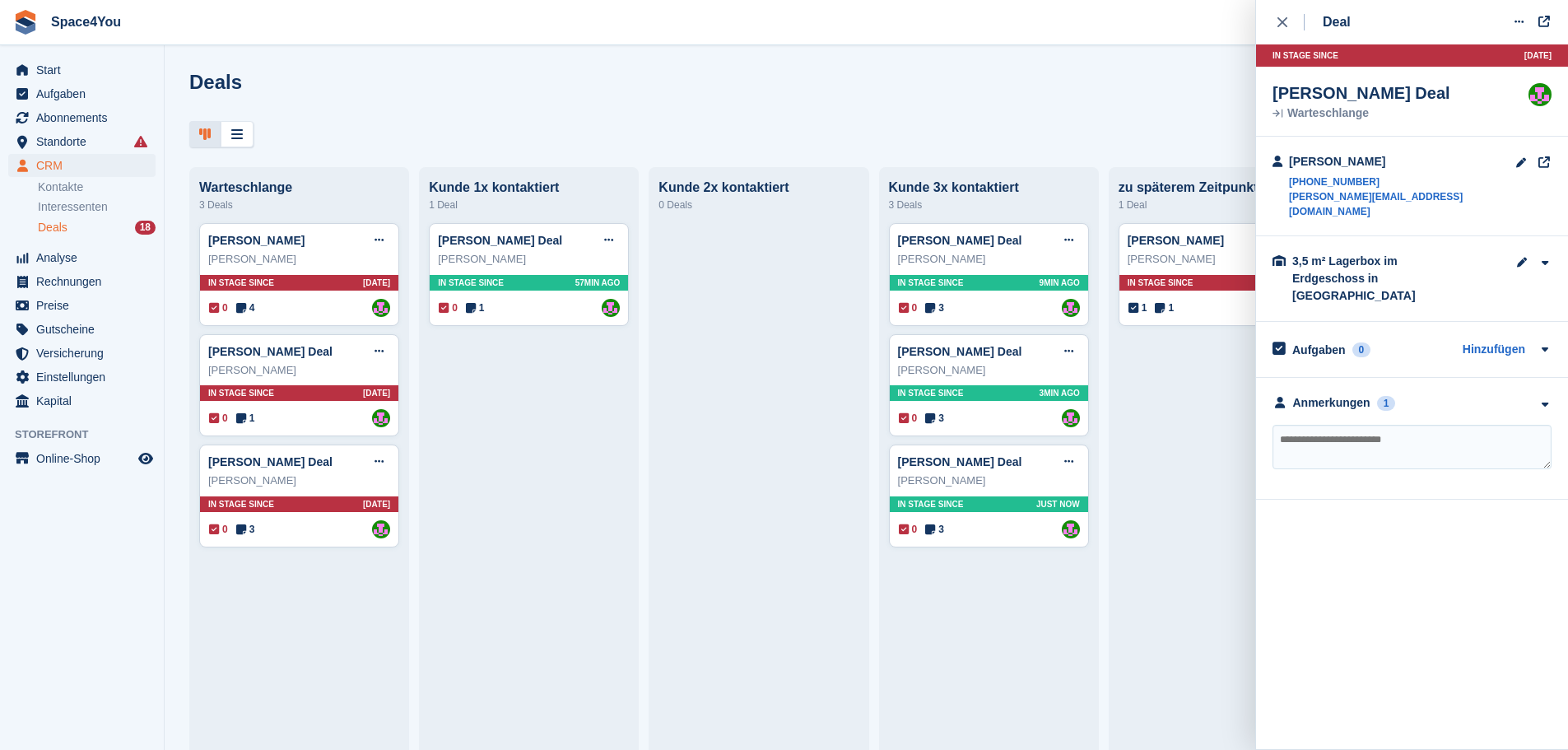
click at [495, 128] on div at bounding box center [866, 134] width 1354 height 27
click at [1276, 25] on button "close" at bounding box center [1291, 22] width 37 height 45
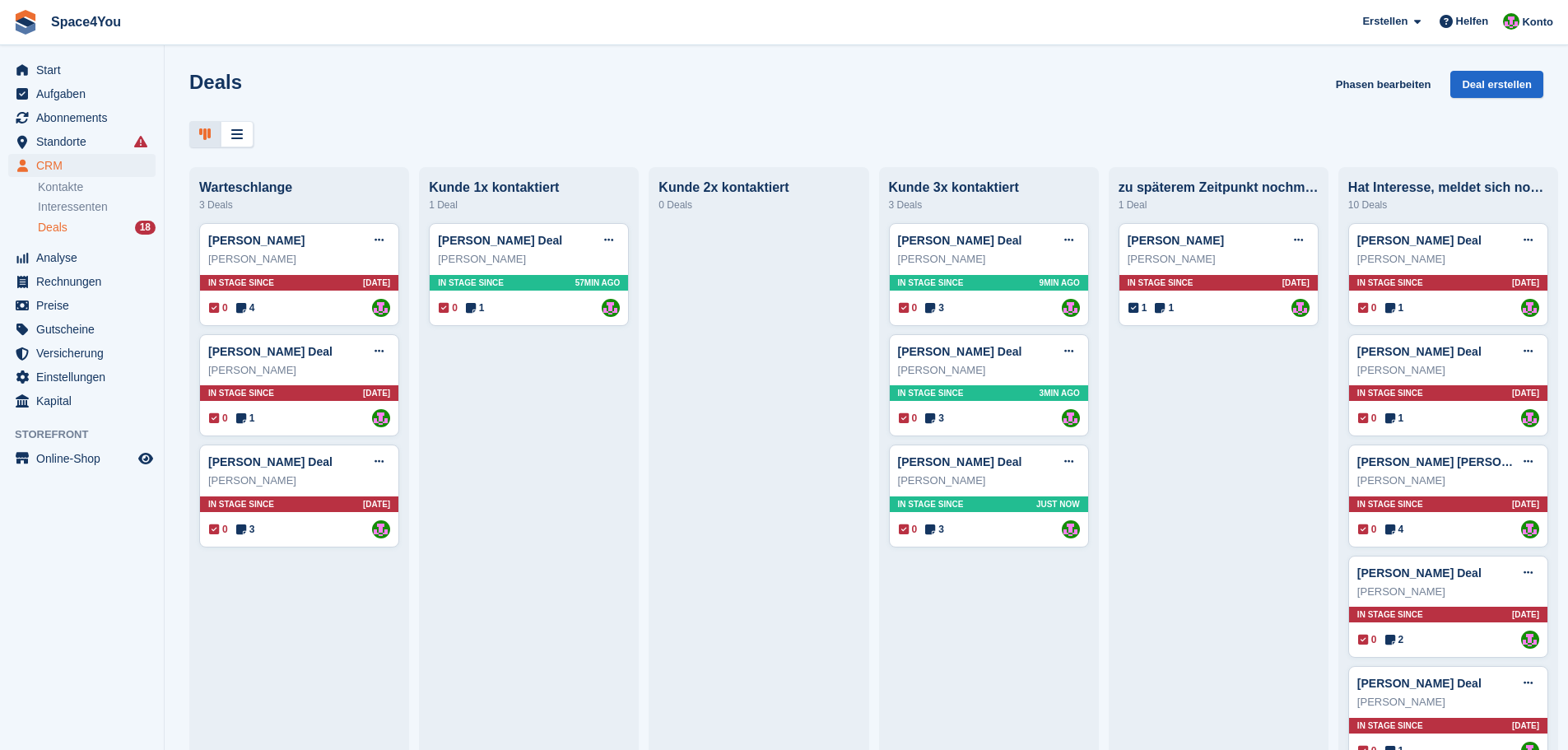
click at [327, 66] on div "Deals Phasen bearbeiten Deal erstellen Warteschlange 3 Deals Marianne RohdeDeal…" at bounding box center [866, 375] width 1404 height 750
click at [262, 90] on div "Deals Phasen bearbeiten Deal erstellen" at bounding box center [866, 93] width 1354 height 47
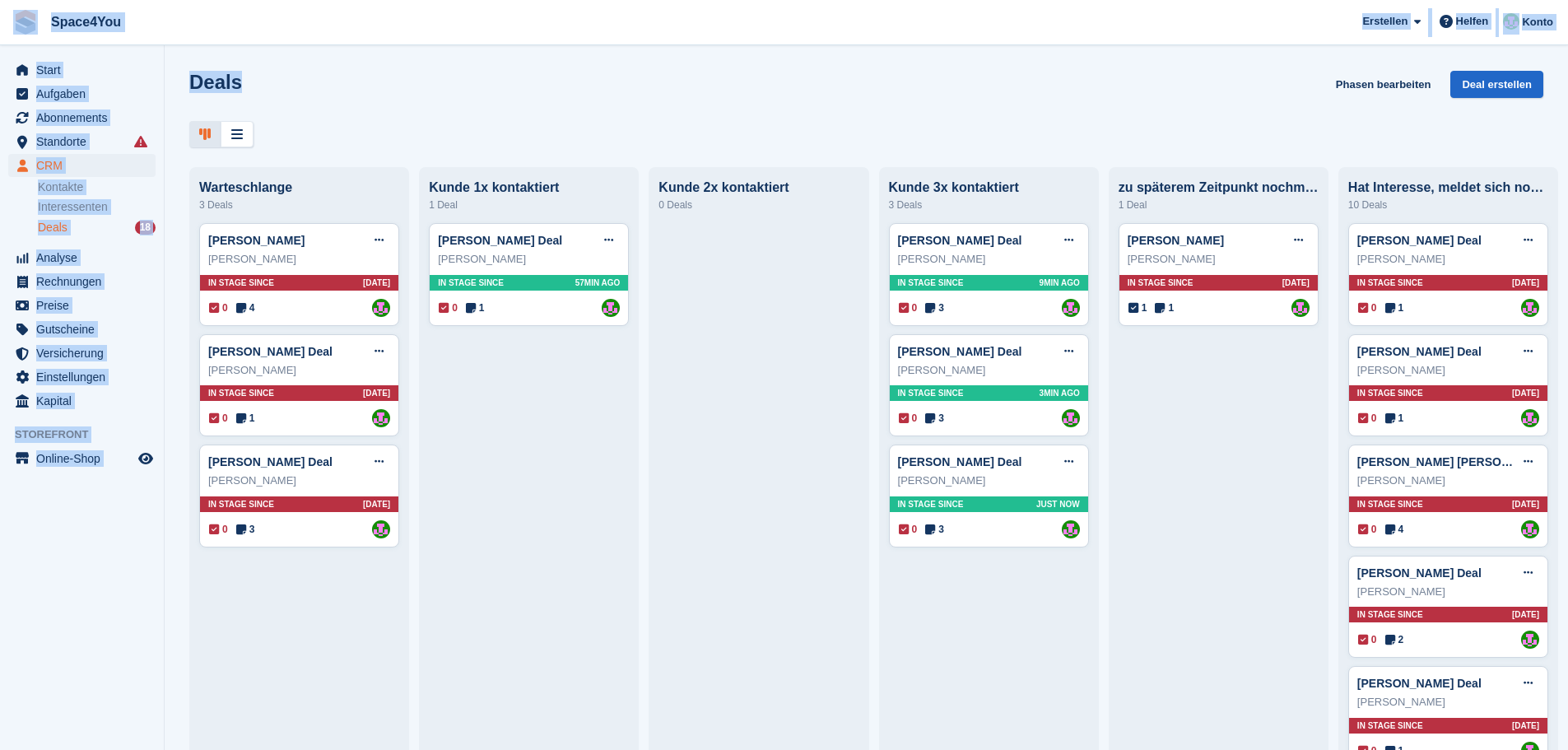
drag, startPoint x: 241, startPoint y: 84, endPoint x: 11, endPoint y: 32, distance: 235.8
click at [11, 32] on div "Space4You Erstellen Abonnement Rechnung Kontakt Deal Rabatt Seite Helfen Chat-S…" at bounding box center [784, 375] width 1568 height 750
click at [366, 95] on div "Deals Phasen bearbeiten Deal erstellen" at bounding box center [866, 93] width 1354 height 47
drag, startPoint x: 239, startPoint y: 80, endPoint x: 2, endPoint y: 13, distance: 246.3
click at [2, 13] on div "Space4You Erstellen Abonnement Rechnung Kontakt Deal Rabatt Seite Helfen Chat-S…" at bounding box center [784, 375] width 1568 height 750
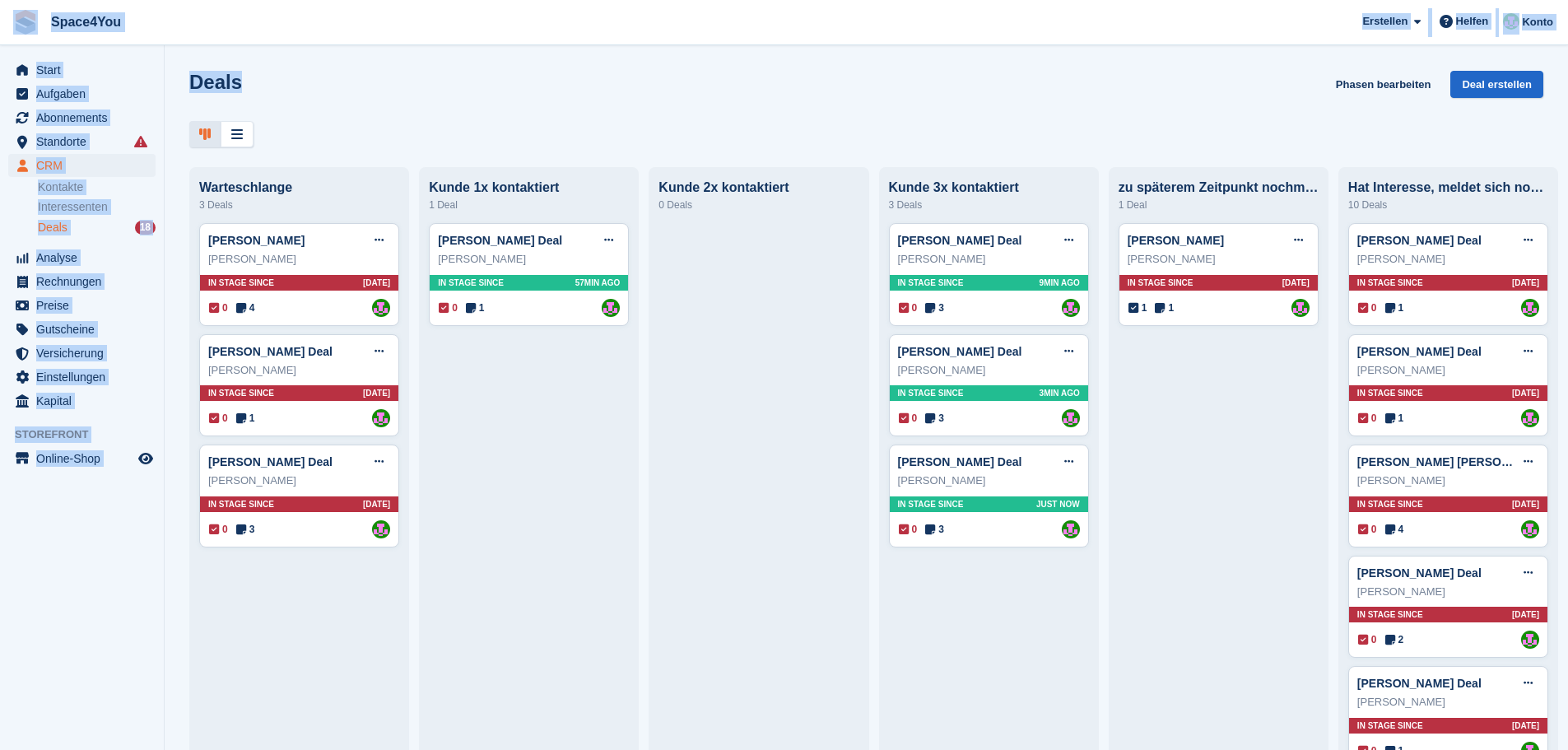
click at [190, 54] on div "Deals Phasen bearbeiten Deal erstellen Warteschlange 3 Deals Marianne RohdeDeal…" at bounding box center [866, 375] width 1404 height 750
drag, startPoint x: 237, startPoint y: 85, endPoint x: 0, endPoint y: 27, distance: 244.0
click at [0, 27] on div "Space4You Erstellen Abonnement Rechnung Kontakt Deal Rabatt Seite Helfen Chat-S…" at bounding box center [784, 375] width 1568 height 750
click at [239, 42] on span "Space4You Erstellen Abonnement Rechnung Kontakt Deal Rabatt Seite Helfen Chat-S…" at bounding box center [784, 22] width 1568 height 45
drag, startPoint x: 240, startPoint y: 85, endPoint x: 0, endPoint y: 28, distance: 246.7
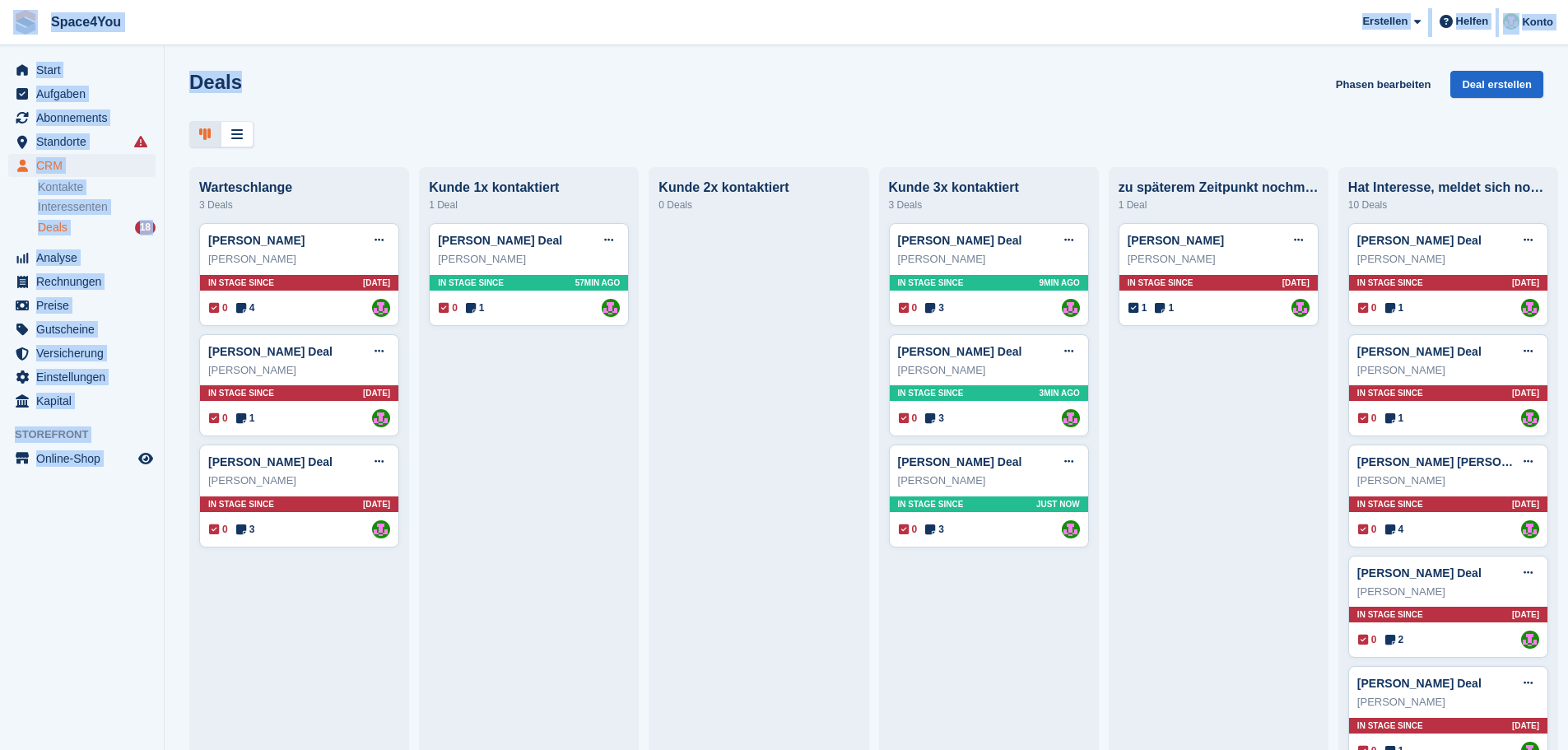
click at [0, 28] on div "Space4You Erstellen Abonnement Rechnung Kontakt Deal Rabatt Seite Helfen Chat-S…" at bounding box center [784, 375] width 1568 height 750
click at [407, 82] on div "Deals Phasen bearbeiten Deal erstellen" at bounding box center [866, 93] width 1354 height 47
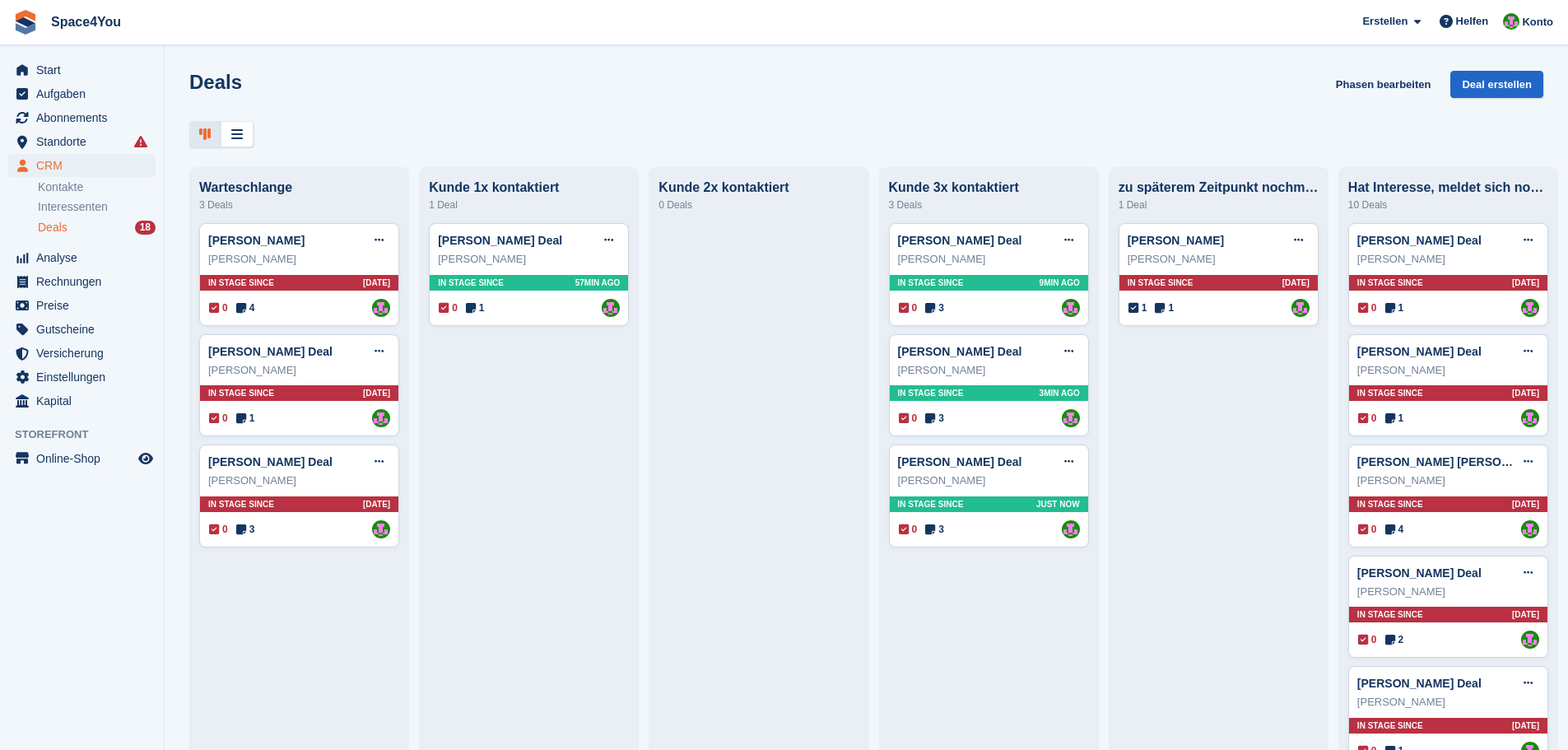
click at [407, 85] on div "Deals Phasen bearbeiten Deal erstellen" at bounding box center [866, 93] width 1354 height 47
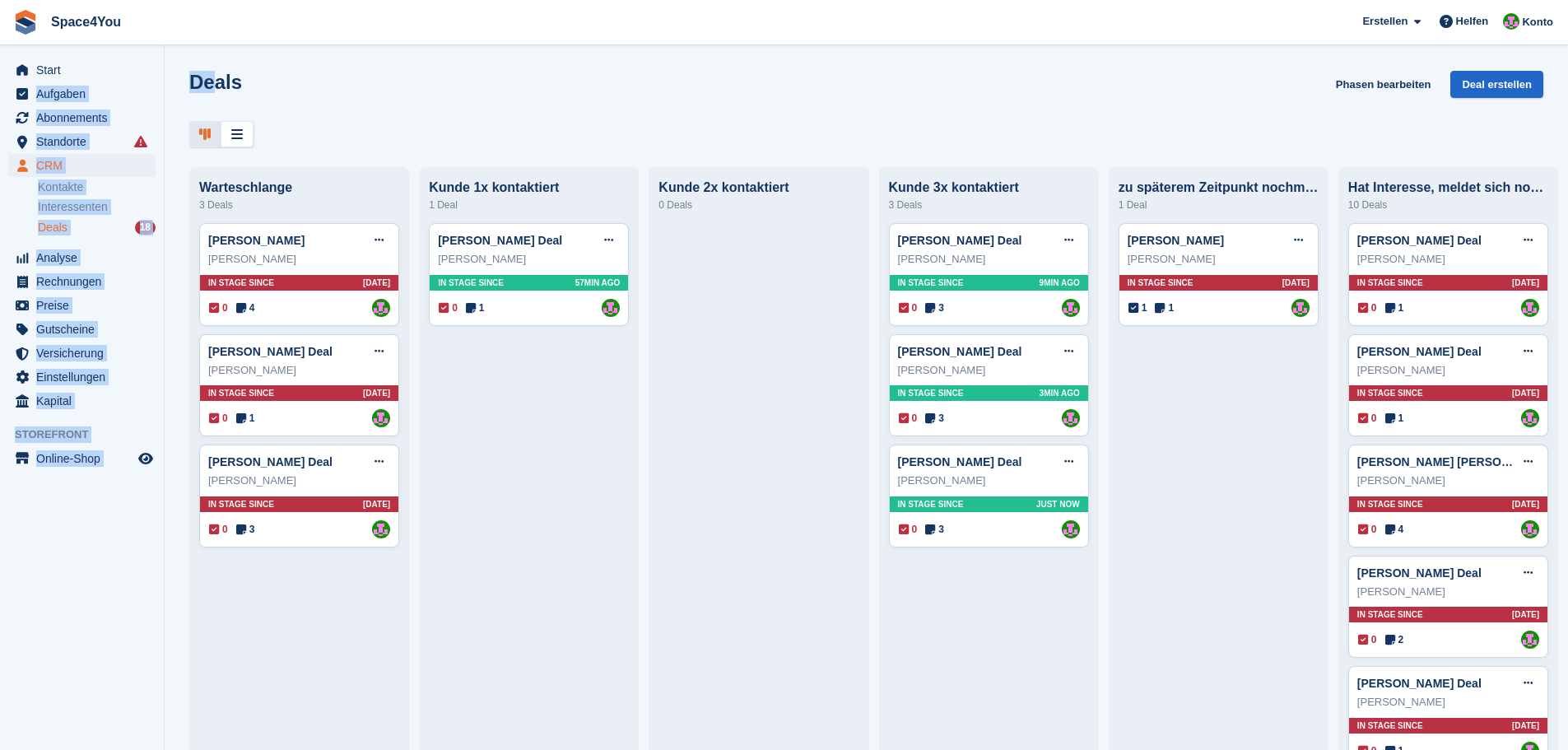
drag, startPoint x: 211, startPoint y: 76, endPoint x: 81, endPoint y: 57, distance: 131.4
click at [100, 60] on div "Start Aufgaben Abonnements Abonnements Abonnements Preiserhöhungen NEU Preiserh…" at bounding box center [784, 375] width 1568 height 750
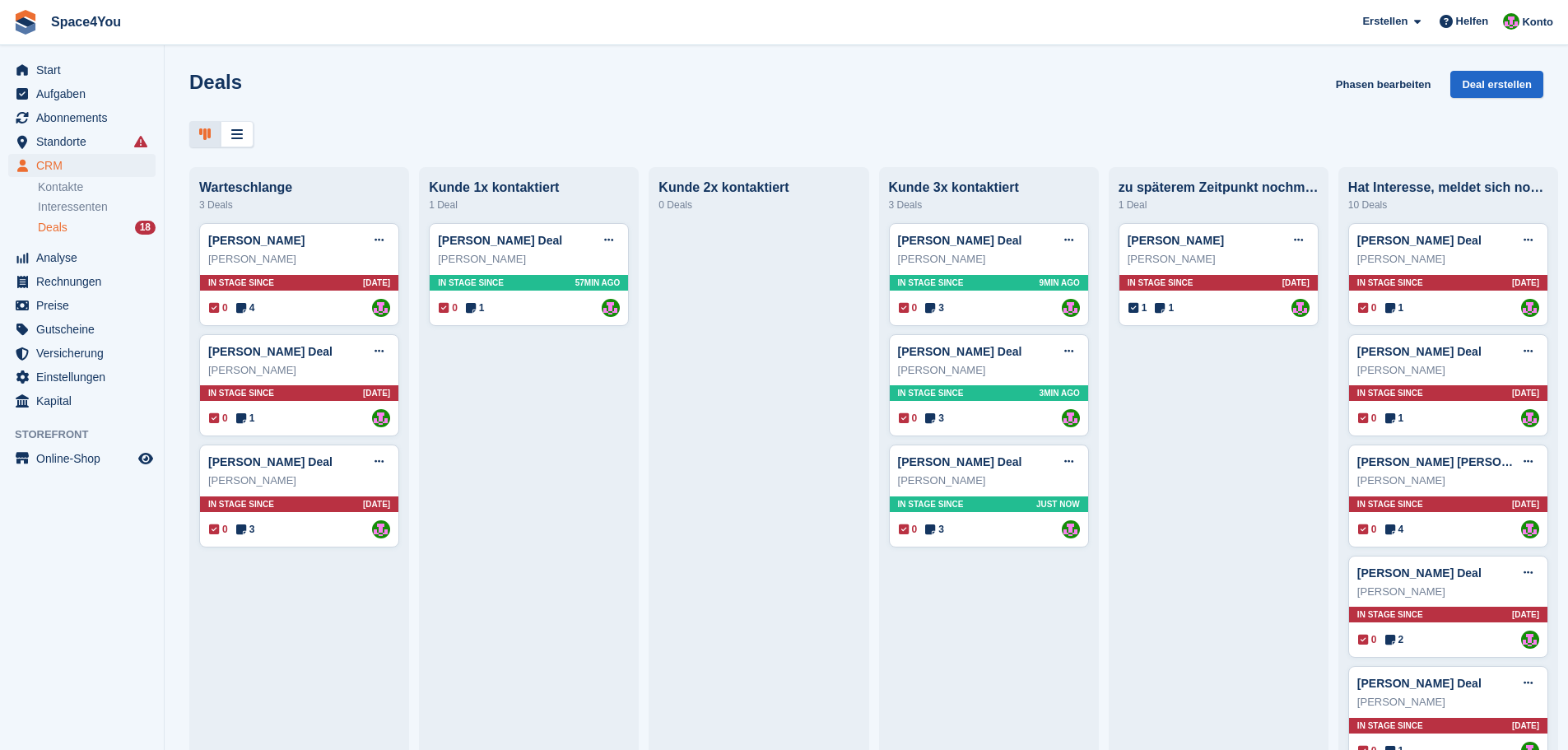
click at [234, 60] on div "Deals Phasen bearbeiten Deal erstellen Warteschlange 3 Deals Marianne RohdeDeal…" at bounding box center [866, 375] width 1404 height 750
click at [439, 101] on div "Deals Phasen bearbeiten Deal erstellen" at bounding box center [866, 93] width 1354 height 47
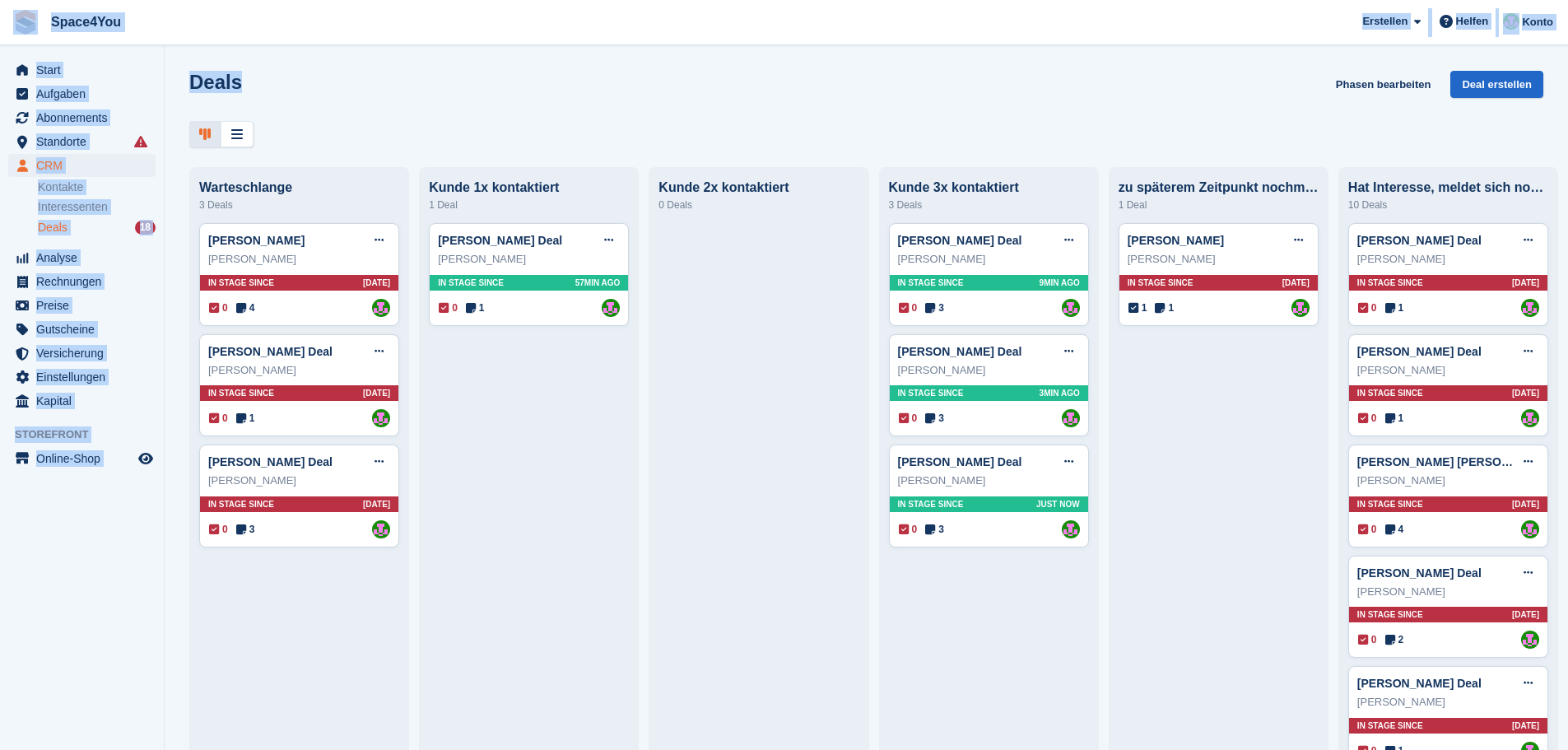
drag, startPoint x: 364, startPoint y: 92, endPoint x: 29, endPoint y: 27, distance: 341.2
click at [29, 27] on div "Space4You Erstellen Abonnement Rechnung Kontakt Deal Rabatt Seite Helfen Chat-S…" at bounding box center [784, 375] width 1568 height 750
click at [375, 103] on div "Deals Phasen bearbeiten Deal erstellen" at bounding box center [866, 93] width 1354 height 47
drag, startPoint x: 252, startPoint y: 102, endPoint x: 9, endPoint y: 35, distance: 252.1
click at [9, 35] on div "Space4You Erstellen Abonnement Rechnung Kontakt Deal Rabatt Seite Helfen Chat-S…" at bounding box center [784, 375] width 1568 height 750
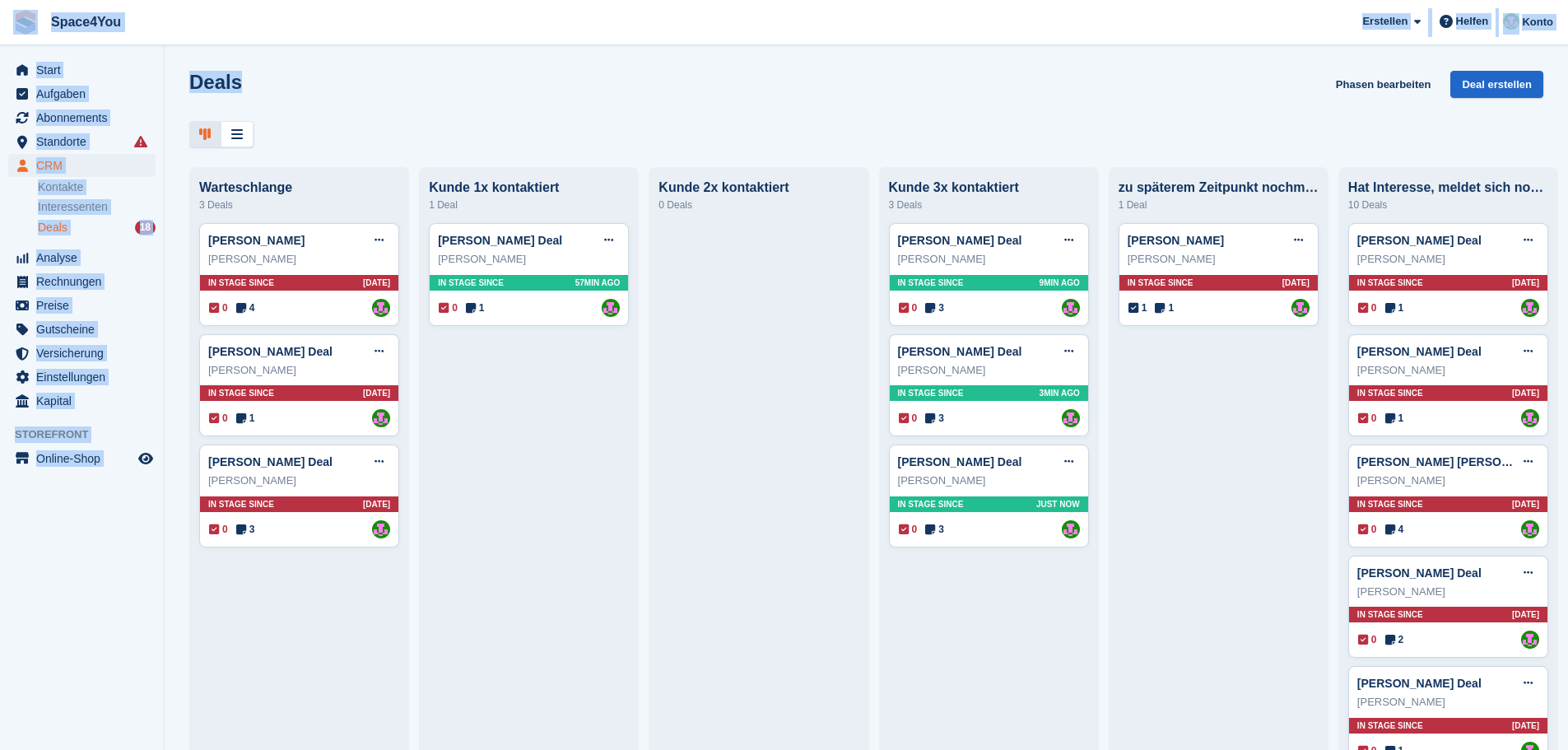
click at [443, 111] on div "Deals Phasen bearbeiten Deal erstellen" at bounding box center [866, 93] width 1354 height 47
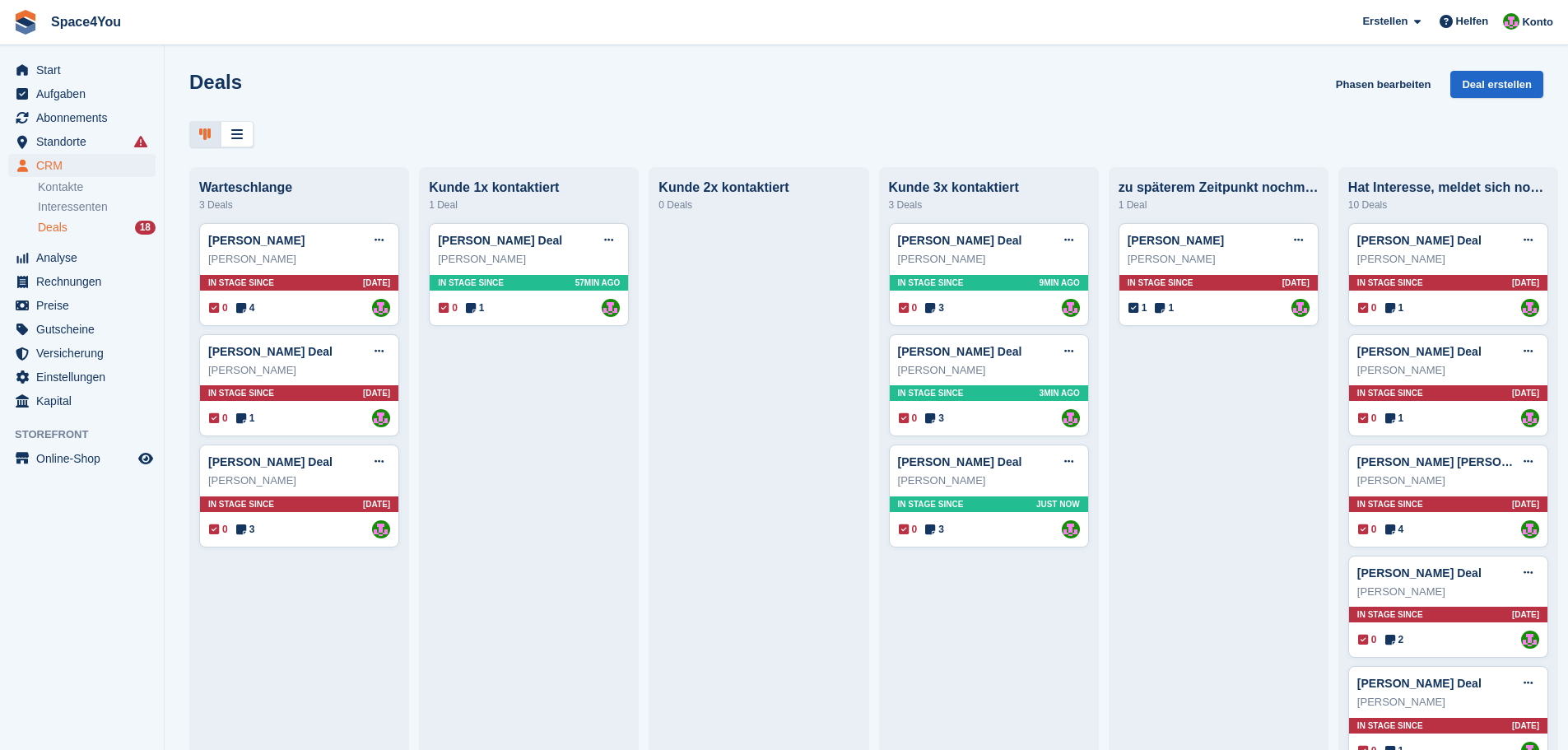
click at [475, 71] on div "Deals Phasen bearbeiten Deal erstellen" at bounding box center [866, 93] width 1354 height 47
click at [497, 140] on div at bounding box center [866, 134] width 1354 height 27
click at [340, 102] on div "Deals Phasen bearbeiten Deal erstellen" at bounding box center [866, 93] width 1354 height 47
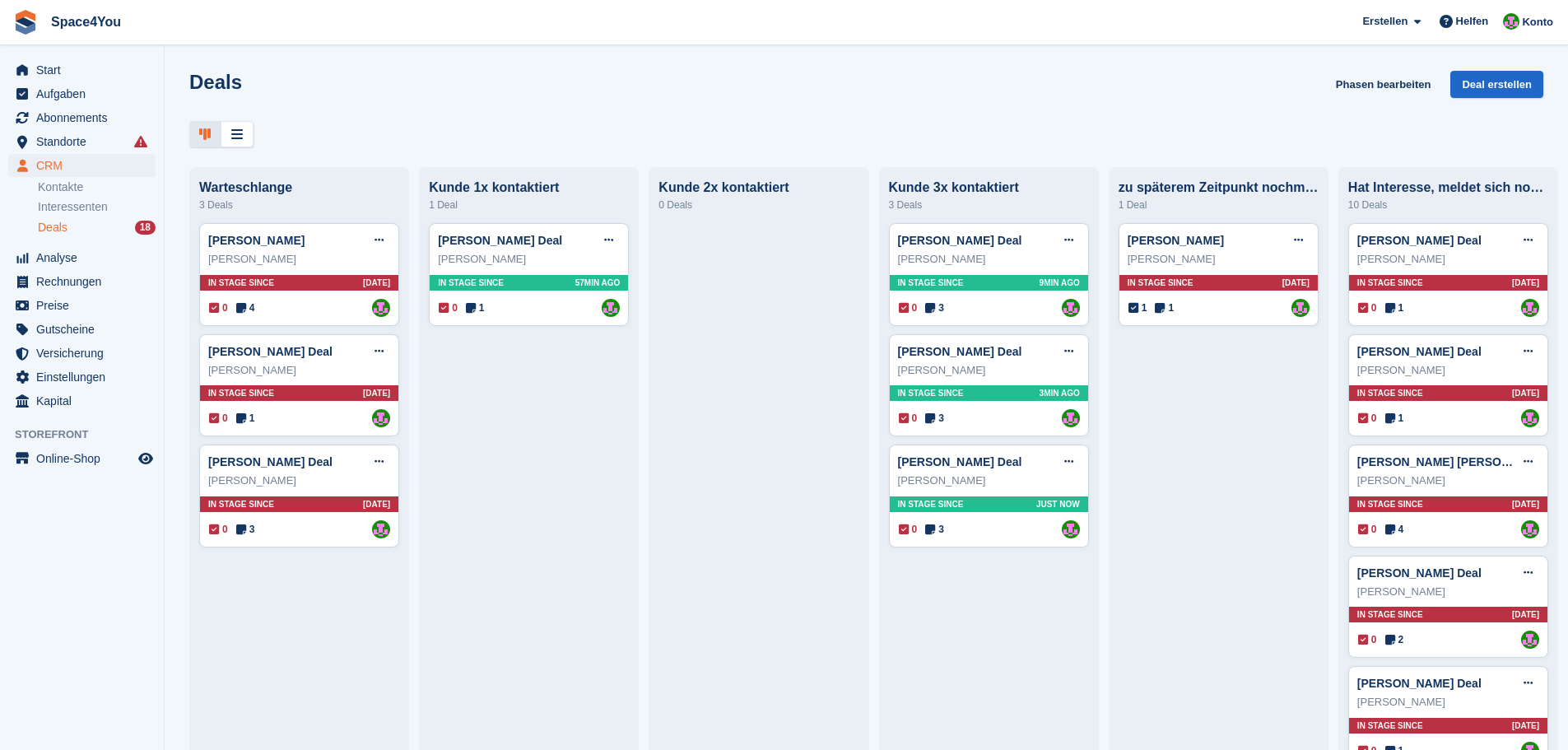
click at [261, 81] on div "Deals Phasen bearbeiten Deal erstellen" at bounding box center [866, 93] width 1354 height 47
click at [526, 127] on div at bounding box center [866, 134] width 1354 height 27
click at [558, 266] on div "Bettina Fechner" at bounding box center [529, 259] width 182 height 17
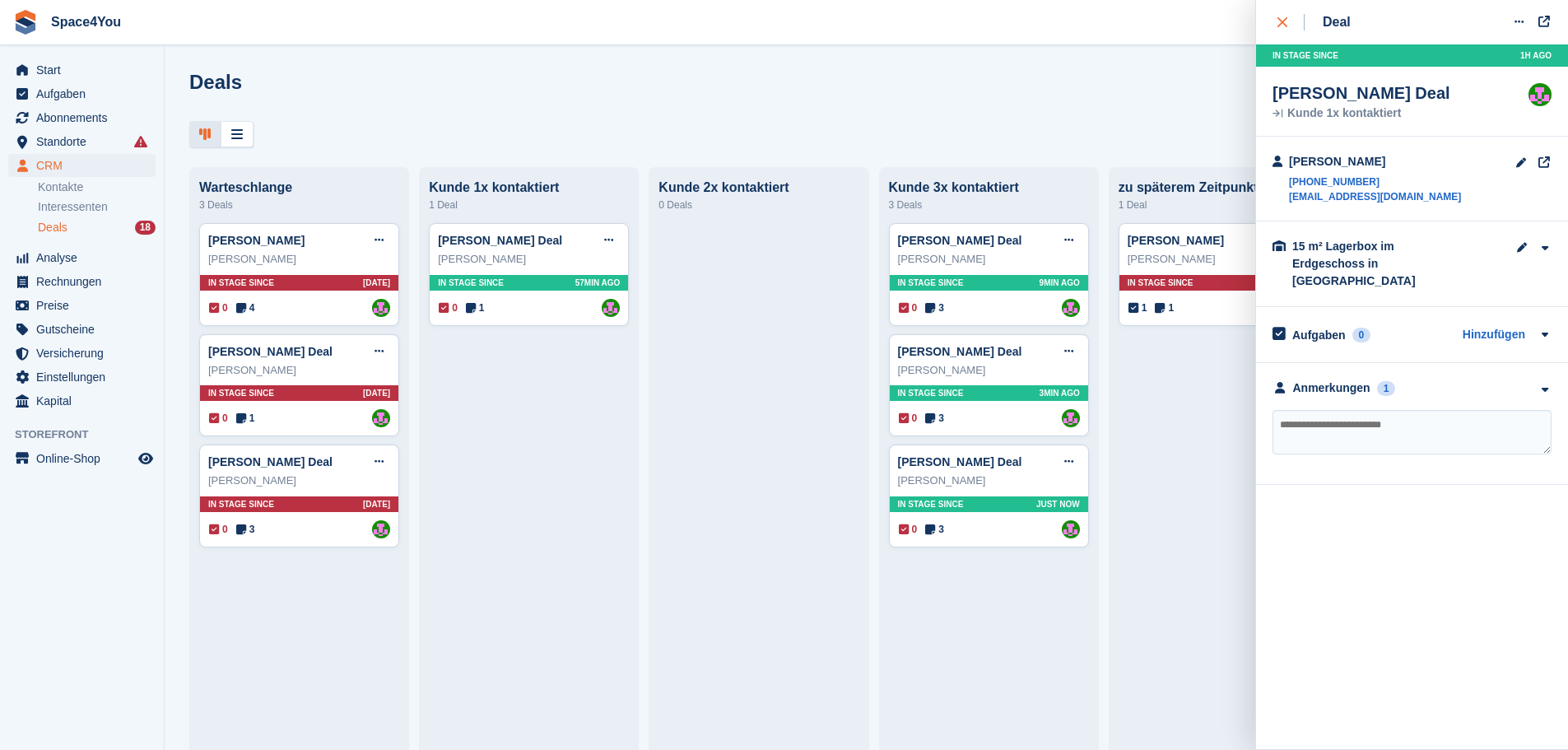
click at [1283, 17] on icon "close" at bounding box center [1283, 22] width 10 height 10
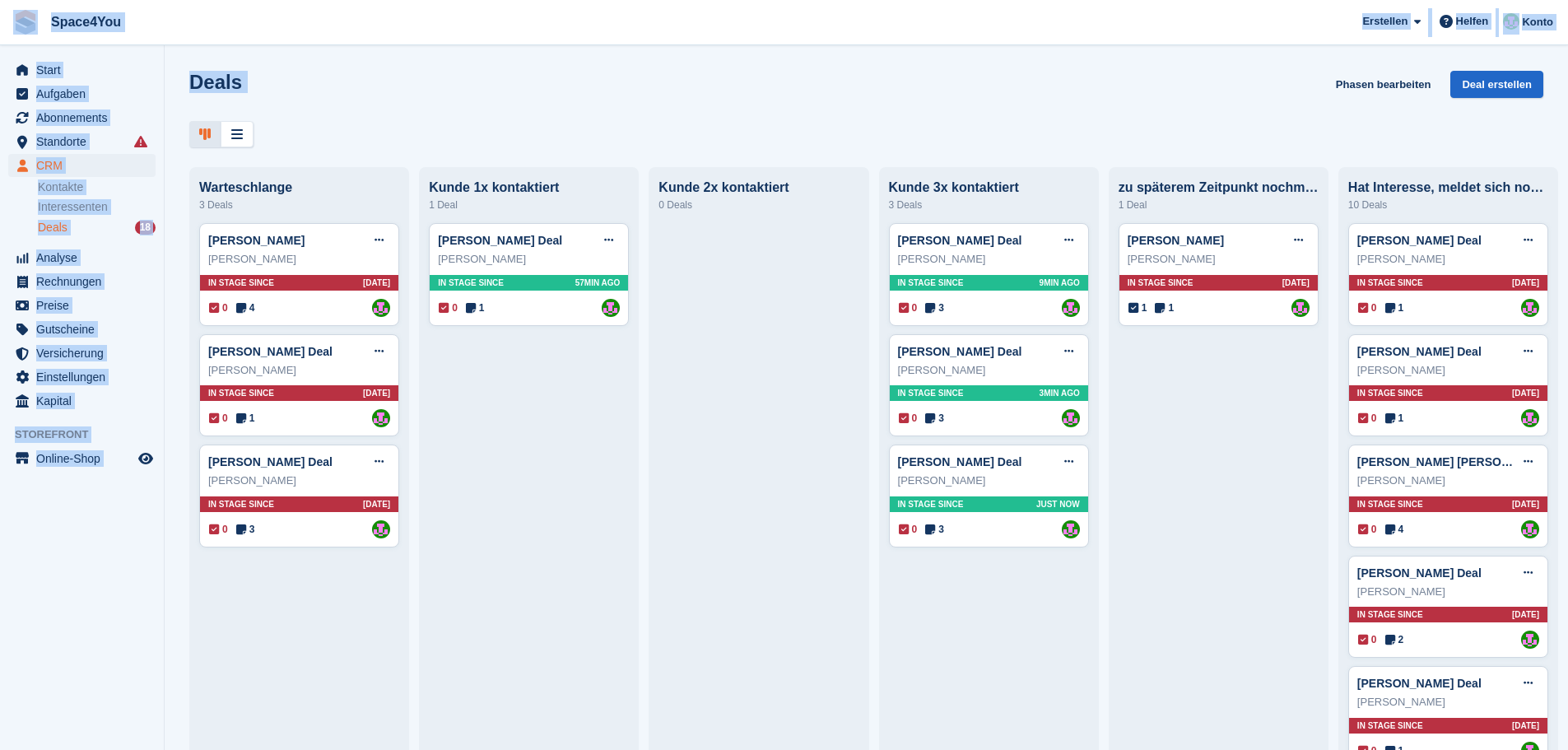
drag, startPoint x: 272, startPoint y: 129, endPoint x: 0, endPoint y: 35, distance: 287.8
click at [0, 35] on div "Space4You Erstellen Abonnement Rechnung Kontakt Deal Rabatt Seite Helfen Chat-S…" at bounding box center [784, 375] width 1568 height 750
click at [372, 119] on div "Deals Phasen bearbeiten Deal erstellen" at bounding box center [866, 108] width 1404 height 76
drag, startPoint x: 265, startPoint y: 143, endPoint x: 0, endPoint y: 32, distance: 287.3
click at [0, 32] on div "Space4You Erstellen Abonnement Rechnung Kontakt Deal Rabatt Seite Helfen Chat-S…" at bounding box center [784, 375] width 1568 height 750
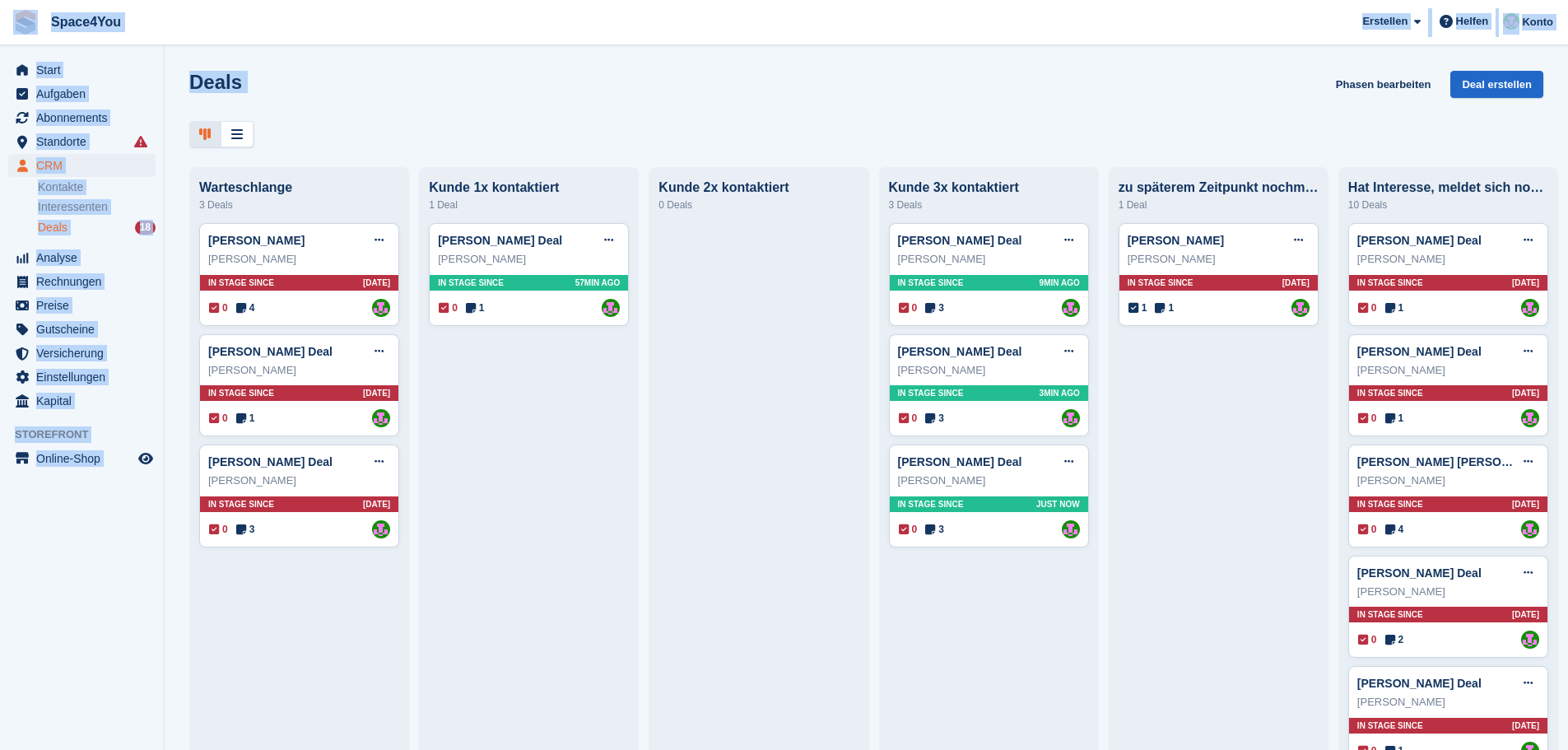
click at [398, 82] on div "Deals Phasen bearbeiten Deal erstellen" at bounding box center [866, 93] width 1354 height 47
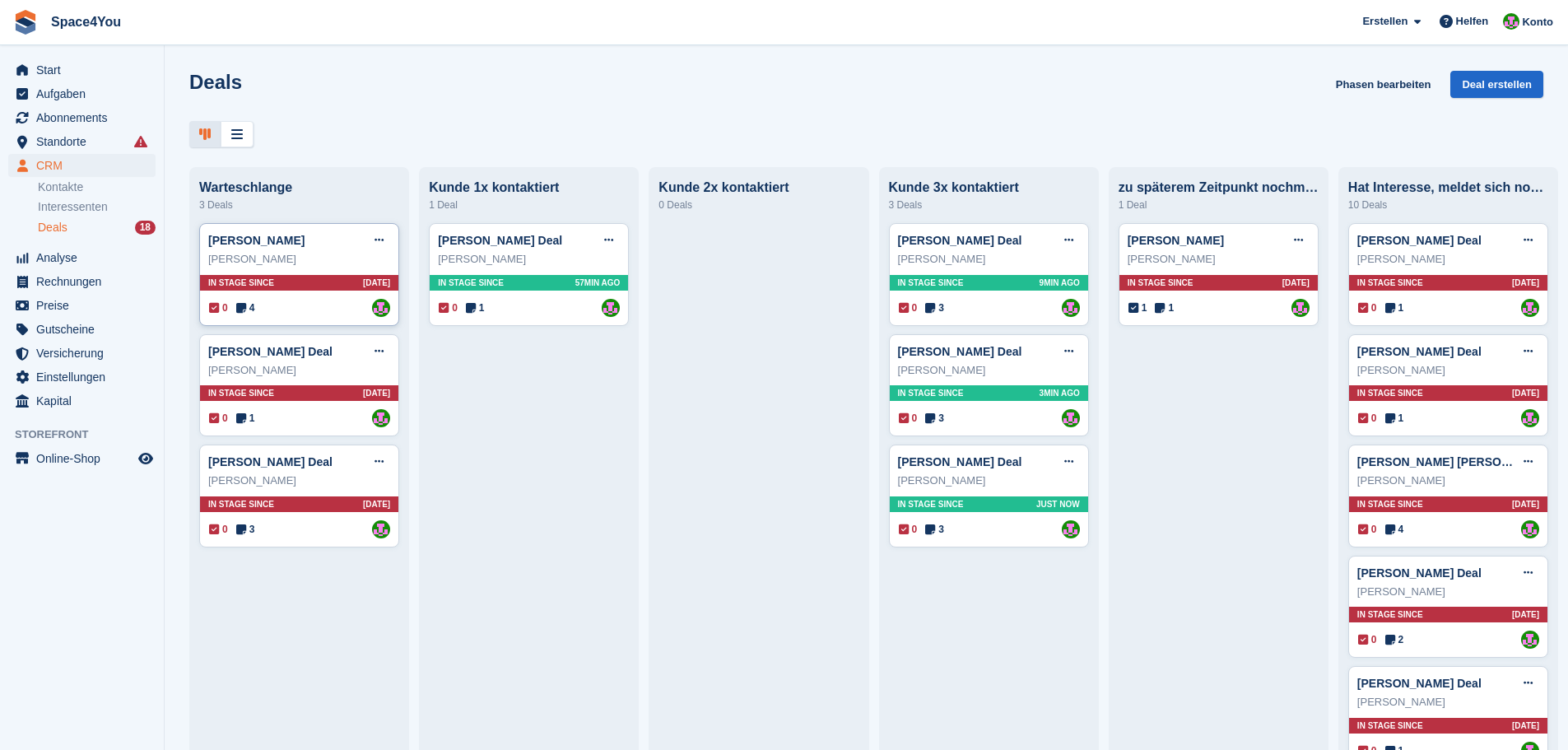
click at [322, 268] on div "Marianne Rohde" at bounding box center [299, 259] width 182 height 17
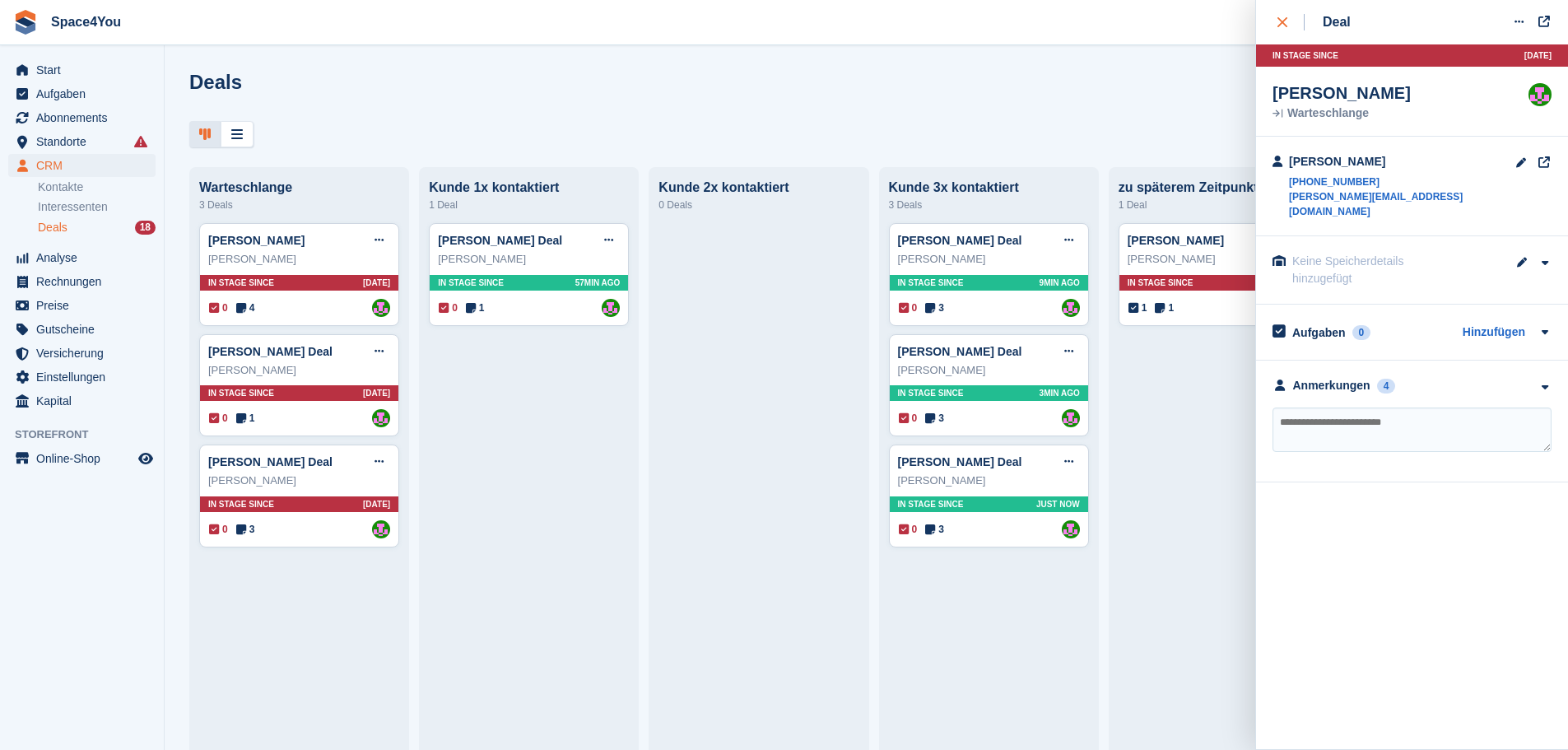
click at [1291, 22] on div "close" at bounding box center [1291, 22] width 27 height 17
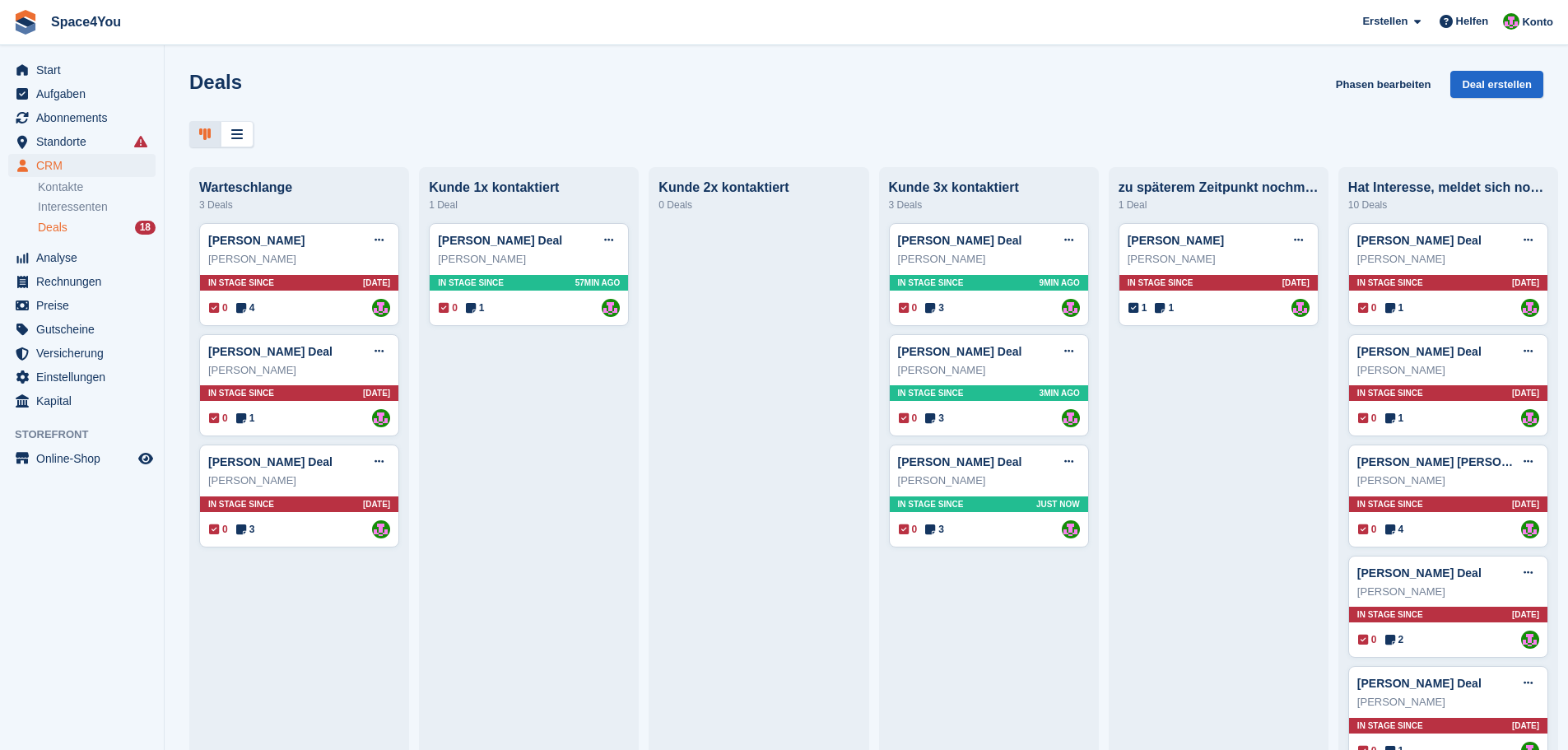
click at [343, 150] on div "Deals Phasen bearbeiten Deal erstellen Warteschlange 3 Deals Marianne RohdeDeal…" at bounding box center [866, 375] width 1404 height 750
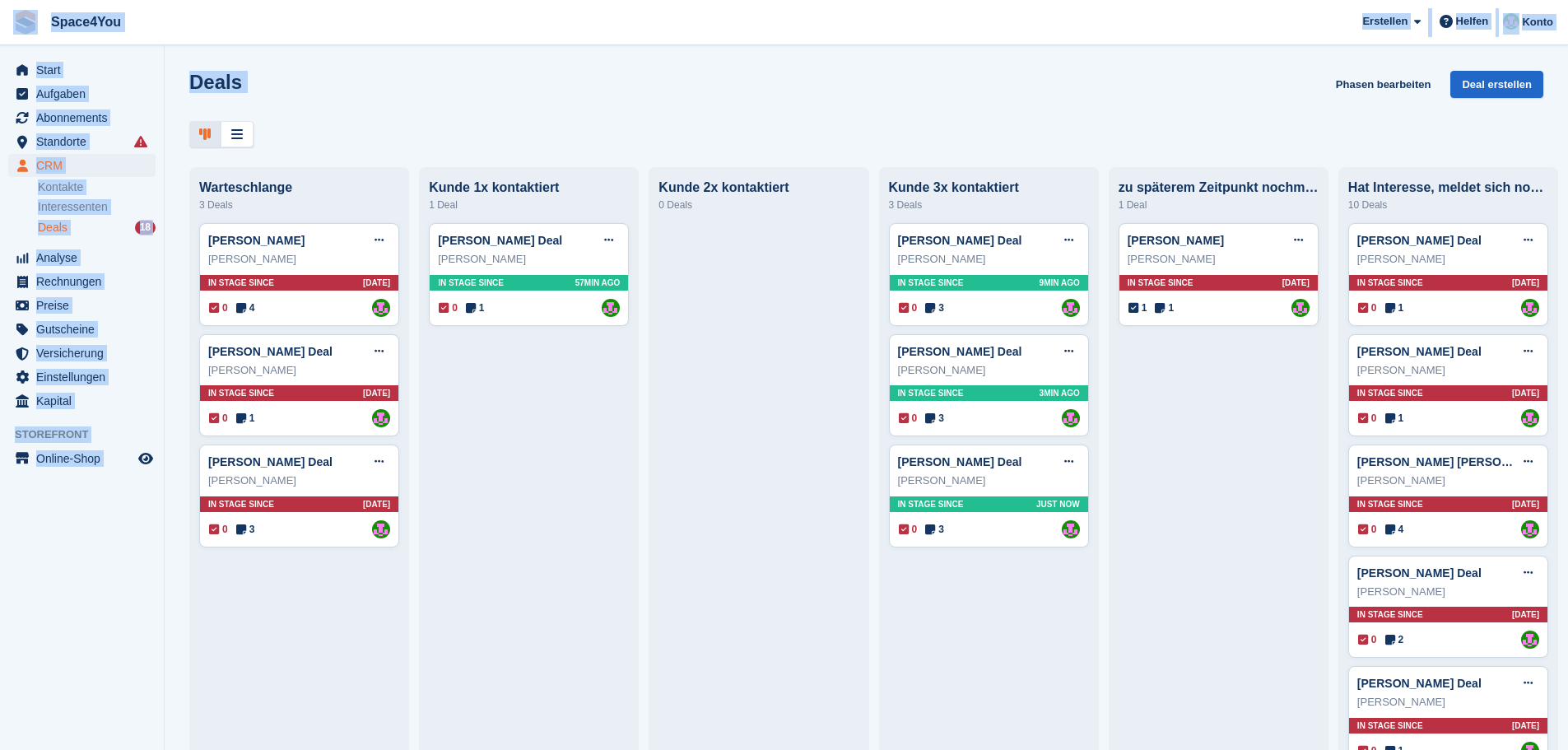
drag, startPoint x: 343, startPoint y: 150, endPoint x: 0, endPoint y: 3, distance: 373.2
click at [0, 3] on div "Space4You Erstellen Abonnement Rechnung Kontakt Deal Rabatt Seite Helfen Chat-S…" at bounding box center [784, 375] width 1568 height 750
click at [356, 104] on div "Deals Phasen bearbeiten Deal erstellen" at bounding box center [866, 93] width 1354 height 47
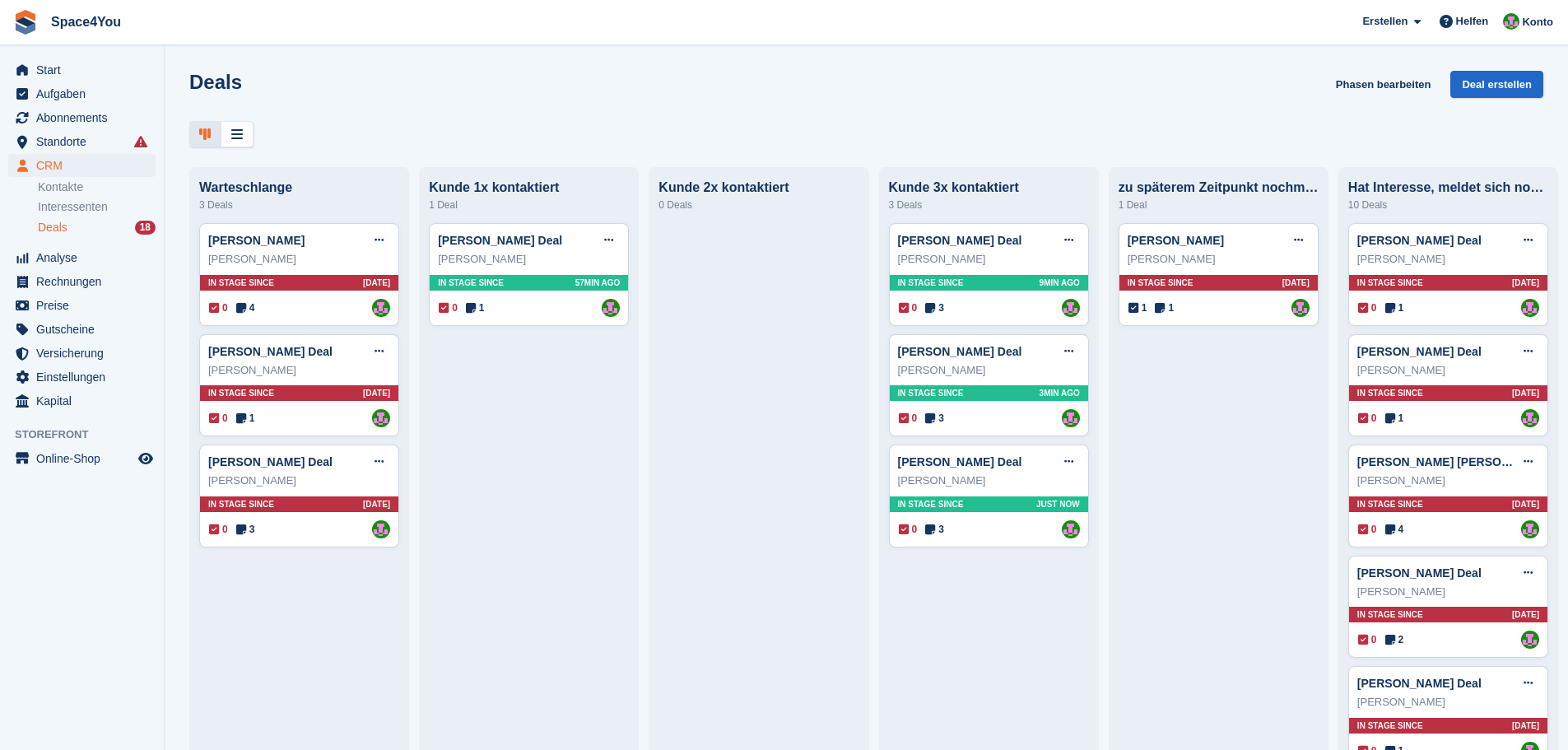
click at [475, 115] on div "Deals Phasen bearbeiten Deal erstellen" at bounding box center [866, 93] width 1354 height 47
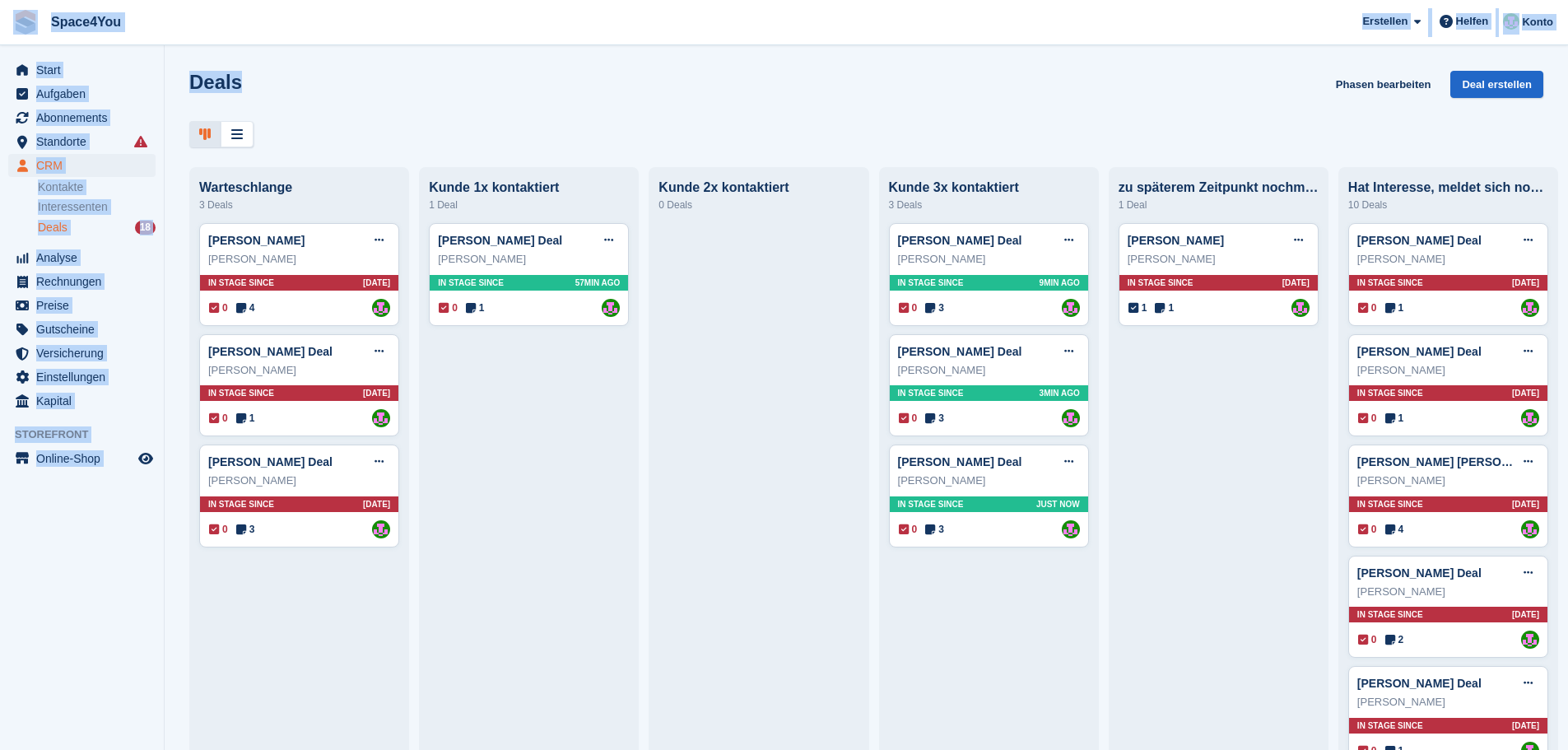
drag, startPoint x: 344, startPoint y: 102, endPoint x: 25, endPoint y: 41, distance: 324.8
click at [25, 41] on div "Space4You Erstellen Abonnement Rechnung Kontakt Deal Rabatt Seite Helfen Chat-S…" at bounding box center [784, 375] width 1568 height 750
click at [319, 84] on div "Deals Phasen bearbeiten Deal erstellen" at bounding box center [866, 93] width 1354 height 47
drag, startPoint x: 225, startPoint y: 82, endPoint x: 17, endPoint y: 24, distance: 215.9
click at [17, 24] on div "Space4You Erstellen Abonnement Rechnung Kontakt Deal Rabatt Seite Helfen Chat-S…" at bounding box center [784, 375] width 1568 height 750
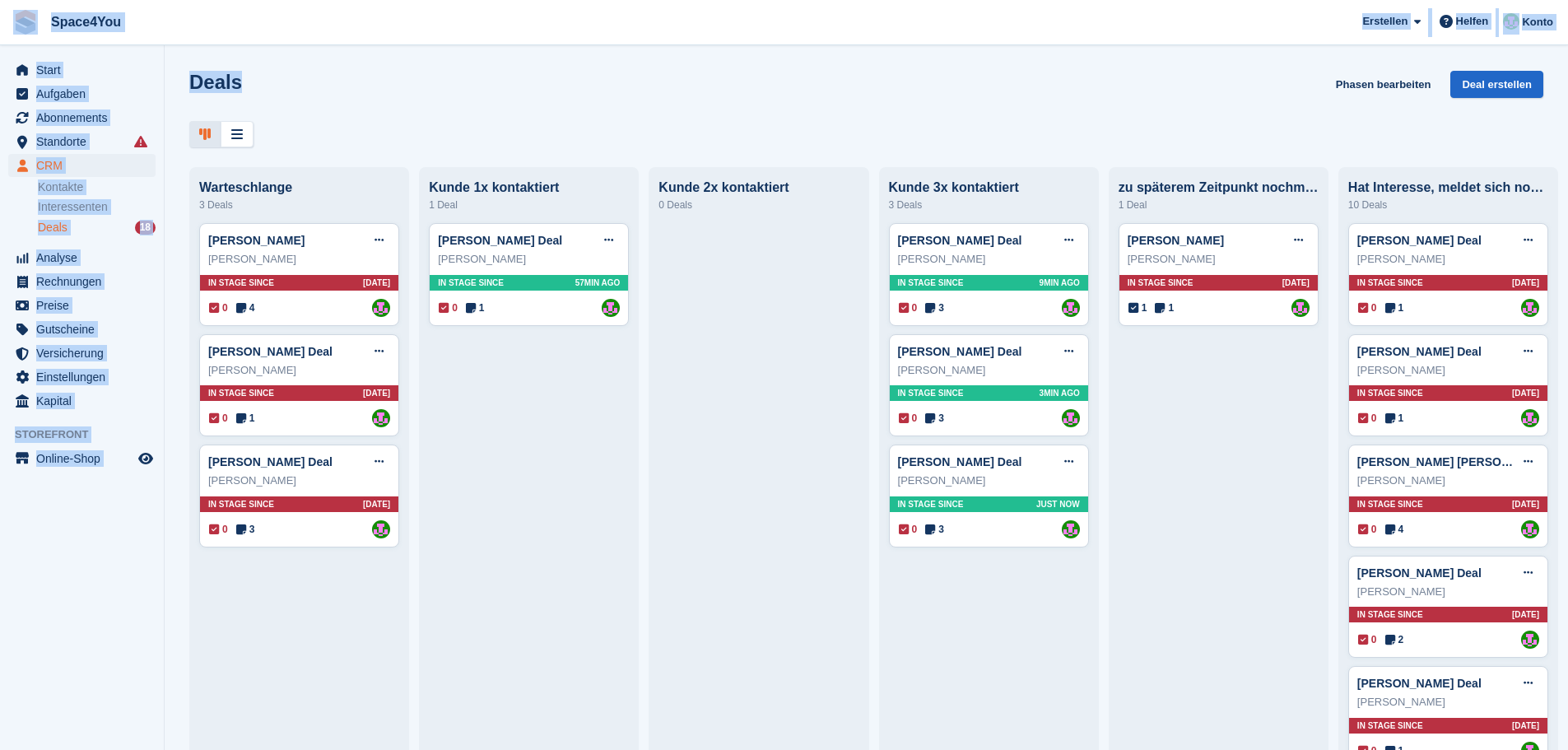
click at [389, 74] on div "Deals Phasen bearbeiten Deal erstellen" at bounding box center [866, 93] width 1354 height 47
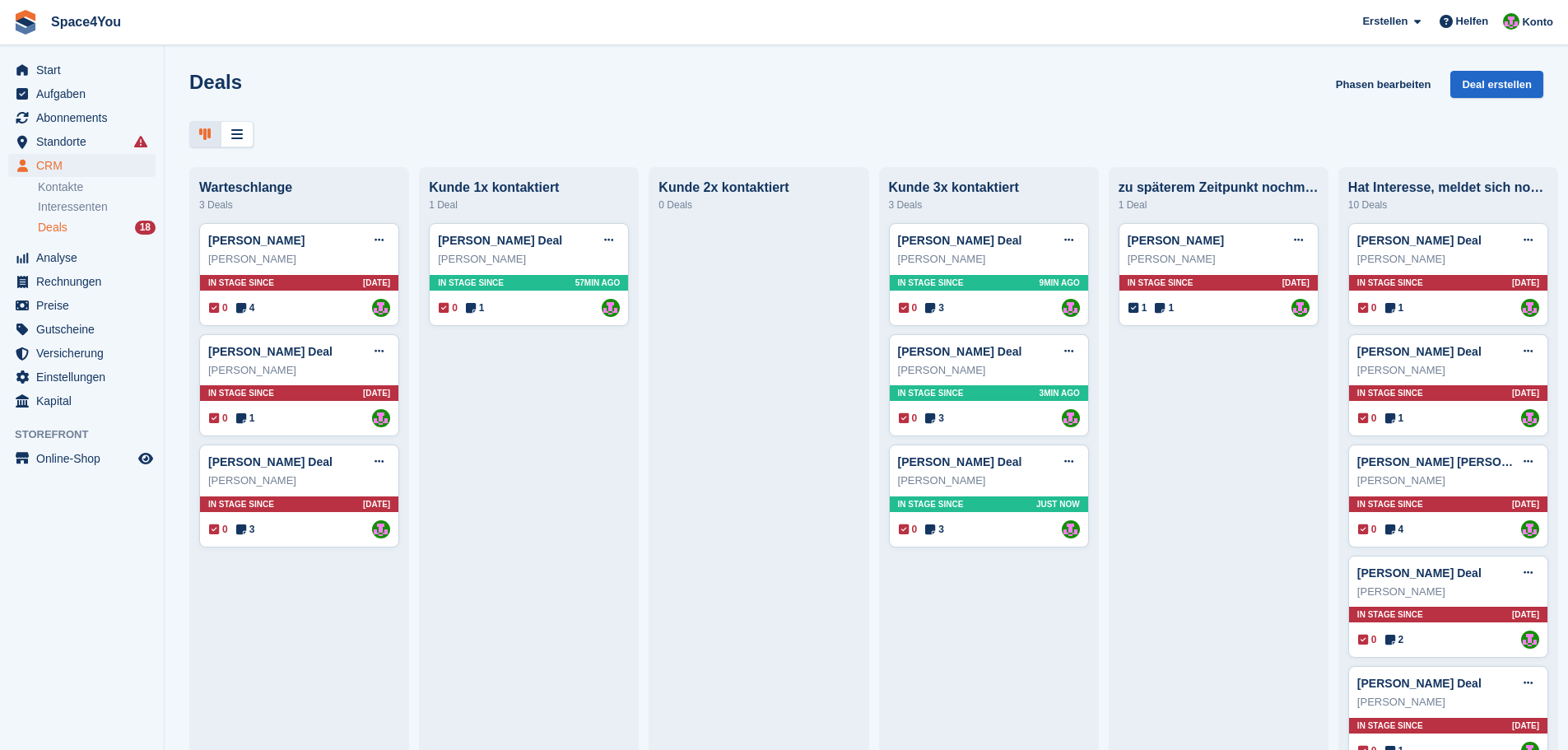
click at [389, 74] on div "Deals Phasen bearbeiten Deal erstellen" at bounding box center [866, 93] width 1354 height 47
click at [446, 92] on div "Deals Phasen bearbeiten Deal erstellen" at bounding box center [866, 93] width 1354 height 47
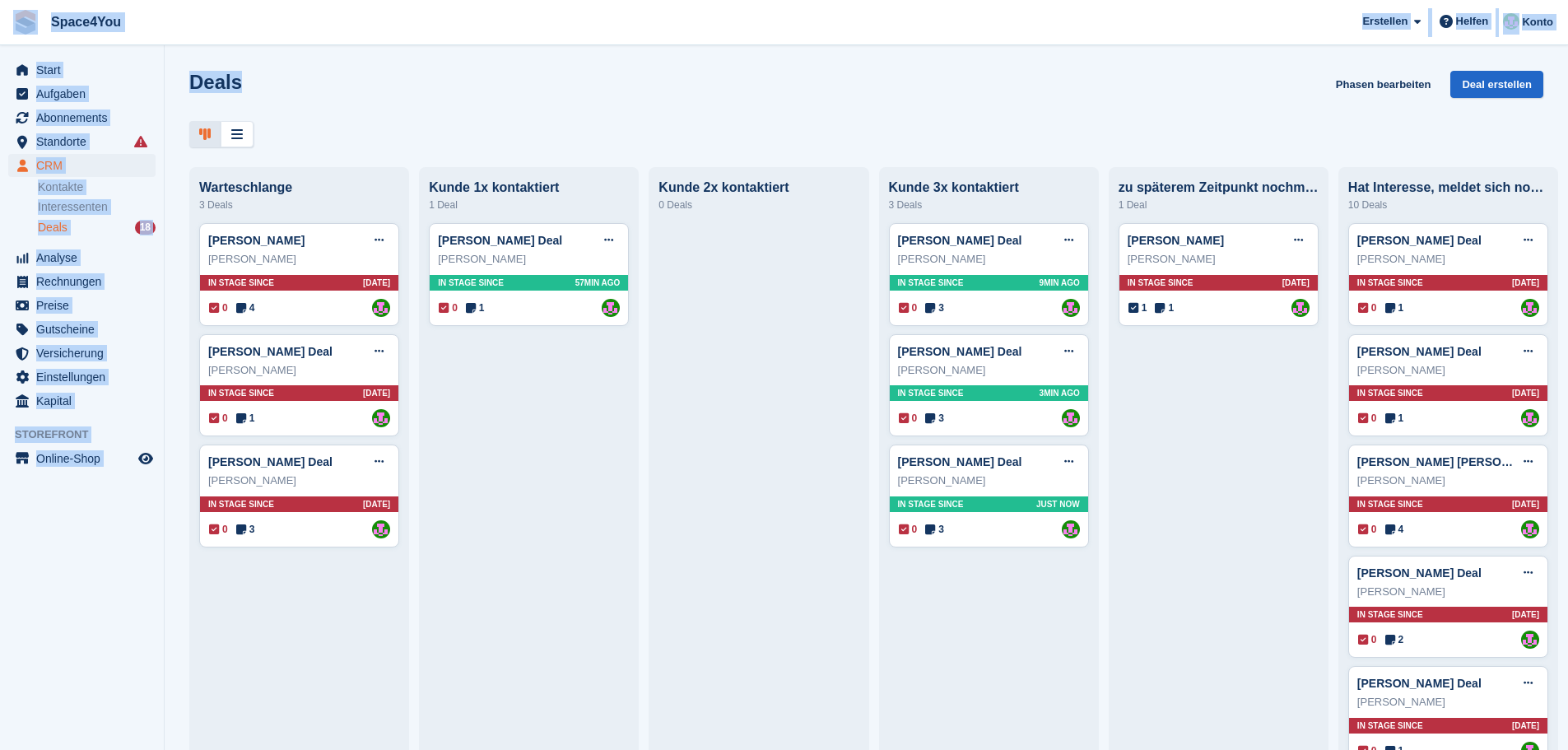
drag, startPoint x: 258, startPoint y: 90, endPoint x: 12, endPoint y: 26, distance: 254.2
click at [12, 26] on div "Space4You Erstellen Abonnement Rechnung Kontakt Deal Rabatt Seite Helfen Chat-S…" at bounding box center [784, 375] width 1568 height 750
click at [428, 83] on div "Deals Phasen bearbeiten Deal erstellen" at bounding box center [866, 93] width 1354 height 47
drag, startPoint x: 284, startPoint y: 98, endPoint x: 27, endPoint y: 24, distance: 267.4
click at [27, 24] on div "Space4You Erstellen Abonnement Rechnung Kontakt Deal Rabatt Seite Helfen Chat-S…" at bounding box center [784, 375] width 1568 height 750
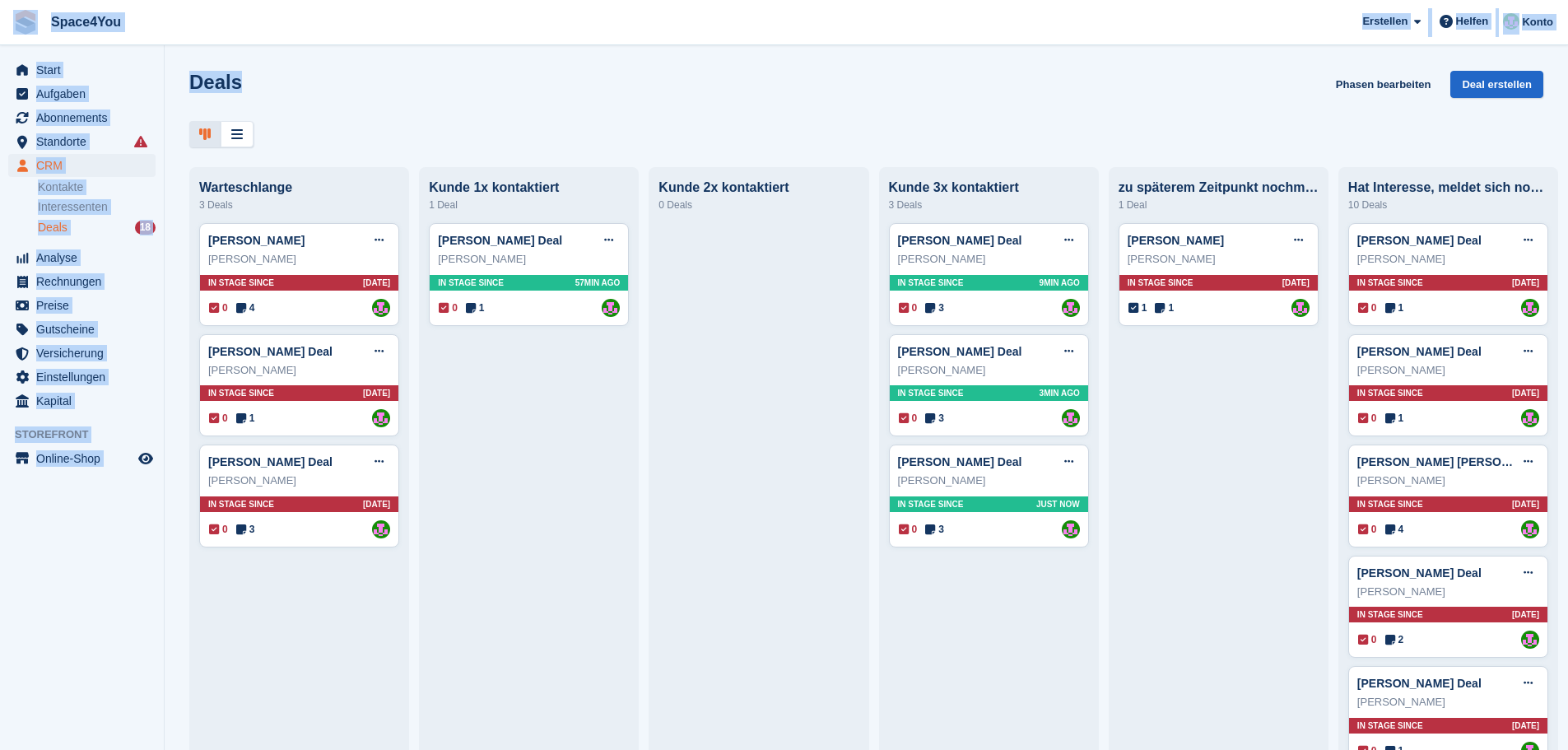
click at [374, 112] on div "Deals Phasen bearbeiten Deal erstellen" at bounding box center [866, 93] width 1354 height 47
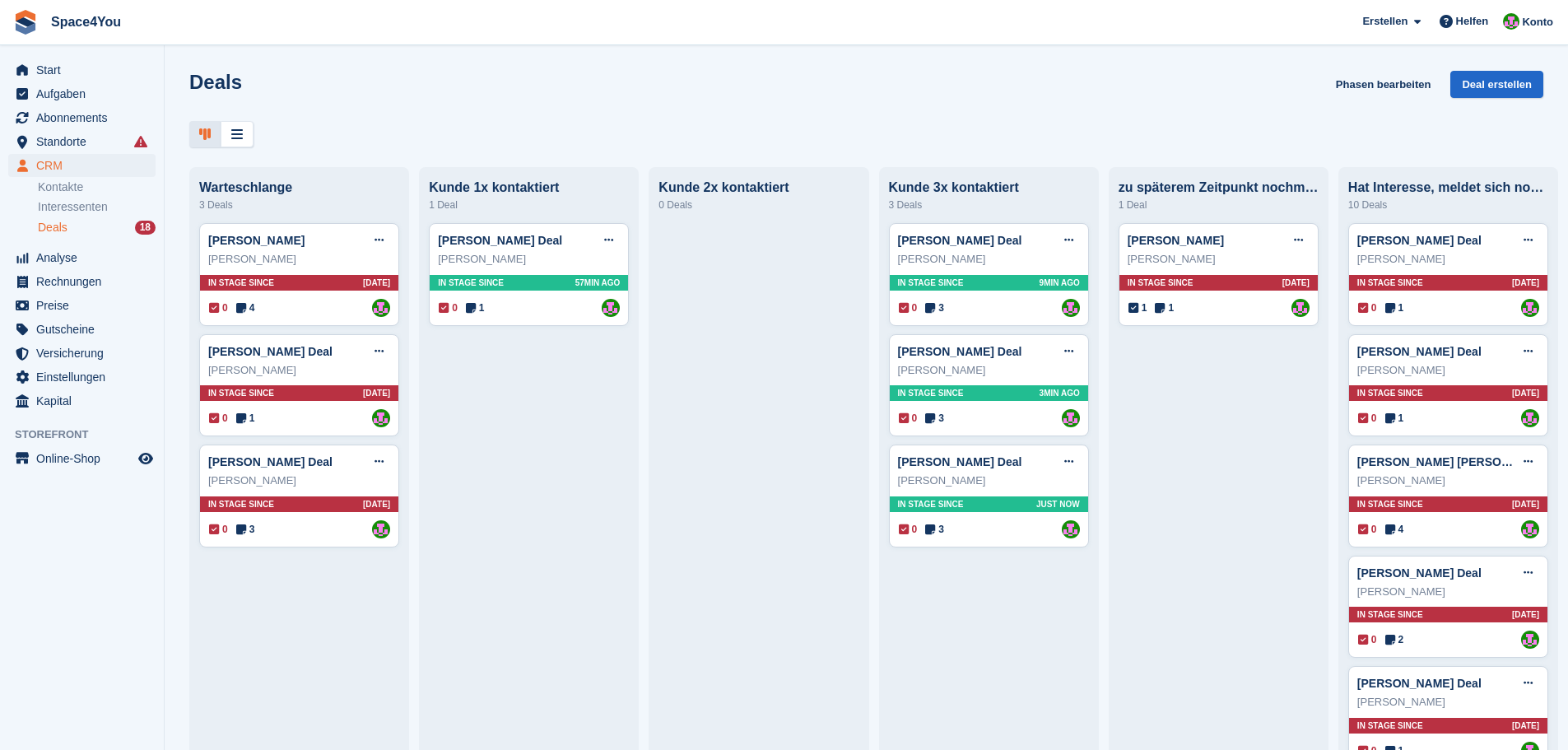
click at [310, 80] on div "Deals Phasen bearbeiten Deal erstellen" at bounding box center [866, 93] width 1354 height 47
click at [321, 143] on div at bounding box center [866, 134] width 1354 height 27
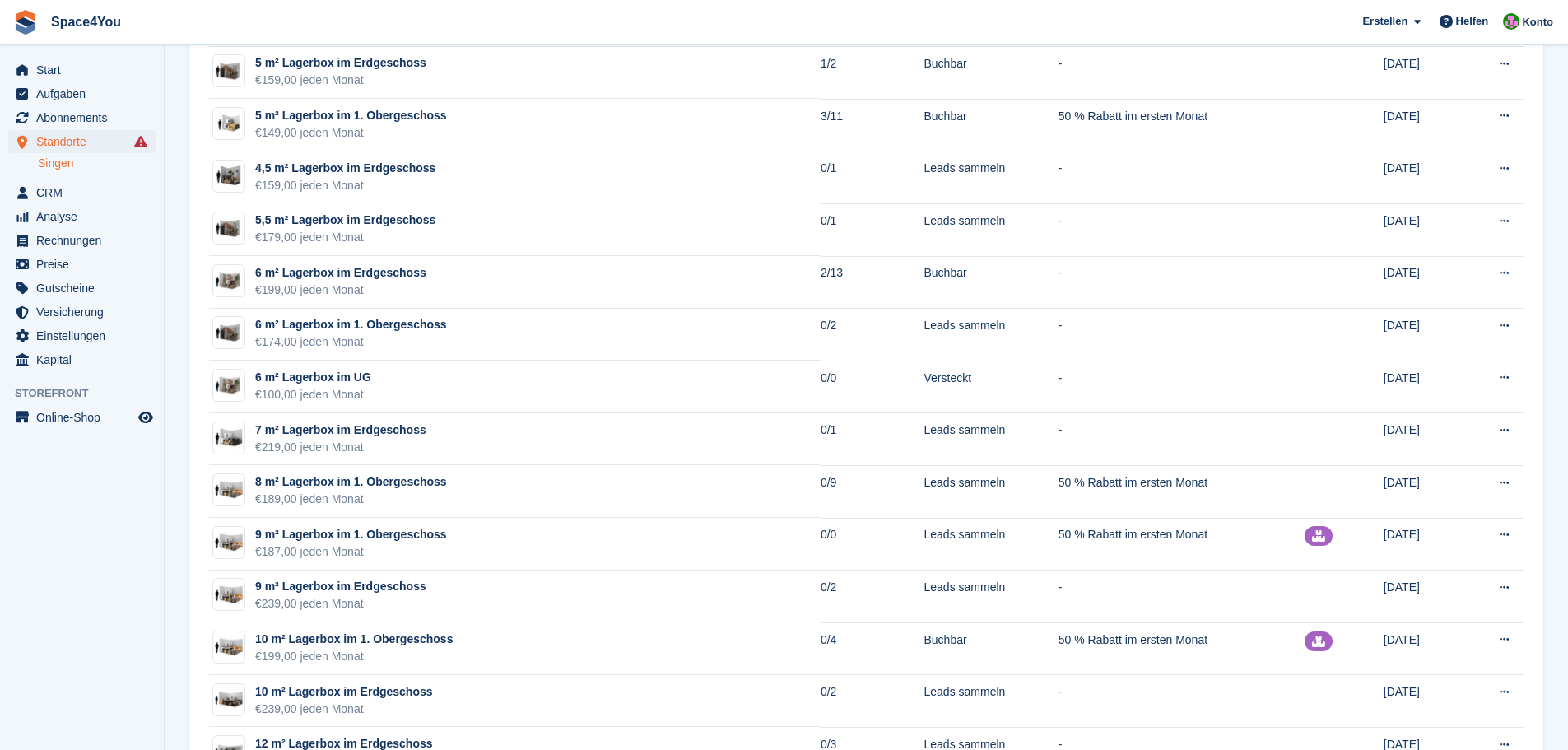
scroll to position [988, 0]
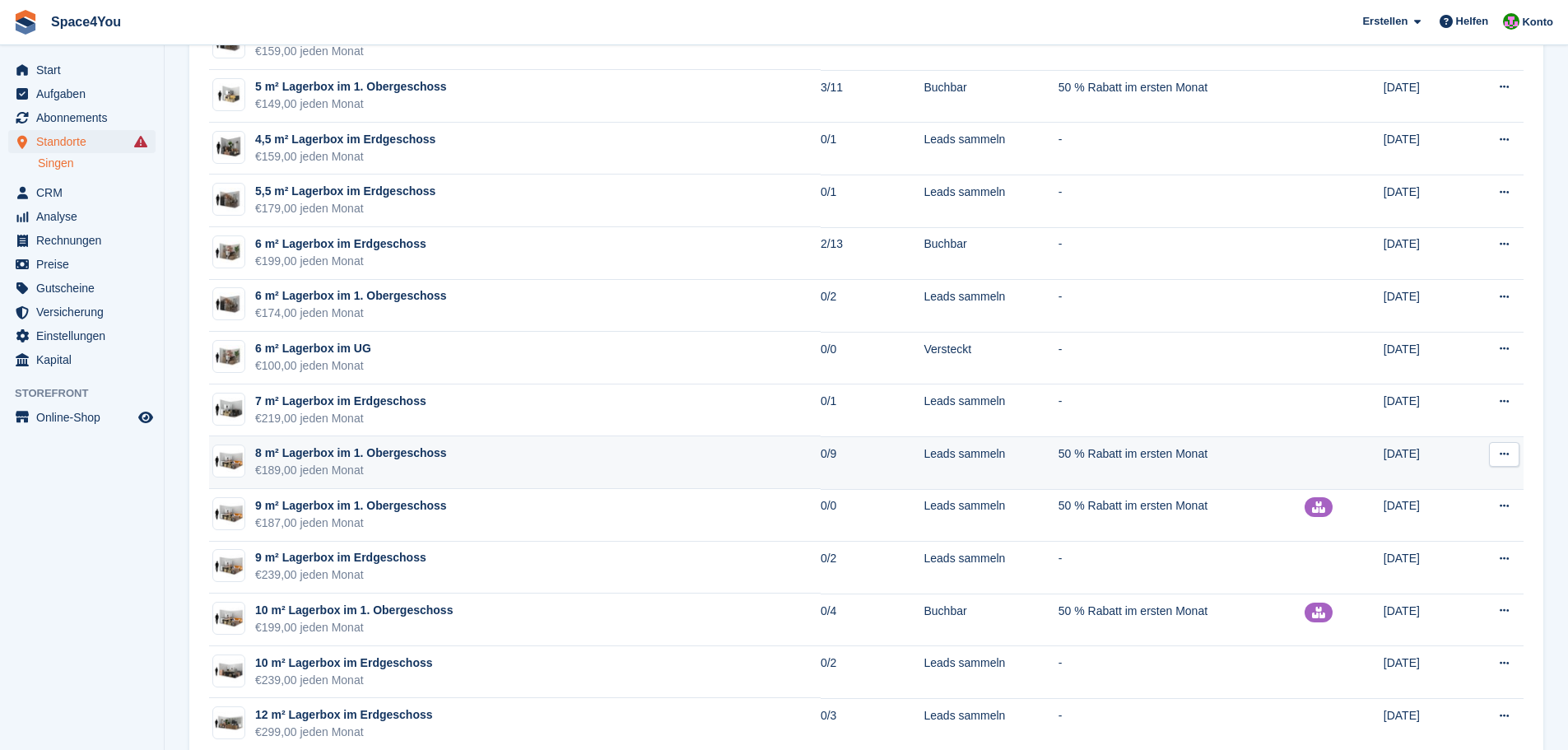
click at [506, 475] on td "8 m² Lagerbox im 1. Obergeschoss €189,00 jeden Monat" at bounding box center [514, 462] width 611 height 53
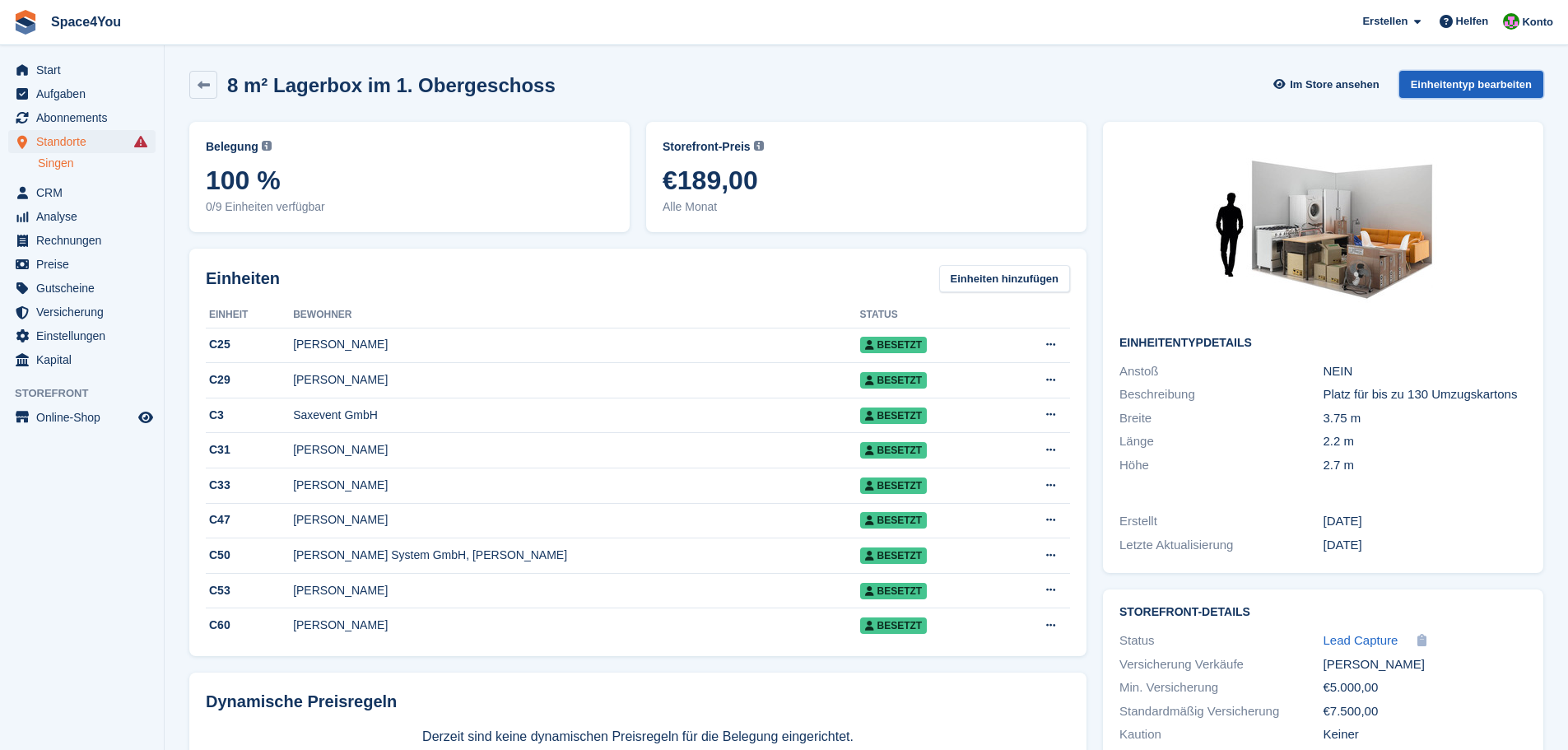
click at [1459, 84] on link "Einheitentyp bearbeiten" at bounding box center [1471, 83] width 144 height 27
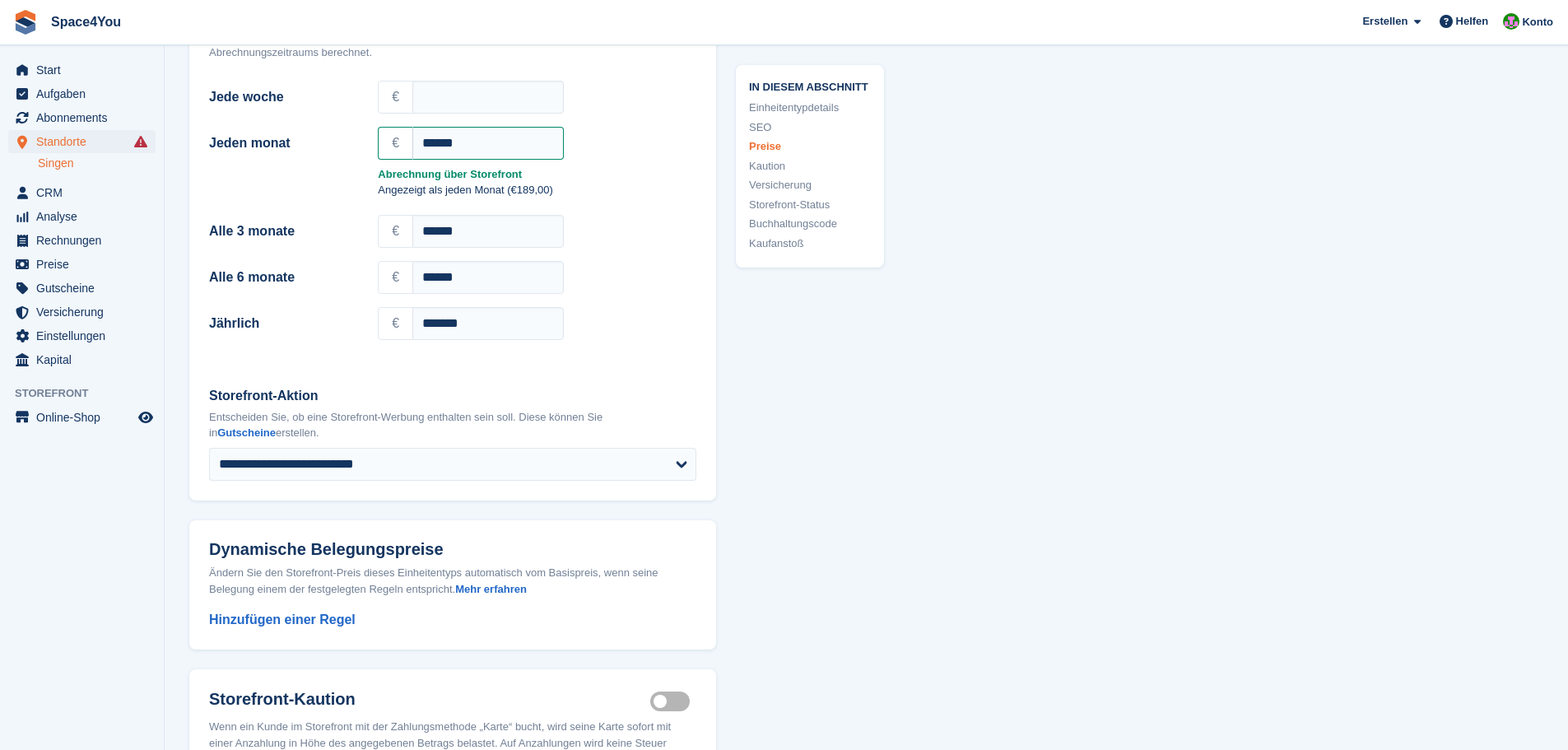
scroll to position [1647, 0]
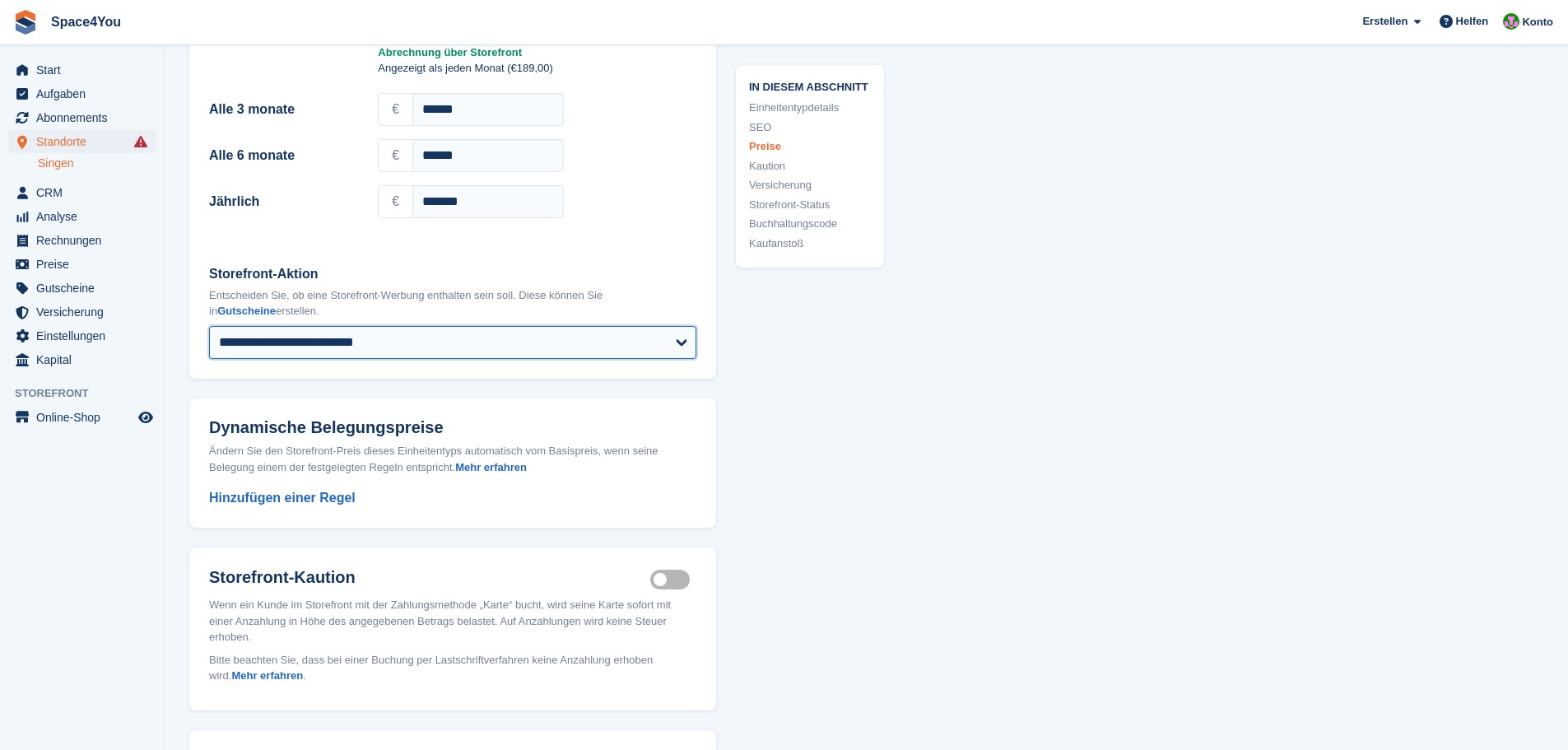
click at [366, 335] on select "**********" at bounding box center [453, 342] width 487 height 33
select select
click at [209, 326] on select "**********" at bounding box center [453, 342] width 487 height 33
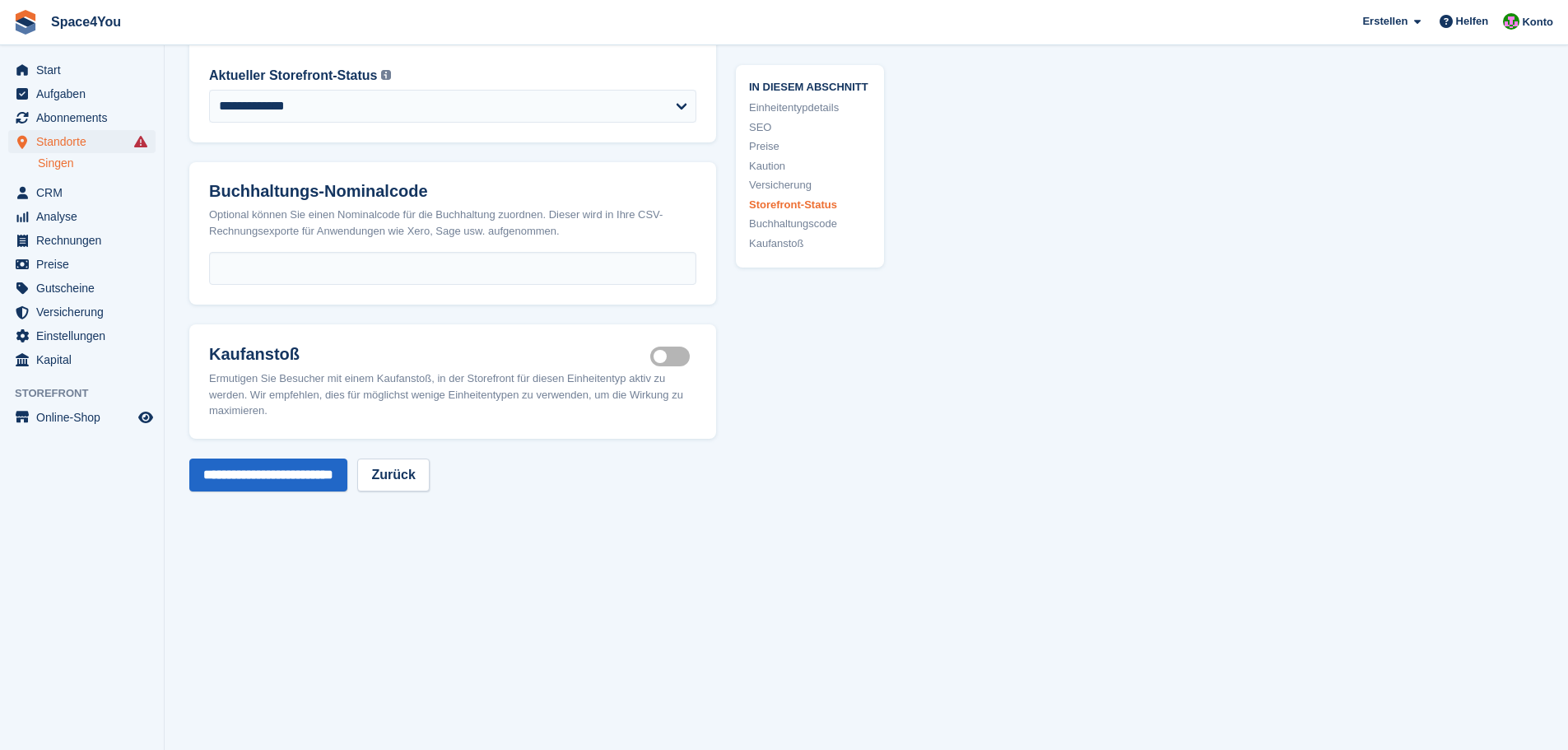
scroll to position [2964, 0]
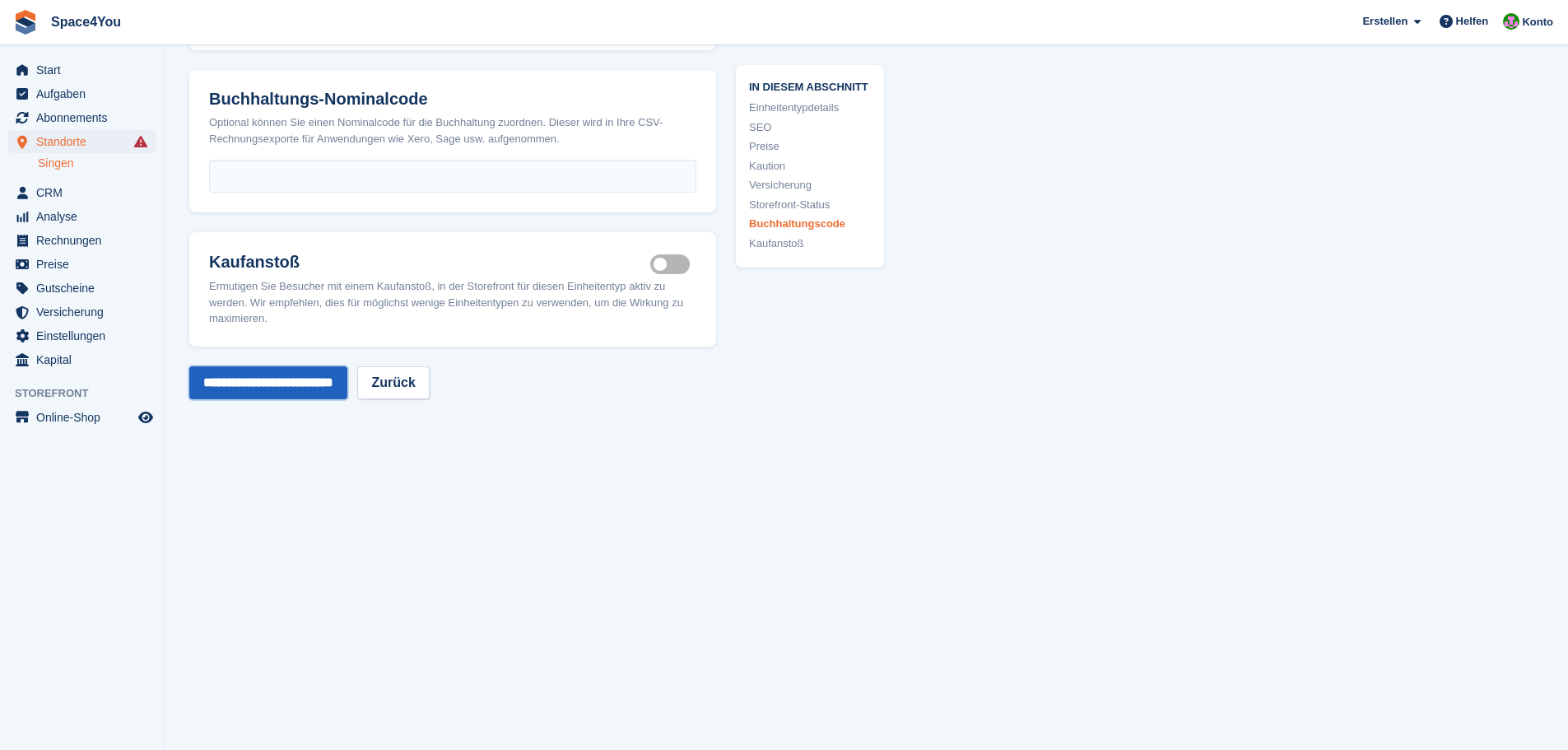
click at [325, 382] on input "**********" at bounding box center [268, 382] width 158 height 33
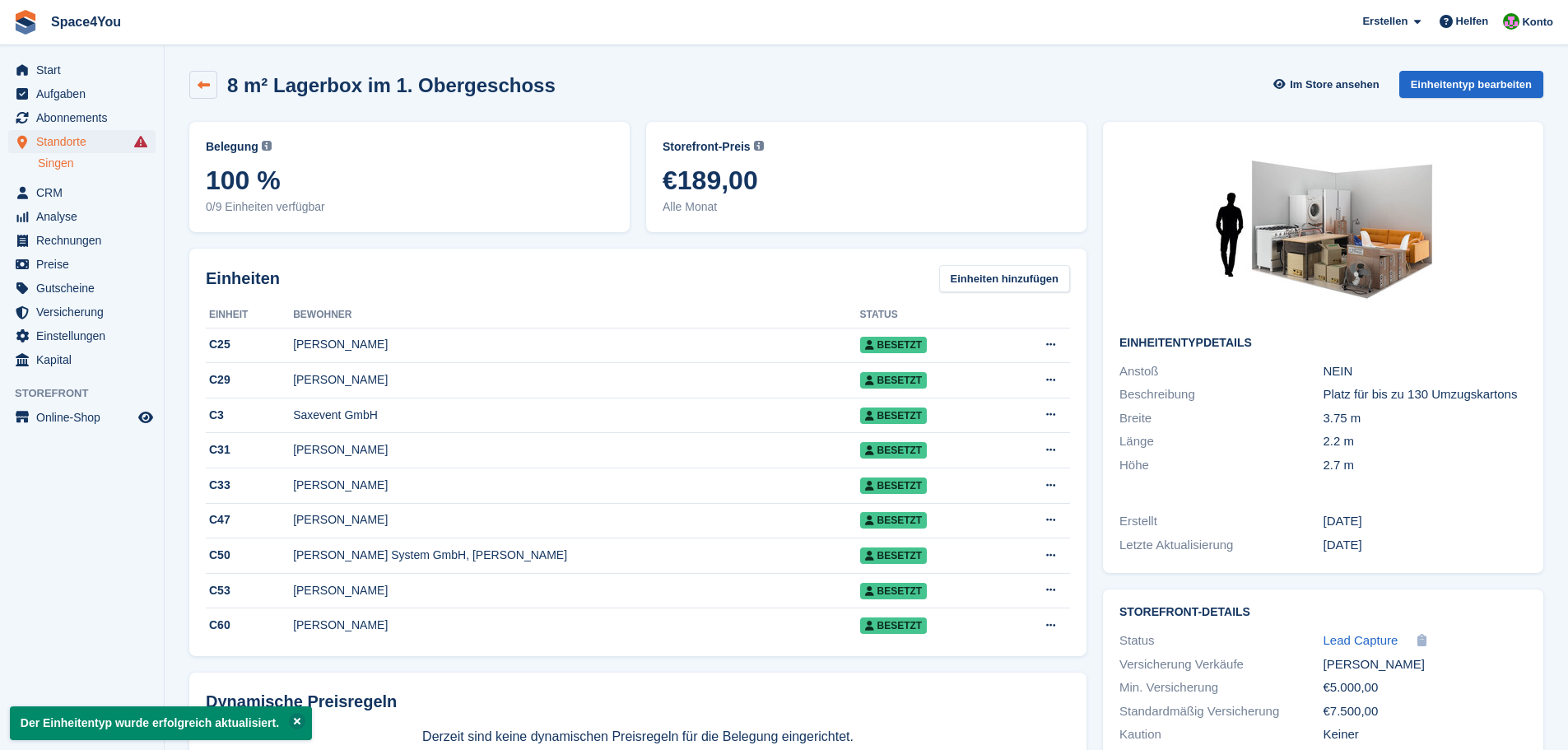
click at [205, 85] on icon at bounding box center [203, 85] width 12 height 12
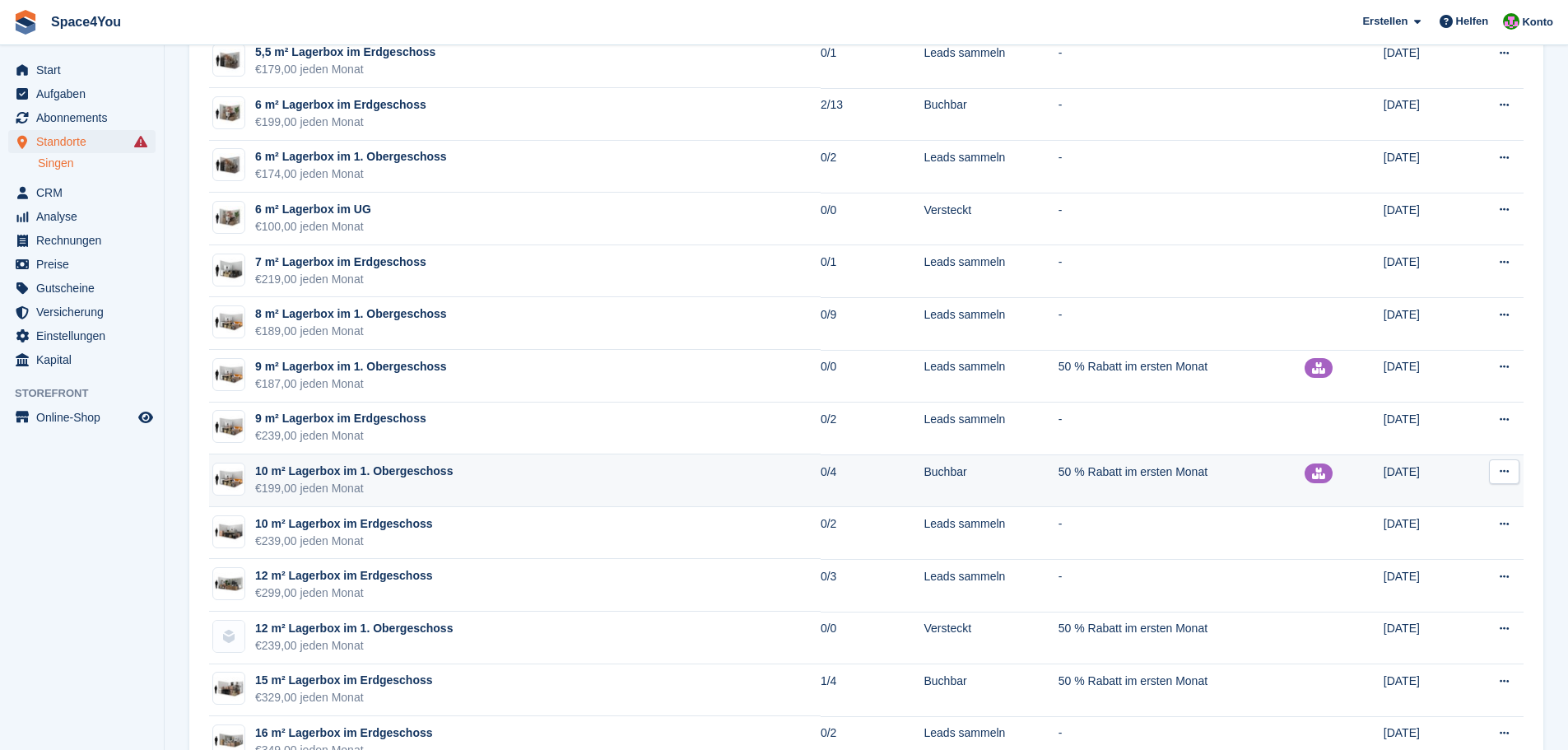
scroll to position [1152, 0]
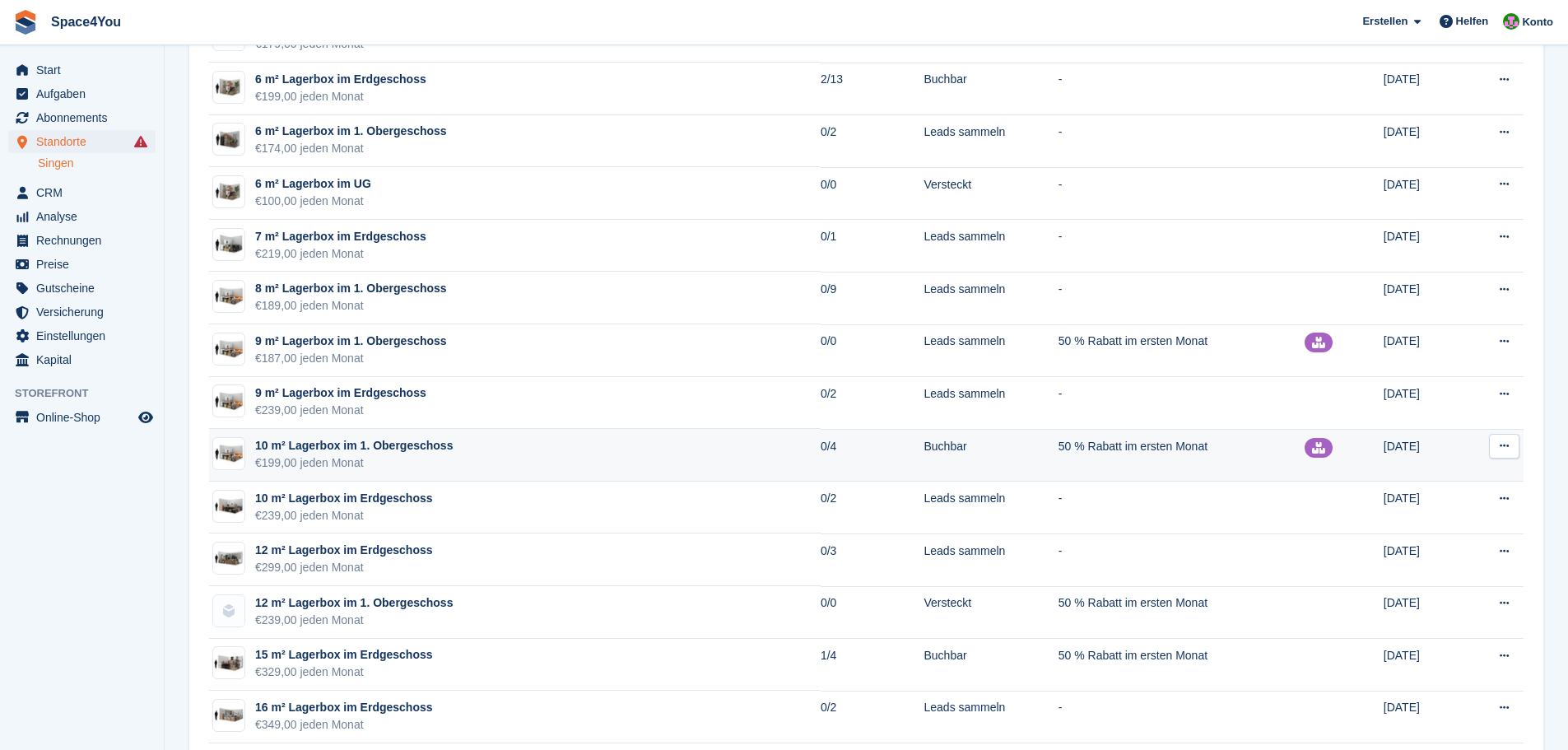
click at [366, 617] on div "€239,00 jeden Monat" at bounding box center [354, 619] width 197 height 17
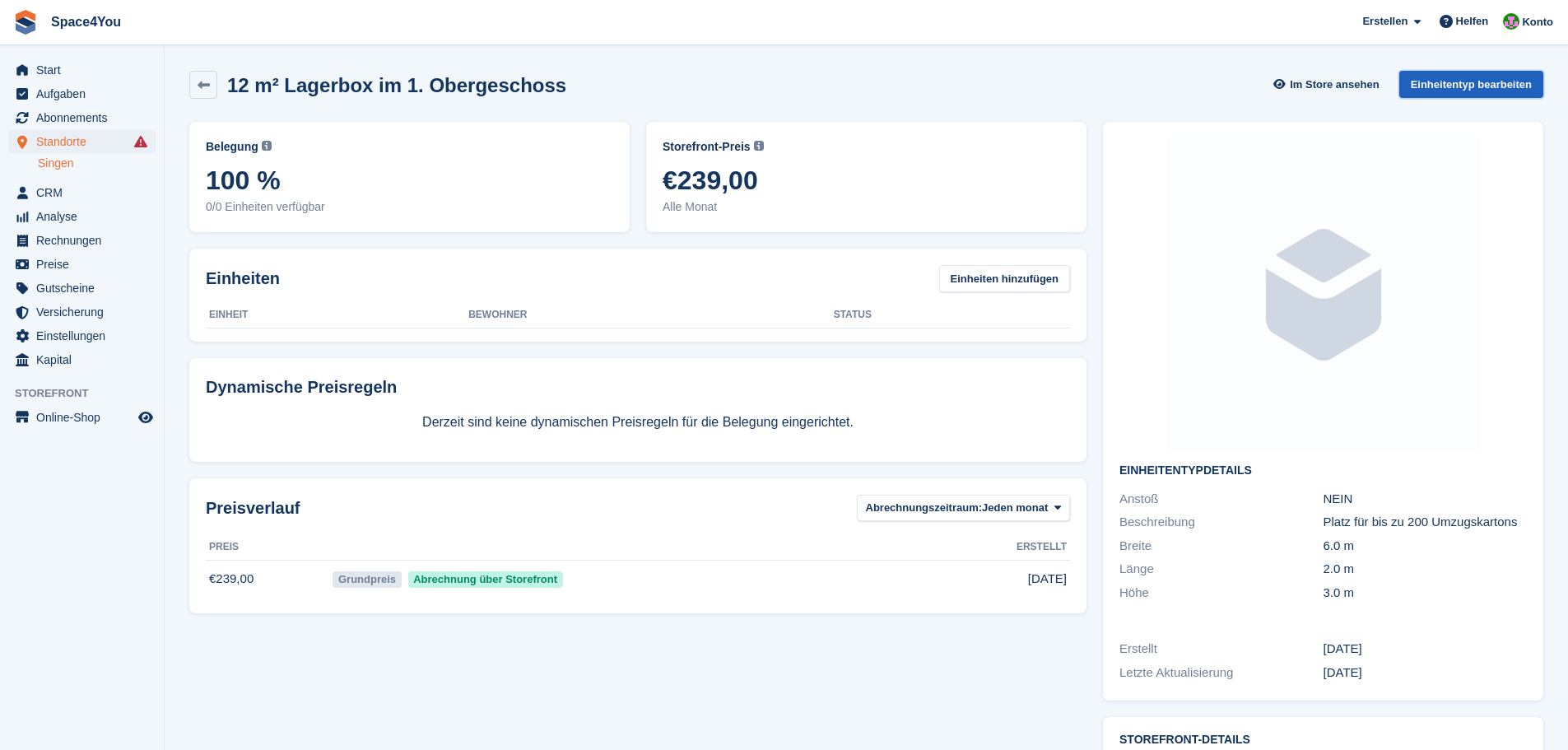
click at [1435, 90] on link "Einheitentyp bearbeiten" at bounding box center [1471, 83] width 144 height 27
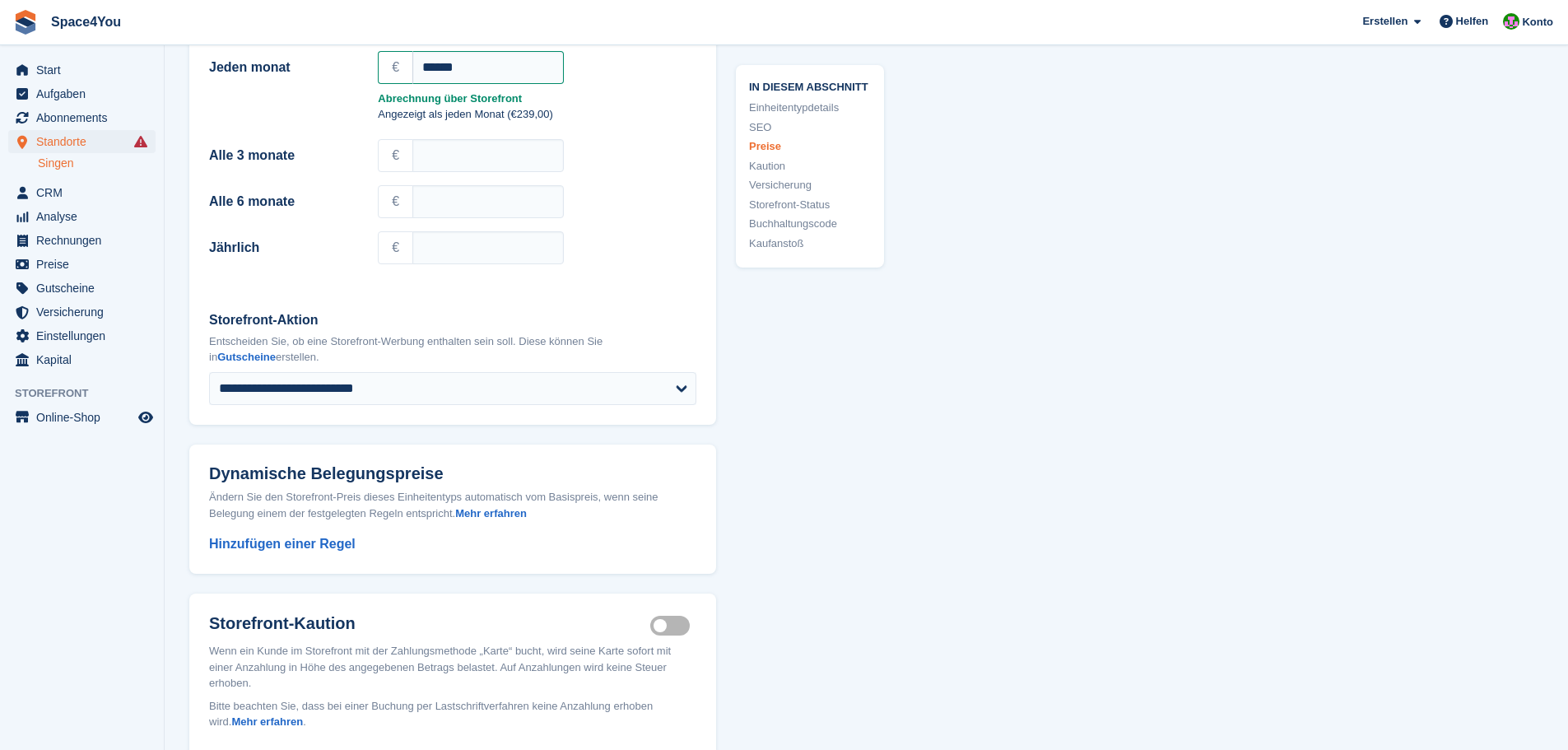
scroll to position [1482, 0]
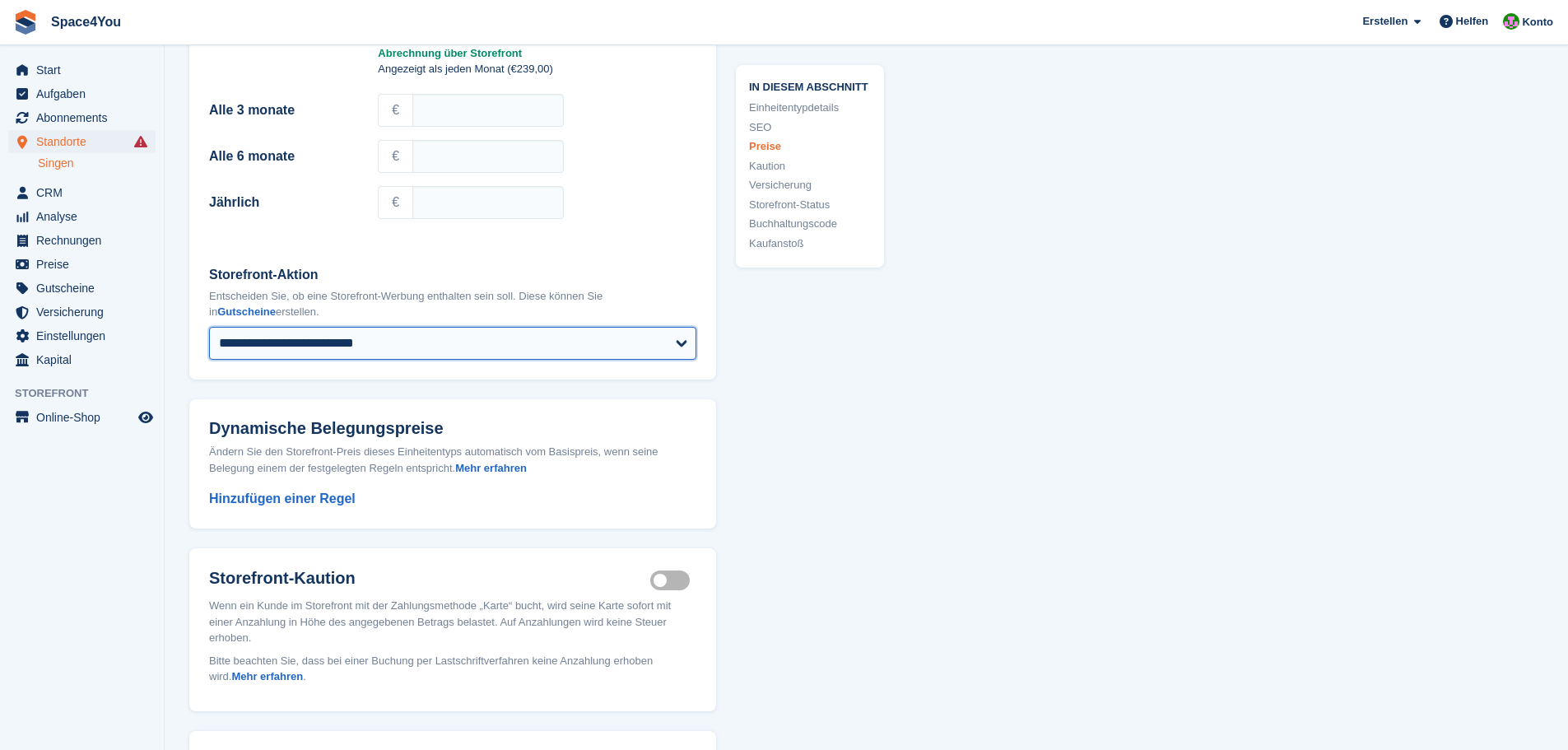
click at [382, 354] on select "**********" at bounding box center [453, 343] width 487 height 33
select select
click at [209, 327] on select "**********" at bounding box center [453, 343] width 487 height 33
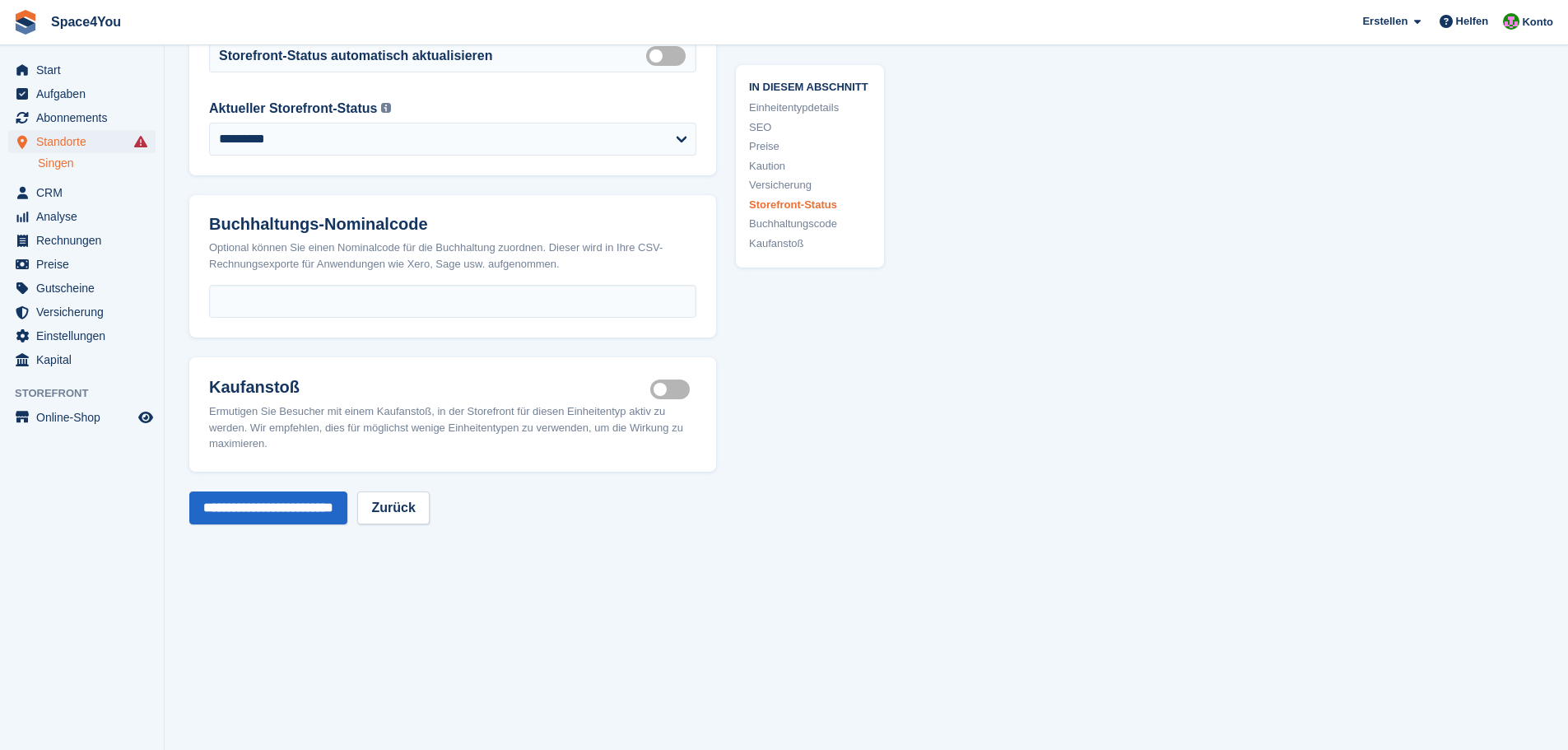
scroll to position [2862, 0]
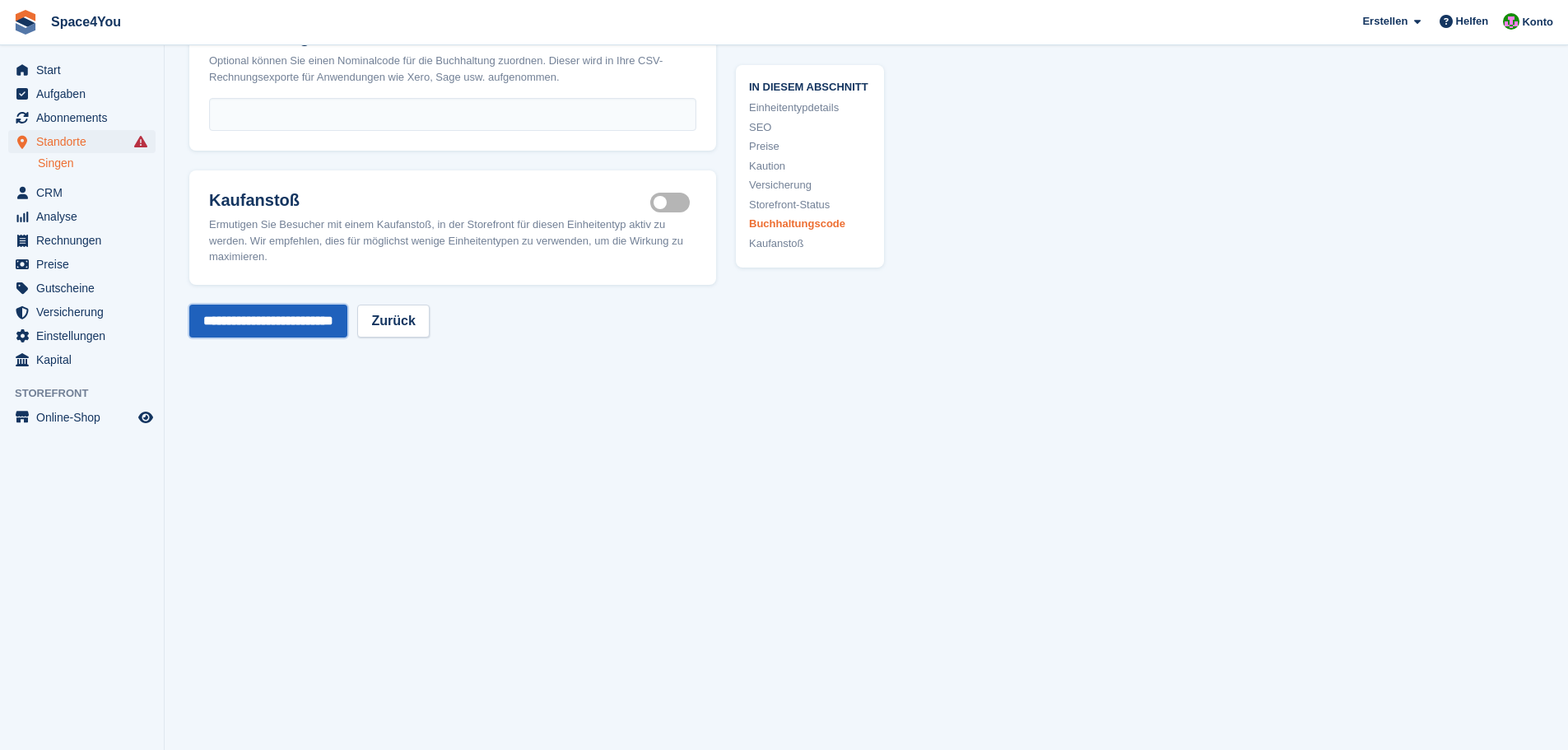
click at [306, 306] on input "**********" at bounding box center [268, 320] width 158 height 33
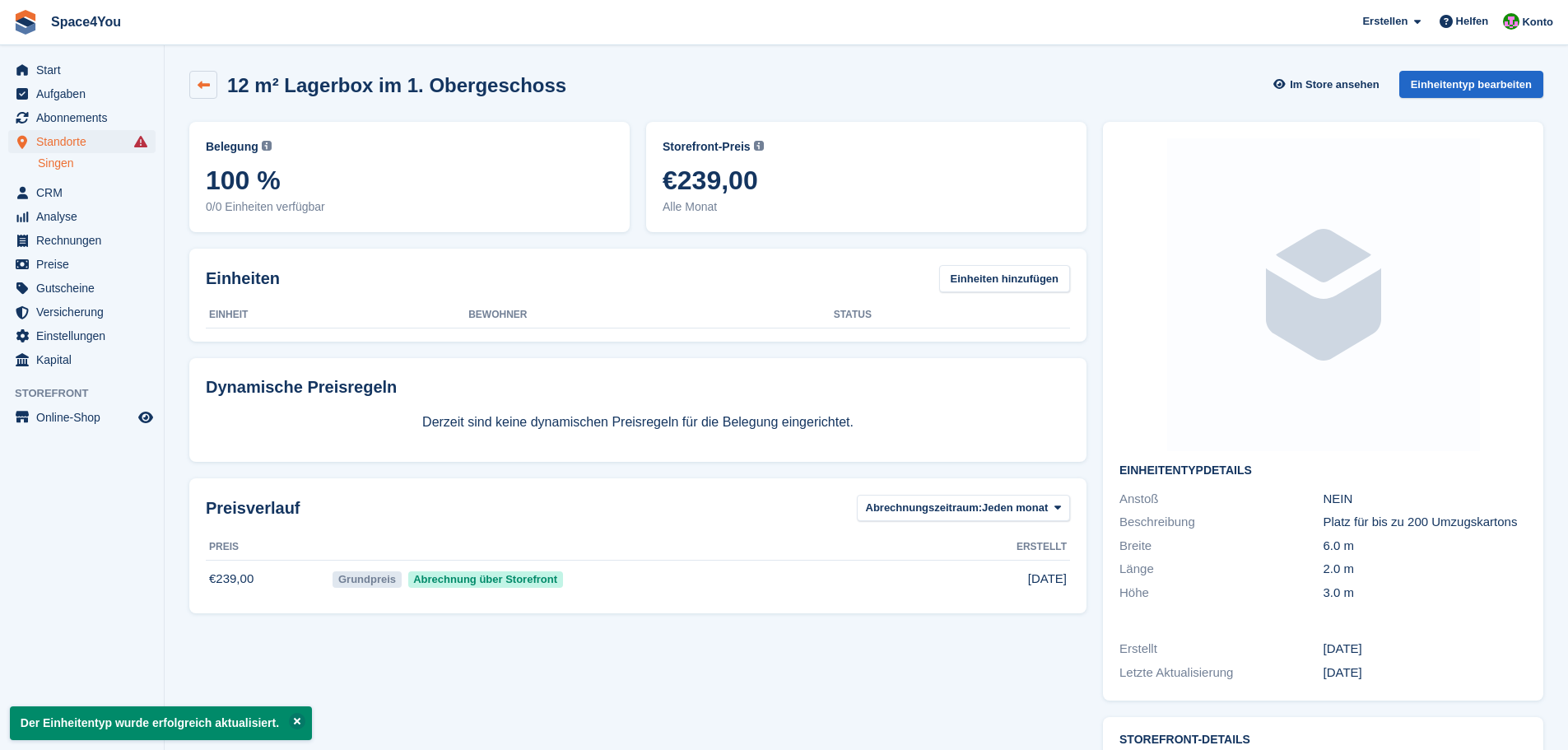
click at [192, 94] on link at bounding box center [203, 84] width 28 height 28
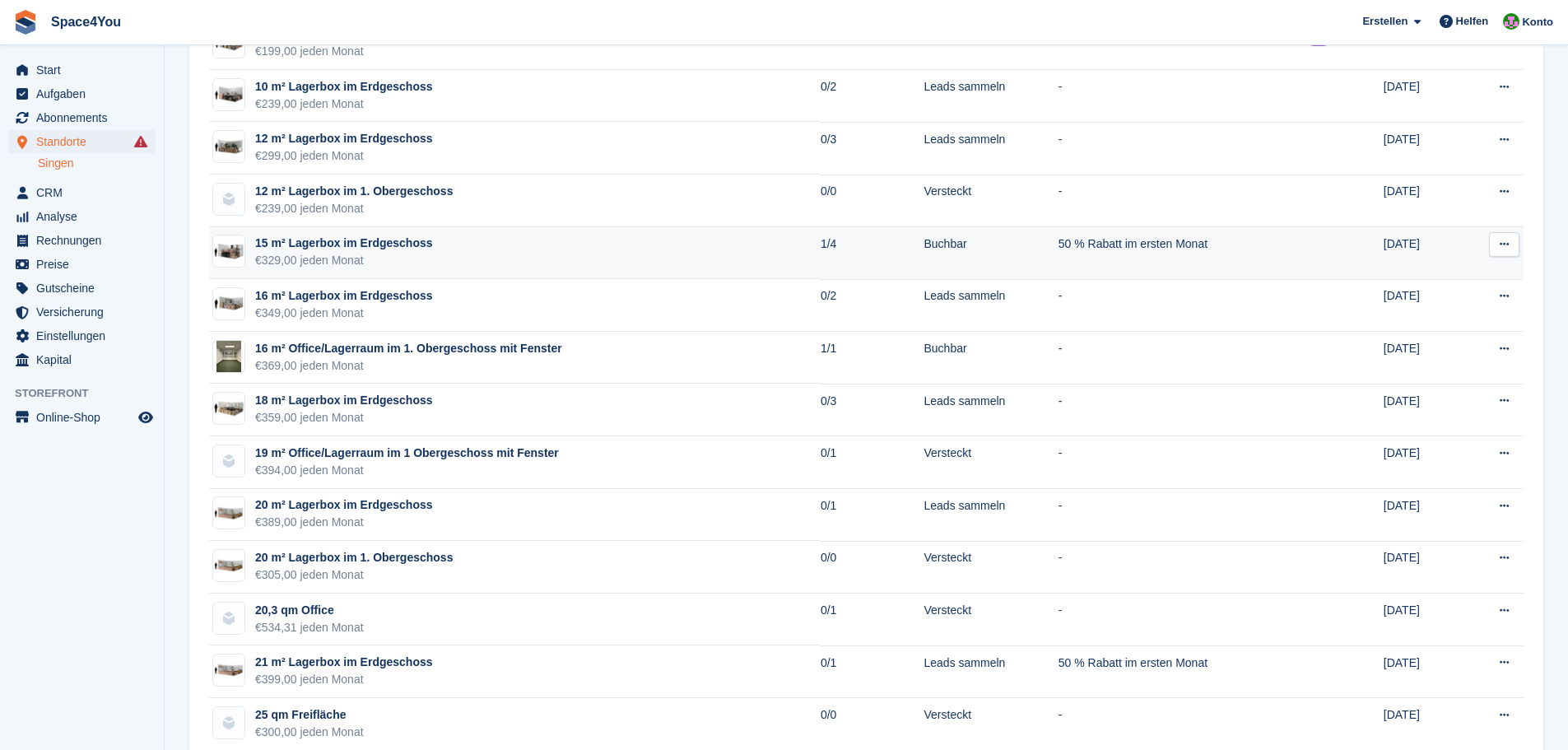
scroll to position [1647, 0]
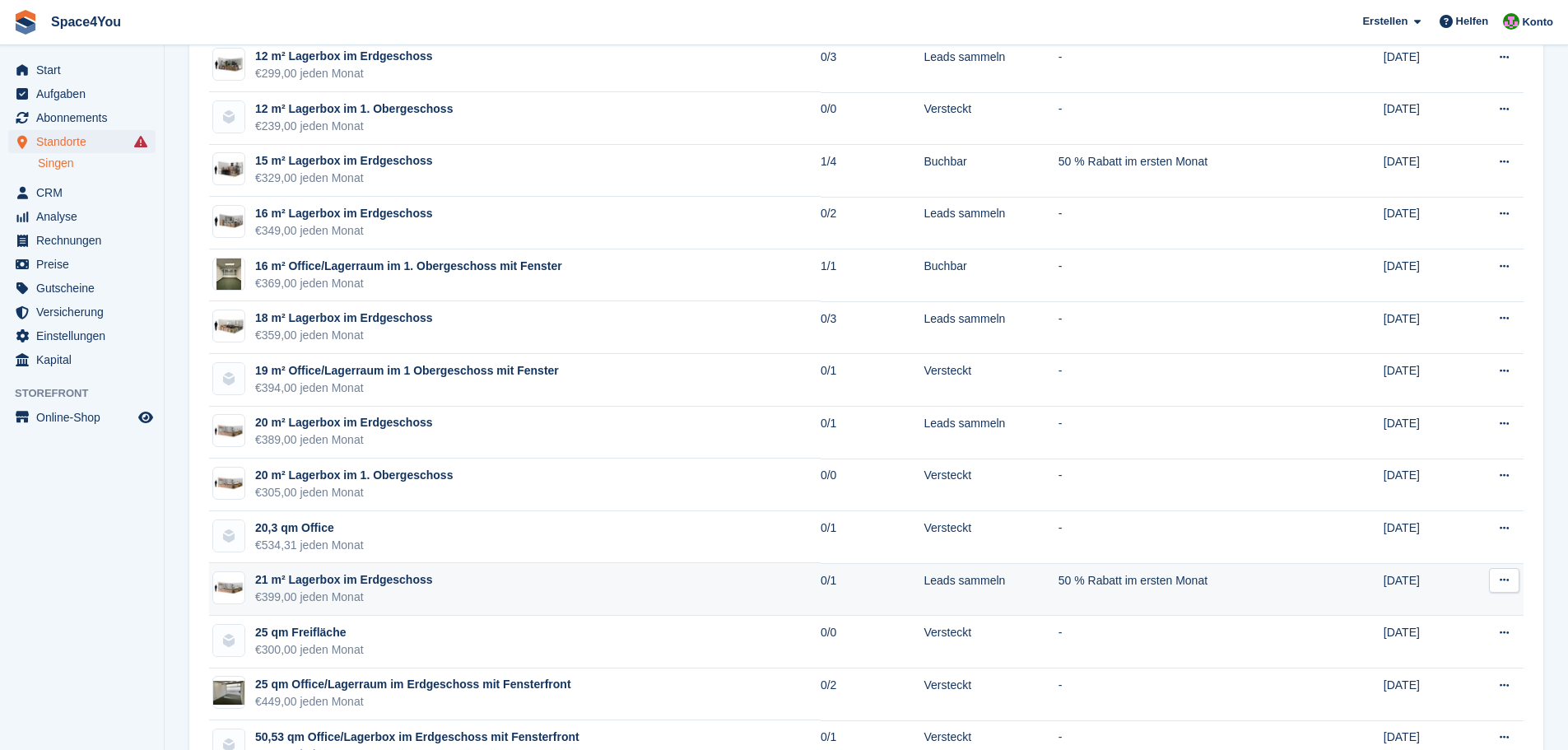
click at [427, 590] on td "21 m² Lagerbox im Erdgeschoss €399,00 jeden Monat" at bounding box center [514, 589] width 611 height 53
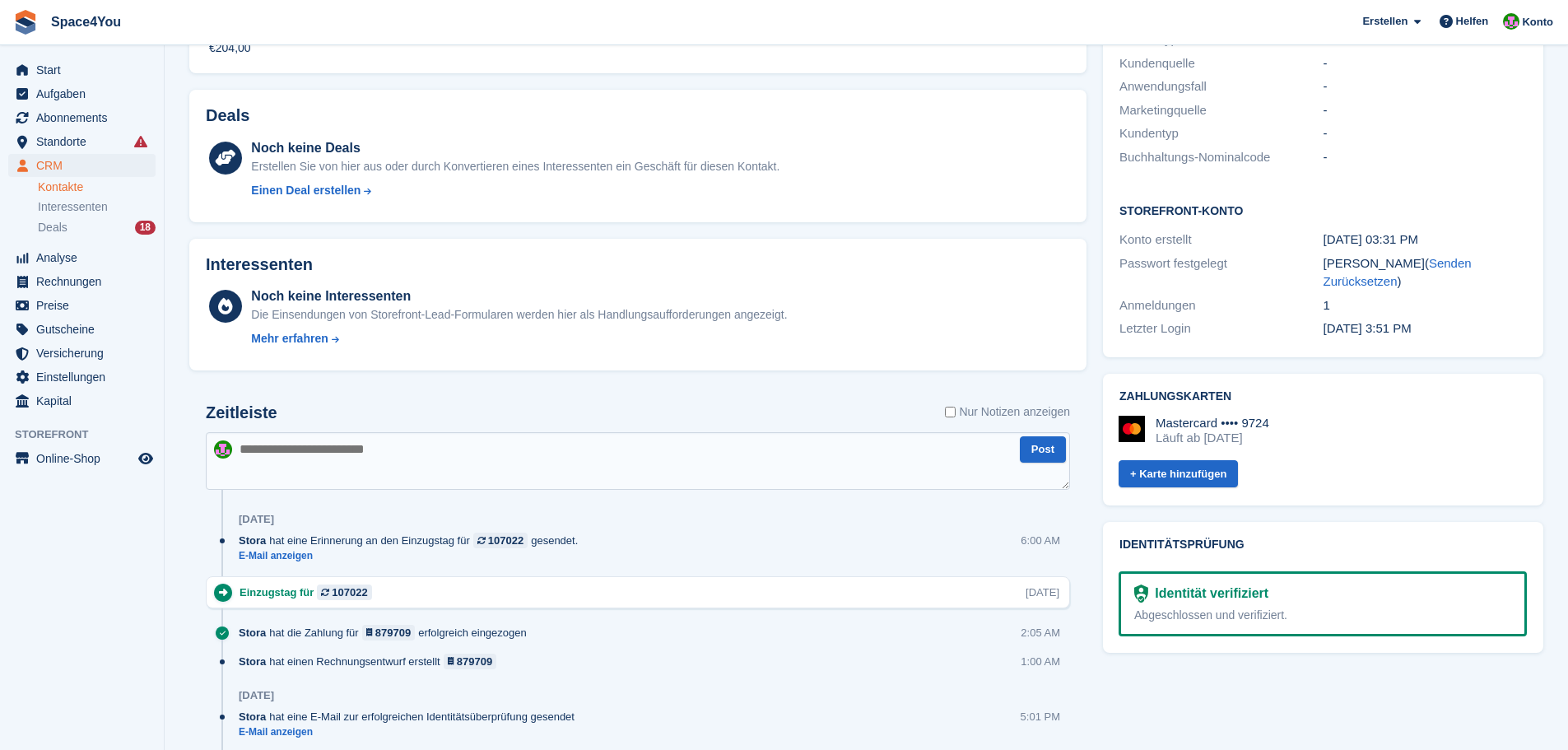
scroll to position [412, 0]
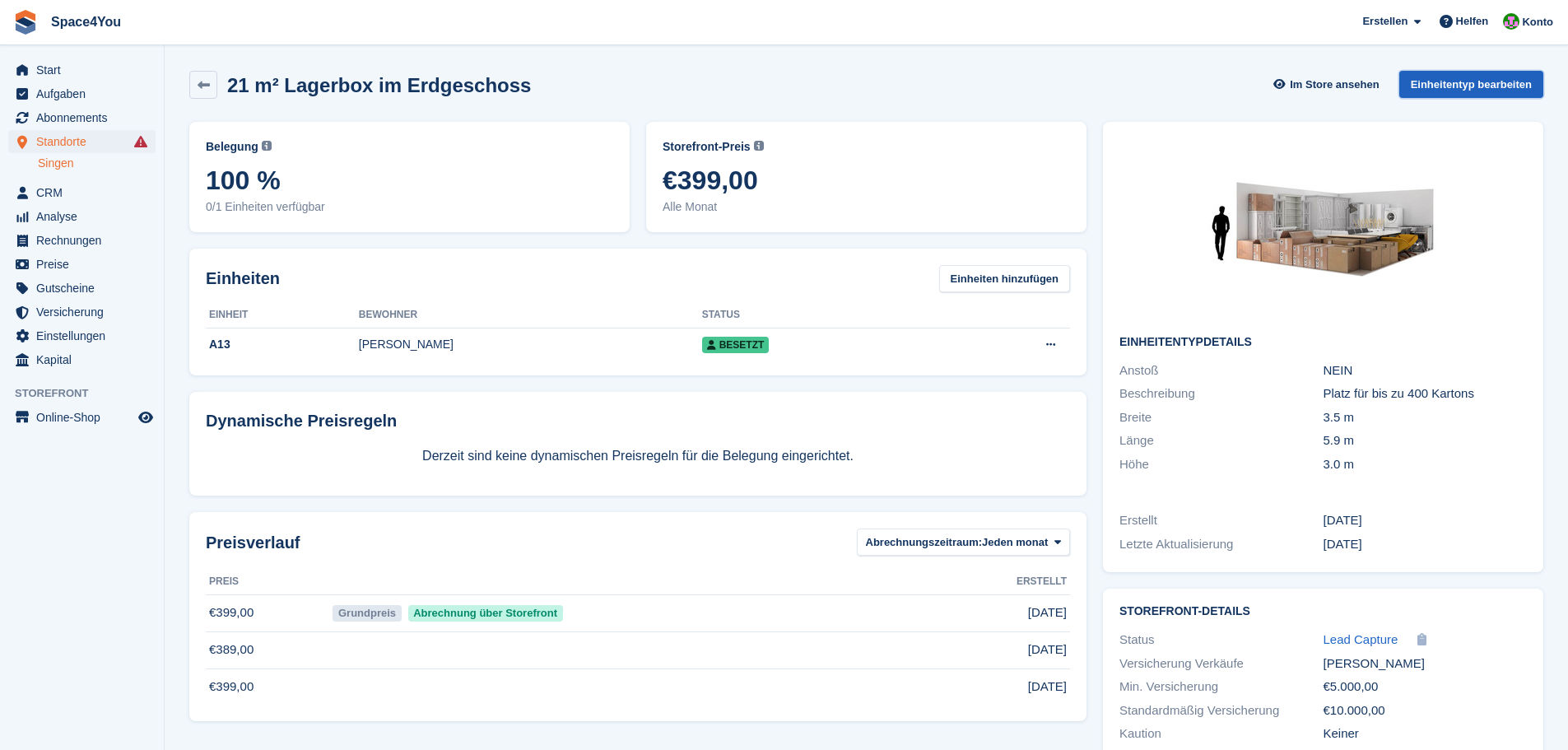
click at [1467, 91] on link "Einheitentyp bearbeiten" at bounding box center [1471, 83] width 144 height 27
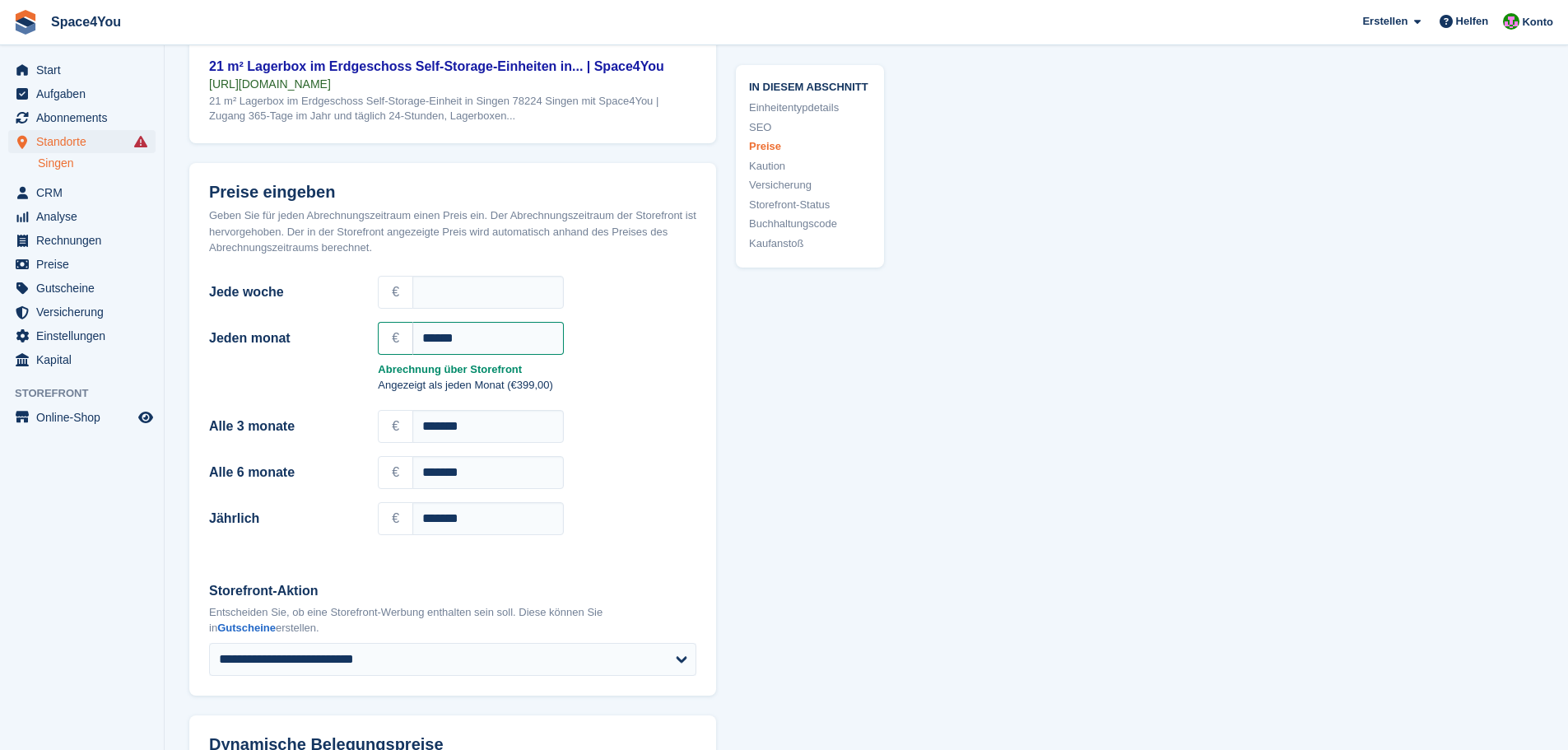
scroll to position [1482, 0]
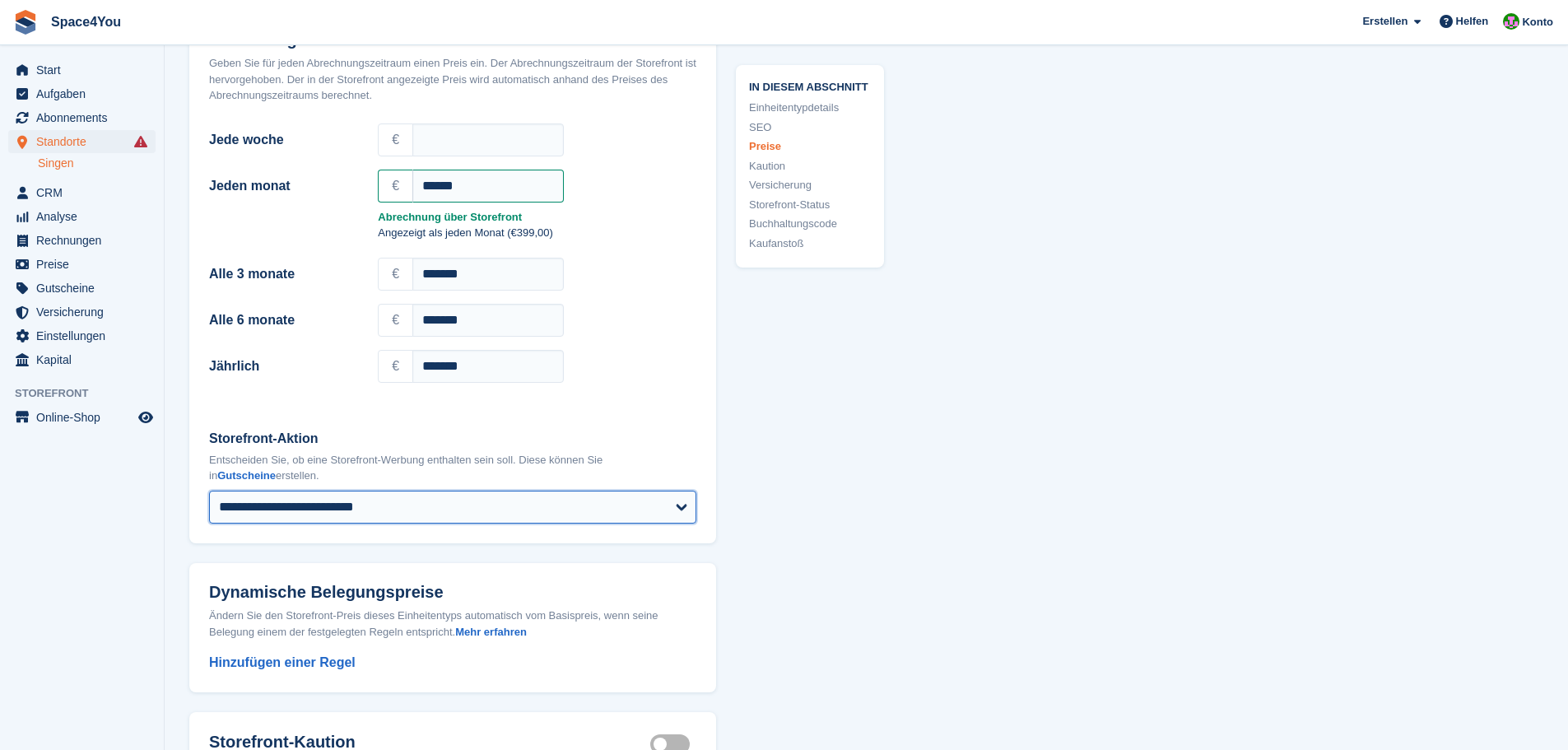
click at [470, 512] on select "**********" at bounding box center [453, 506] width 487 height 33
select select
click at [209, 490] on select "**********" at bounding box center [453, 506] width 487 height 33
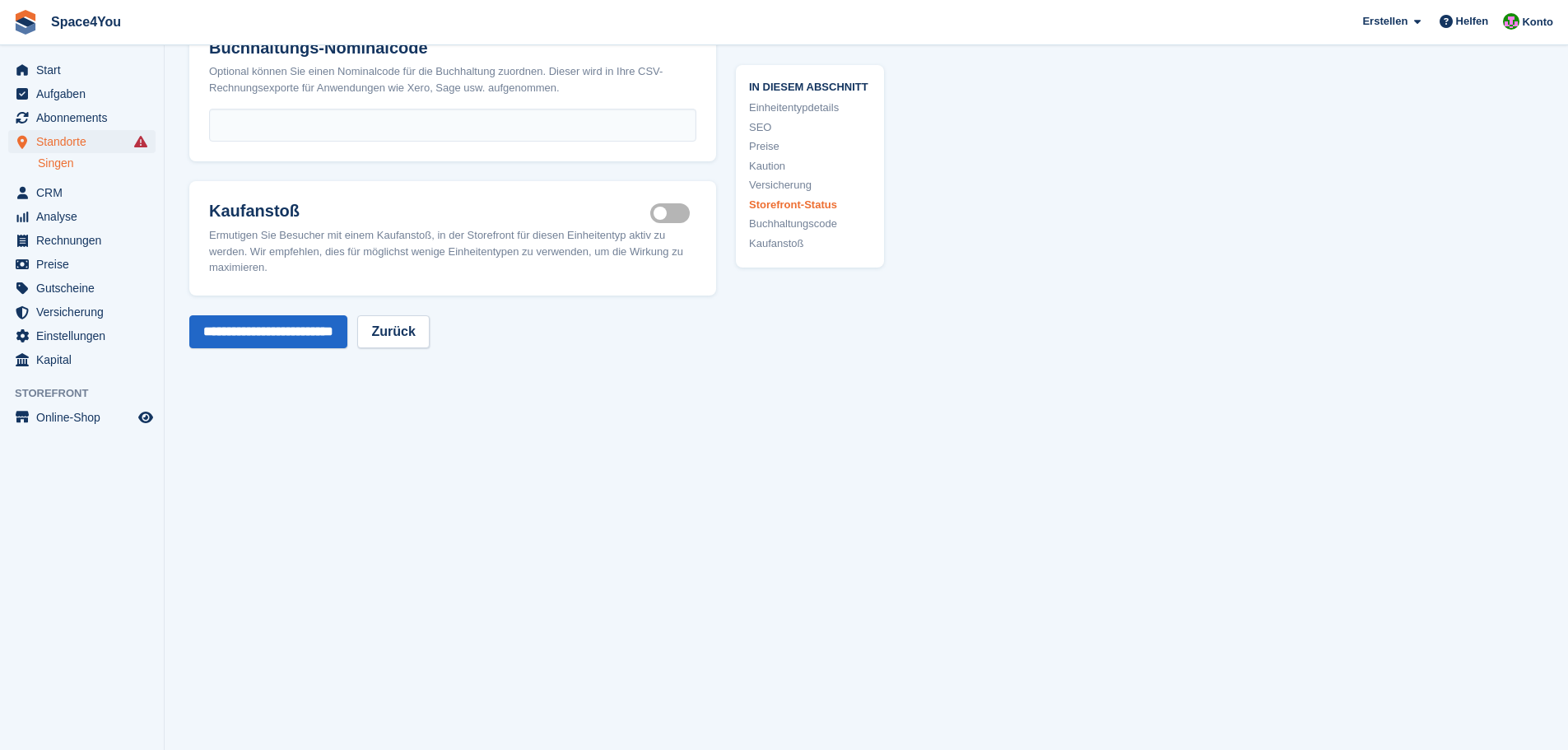
scroll to position [3025, 0]
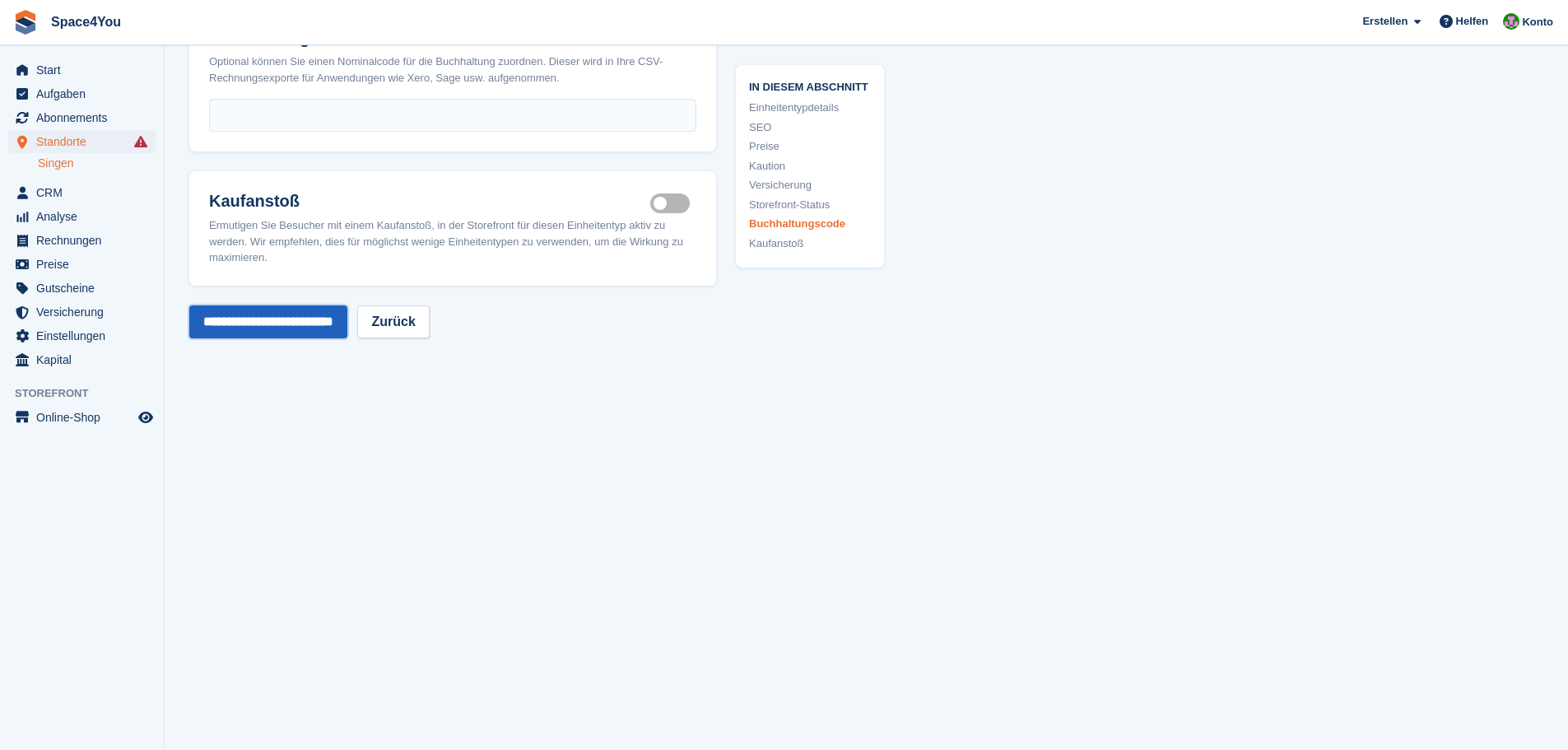
click at [267, 335] on input "**********" at bounding box center [268, 321] width 158 height 33
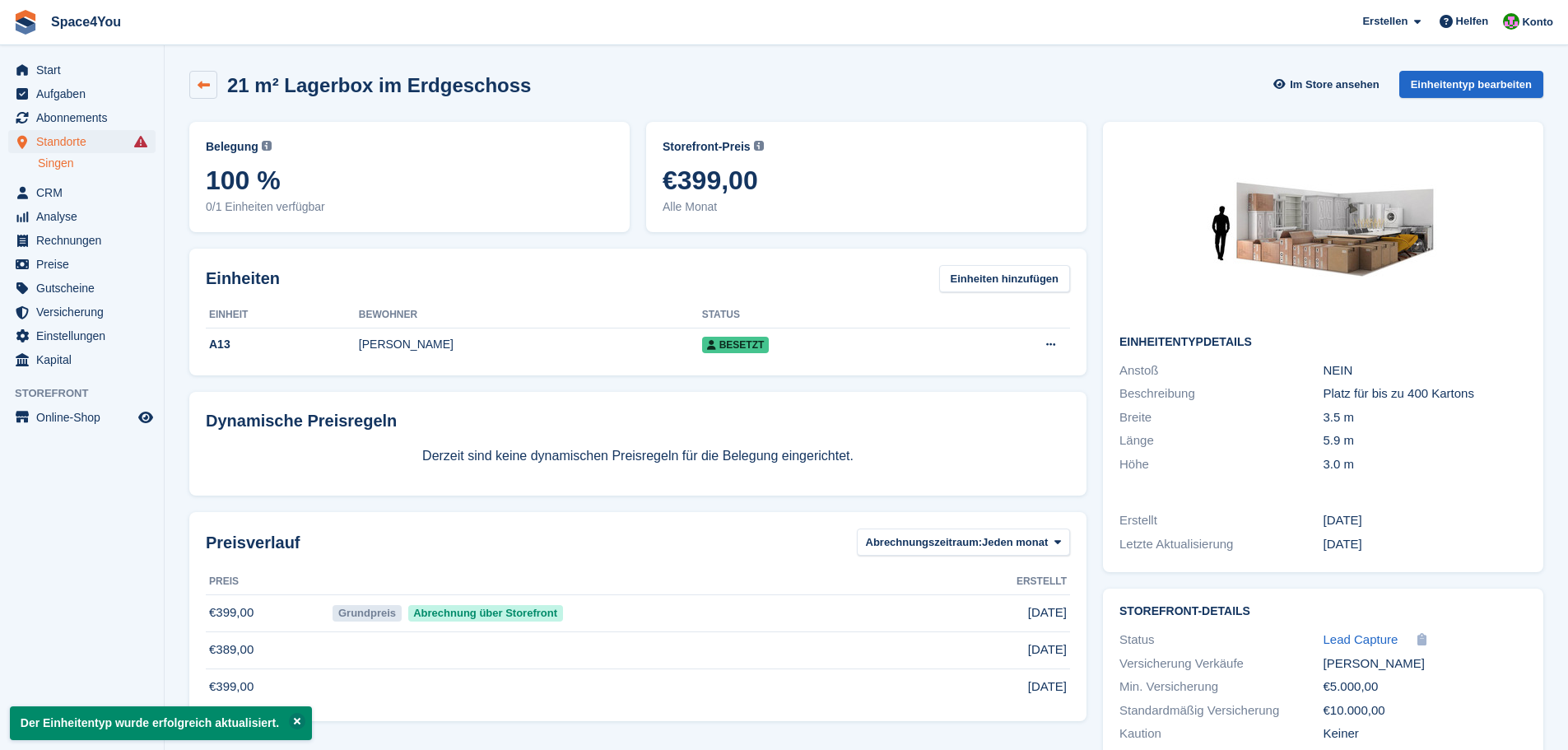
click at [192, 90] on link at bounding box center [203, 84] width 28 height 28
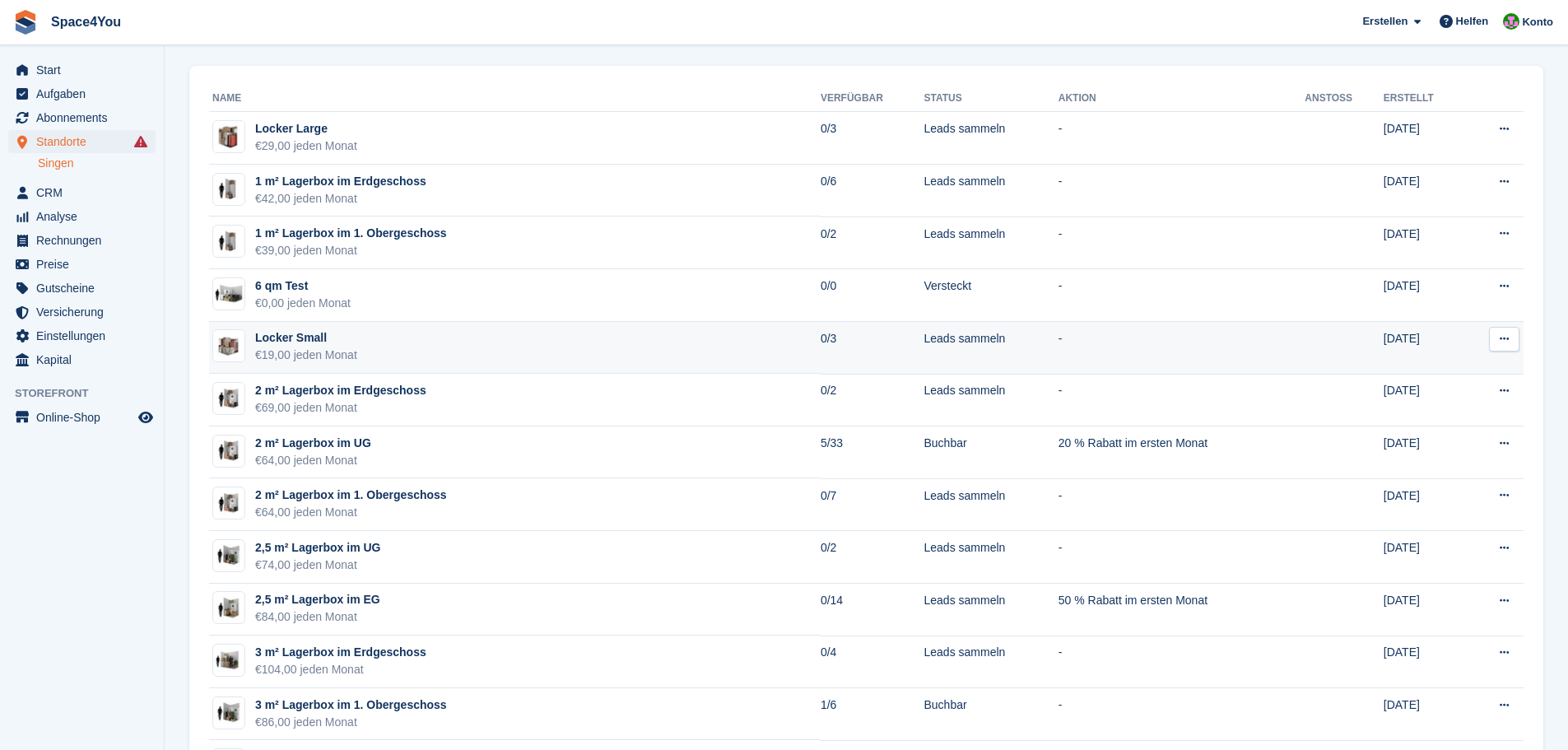
scroll to position [82, 0]
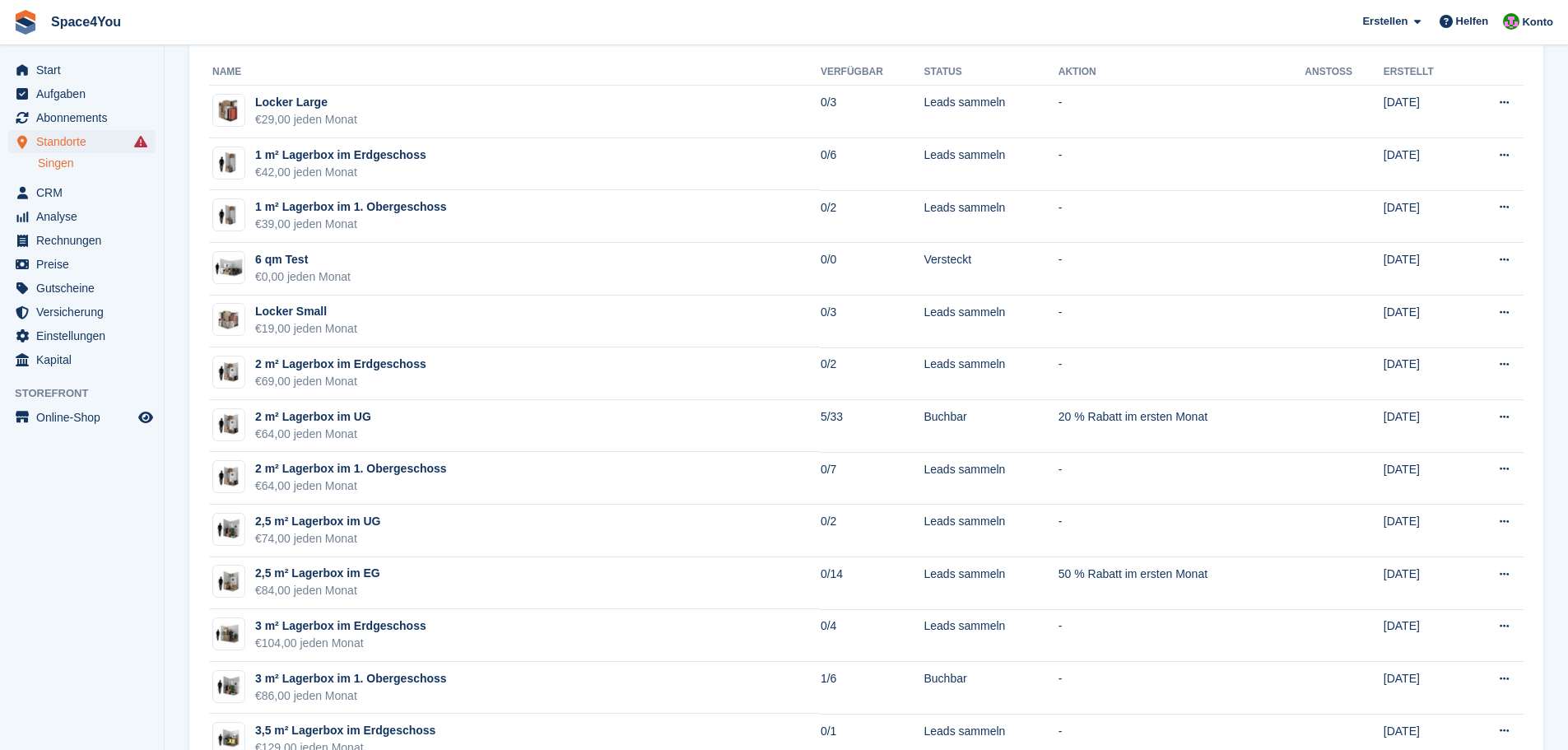
click at [139, 449] on aside "Start Aufgaben Abonnements Abonnements Abonnements Preiserhöhungen NEU Preiserh…" at bounding box center [81, 379] width 163 height 668
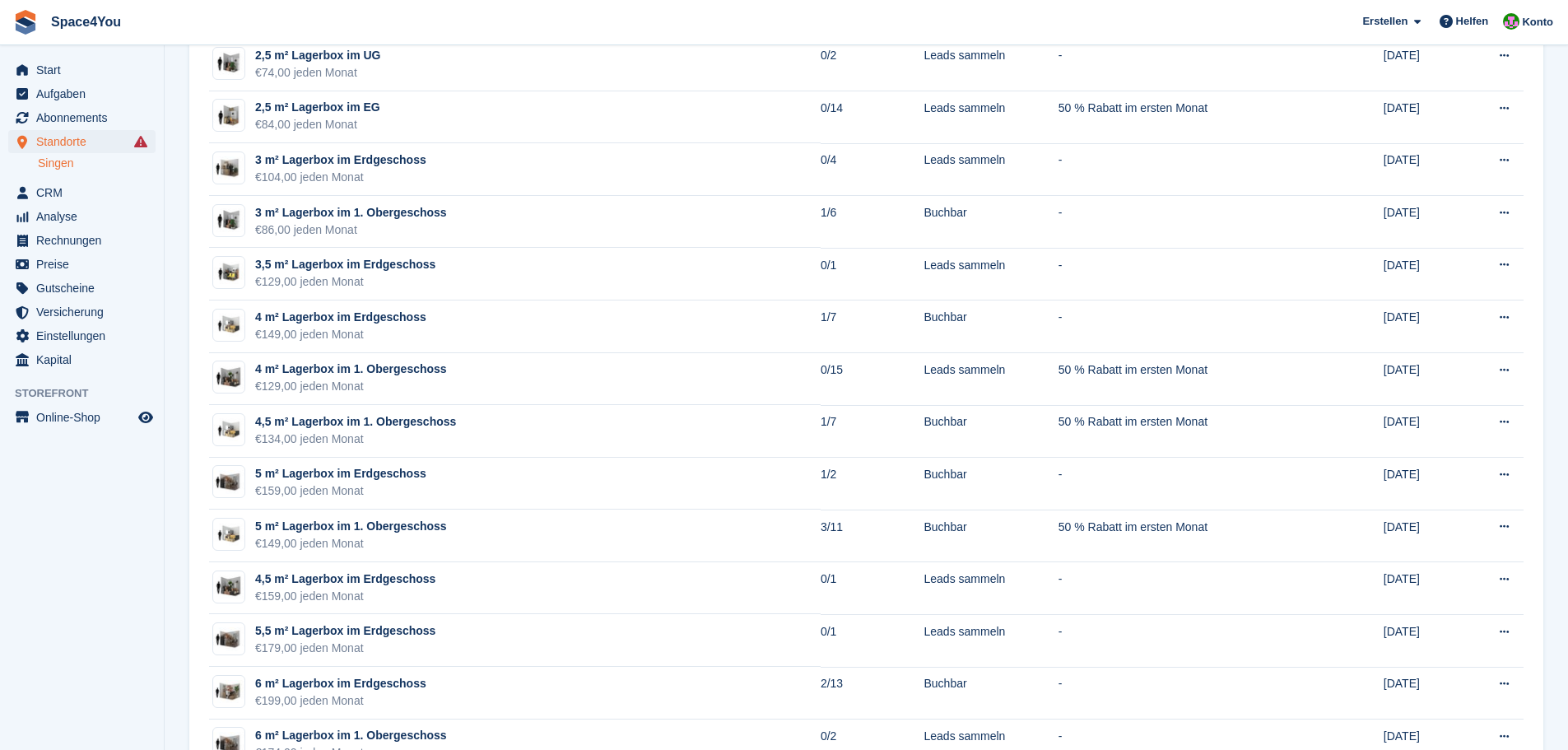
scroll to position [577, 0]
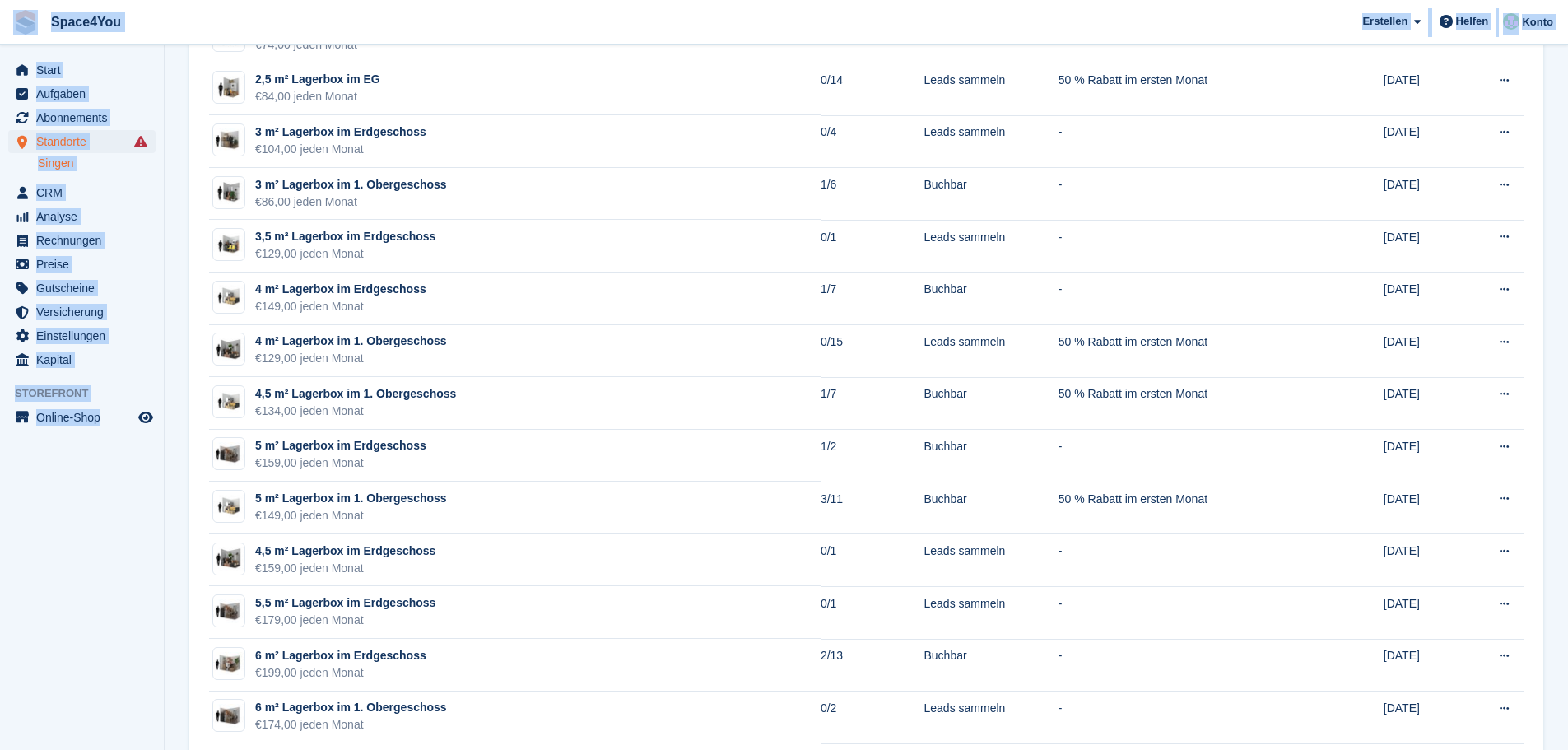
drag, startPoint x: 160, startPoint y: 429, endPoint x: 0, endPoint y: 17, distance: 442.0
click at [0, 17] on div "Space4You [GEOGRAPHIC_DATA] Abonnement Rechnung Kontakt Deal [GEOGRAPHIC_DATA] …" at bounding box center [784, 730] width 1568 height 2615
click at [168, 38] on span "Space4You [GEOGRAPHIC_DATA] Abonnement Rechnung Kontakt Deal [GEOGRAPHIC_DATA] …" at bounding box center [784, 22] width 1568 height 45
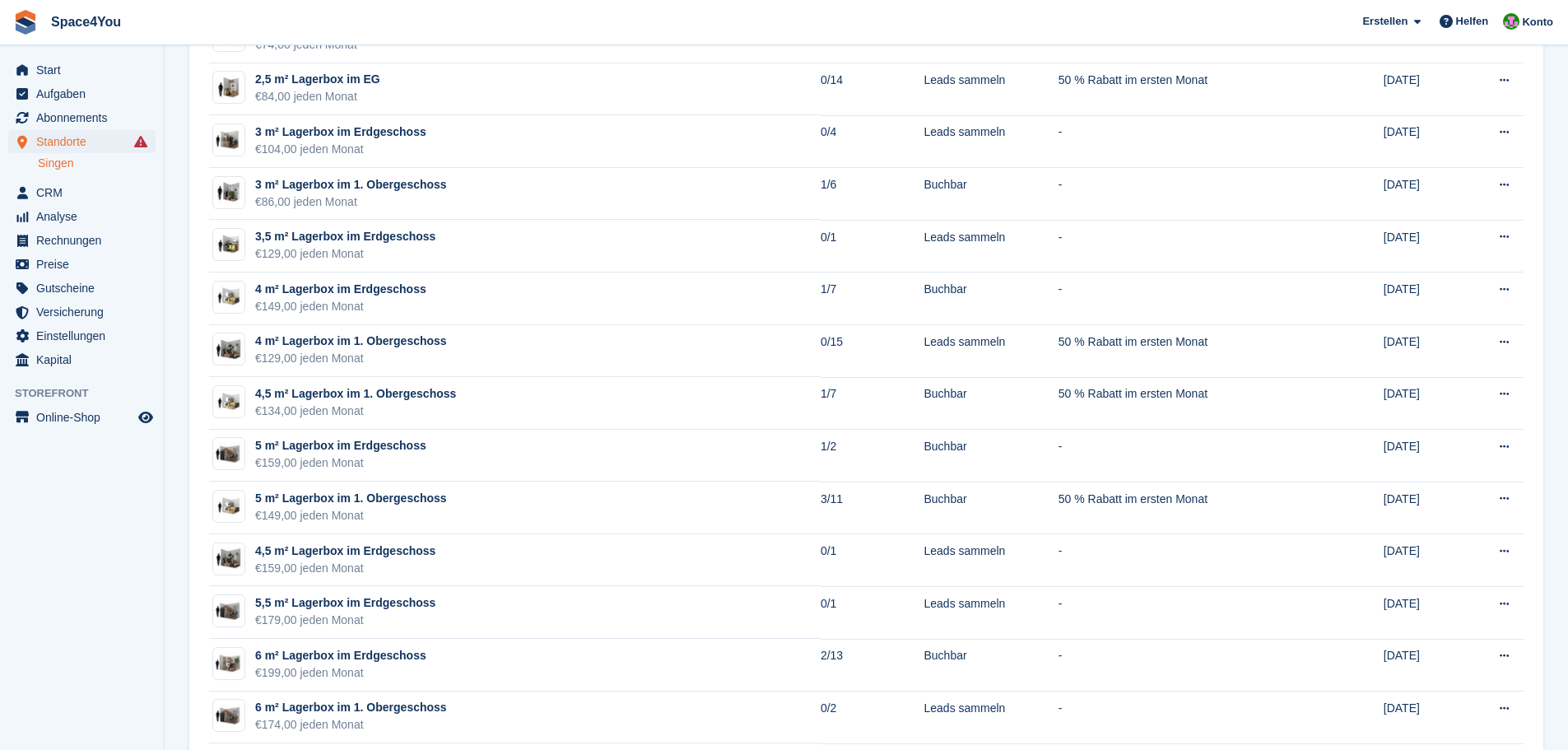
click at [160, 37] on span "Space4You [GEOGRAPHIC_DATA] Abonnement Rechnung Kontakt Deal [GEOGRAPHIC_DATA] …" at bounding box center [784, 22] width 1568 height 45
click at [27, 589] on aside "Start Aufgaben Abonnements Abonnements Abonnements Preiserhöhungen NEU Preiserh…" at bounding box center [81, 379] width 163 height 668
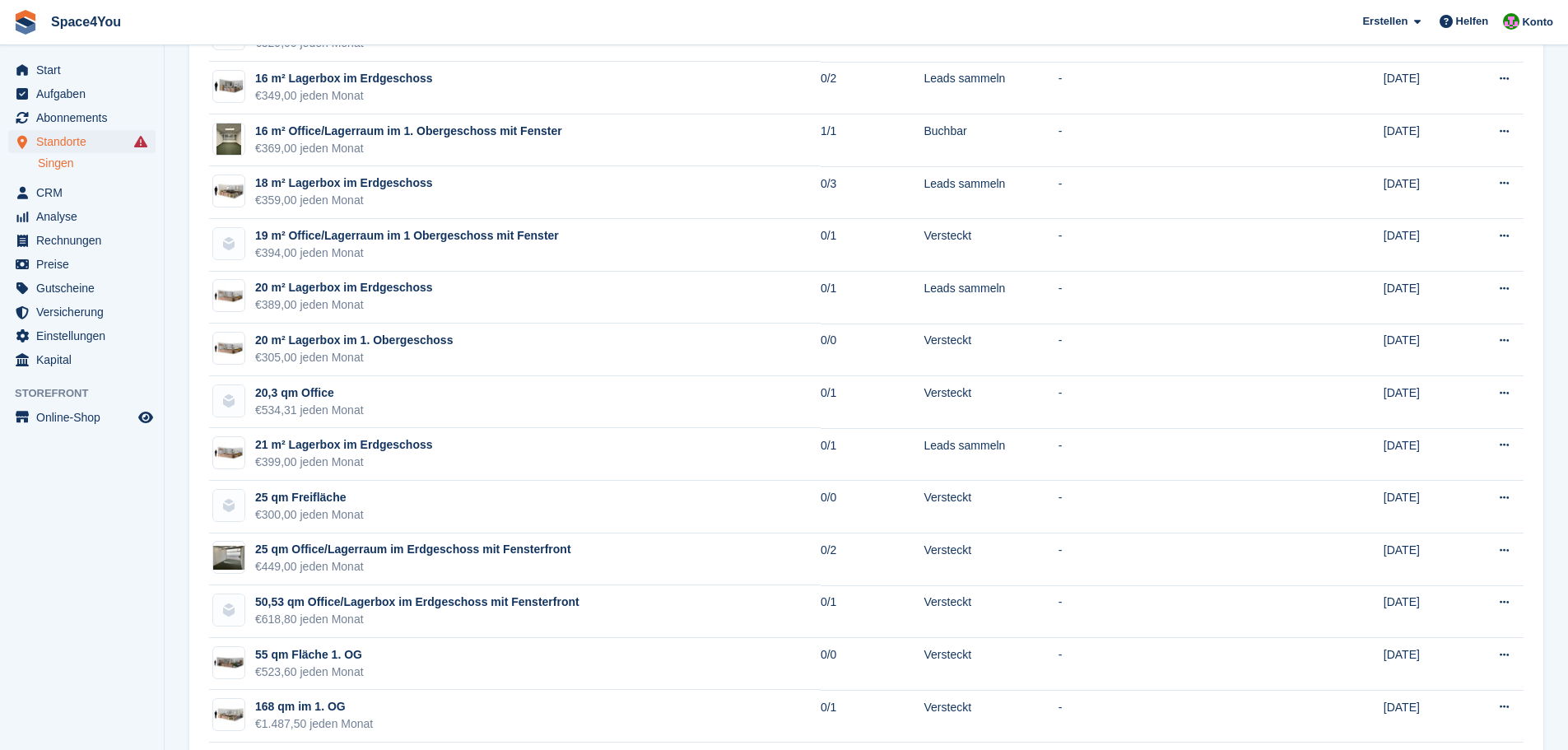
scroll to position [1699, 0]
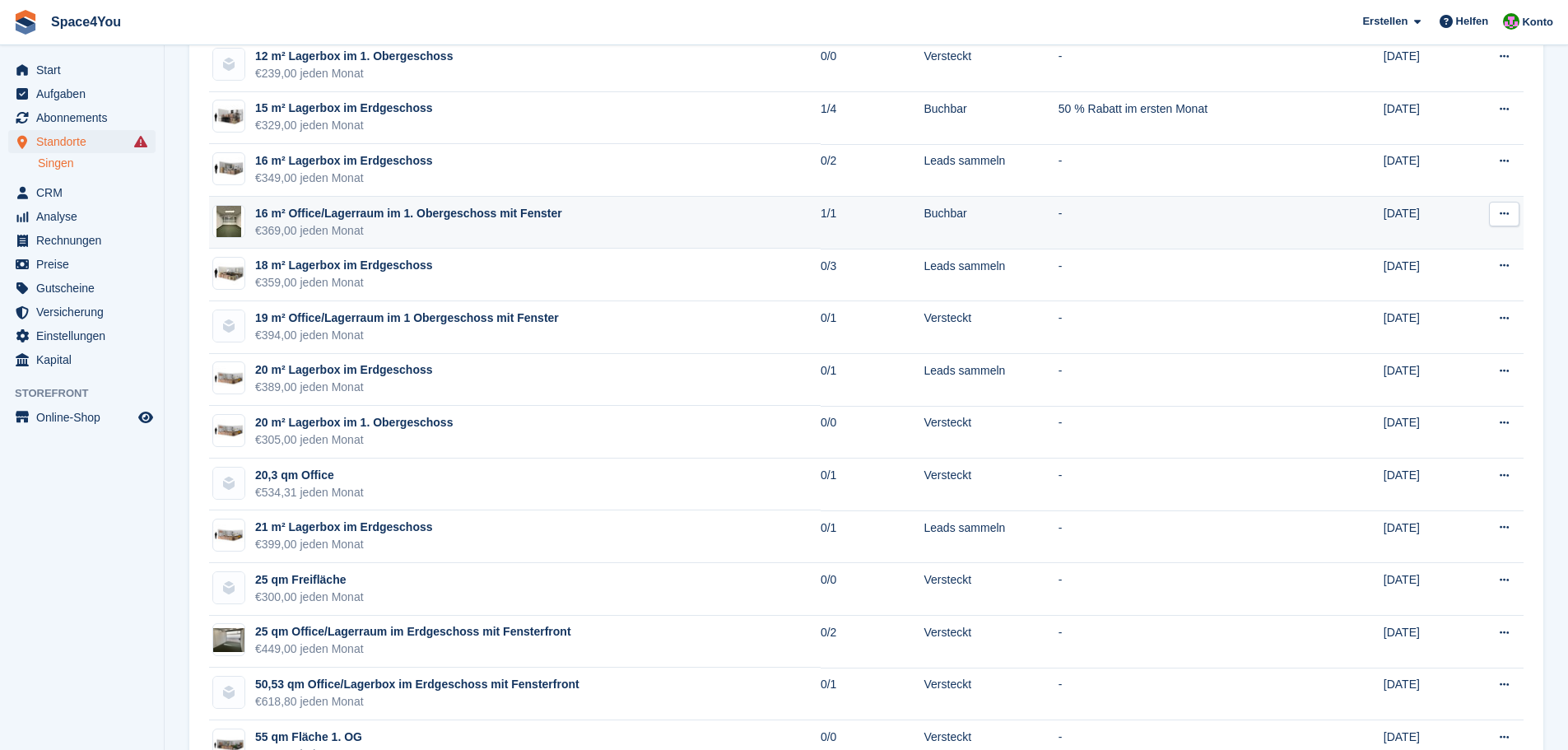
click at [350, 227] on div "€369,00 jeden Monat" at bounding box center [409, 230] width 307 height 17
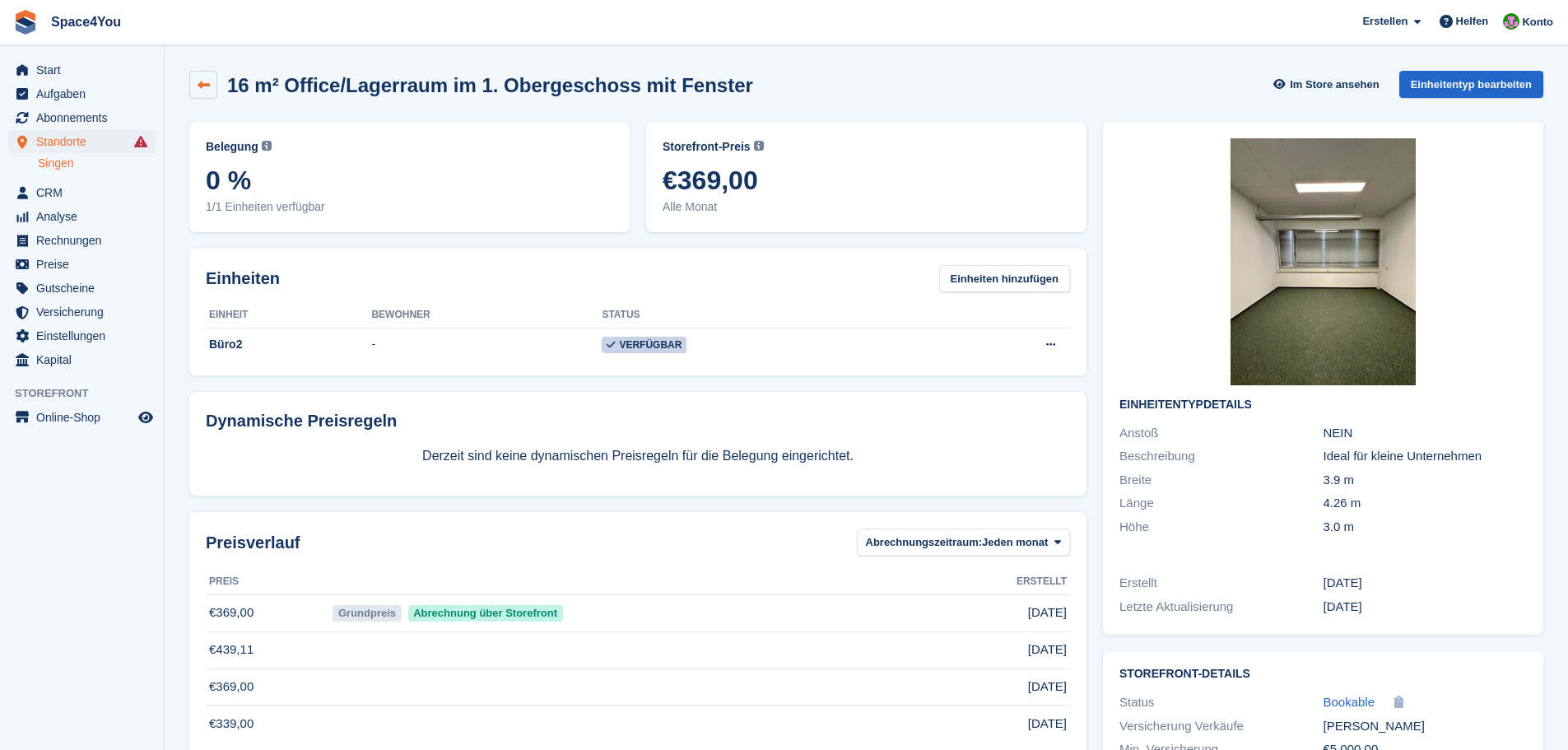
click at [203, 95] on link at bounding box center [203, 84] width 28 height 28
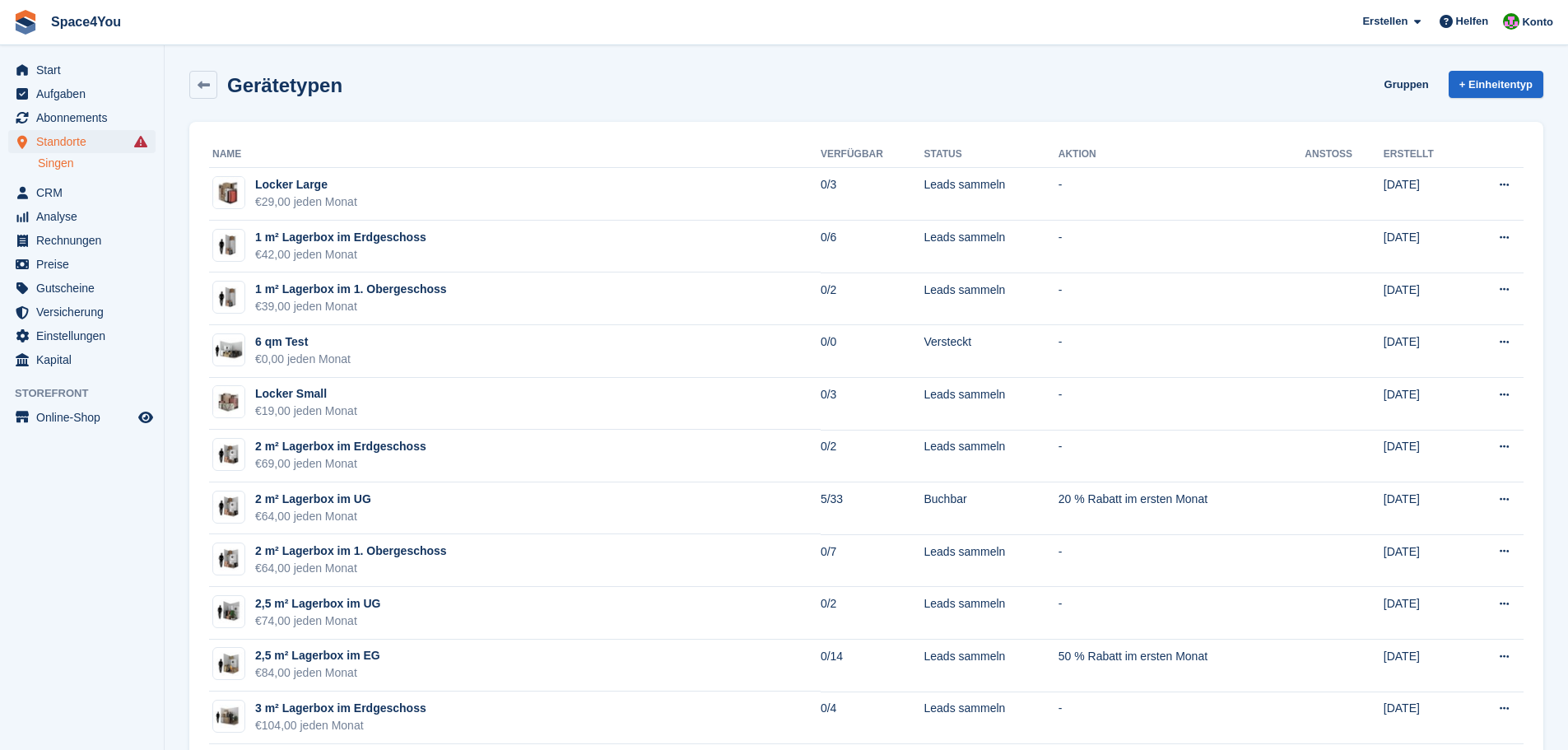
click at [324, 81] on h2 "Gerätetypen" at bounding box center [284, 85] width 115 height 22
click at [382, 88] on div "Gerätetypen Gruppen + Einheitentyp" at bounding box center [866, 84] width 1354 height 28
